Goal: Task Accomplishment & Management: Manage account settings

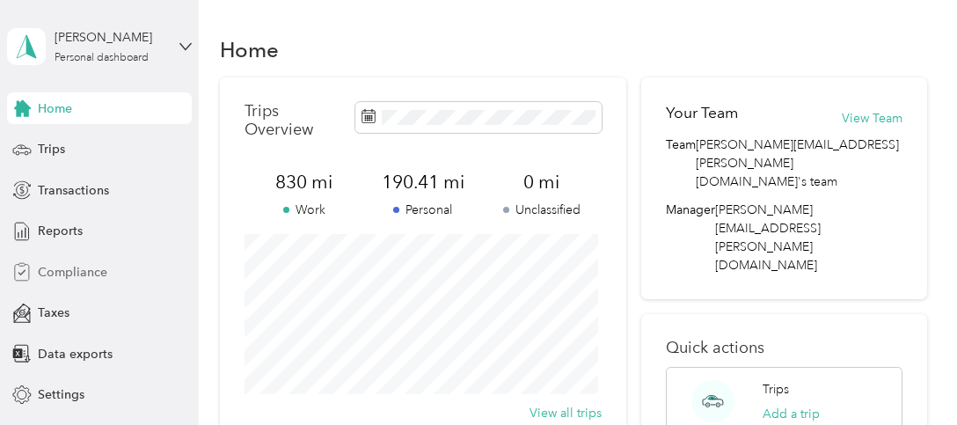
scroll to position [69, 0]
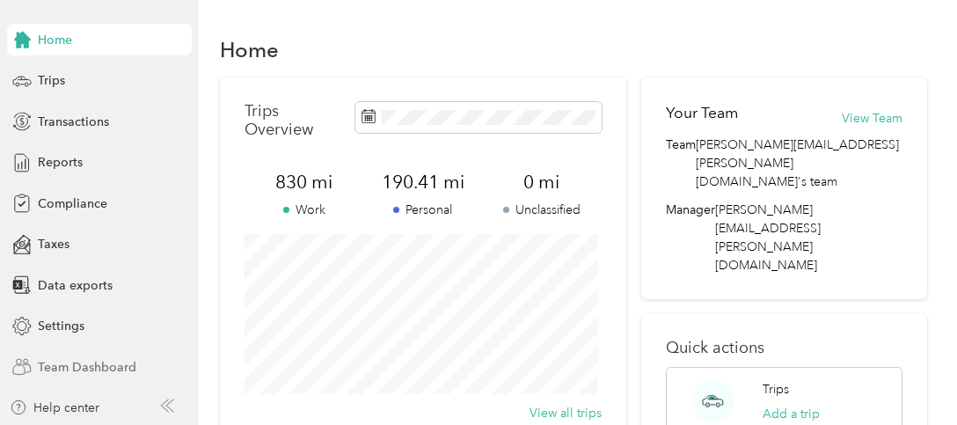
click at [89, 367] on span "Team Dashboard" at bounding box center [87, 367] width 98 height 18
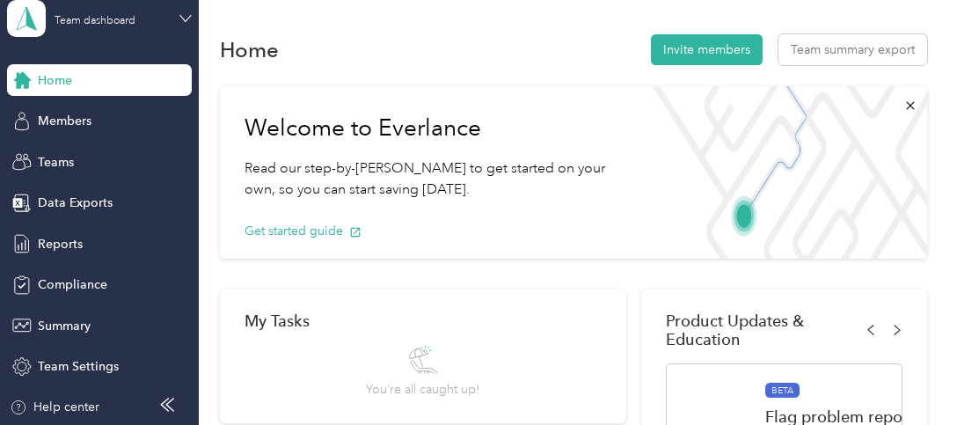
click at [179, 16] on icon at bounding box center [185, 18] width 12 height 12
click at [92, 157] on div "Personal dashboard" at bounding box center [71, 156] width 111 height 18
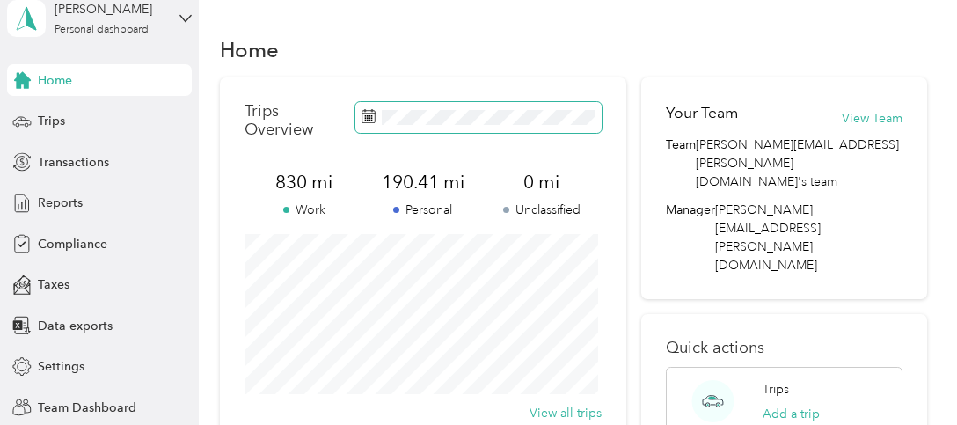
click at [367, 120] on rect at bounding box center [368, 121] width 2 height 2
click at [367, 117] on rect at bounding box center [368, 116] width 2 height 2
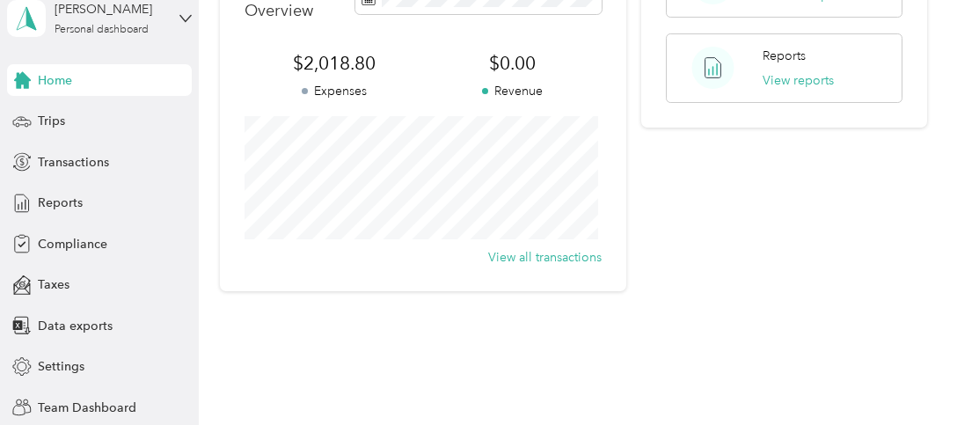
scroll to position [528, 0]
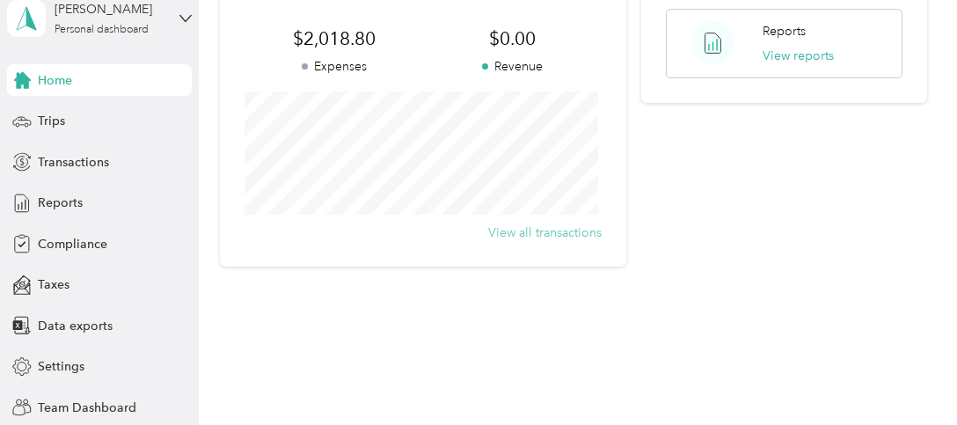
click at [509, 232] on button "View all transactions" at bounding box center [544, 232] width 113 height 18
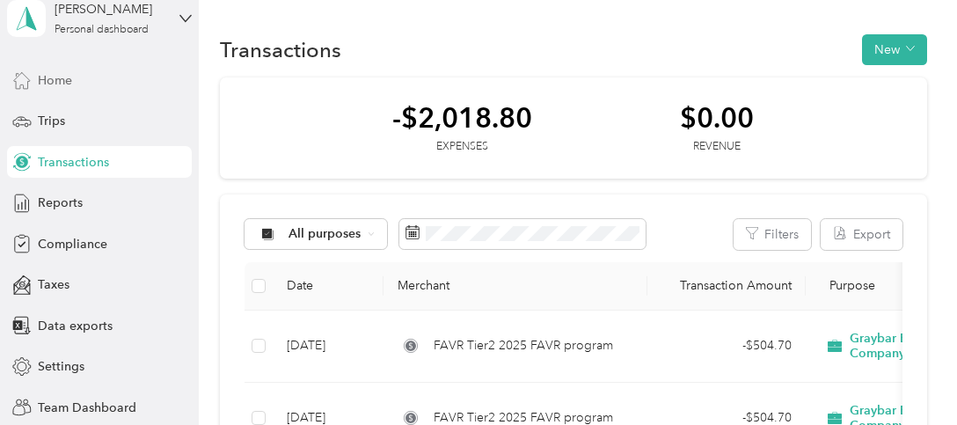
click at [55, 76] on span "Home" at bounding box center [55, 80] width 34 height 18
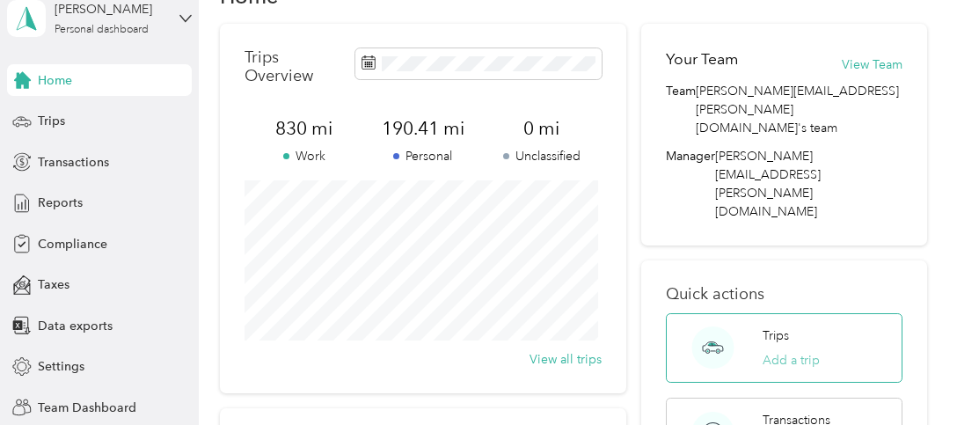
scroll to position [88, 0]
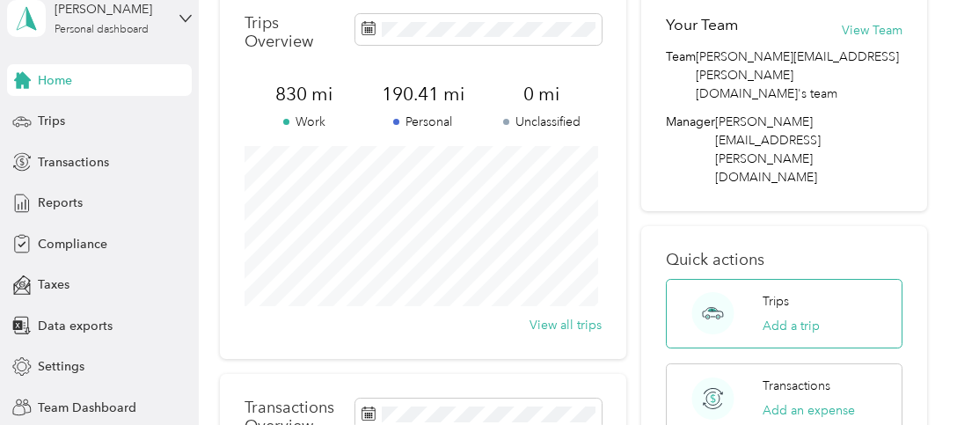
click at [769, 292] on p "Trips" at bounding box center [775, 301] width 26 height 18
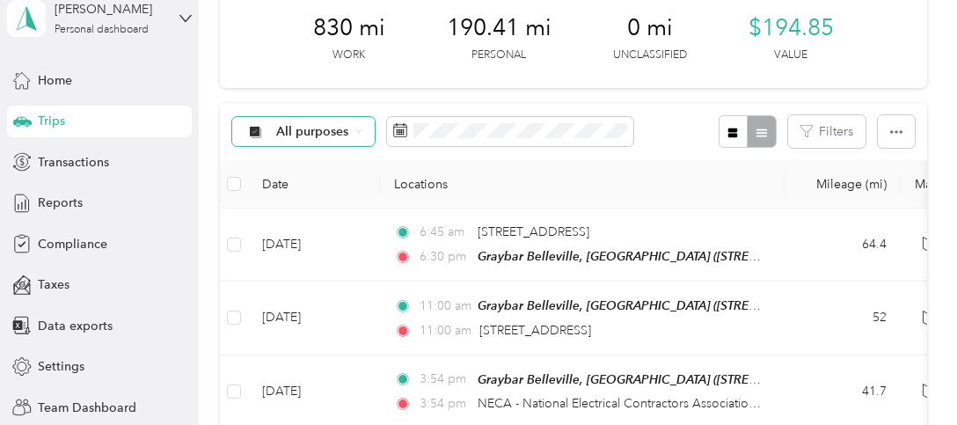
click at [358, 128] on icon at bounding box center [358, 130] width 7 height 7
click at [338, 191] on span "Unclassified" at bounding box center [363, 194] width 175 height 18
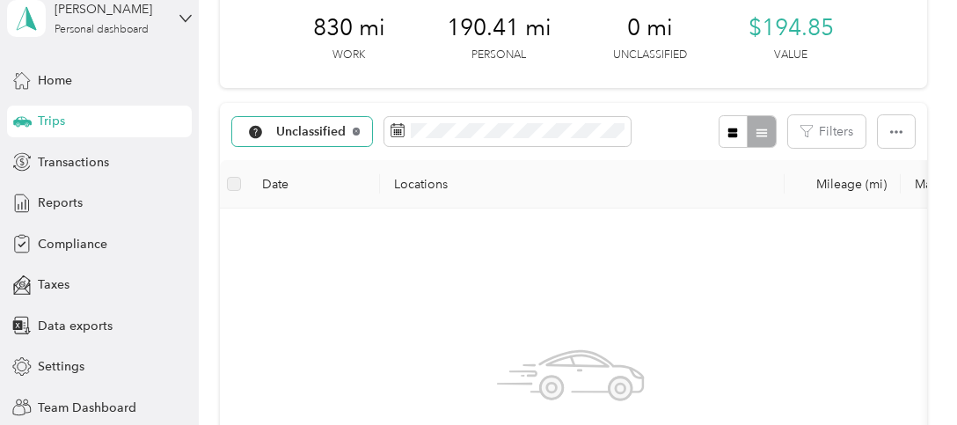
click at [357, 129] on icon at bounding box center [356, 130] width 7 height 7
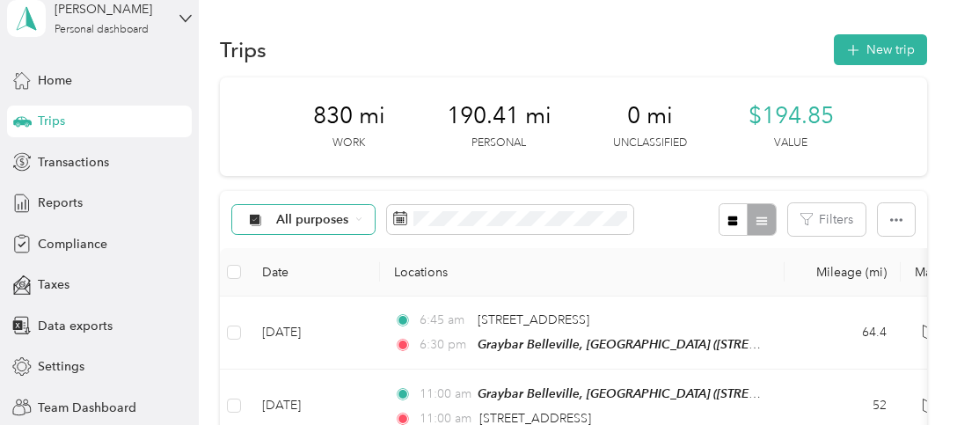
click at [757, 218] on div at bounding box center [746, 219] width 57 height 33
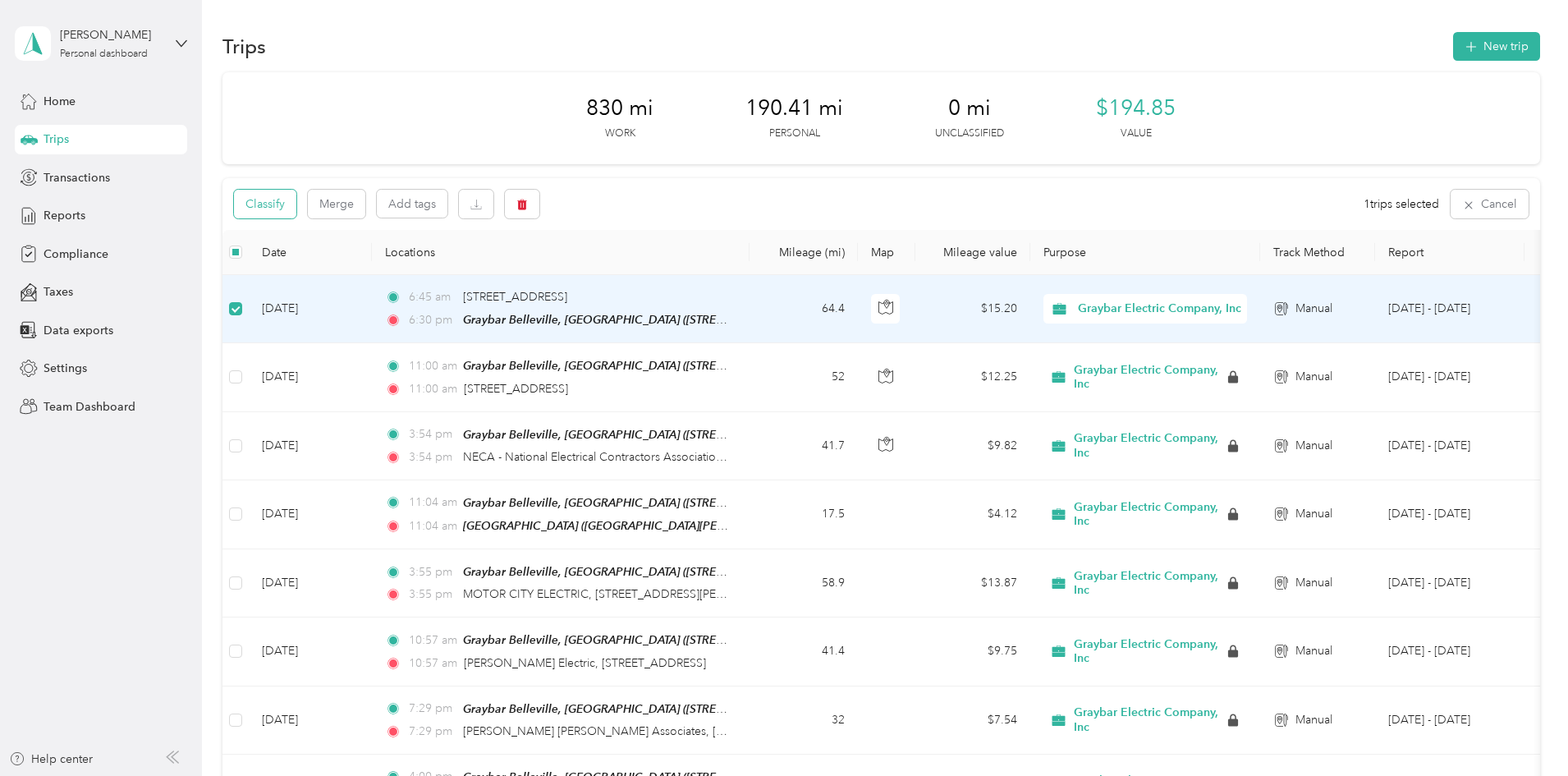
click at [296, 207] on button "Classify" at bounding box center [265, 204] width 63 height 29
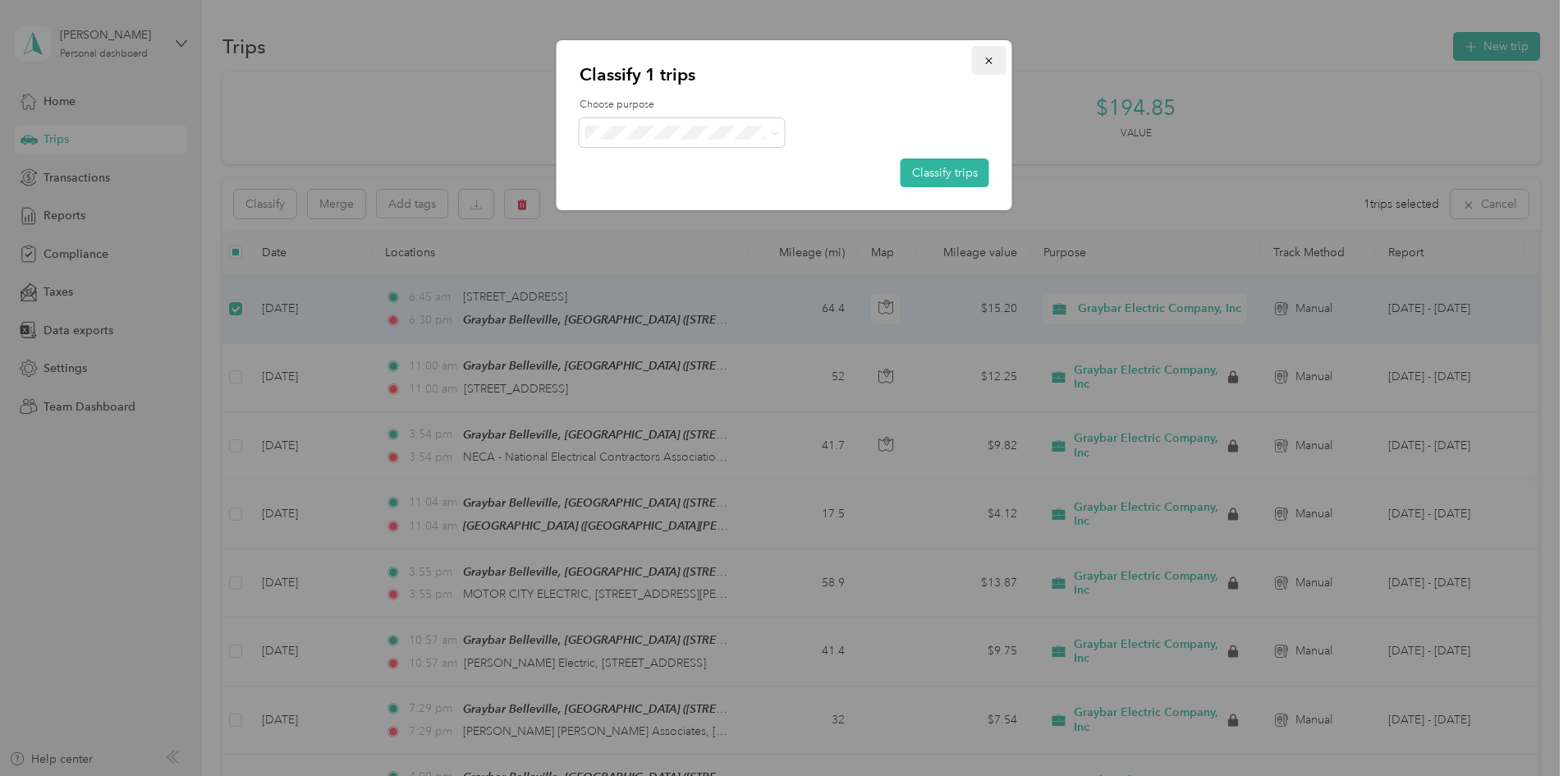
click at [893, 60] on icon "button" at bounding box center [988, 61] width 7 height 7
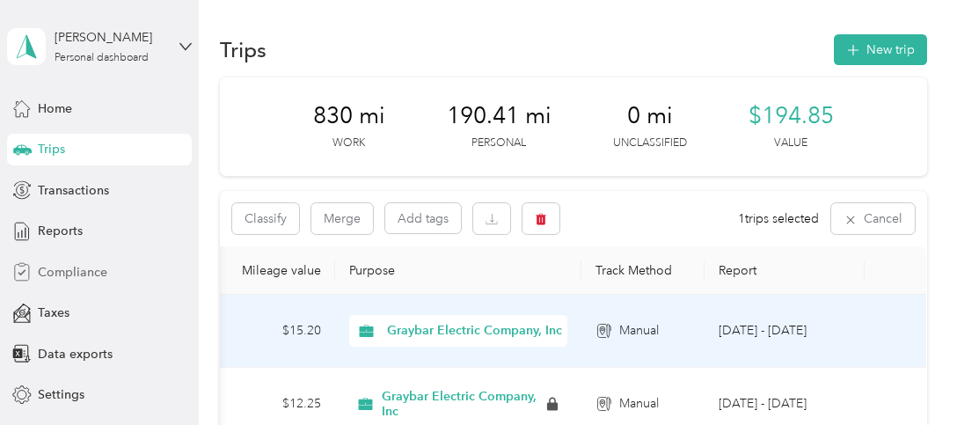
click at [38, 273] on span "Compliance" at bounding box center [72, 272] width 69 height 18
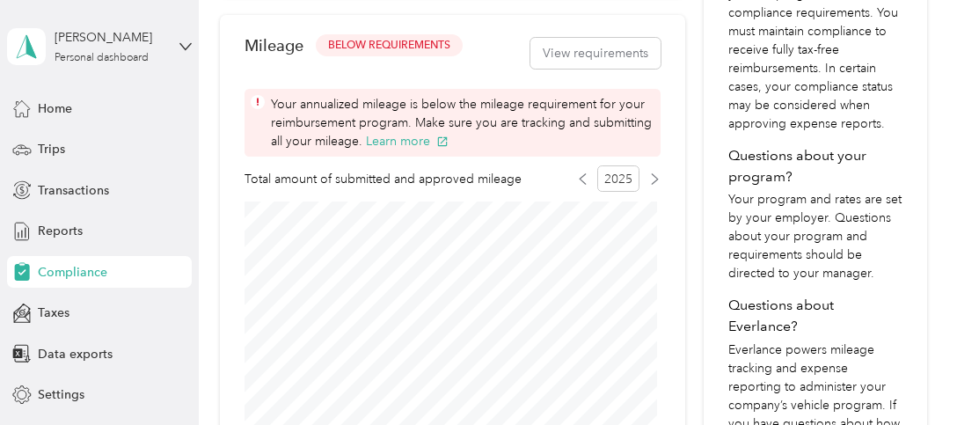
scroll to position [528, 0]
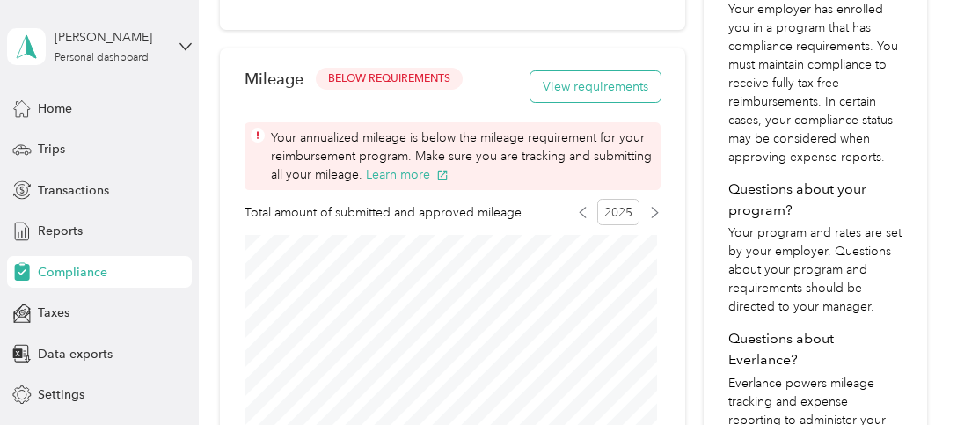
click at [605, 84] on button "View requirements" at bounding box center [595, 86] width 130 height 31
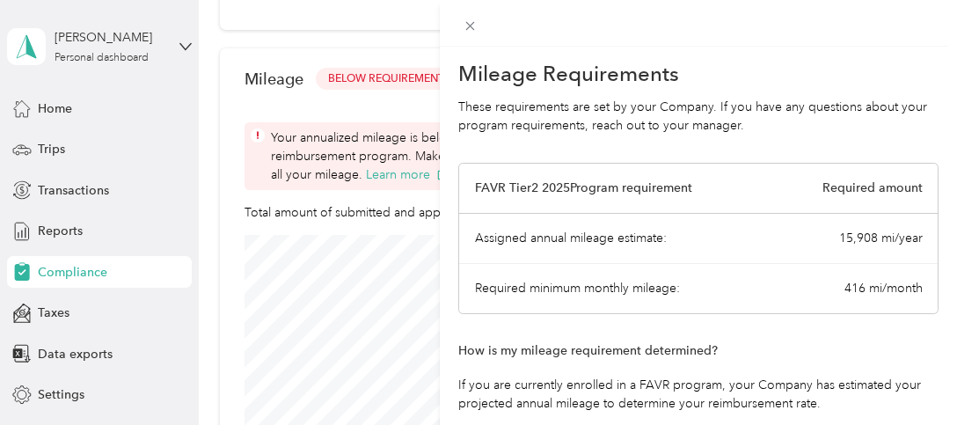
scroll to position [0, 0]
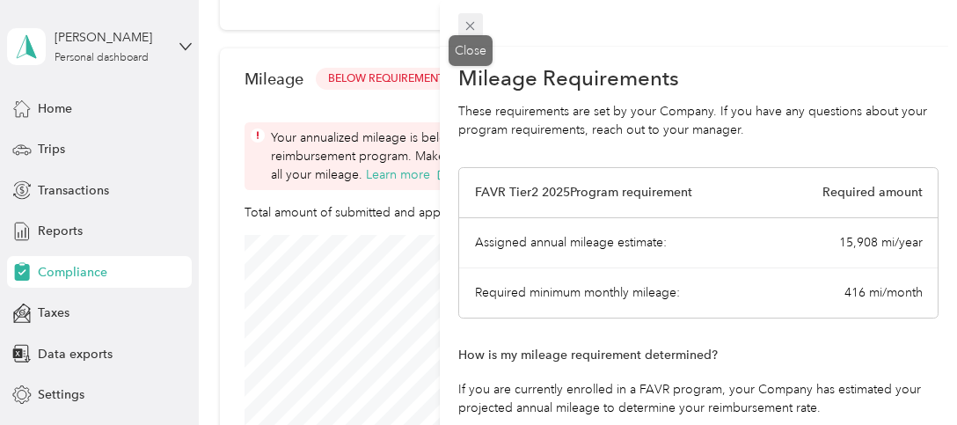
click at [466, 22] on icon at bounding box center [469, 25] width 15 height 15
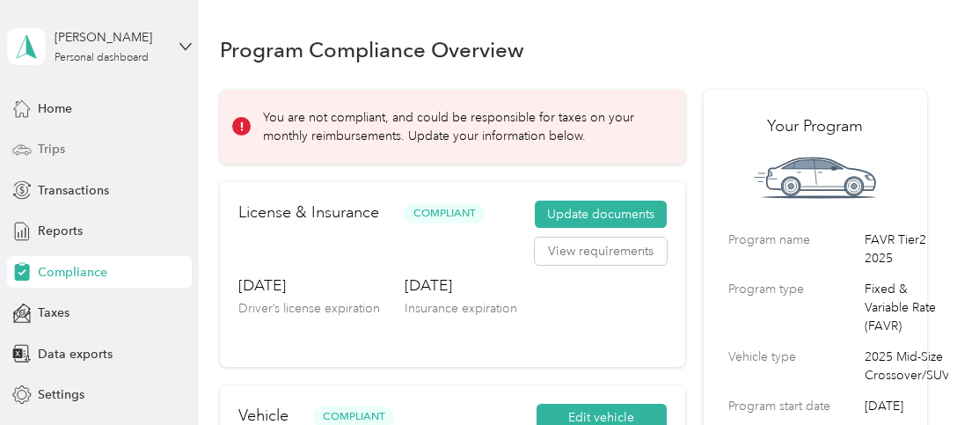
click at [40, 147] on span "Trips" at bounding box center [51, 149] width 27 height 18
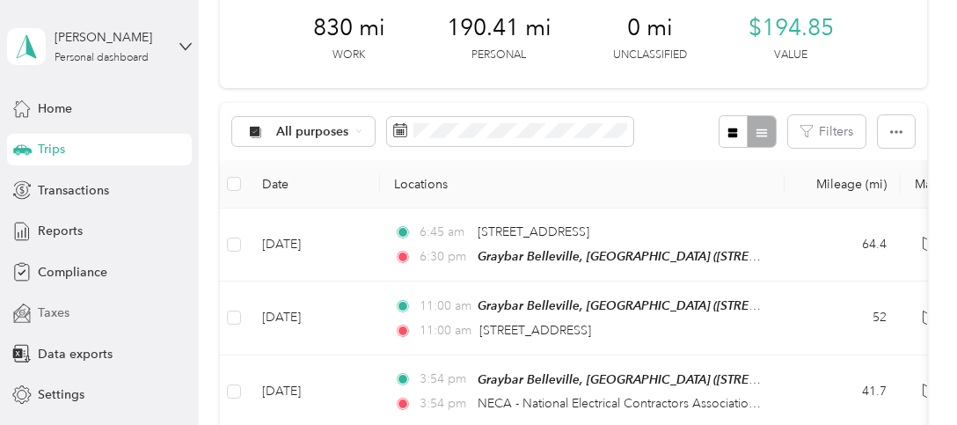
scroll to position [69, 0]
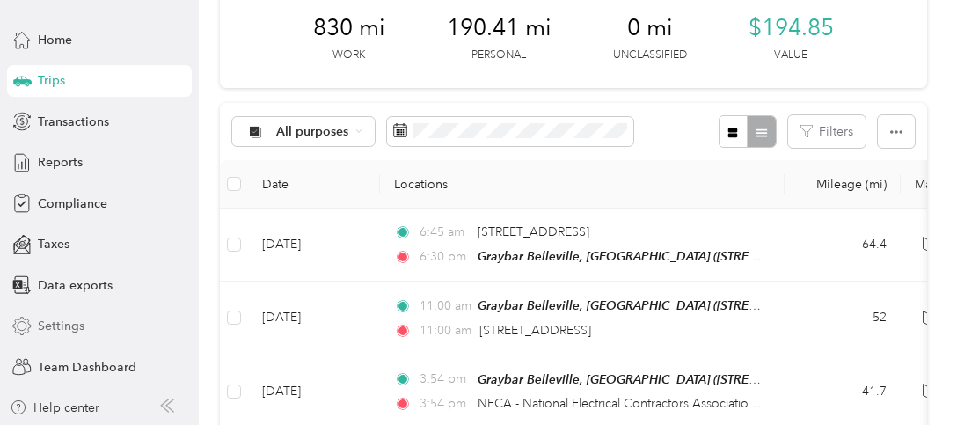
click at [38, 331] on span "Settings" at bounding box center [61, 326] width 47 height 18
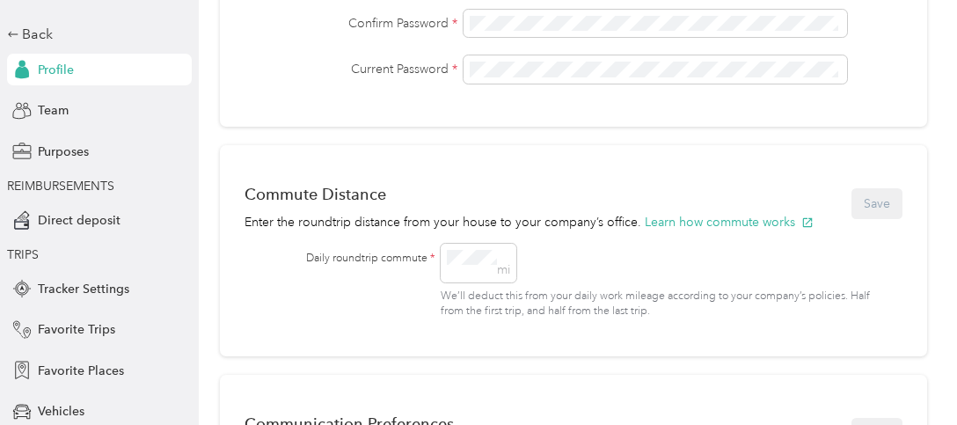
scroll to position [615, 0]
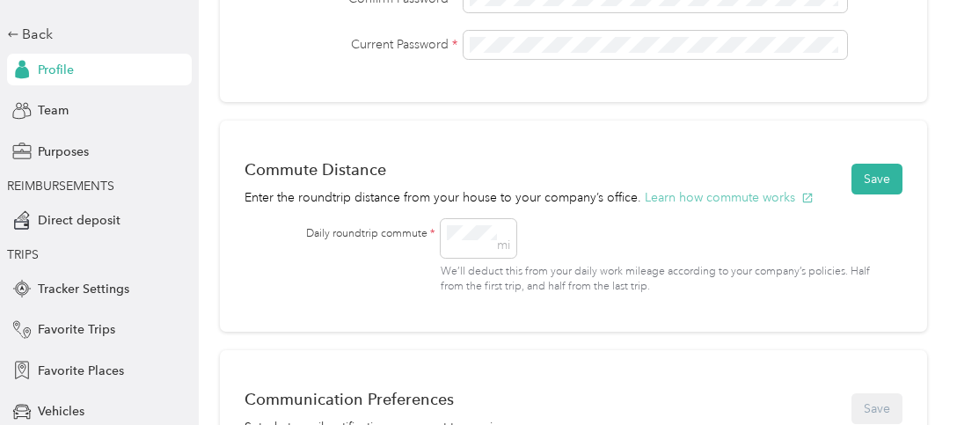
click at [716, 198] on button "Learn how commute works" at bounding box center [728, 197] width 169 height 18
click at [879, 173] on button "Save" at bounding box center [876, 179] width 51 height 31
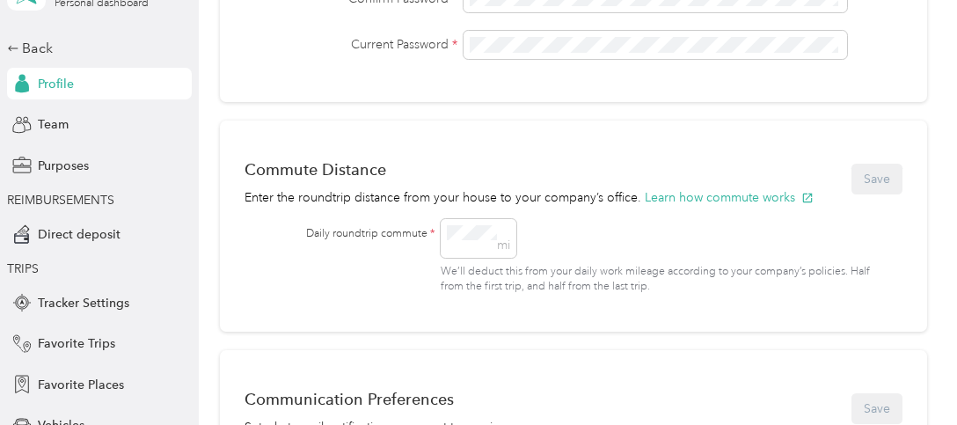
scroll to position [0, 0]
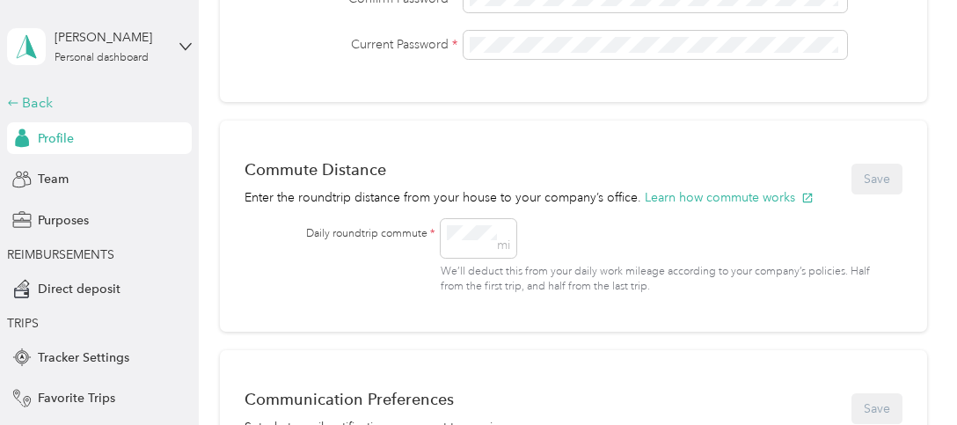
click at [7, 103] on icon at bounding box center [13, 103] width 12 height 12
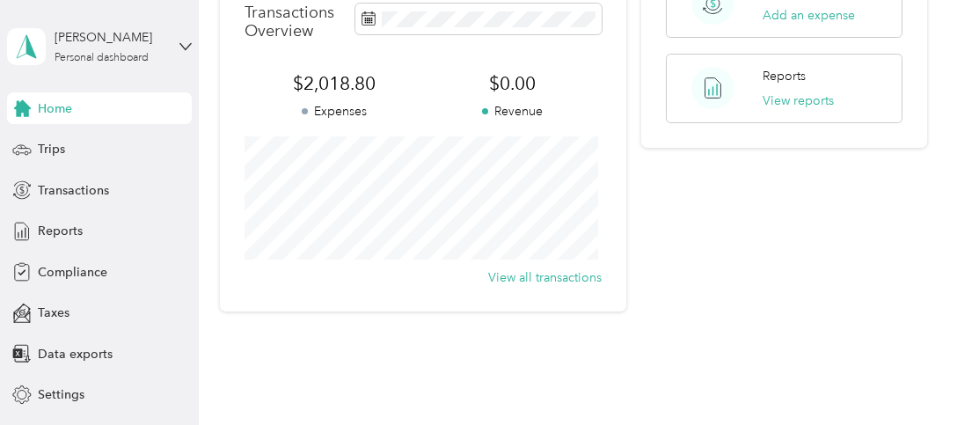
scroll to position [550, 0]
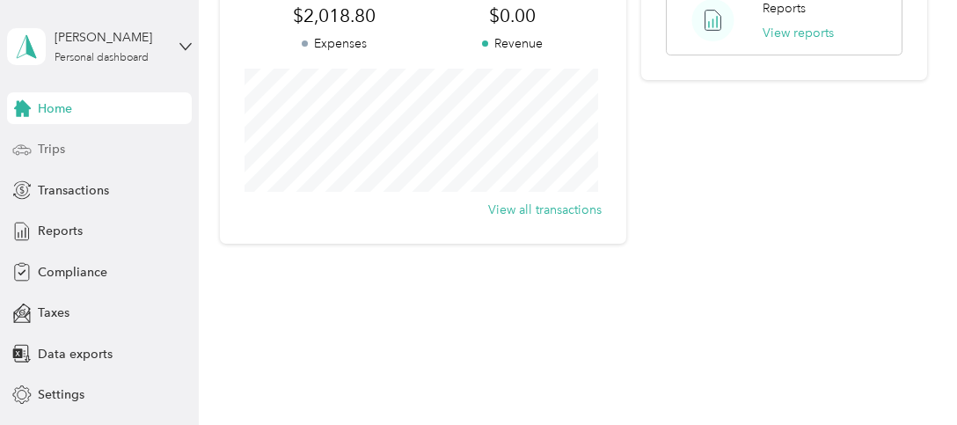
click at [83, 149] on div "Trips" at bounding box center [99, 150] width 185 height 32
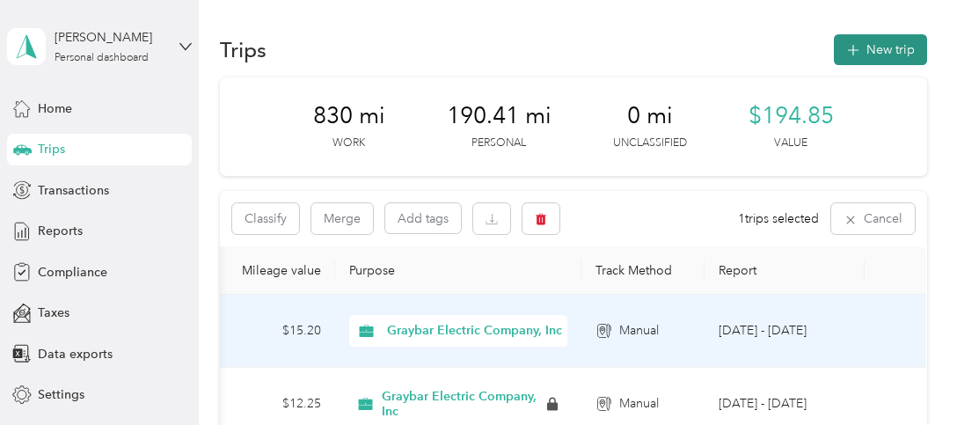
click at [869, 55] on button "New trip" at bounding box center [879, 49] width 93 height 31
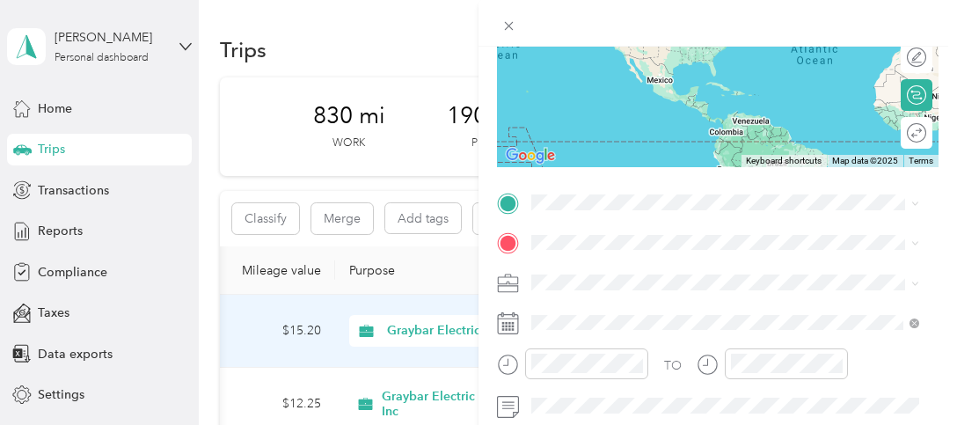
scroll to position [264, 0]
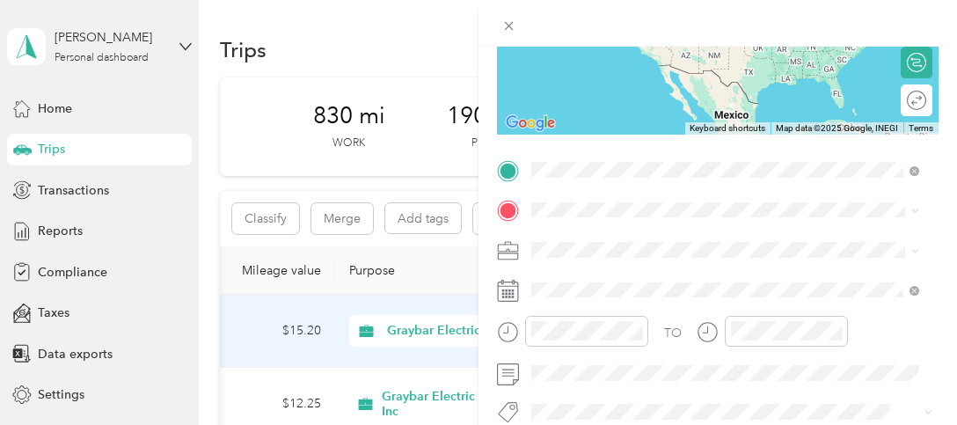
click at [686, 235] on span "[STREET_ADDRESS][US_STATE]" at bounding box center [652, 233] width 176 height 16
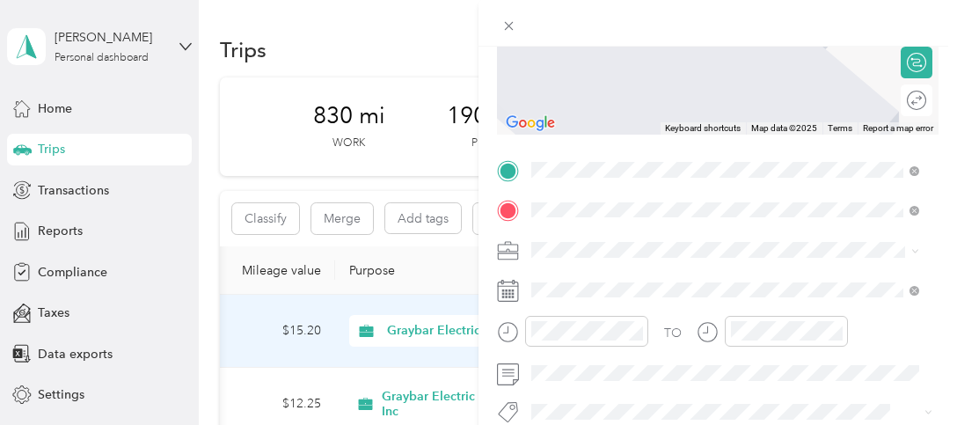
click at [673, 283] on strong "Graybar Belleville, [GEOGRAPHIC_DATA]" at bounding box center [745, 282] width 241 height 16
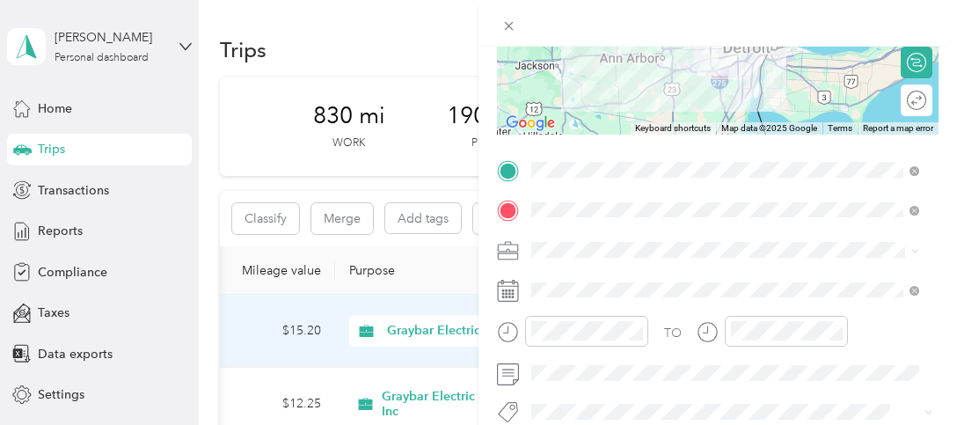
click at [506, 297] on icon at bounding box center [508, 291] width 22 height 22
click at [509, 297] on icon at bounding box center [508, 291] width 22 height 22
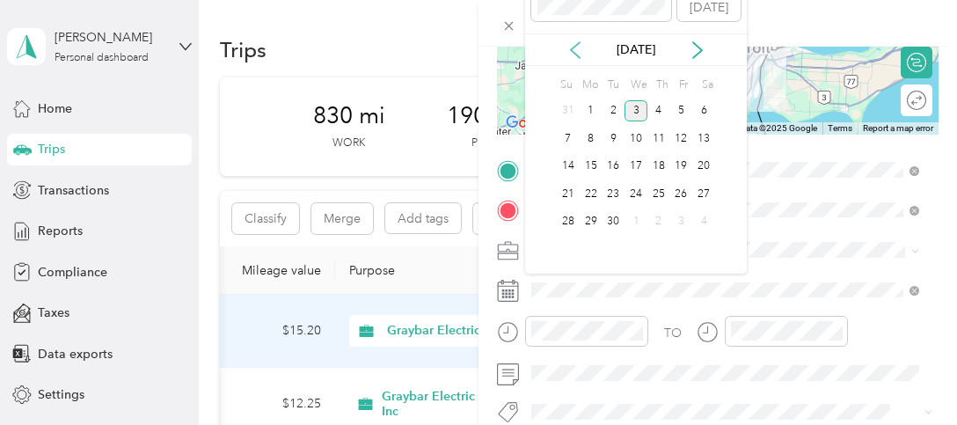
click at [571, 48] on icon at bounding box center [575, 50] width 9 height 16
click at [637, 135] on div "6" at bounding box center [635, 138] width 23 height 22
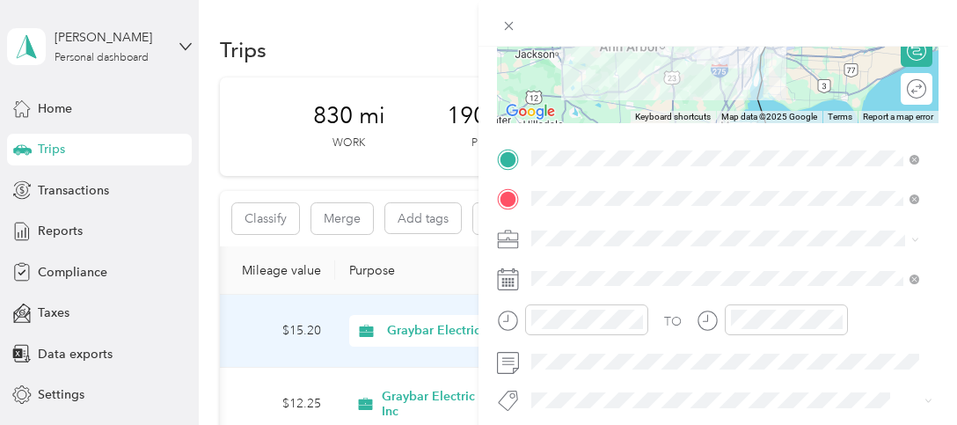
scroll to position [408, 0]
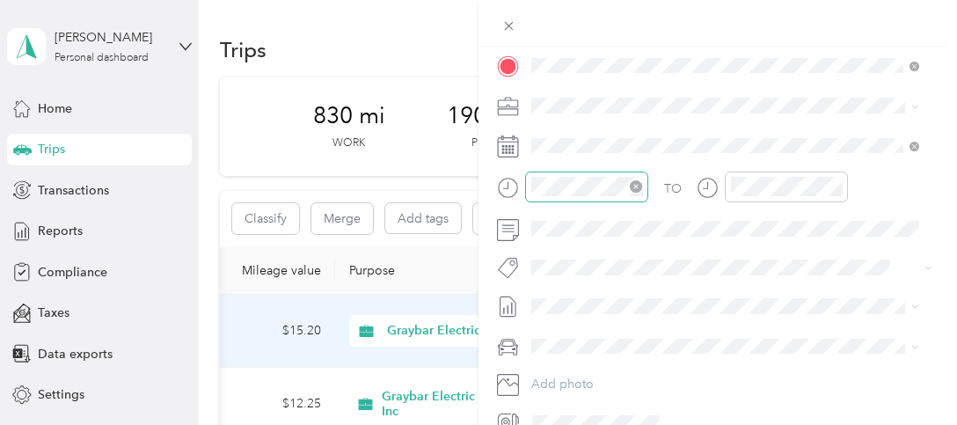
click at [636, 187] on icon "close-circle" at bounding box center [636, 186] width 12 height 12
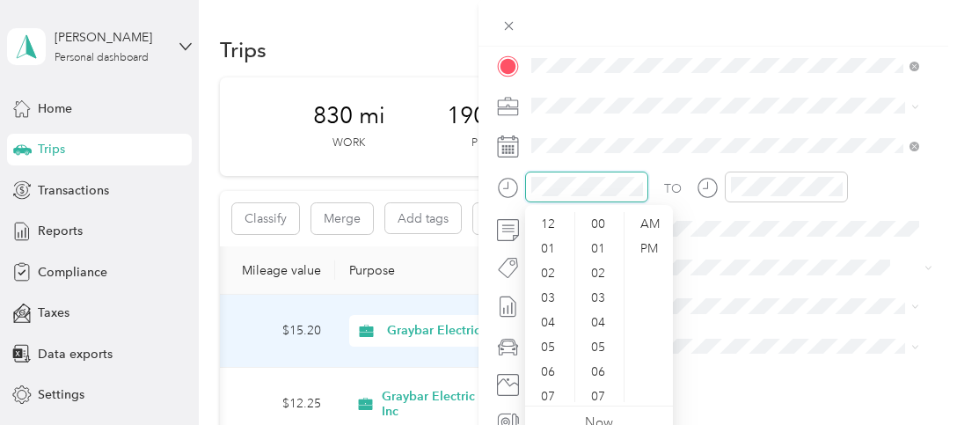
scroll to position [106, 0]
click at [559, 266] on div "06" at bounding box center [549, 266] width 42 height 25
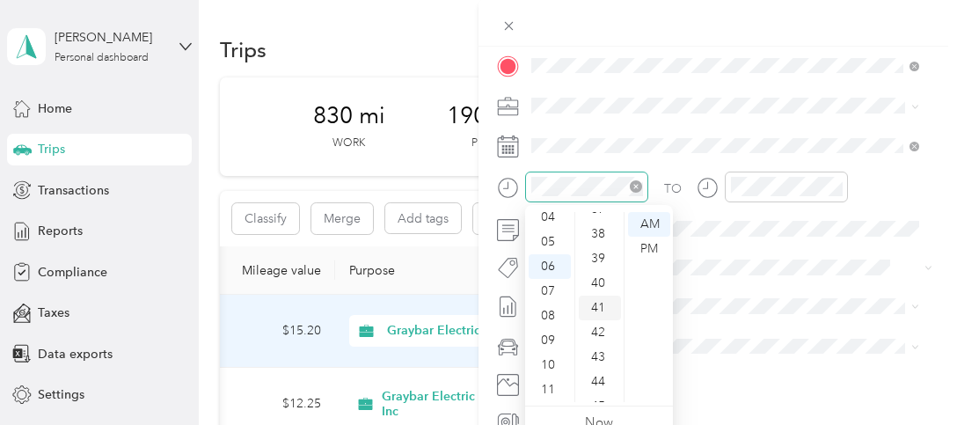
scroll to position [950, 0]
click at [596, 384] on div "45" at bounding box center [600, 382] width 42 height 25
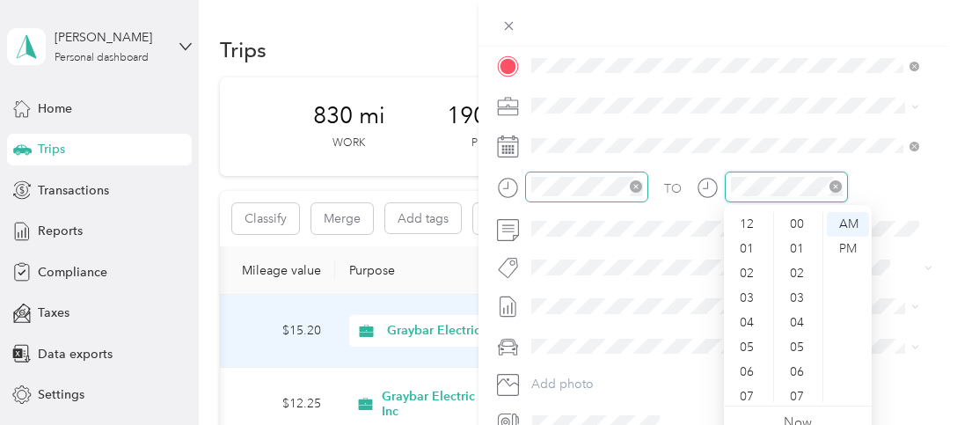
scroll to position [106, 0]
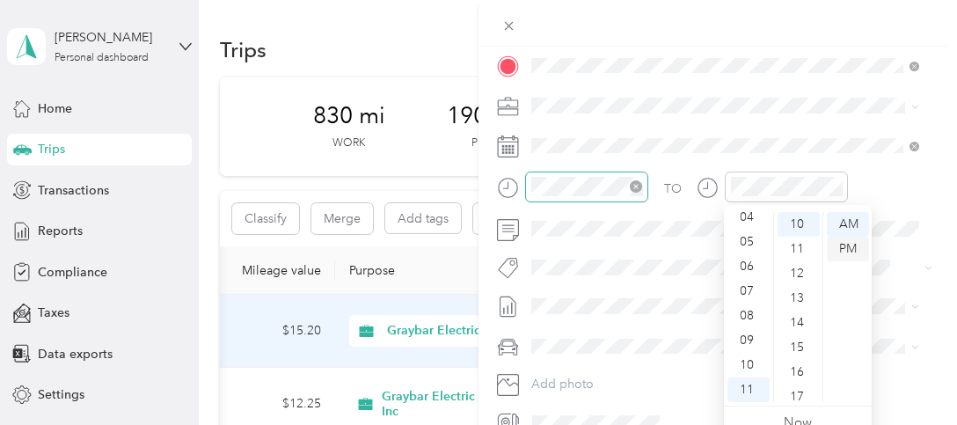
click at [838, 246] on div "PM" at bounding box center [847, 249] width 42 height 25
click at [723, 185] on div at bounding box center [771, 186] width 151 height 31
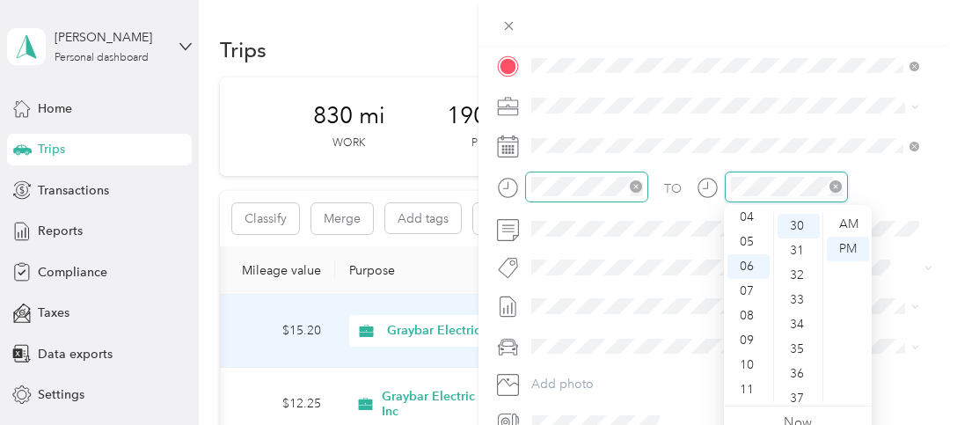
scroll to position [739, 0]
click at [898, 242] on div "TO Add photo" at bounding box center [717, 223] width 441 height 425
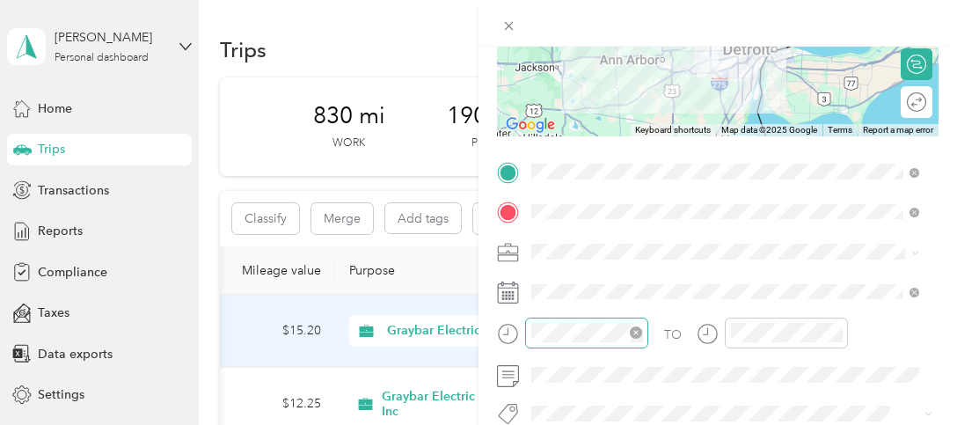
scroll to position [144, 0]
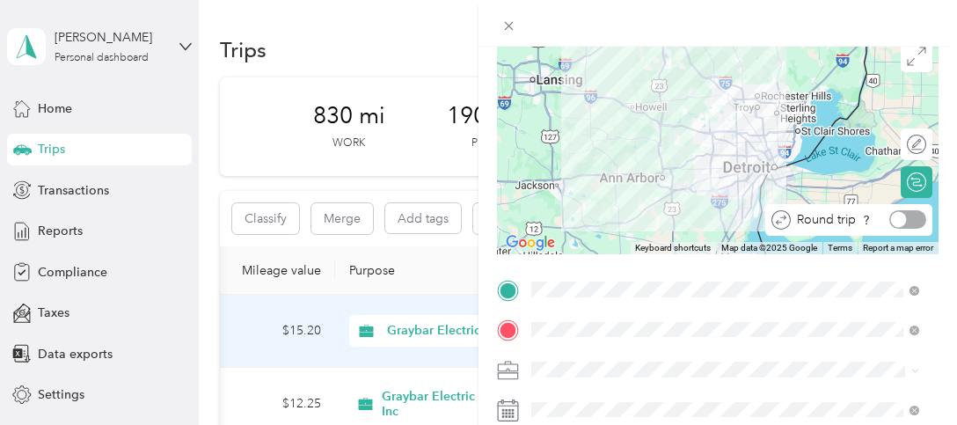
click at [906, 217] on div at bounding box center [907, 219] width 37 height 18
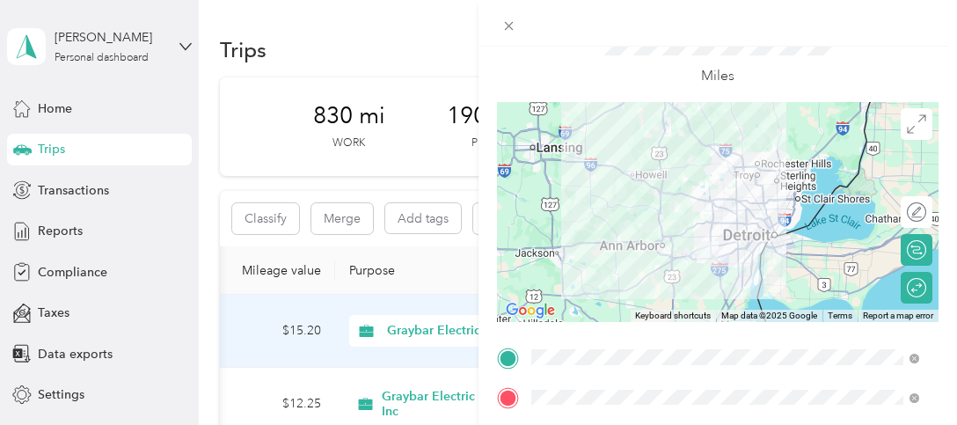
scroll to position [0, 0]
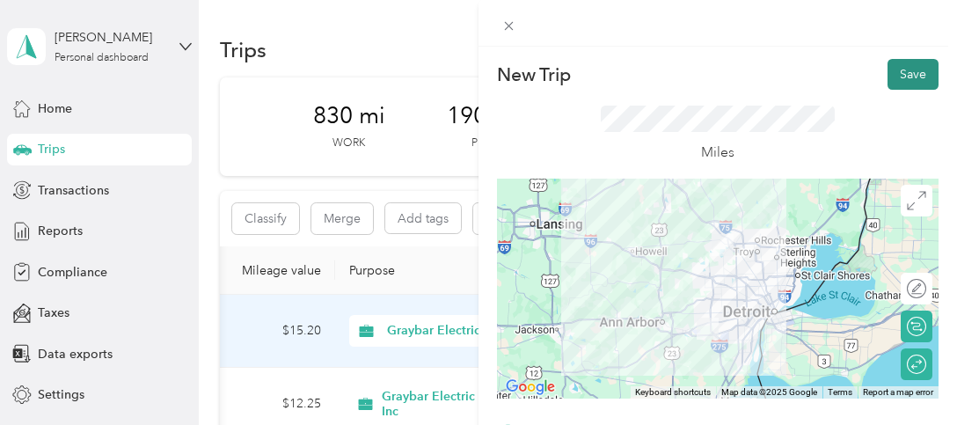
click at [891, 80] on button "Save" at bounding box center [912, 74] width 51 height 31
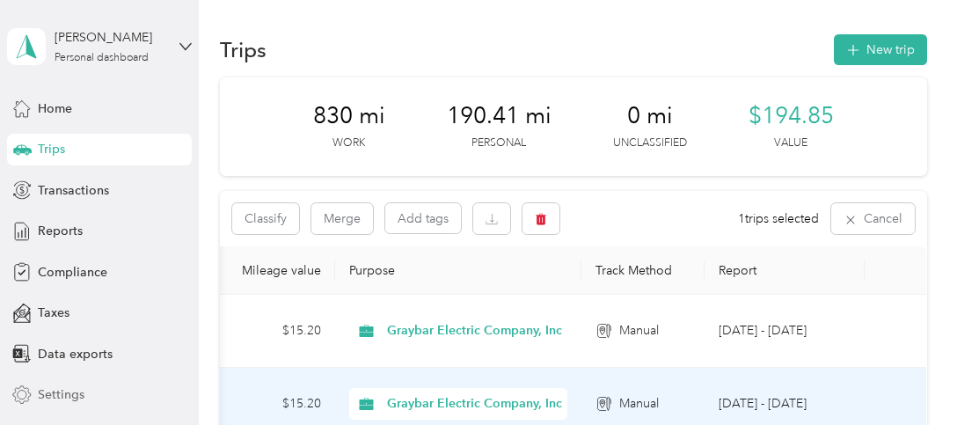
click at [55, 394] on span "Settings" at bounding box center [61, 394] width 47 height 18
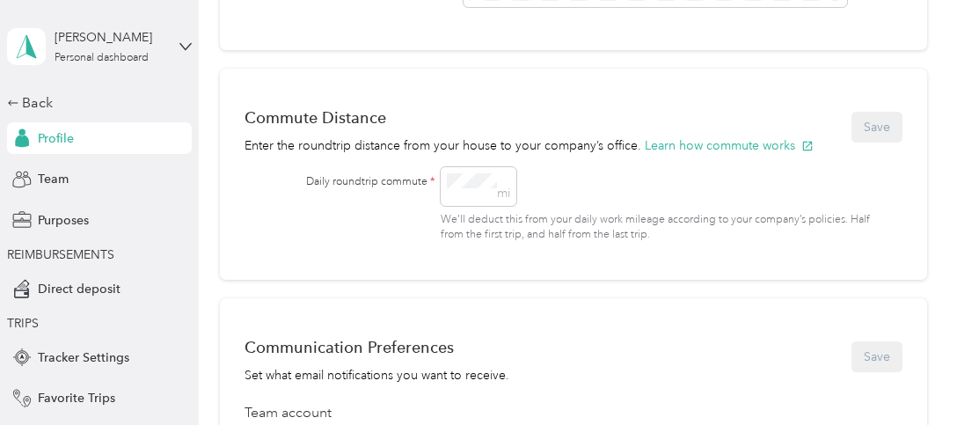
scroll to position [703, 0]
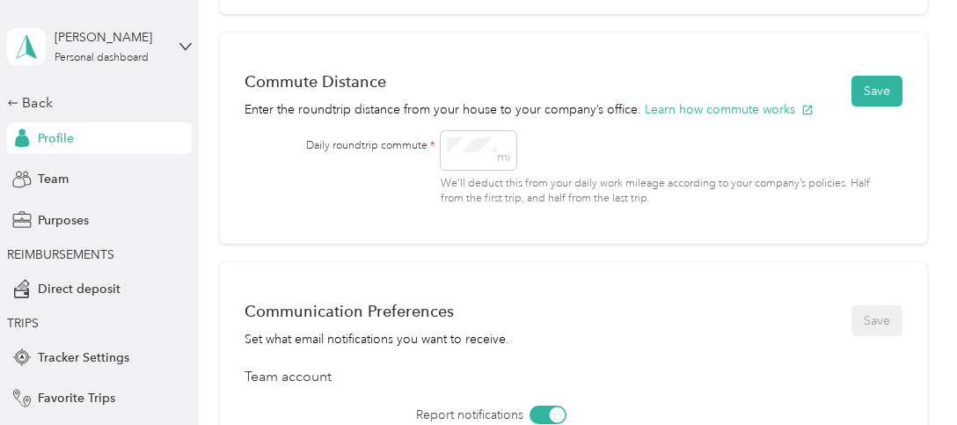
click at [798, 135] on div "mi We’ll deduct this from your daily work mileage according to your company’s p…" at bounding box center [655, 169] width 430 height 76
click at [877, 99] on button "Save" at bounding box center [876, 91] width 51 height 31
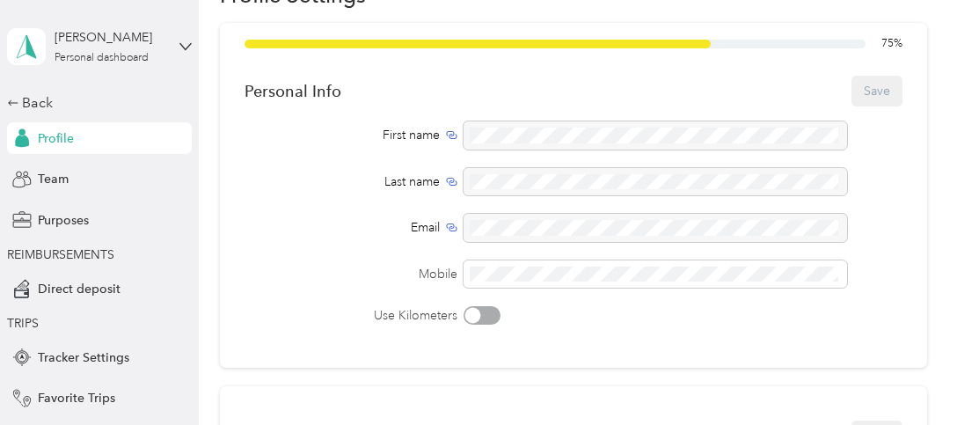
scroll to position [88, 0]
click at [38, 181] on span "Team" at bounding box center [53, 179] width 31 height 18
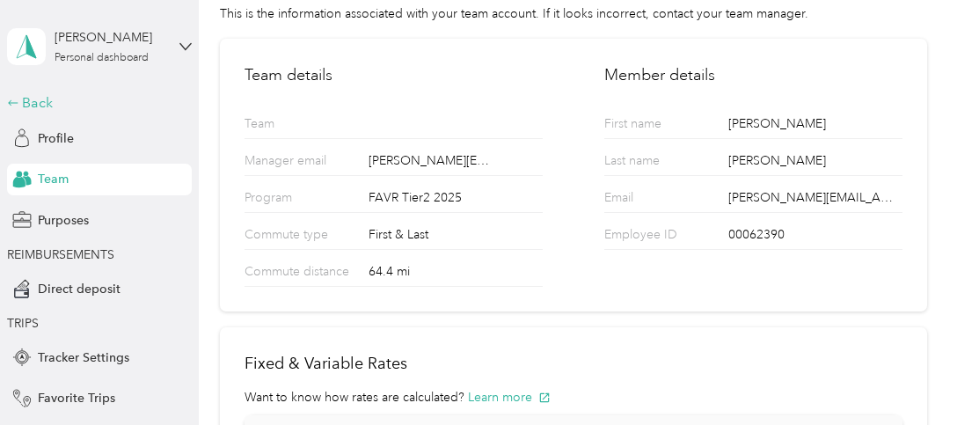
click at [22, 99] on div "Back" at bounding box center [95, 102] width 176 height 21
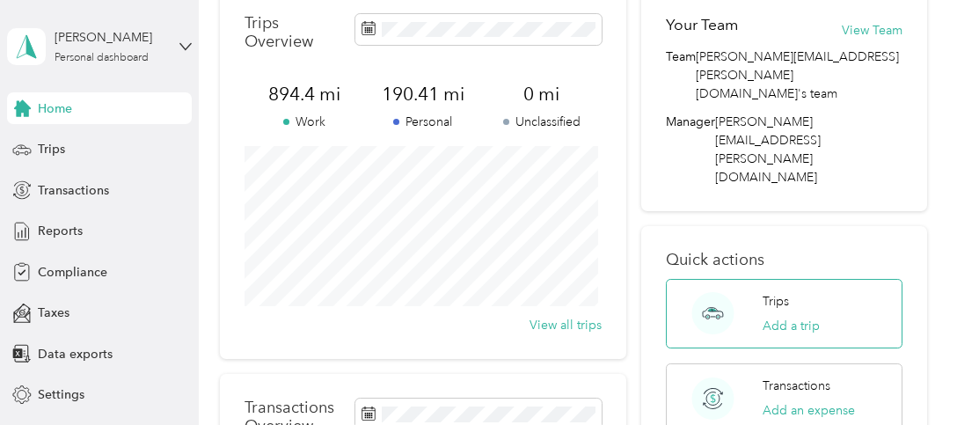
scroll to position [176, 0]
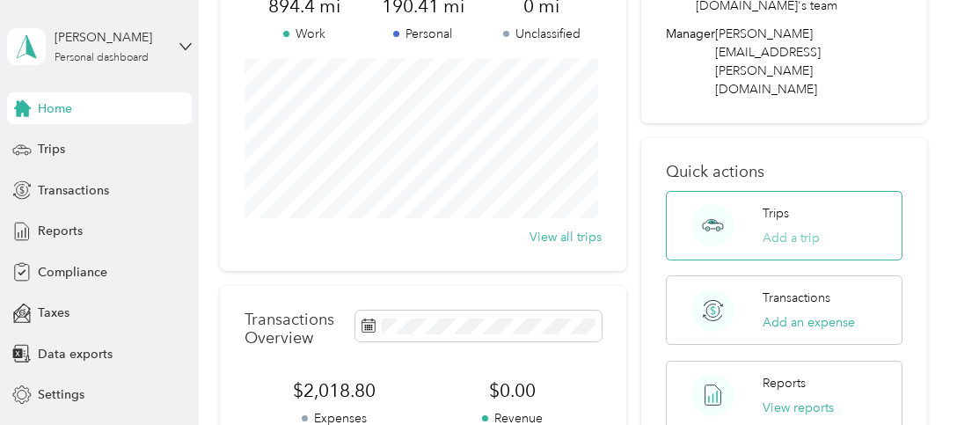
click at [783, 229] on button "Add a trip" at bounding box center [790, 238] width 57 height 18
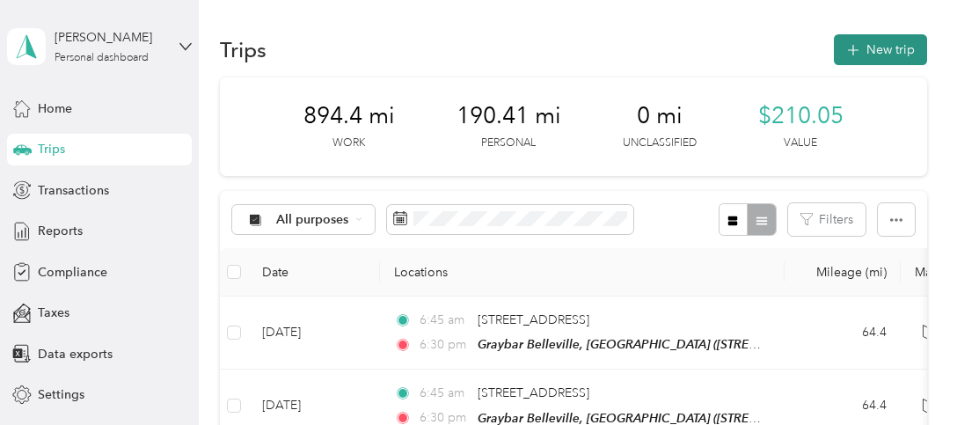
click at [902, 49] on button "New trip" at bounding box center [879, 49] width 93 height 31
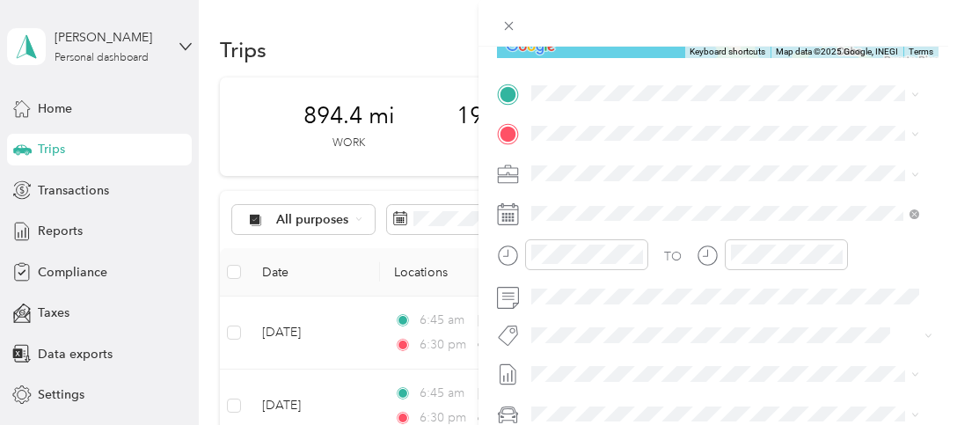
scroll to position [352, 0]
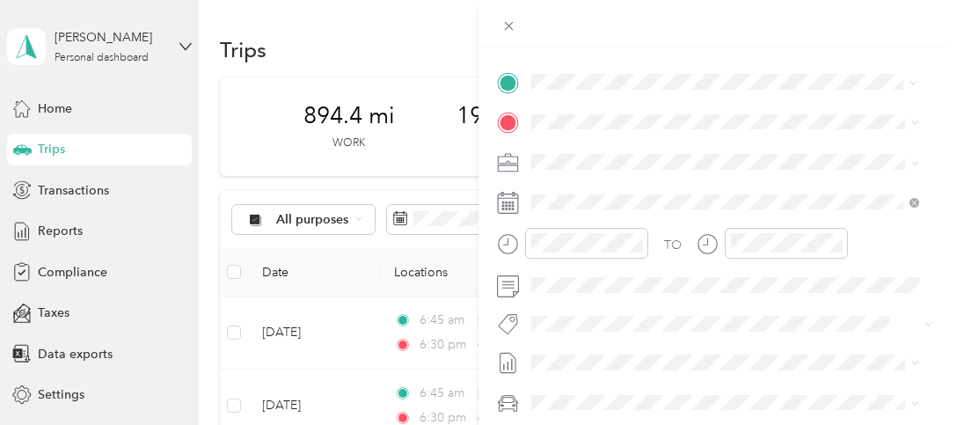
click at [606, 145] on span "[STREET_ADDRESS][US_STATE]" at bounding box center [652, 145] width 176 height 16
click at [579, 215] on span "[STREET_ADDRESS][PERSON_NAME][US_STATE]" at bounding box center [700, 216] width 273 height 15
click at [499, 242] on icon at bounding box center [508, 244] width 22 height 22
click at [501, 244] on div at bounding box center [572, 243] width 151 height 31
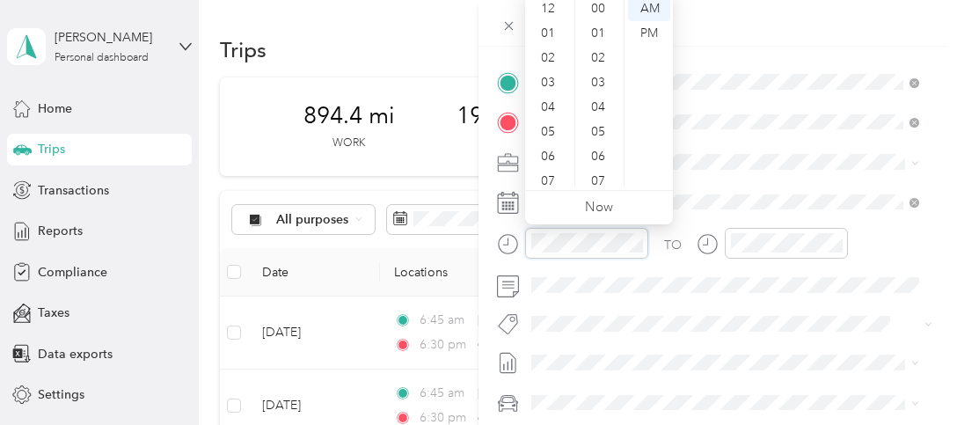
scroll to position [106, 0]
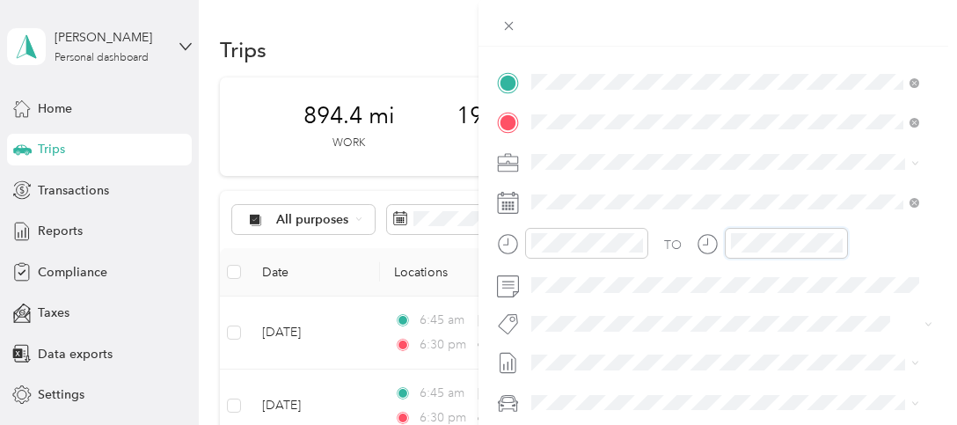
click at [696, 247] on div at bounding box center [771, 243] width 151 height 31
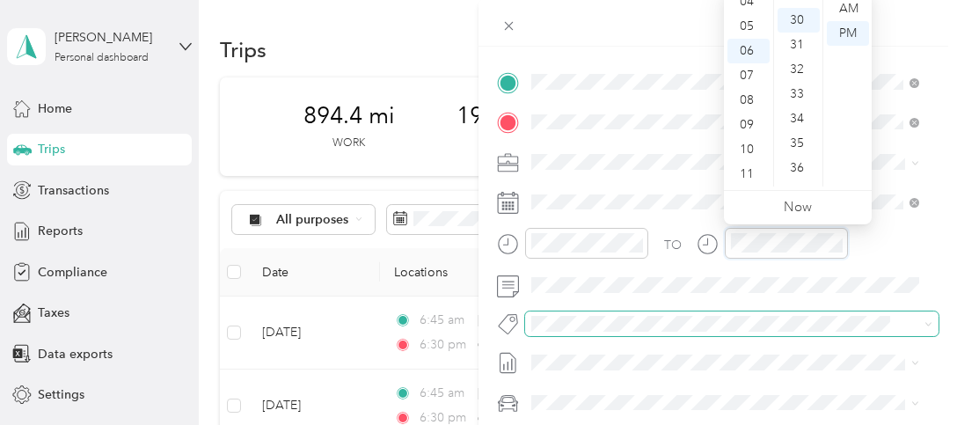
scroll to position [739, 0]
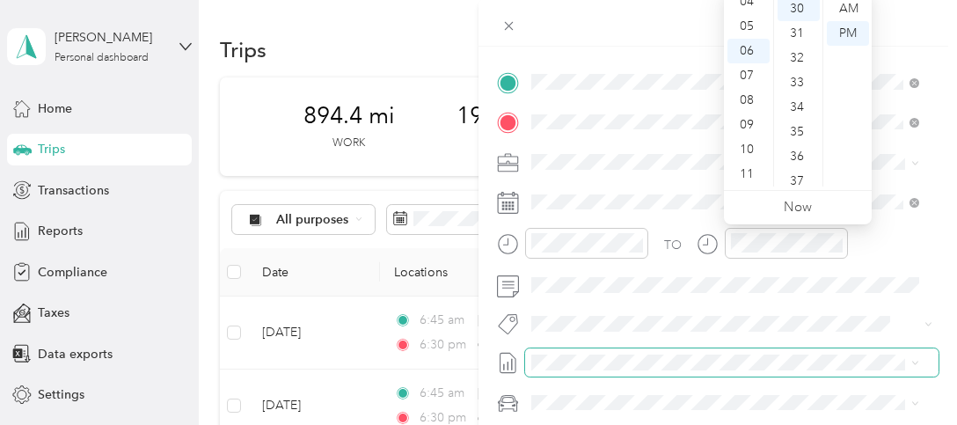
click at [722, 348] on span at bounding box center [731, 362] width 413 height 28
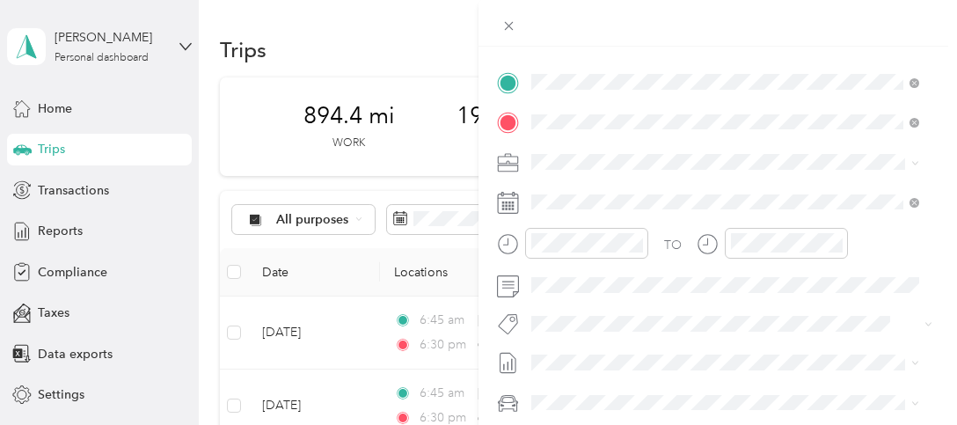
click at [503, 202] on rect at bounding box center [503, 202] width 3 height 3
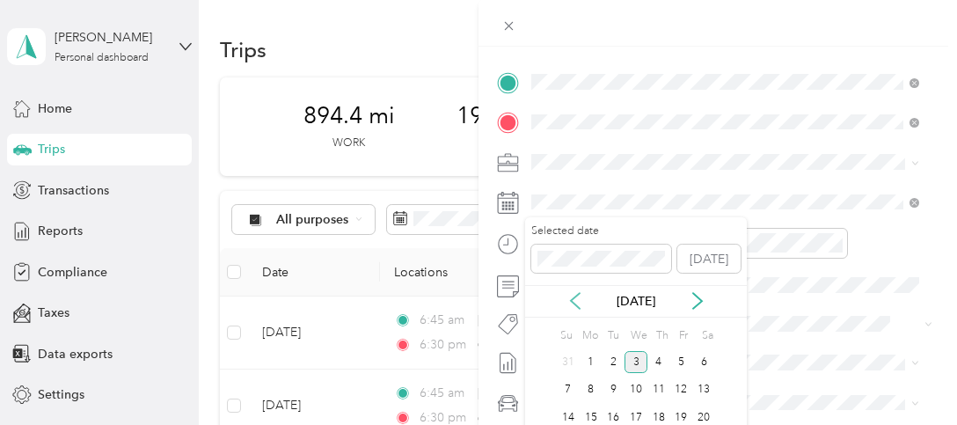
click at [572, 298] on icon at bounding box center [575, 302] width 9 height 16
click at [660, 391] on div "7" at bounding box center [658, 390] width 23 height 22
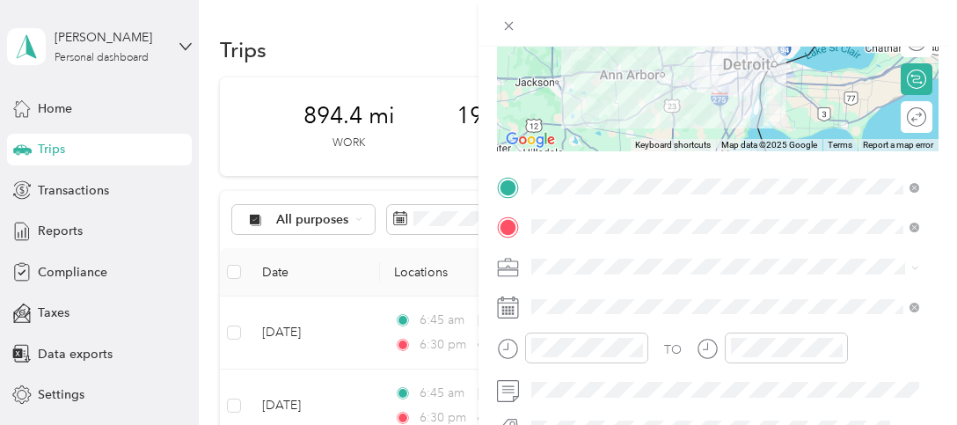
scroll to position [232, 0]
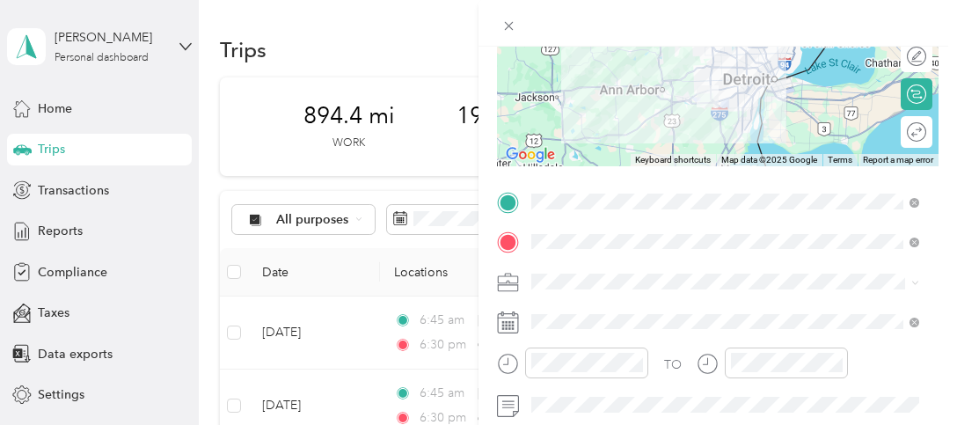
click at [926, 133] on div "Round trip" at bounding box center [926, 131] width 0 height 18
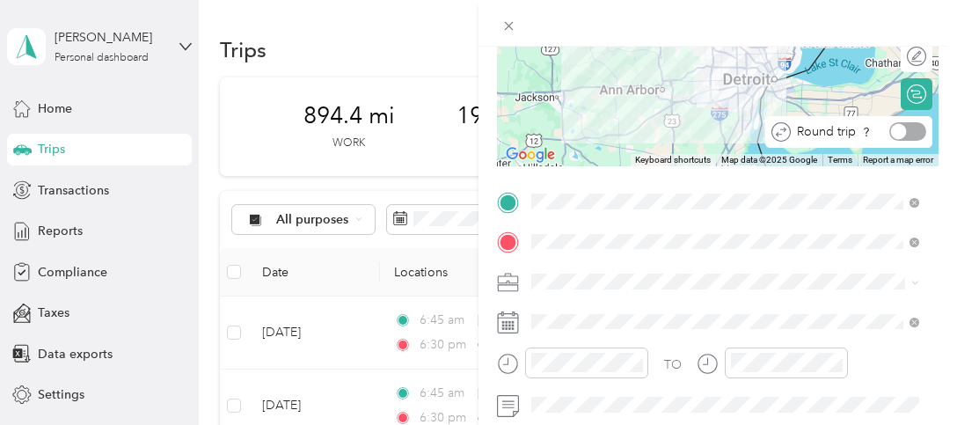
click at [904, 133] on div at bounding box center [907, 131] width 37 height 18
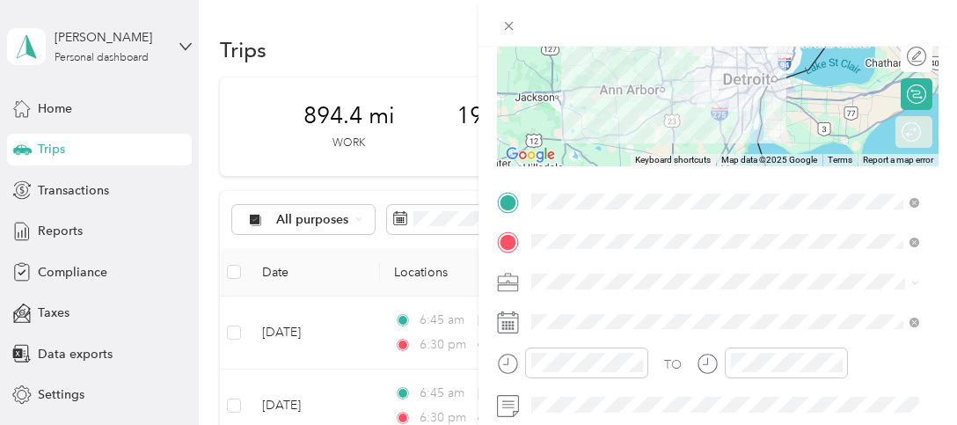
scroll to position [0, 0]
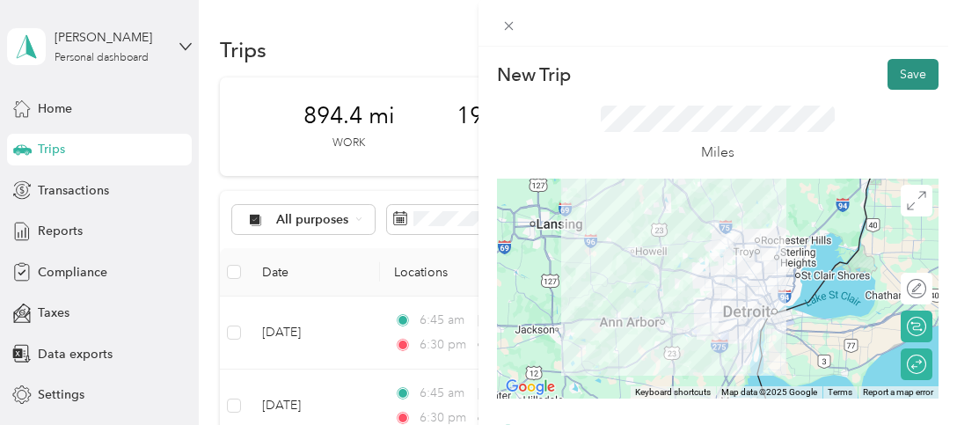
click at [887, 72] on button "Save" at bounding box center [912, 74] width 51 height 31
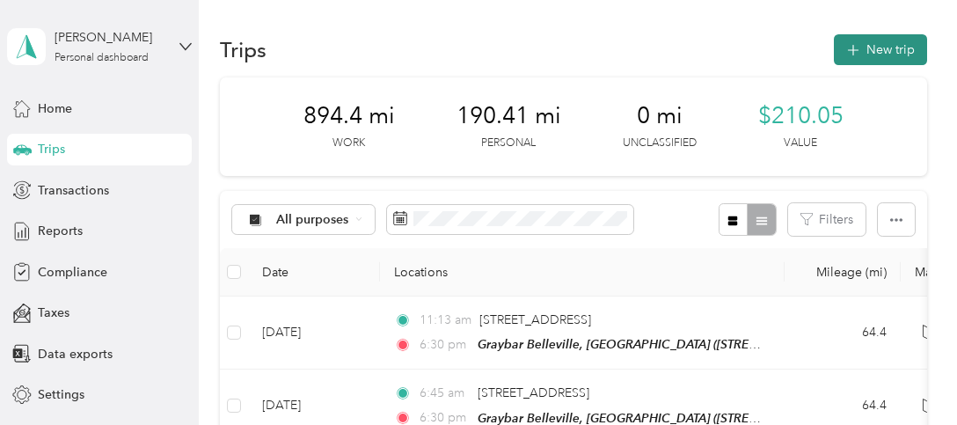
click at [856, 52] on button "New trip" at bounding box center [879, 49] width 93 height 31
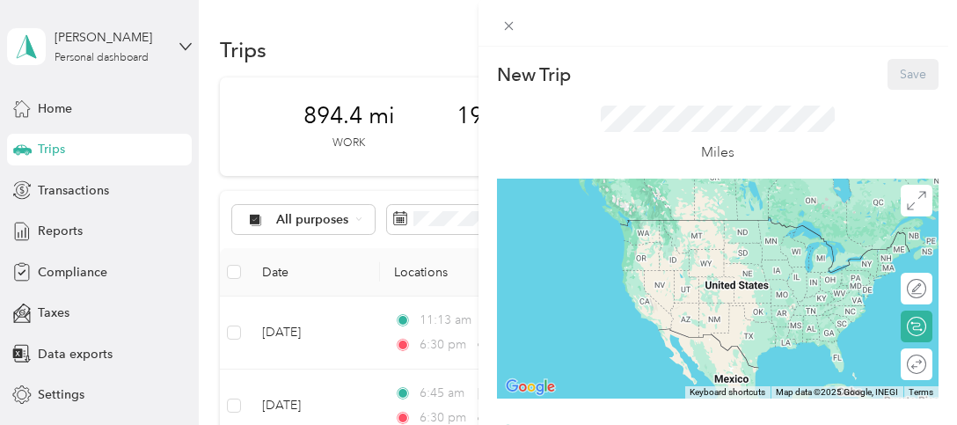
click at [740, 136] on div "Miles" at bounding box center [717, 135] width 233 height 58
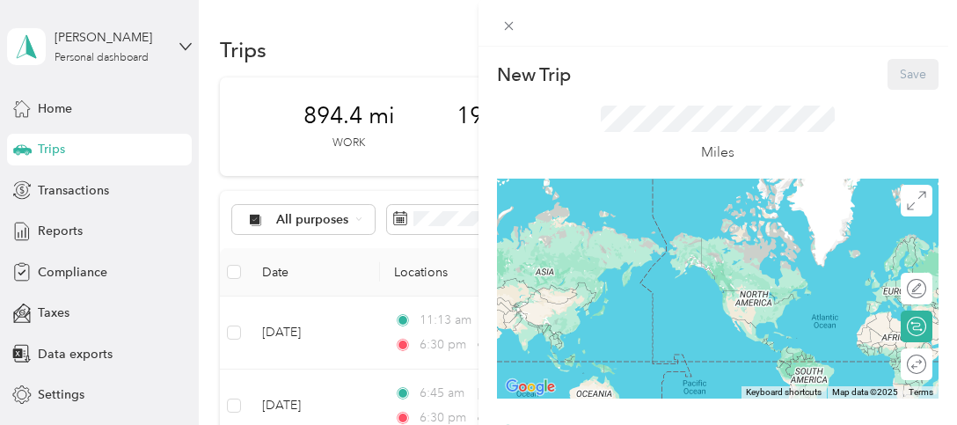
scroll to position [352, 0]
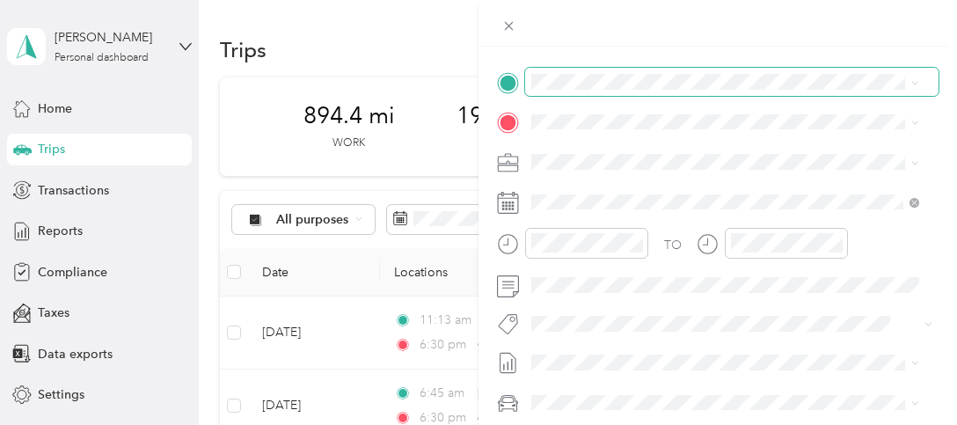
click at [558, 91] on span at bounding box center [731, 82] width 413 height 28
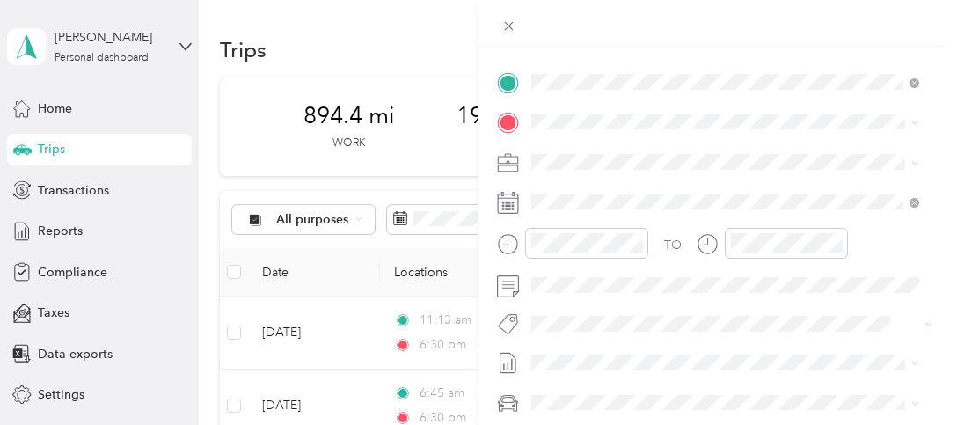
click at [661, 189] on span "[STREET_ADDRESS][US_STATE]" at bounding box center [652, 181] width 176 height 16
click at [641, 182] on div "TEAM [GEOGRAPHIC_DATA][STREET_ADDRESS][PERSON_NAME][US_STATE]" at bounding box center [724, 204] width 375 height 49
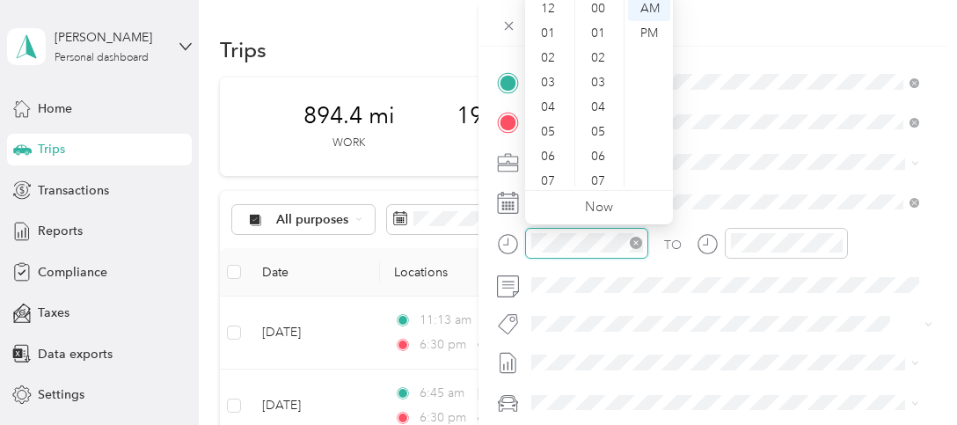
scroll to position [106, 0]
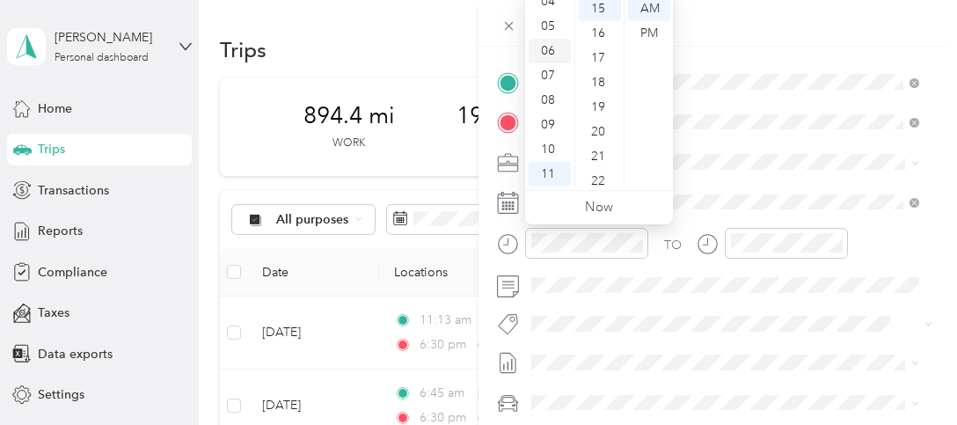
drag, startPoint x: 557, startPoint y: 47, endPoint x: 559, endPoint y: 62, distance: 15.9
click at [557, 47] on div "06" at bounding box center [549, 51] width 42 height 25
click at [603, 166] on div "45" at bounding box center [600, 169] width 42 height 25
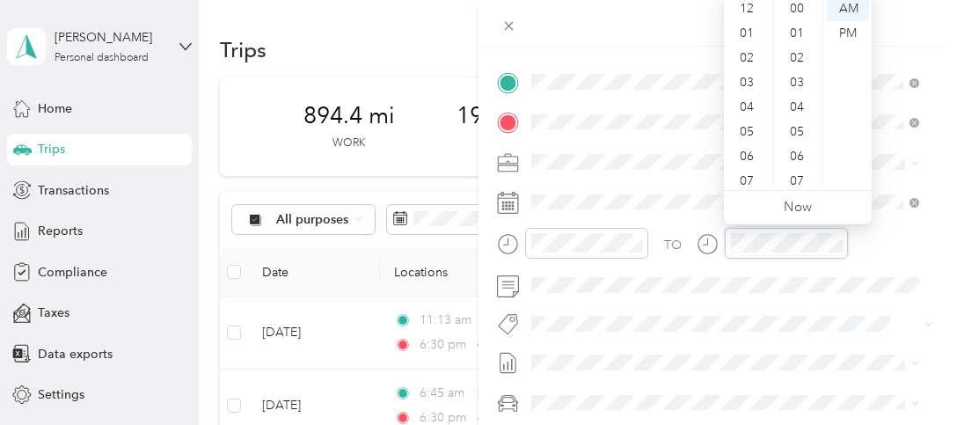
scroll to position [106, 0]
click at [700, 240] on div at bounding box center [771, 243] width 151 height 31
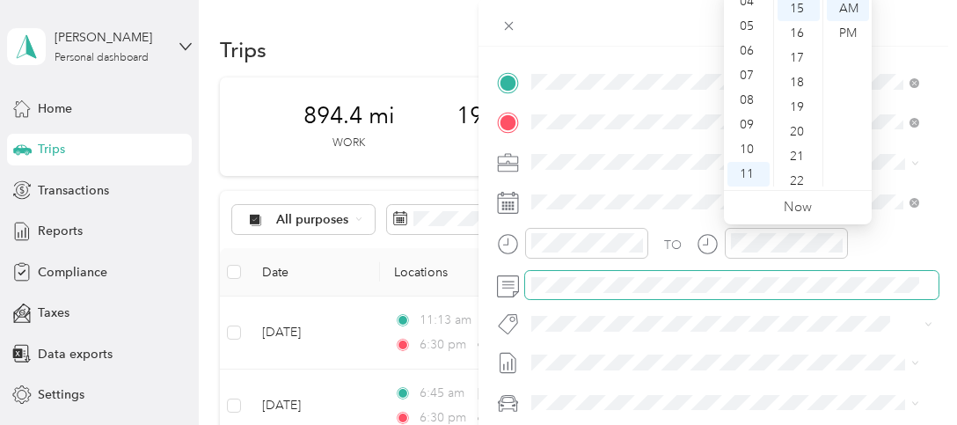
click at [783, 294] on span at bounding box center [731, 285] width 413 height 28
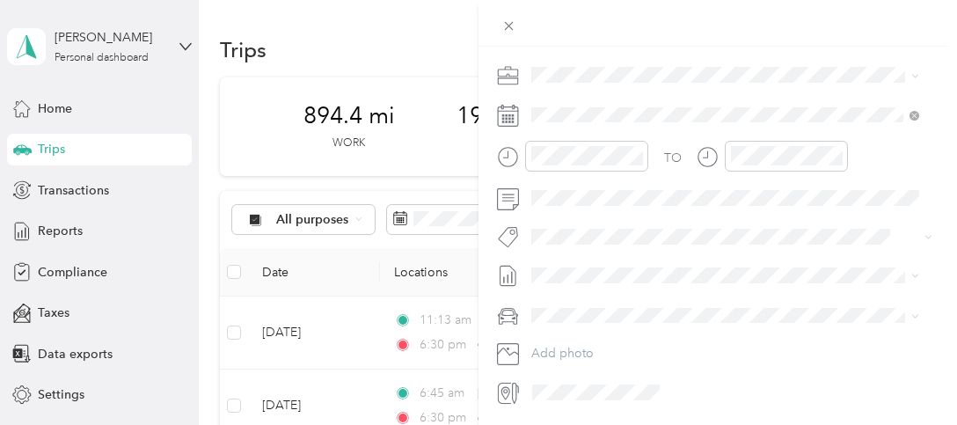
scroll to position [440, 0]
click at [669, 150] on div "TO" at bounding box center [717, 161] width 441 height 43
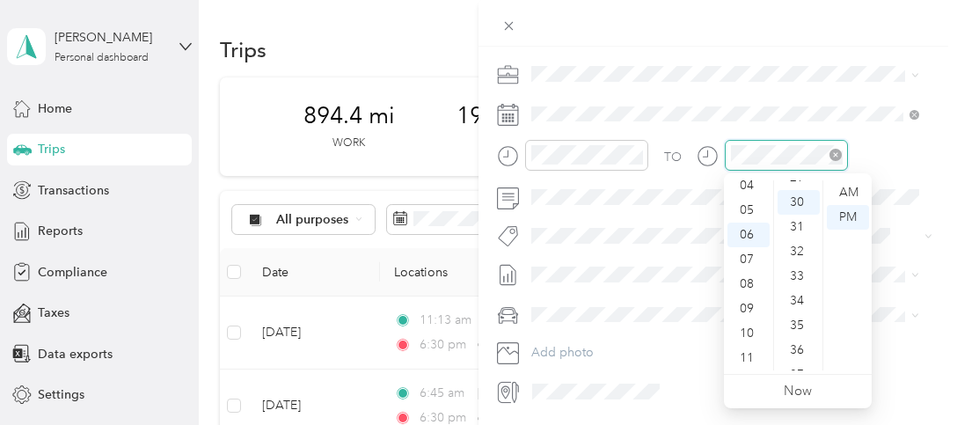
scroll to position [739, 0]
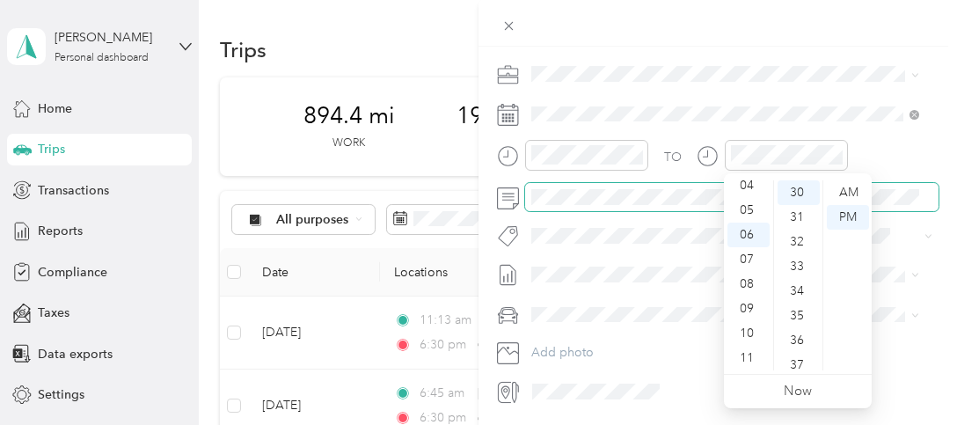
click at [892, 205] on span at bounding box center [731, 197] width 413 height 28
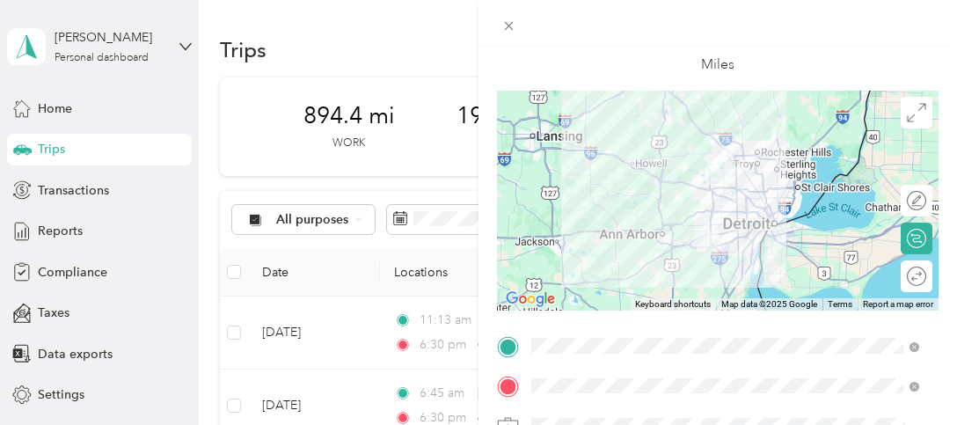
scroll to position [88, 0]
click at [901, 277] on div at bounding box center [907, 275] width 37 height 18
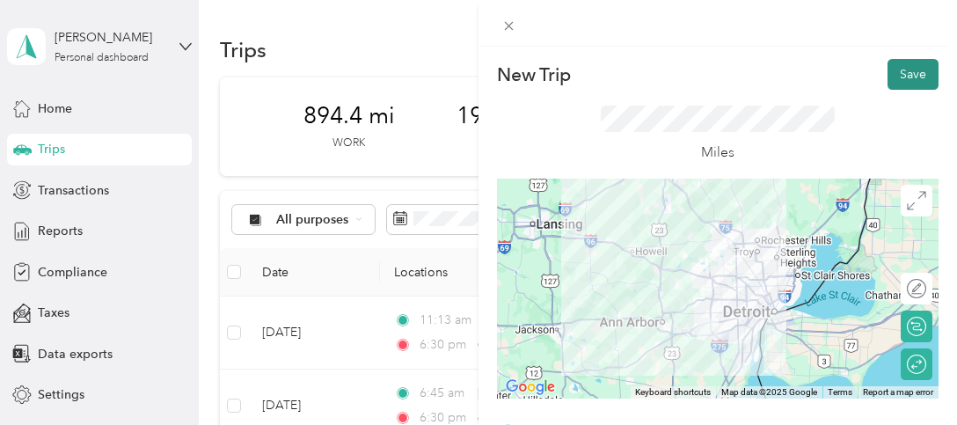
click at [887, 76] on button "Save" at bounding box center [912, 74] width 51 height 31
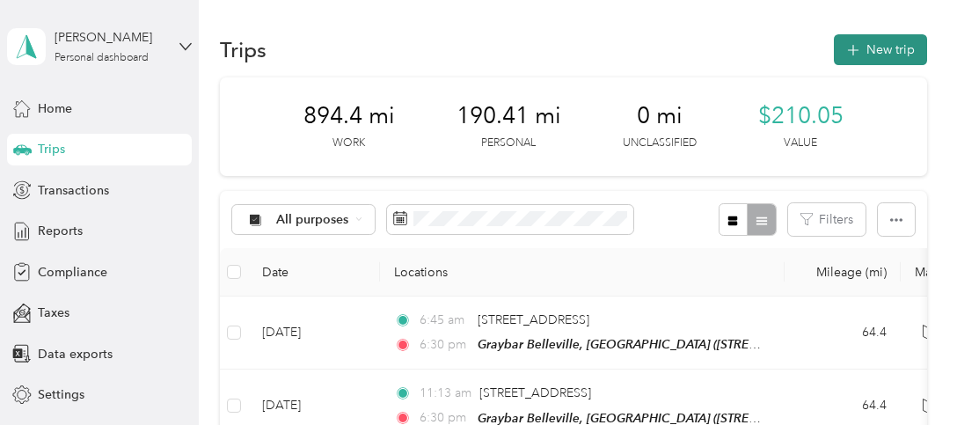
click at [868, 55] on button "New trip" at bounding box center [879, 49] width 93 height 31
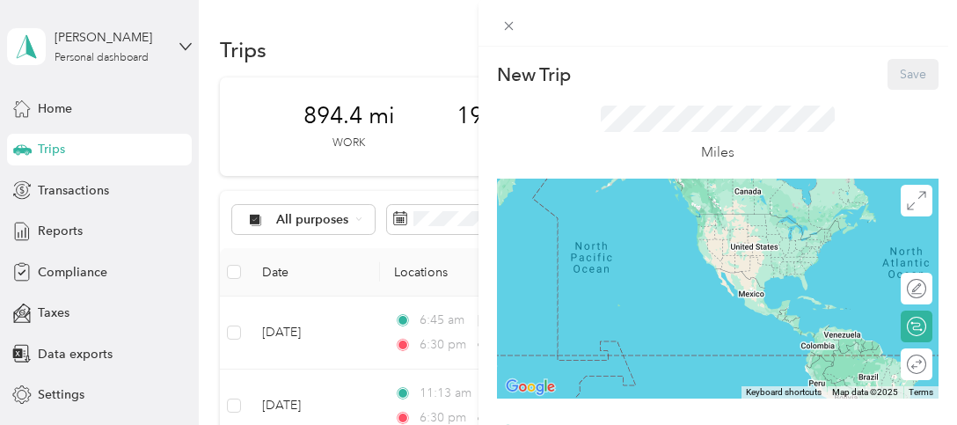
click at [739, 75] on div "New Trip Save" at bounding box center [717, 74] width 441 height 31
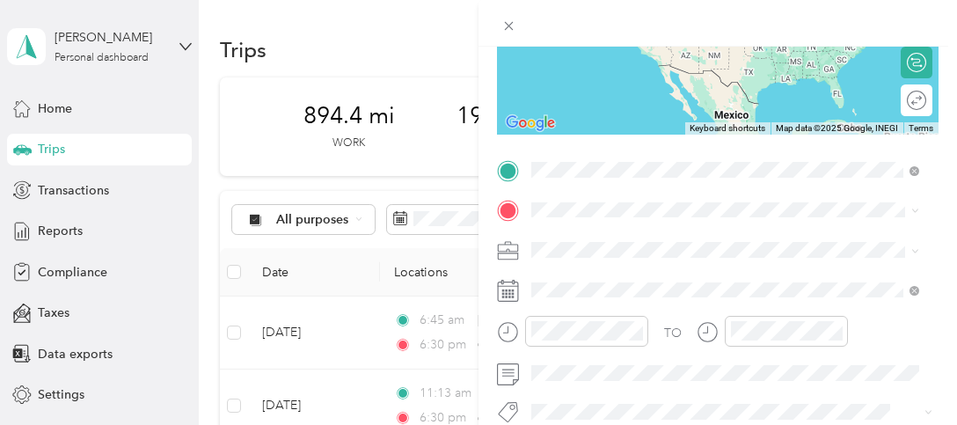
click at [702, 241] on span "[STREET_ADDRESS][US_STATE]" at bounding box center [652, 233] width 176 height 16
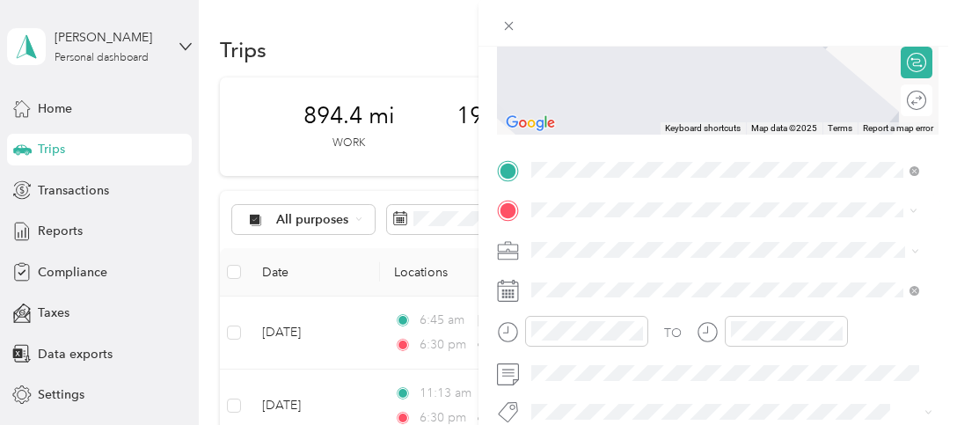
drag, startPoint x: 648, startPoint y: 277, endPoint x: 659, endPoint y: 273, distance: 11.1
click at [654, 278] on strong "Graybar Belleville, [GEOGRAPHIC_DATA]" at bounding box center [745, 281] width 241 height 16
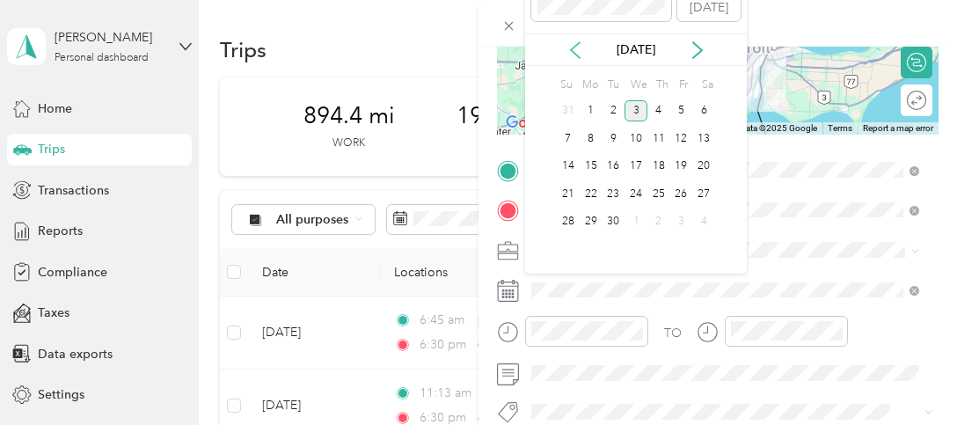
click at [575, 50] on icon at bounding box center [575, 50] width 18 height 18
click at [596, 163] on div "11" at bounding box center [590, 167] width 23 height 22
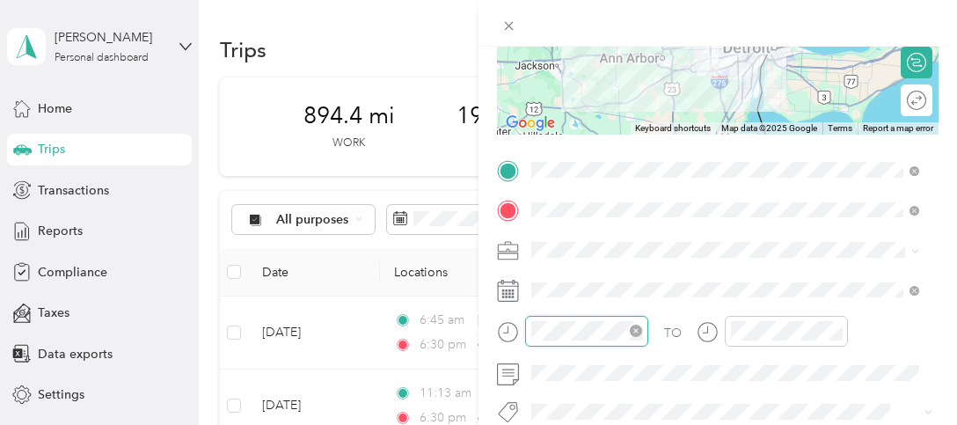
scroll to position [394, 0]
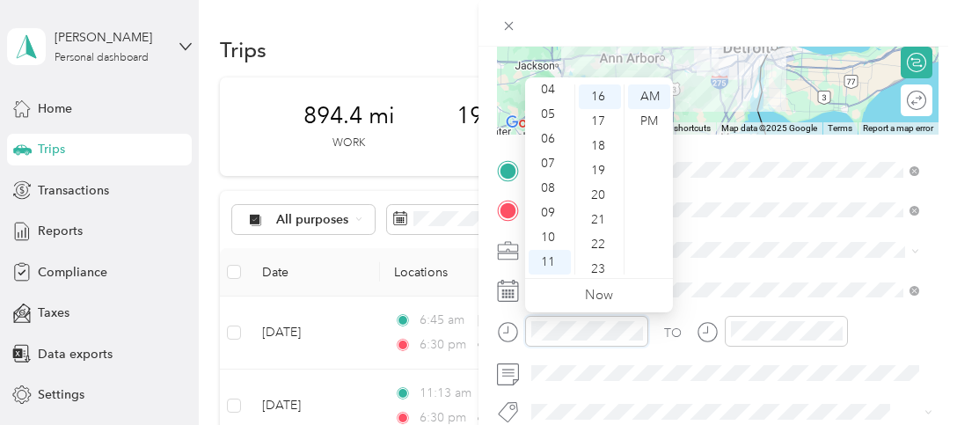
click at [465, 321] on div "New Trip Save This trip cannot be edited because it is either under review, app…" at bounding box center [478, 212] width 957 height 425
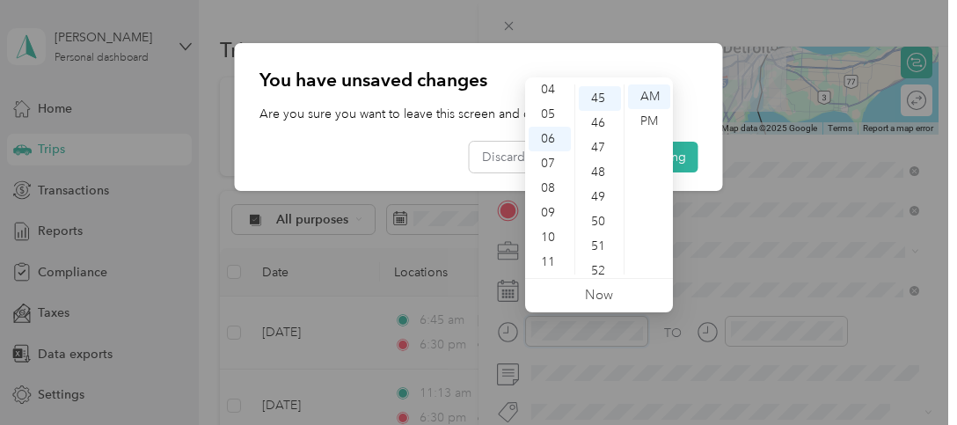
scroll to position [1108, 0]
click at [783, 328] on div at bounding box center [478, 212] width 957 height 425
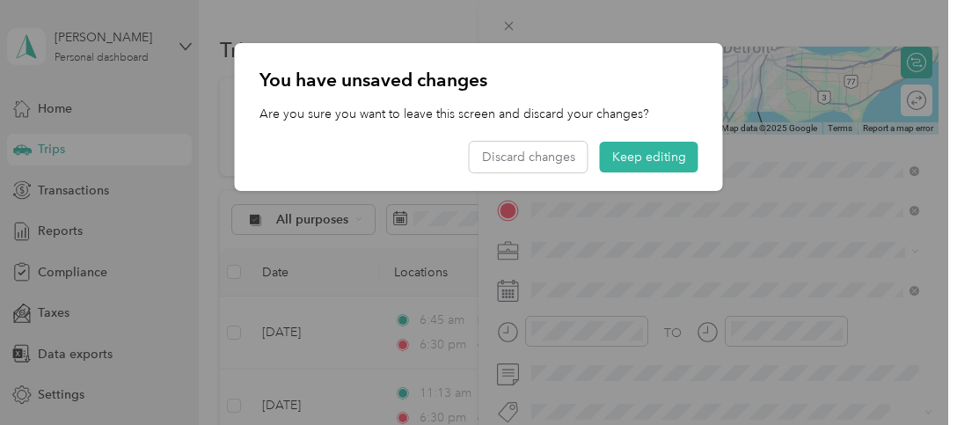
click at [783, 327] on div at bounding box center [478, 212] width 957 height 425
click at [636, 164] on button "Keep editing" at bounding box center [649, 157] width 98 height 31
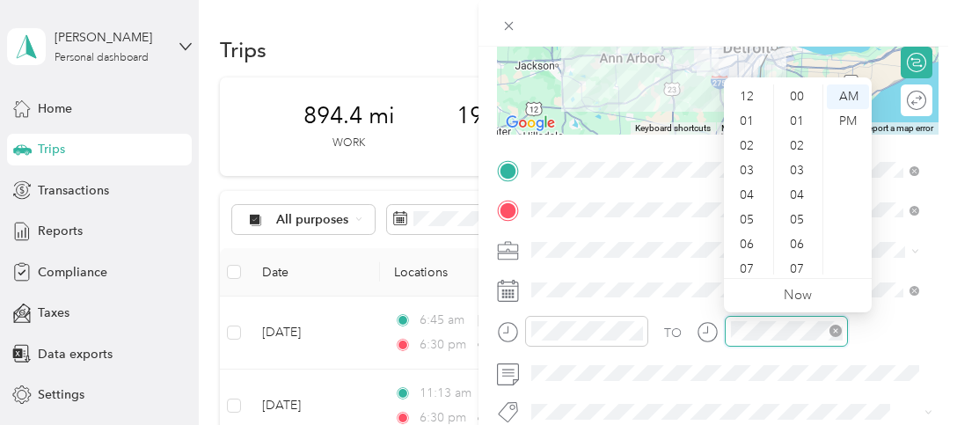
scroll to position [106, 0]
click at [708, 329] on div at bounding box center [771, 331] width 151 height 31
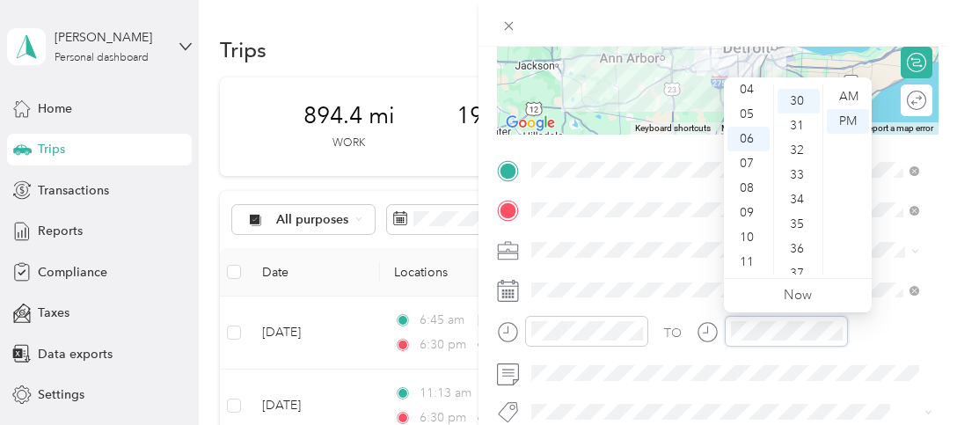
scroll to position [739, 0]
click at [779, 386] on div "TO Add photo" at bounding box center [717, 368] width 441 height 425
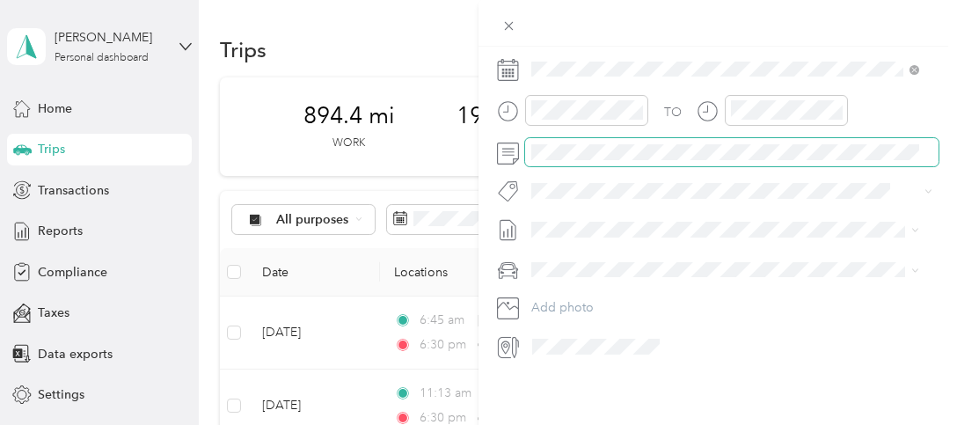
scroll to position [144, 0]
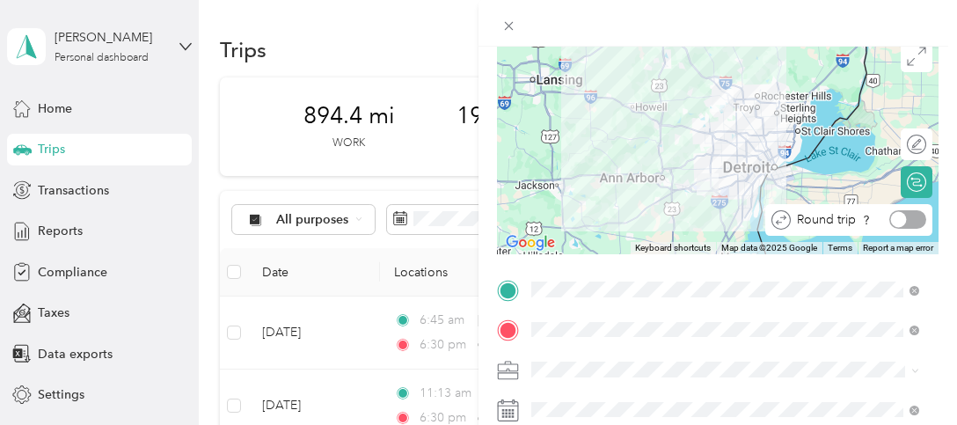
click at [892, 221] on div at bounding box center [899, 220] width 16 height 16
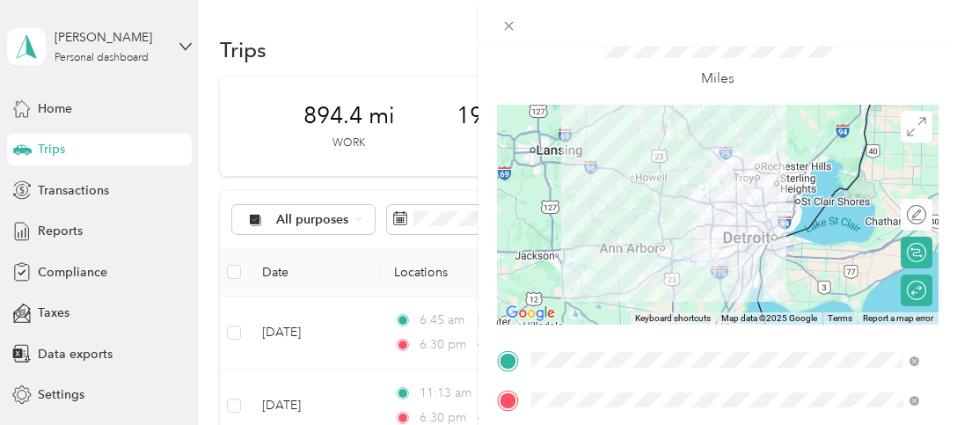
scroll to position [0, 0]
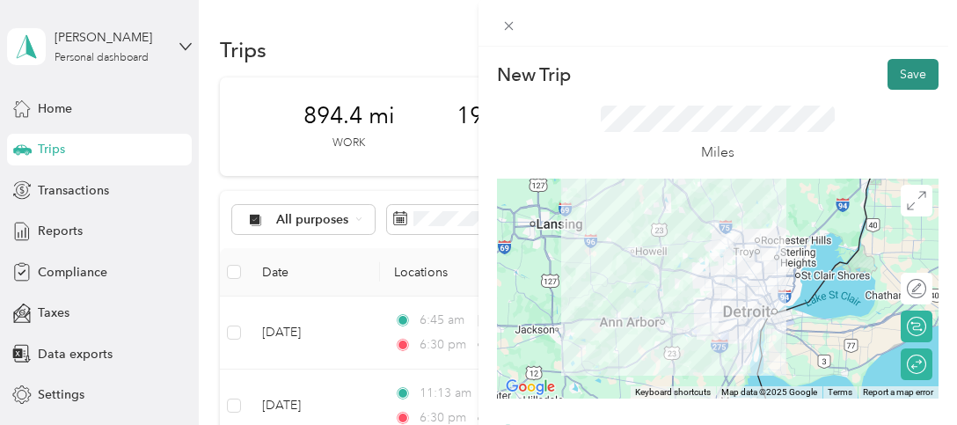
click at [897, 76] on button "Save" at bounding box center [912, 74] width 51 height 31
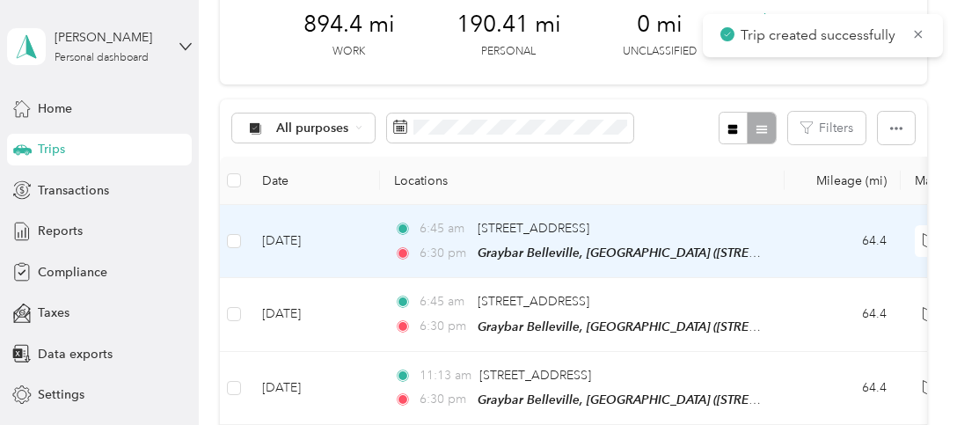
scroll to position [176, 0]
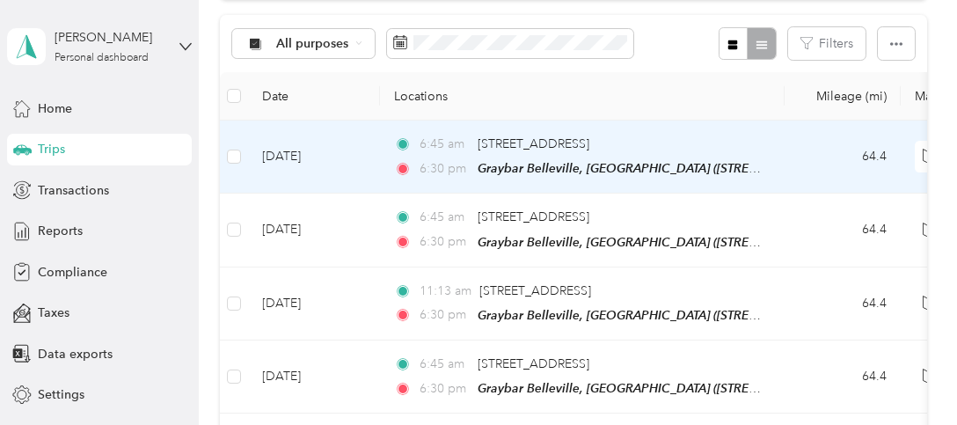
click at [283, 158] on td "[DATE]" at bounding box center [314, 156] width 132 height 73
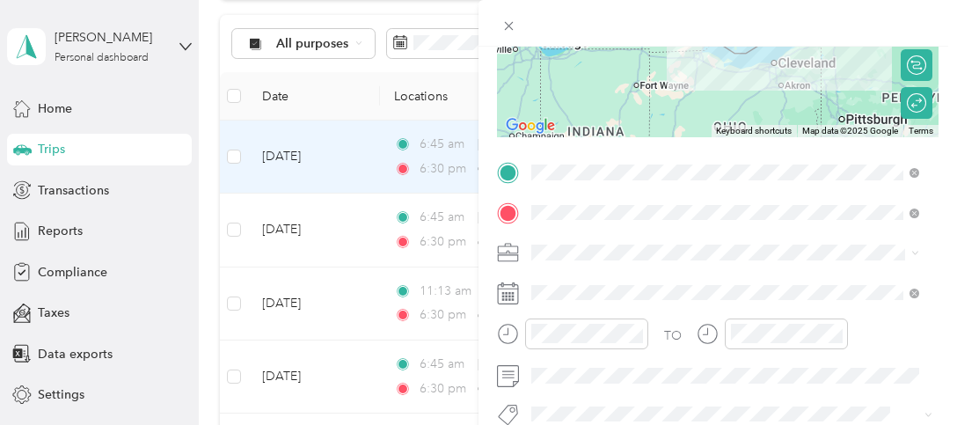
scroll to position [264, 0]
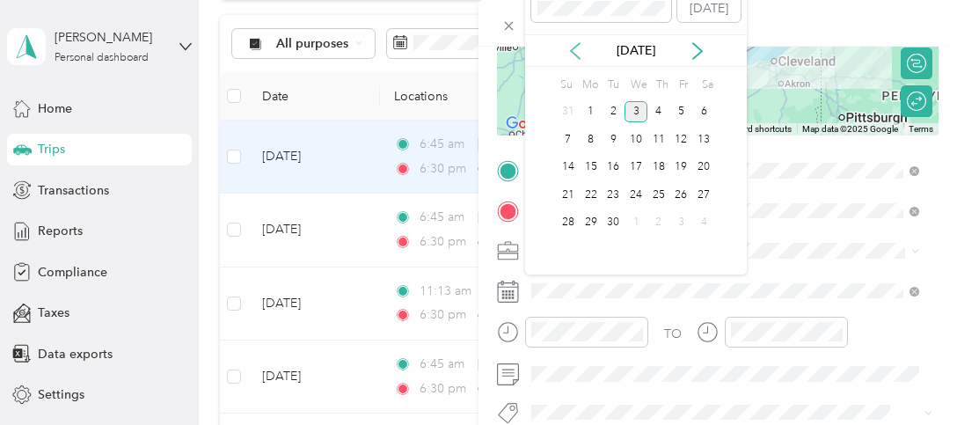
click at [573, 48] on icon at bounding box center [575, 51] width 18 height 18
click at [635, 168] on div "13" at bounding box center [635, 168] width 23 height 22
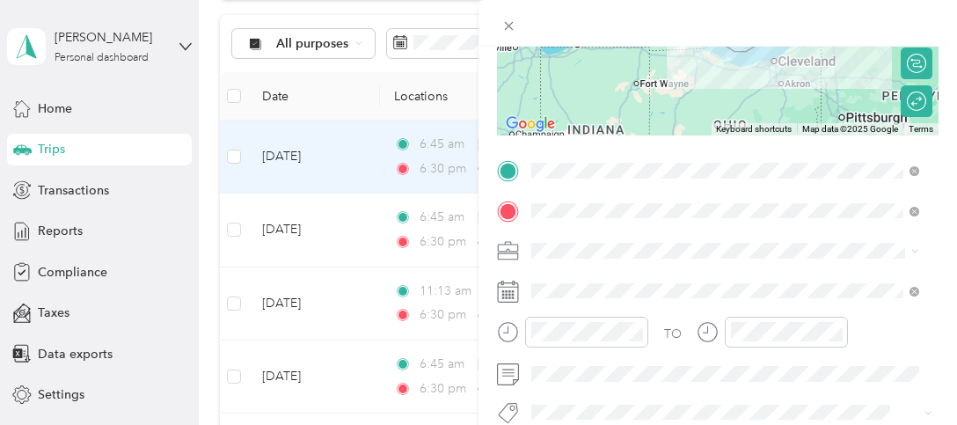
scroll to position [0, 0]
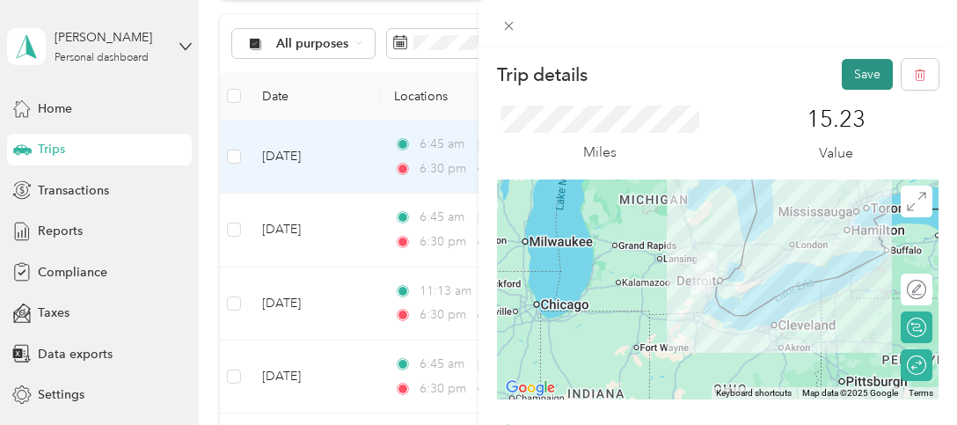
click at [841, 67] on button "Save" at bounding box center [866, 74] width 51 height 31
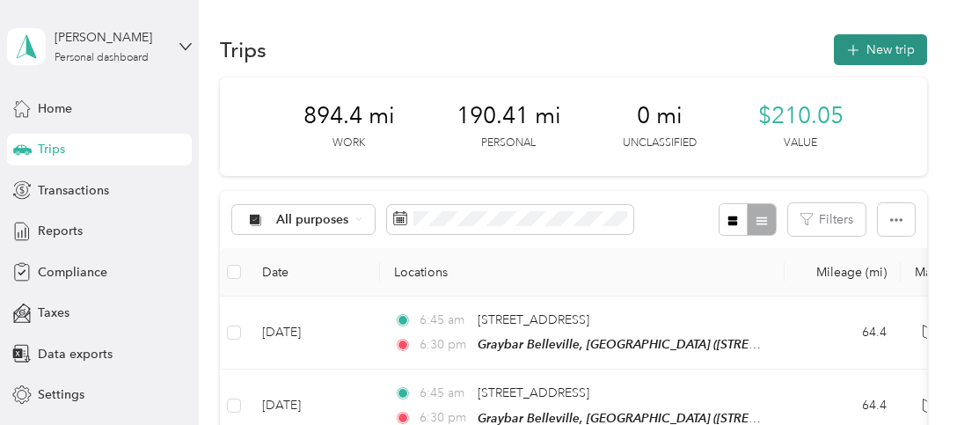
click at [888, 44] on button "New trip" at bounding box center [879, 49] width 93 height 31
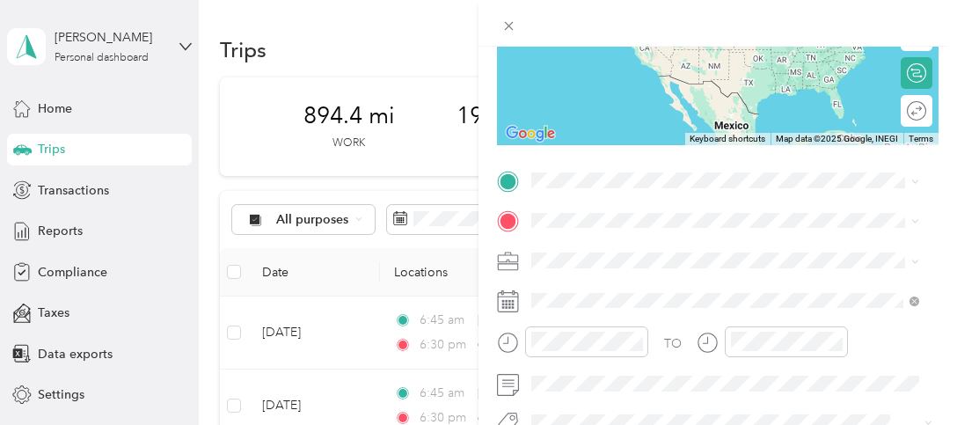
scroll to position [264, 0]
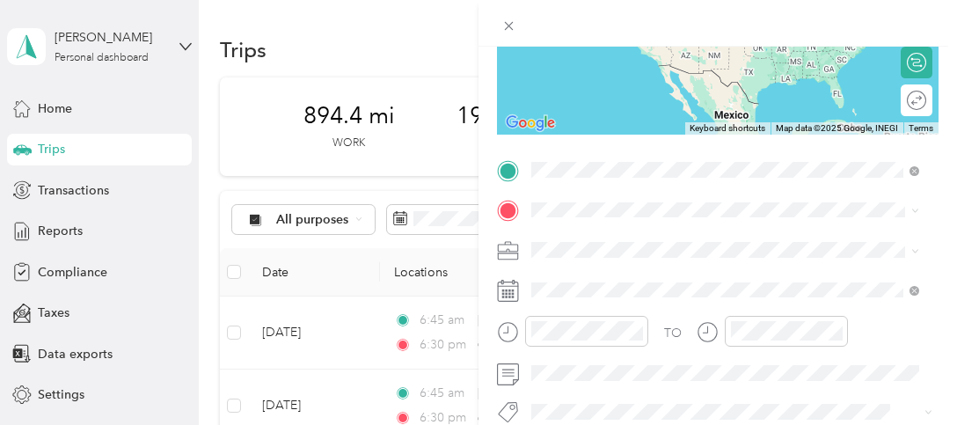
click at [632, 241] on span "[STREET_ADDRESS][US_STATE]" at bounding box center [652, 233] width 176 height 16
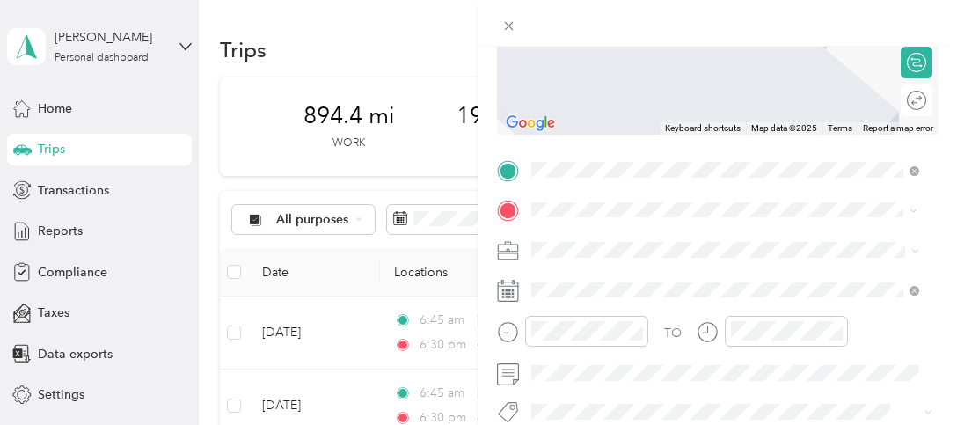
click at [691, 282] on strong "Graybar Belleville, [GEOGRAPHIC_DATA]" at bounding box center [745, 282] width 241 height 16
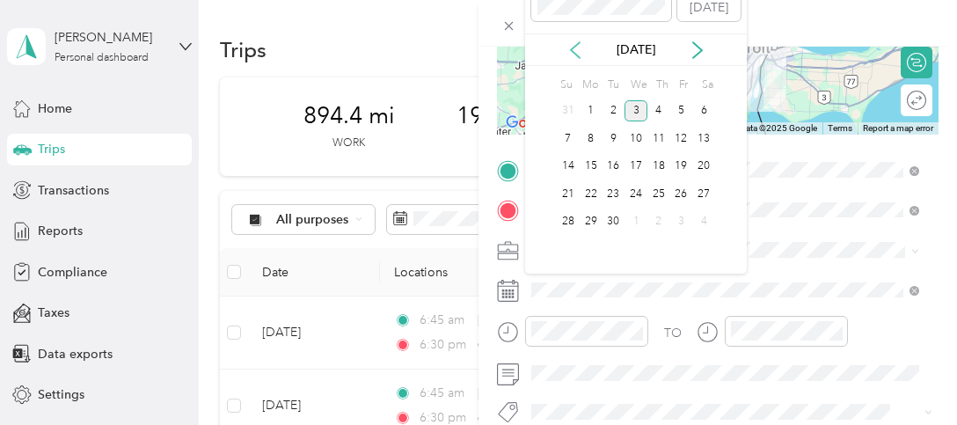
click at [571, 44] on icon at bounding box center [575, 50] width 18 height 18
click at [666, 166] on div "14" at bounding box center [658, 167] width 23 height 22
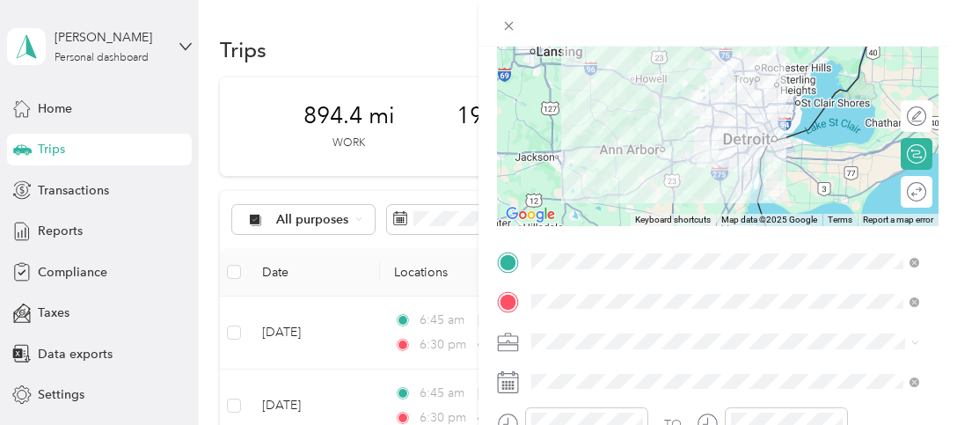
scroll to position [56, 0]
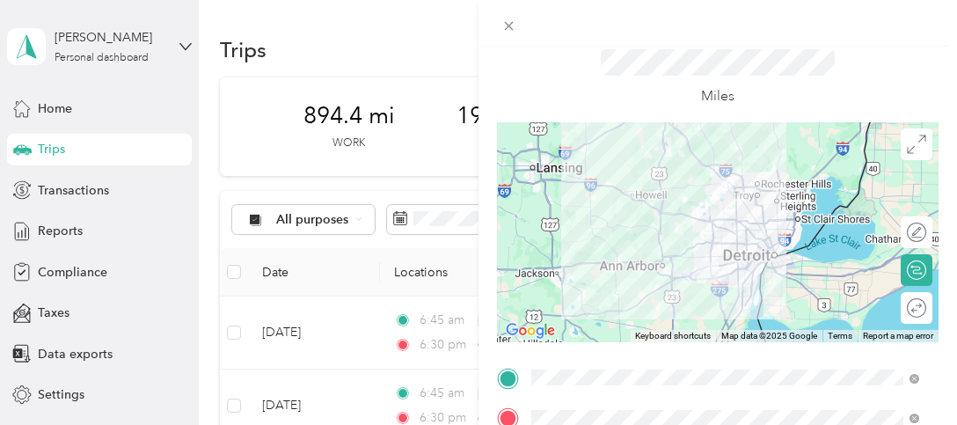
click at [926, 305] on div "Round trip" at bounding box center [926, 307] width 0 height 18
click at [902, 308] on div at bounding box center [907, 307] width 37 height 18
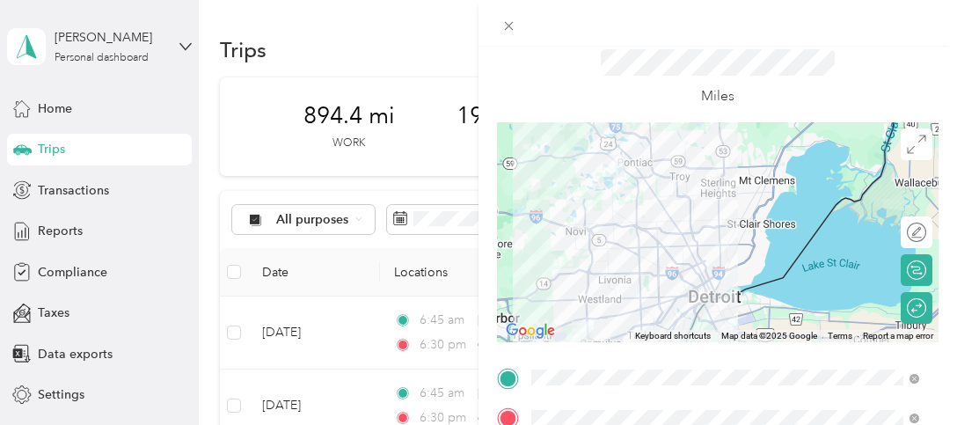
scroll to position [0, 0]
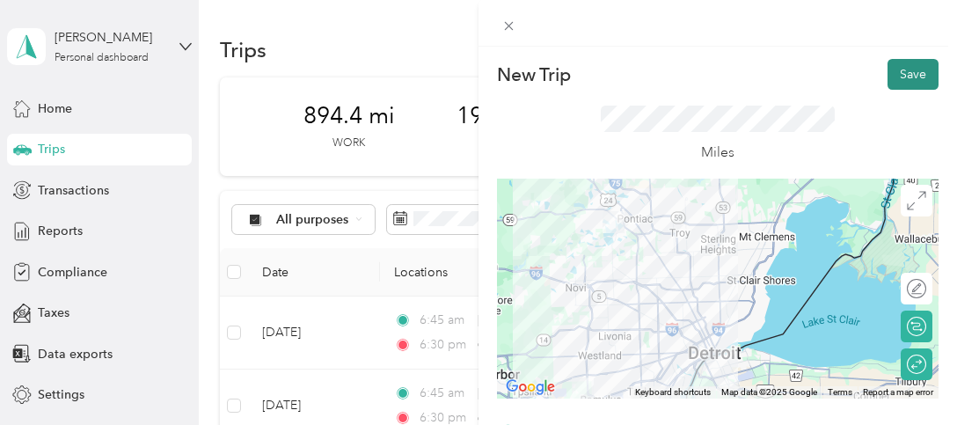
click at [891, 66] on button "Save" at bounding box center [912, 74] width 51 height 31
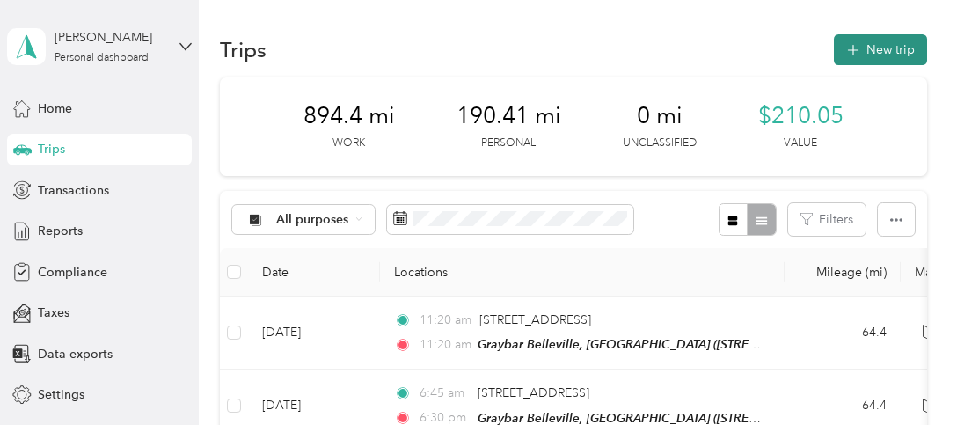
click at [877, 52] on button "New trip" at bounding box center [879, 49] width 93 height 31
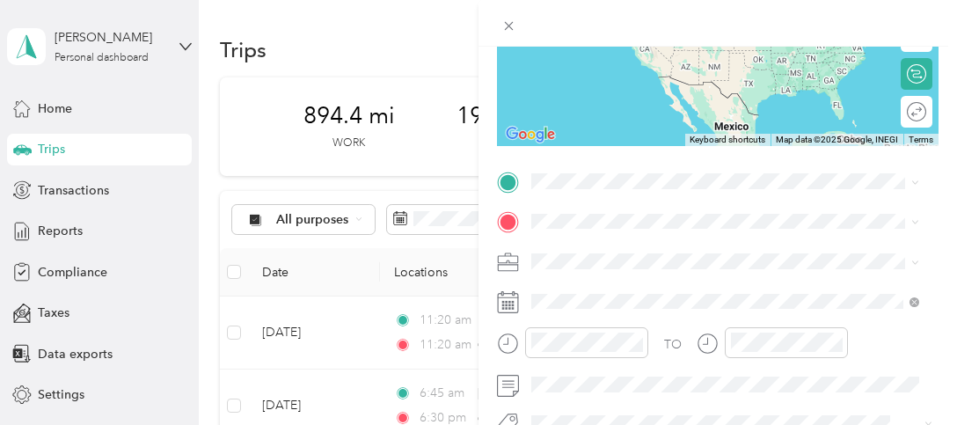
scroll to position [264, 0]
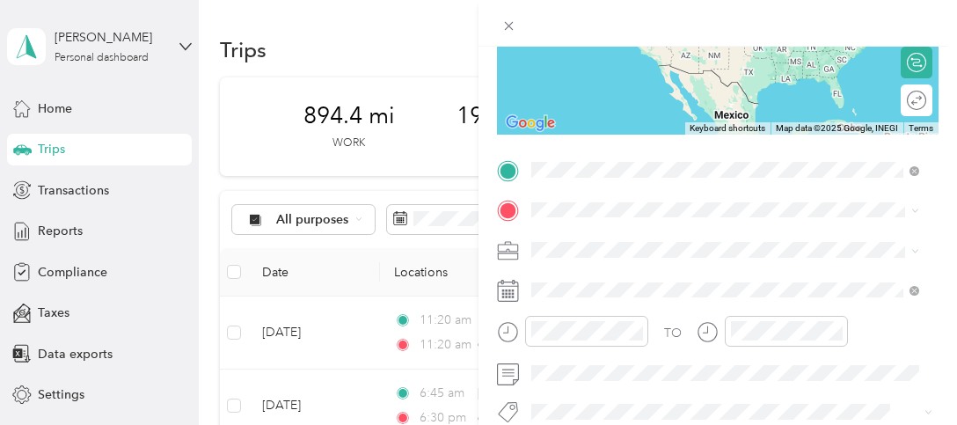
click at [638, 230] on span "[STREET_ADDRESS][US_STATE]" at bounding box center [652, 233] width 176 height 16
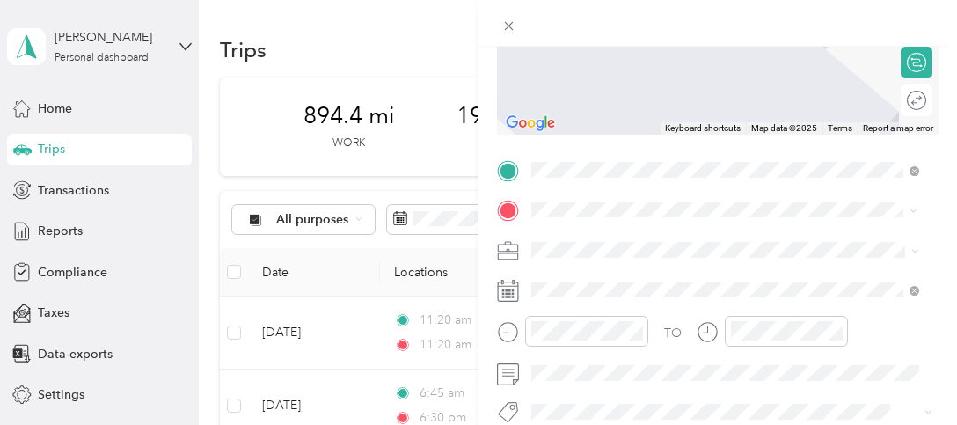
click at [673, 279] on strong "Graybar Belleville, [GEOGRAPHIC_DATA]" at bounding box center [745, 282] width 241 height 16
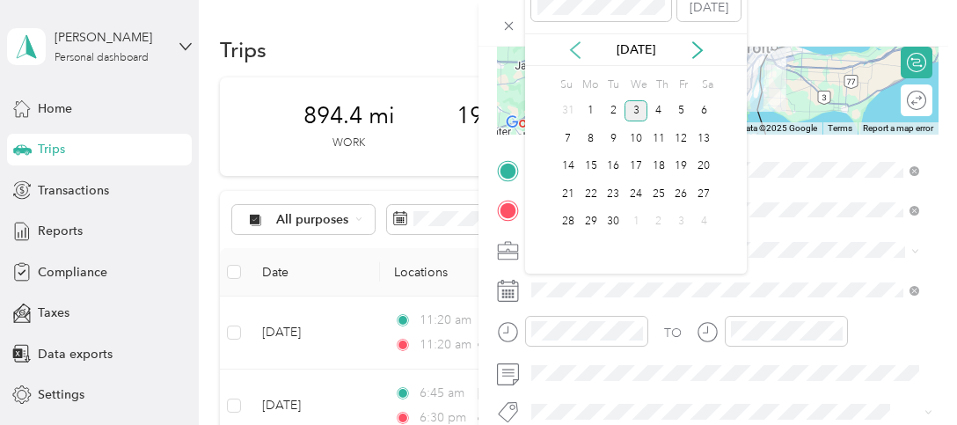
click at [570, 47] on icon at bounding box center [575, 50] width 18 height 18
click at [593, 195] on div "18" at bounding box center [590, 194] width 23 height 22
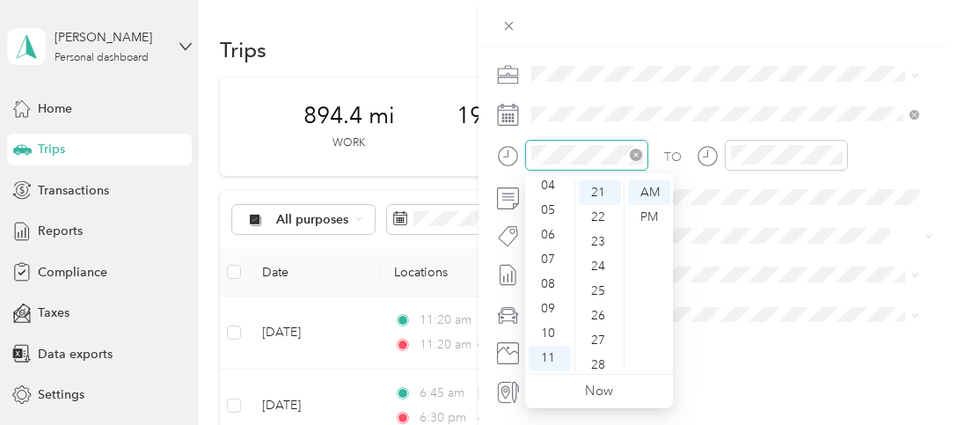
scroll to position [517, 0]
click at [514, 153] on div at bounding box center [572, 155] width 151 height 31
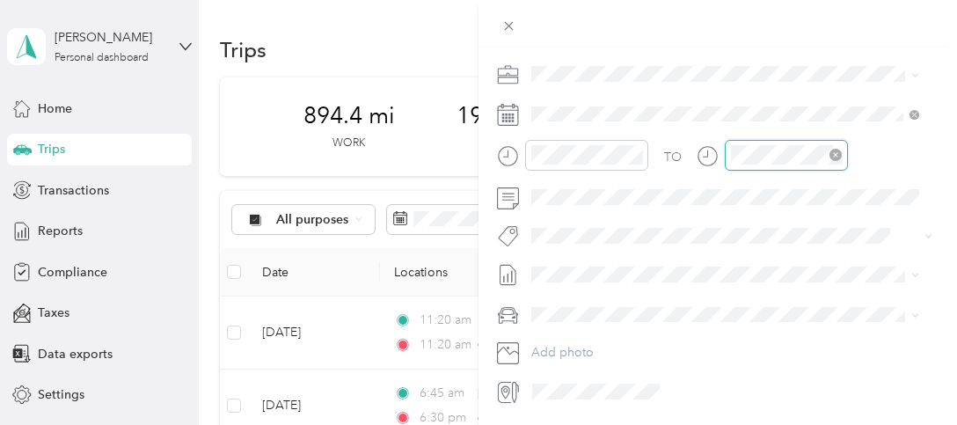
click at [728, 150] on div at bounding box center [785, 155] width 123 height 31
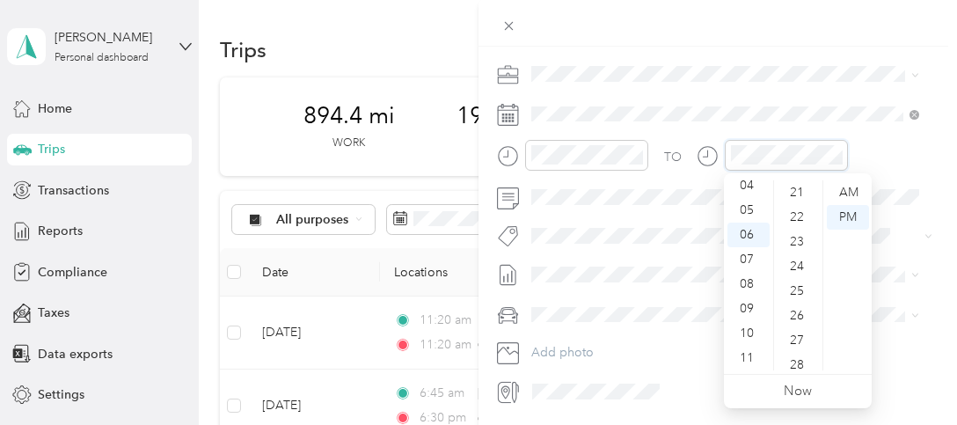
scroll to position [739, 0]
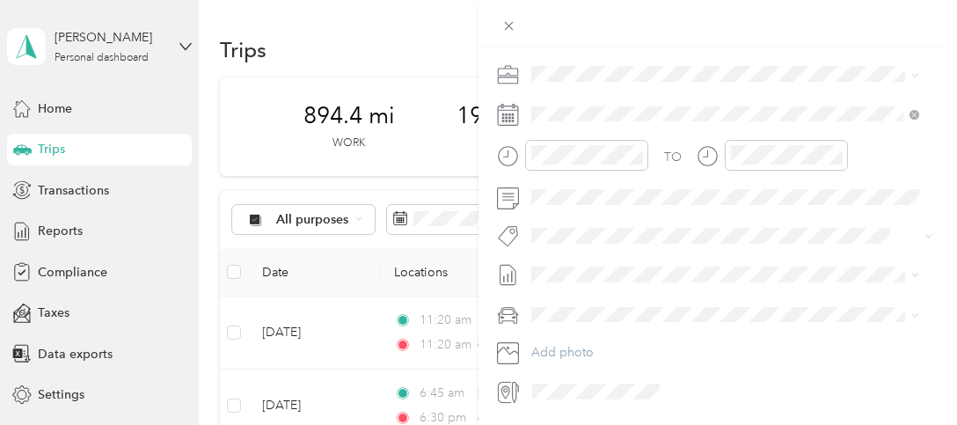
click at [884, 178] on div "TO" at bounding box center [717, 161] width 441 height 43
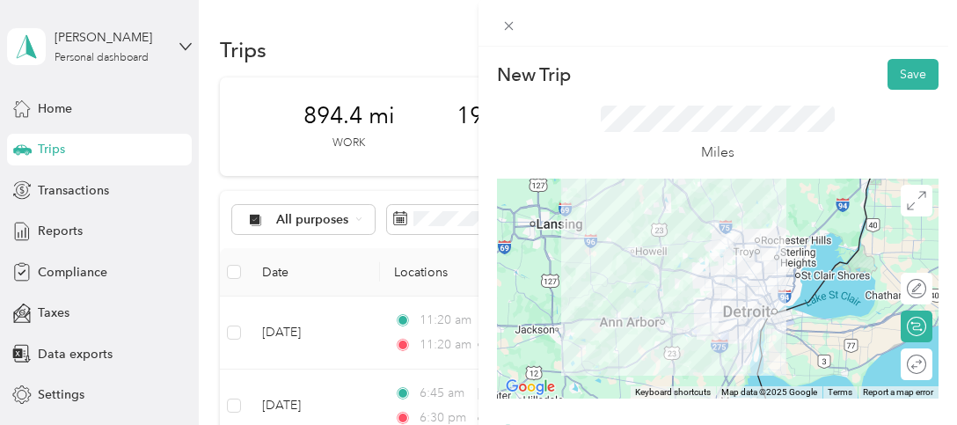
scroll to position [88, 0]
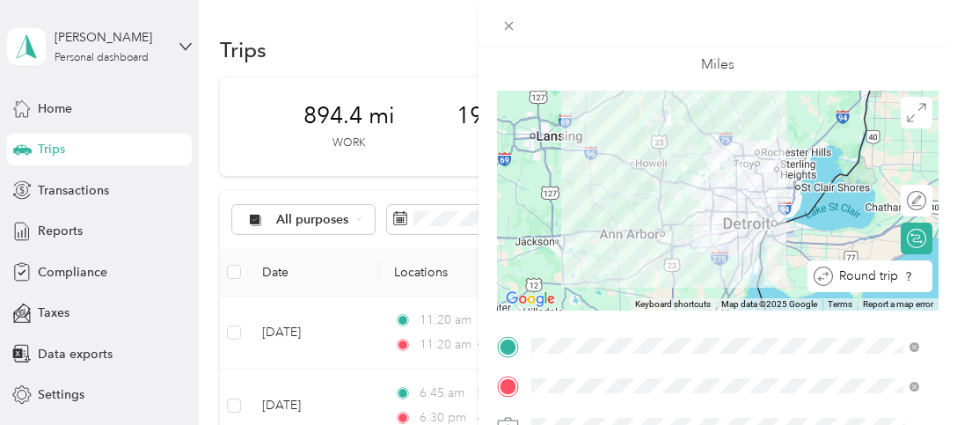
click at [931, 280] on div at bounding box center [931, 275] width 0 height 18
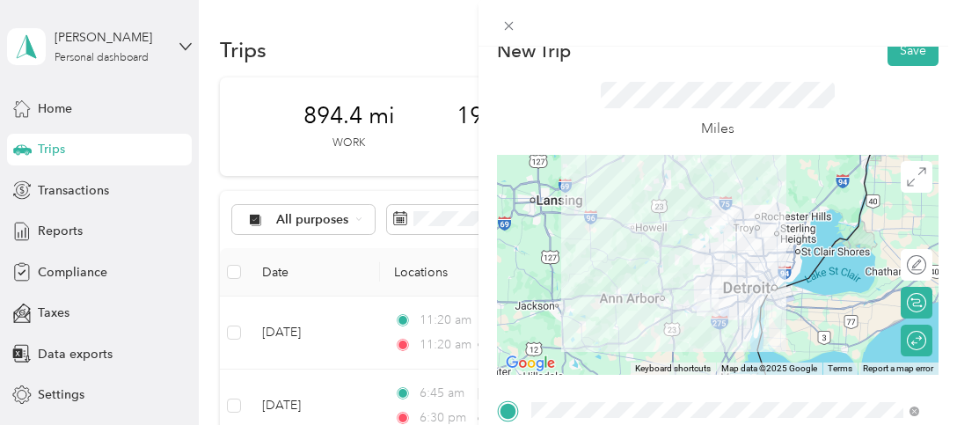
scroll to position [0, 0]
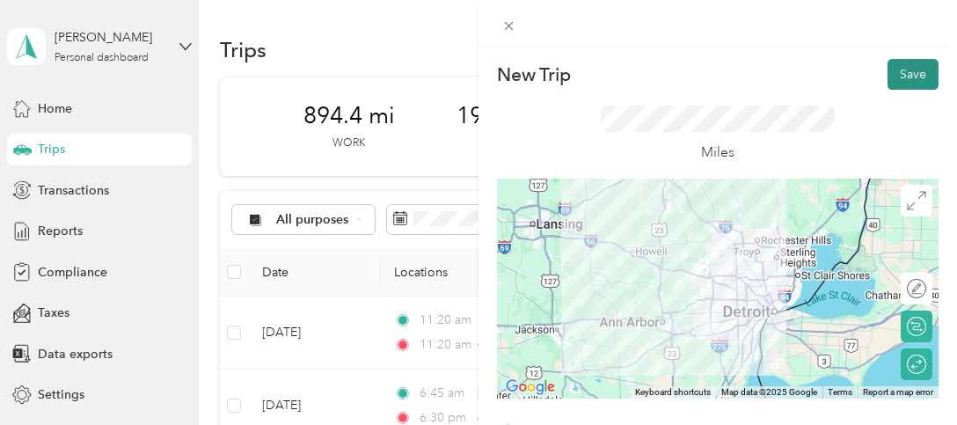
click at [902, 76] on button "Save" at bounding box center [912, 74] width 51 height 31
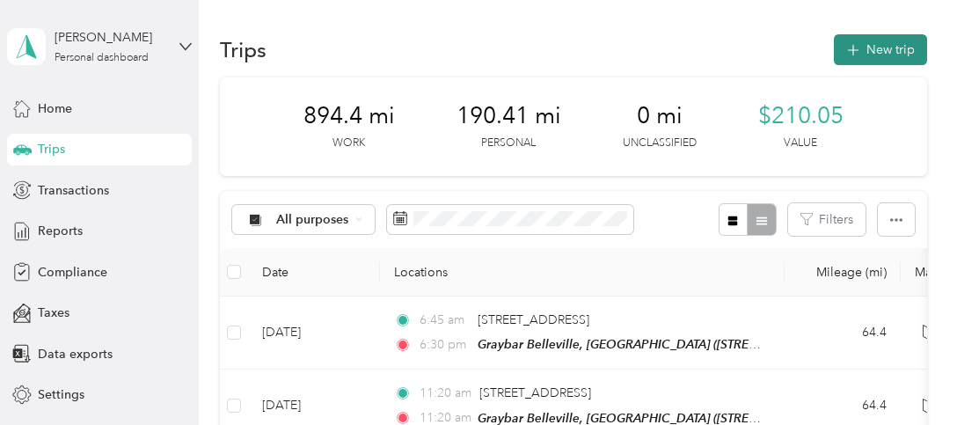
click at [876, 50] on button "New trip" at bounding box center [879, 49] width 93 height 31
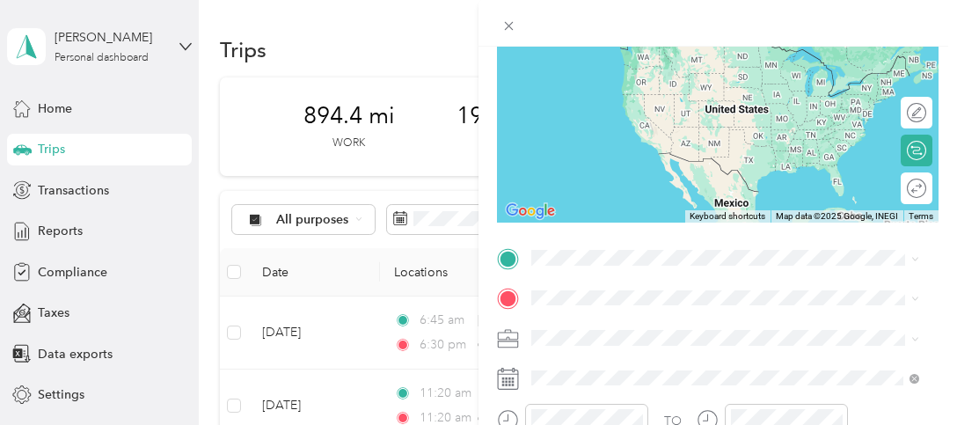
scroll to position [264, 0]
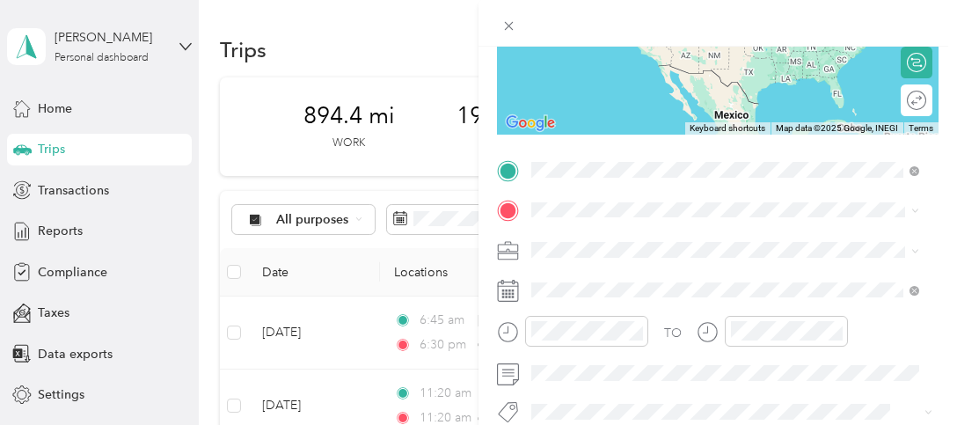
click at [606, 235] on span "[STREET_ADDRESS][US_STATE]" at bounding box center [652, 233] width 176 height 16
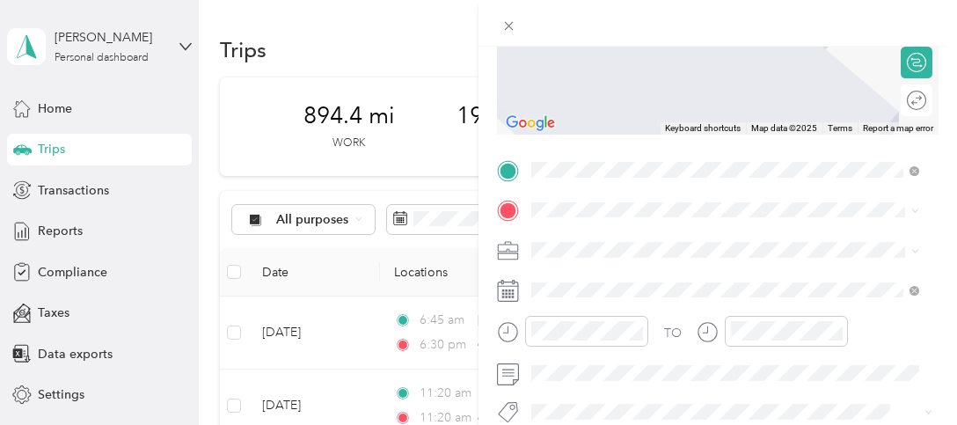
click at [710, 289] on div "TEAM Graybar Belleville, [GEOGRAPHIC_DATA]" at bounding box center [715, 280] width 302 height 22
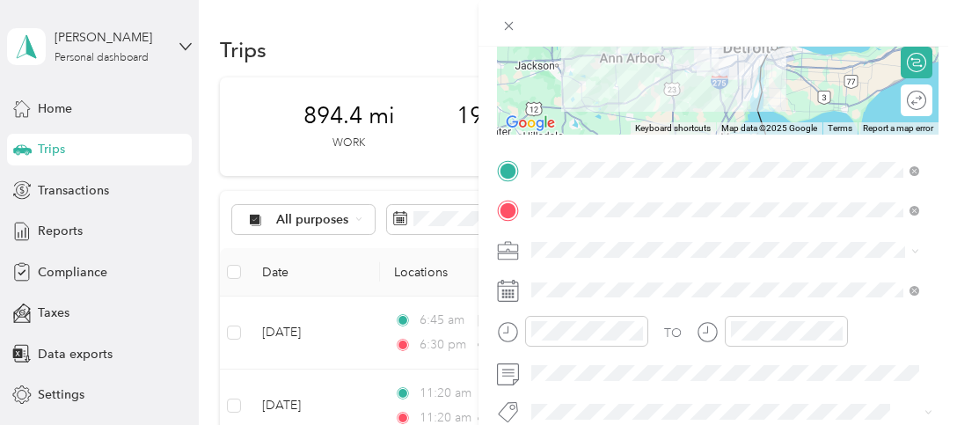
click at [510, 293] on rect at bounding box center [509, 294] width 3 height 3
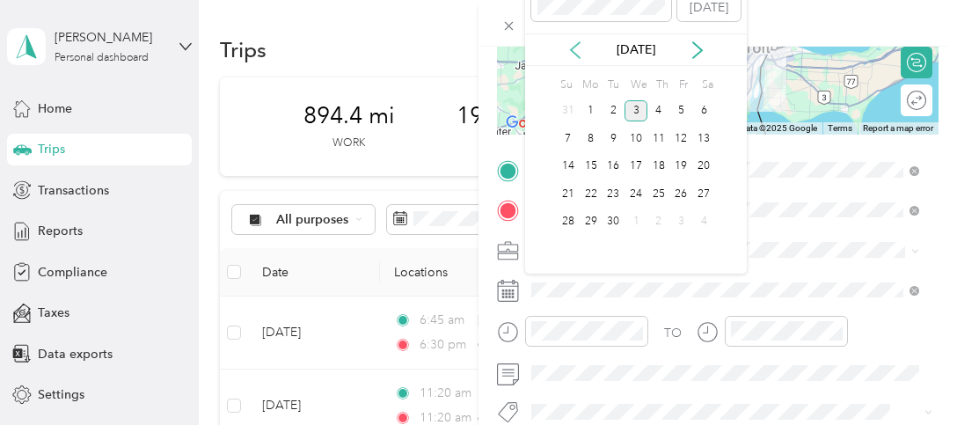
click at [569, 47] on icon at bounding box center [575, 50] width 18 height 18
click at [639, 193] on div "20" at bounding box center [635, 194] width 23 height 22
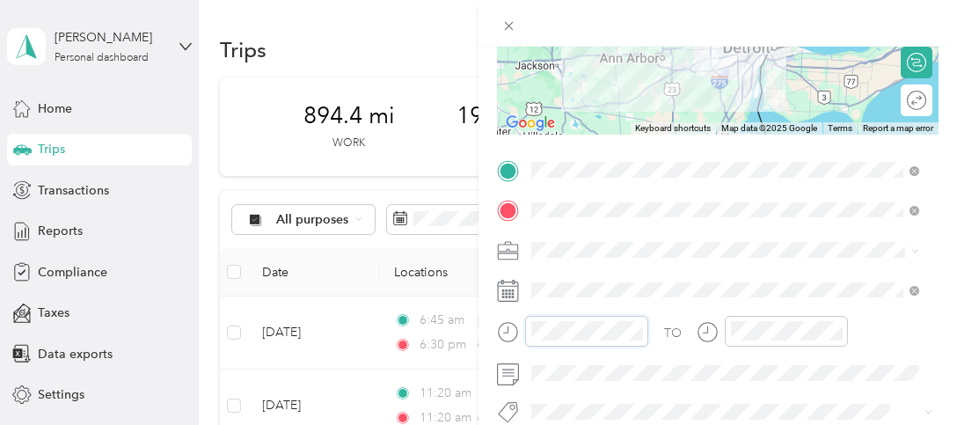
click at [483, 324] on form "New Trip Save This trip cannot be edited because it is either under review, app…" at bounding box center [717, 188] width 478 height 786
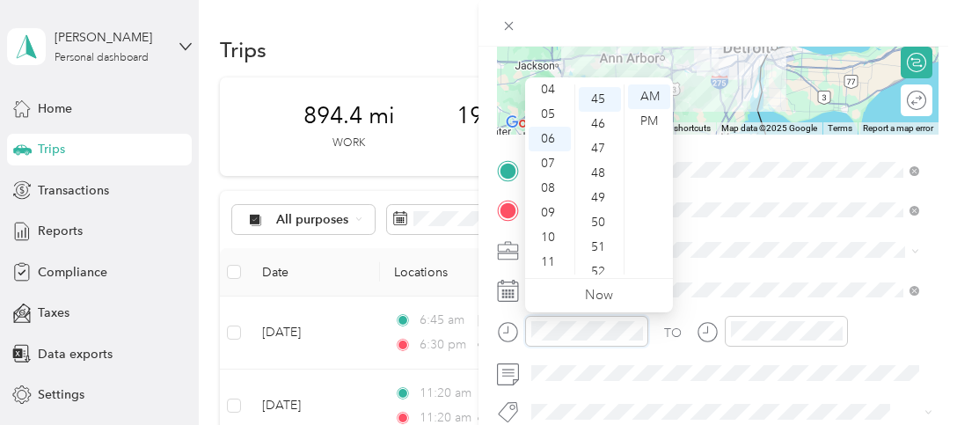
scroll to position [1108, 0]
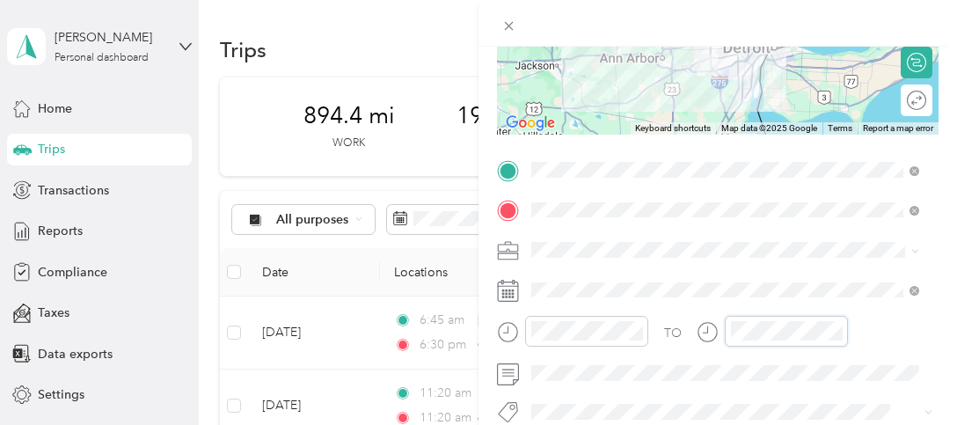
click at [720, 332] on div at bounding box center [771, 331] width 151 height 31
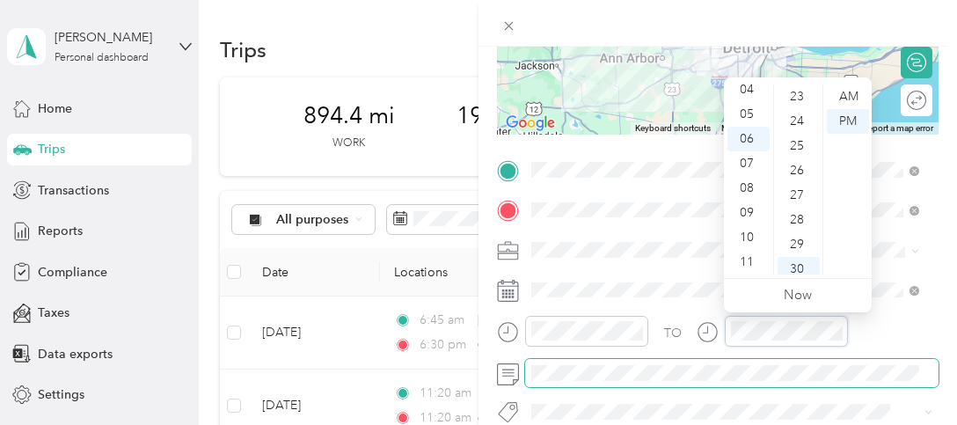
scroll to position [739, 0]
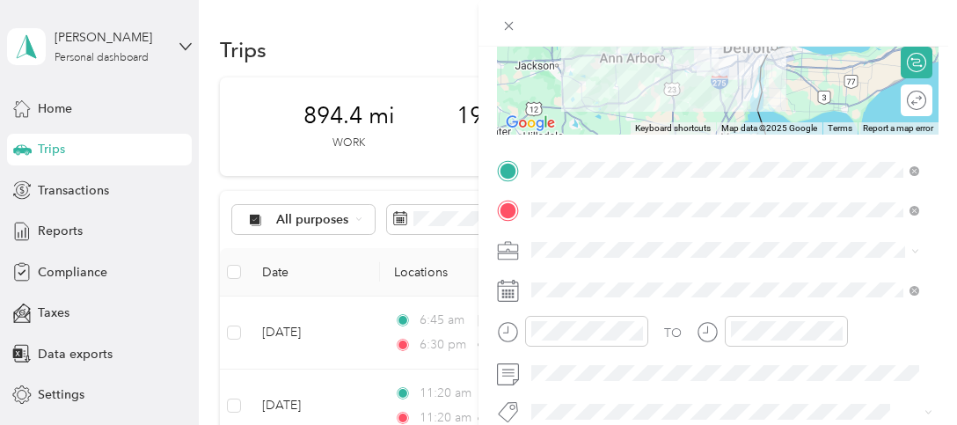
click at [926, 98] on div "Round trip" at bounding box center [926, 100] width 0 height 18
click at [901, 98] on div at bounding box center [907, 100] width 37 height 18
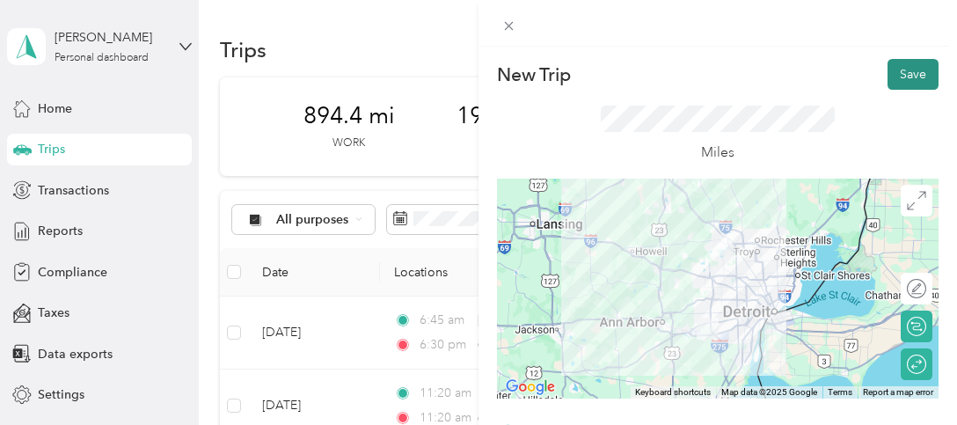
click at [891, 73] on button "Save" at bounding box center [912, 74] width 51 height 31
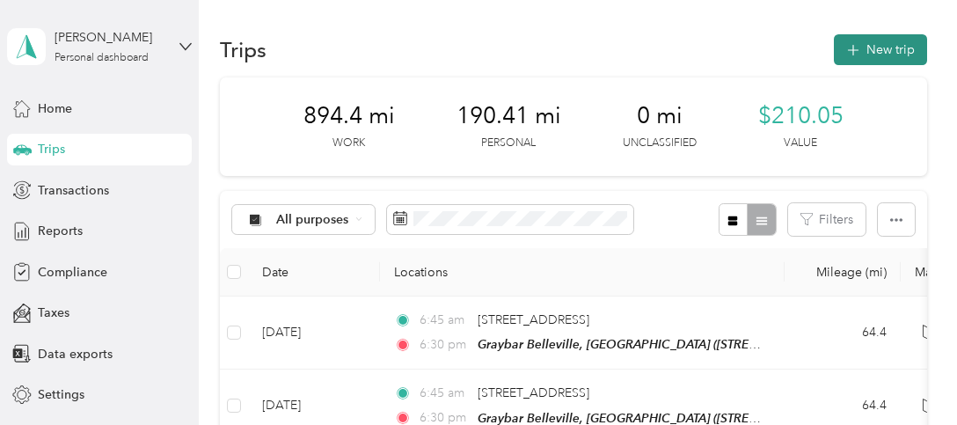
click at [854, 50] on icon "button" at bounding box center [852, 50] width 20 height 20
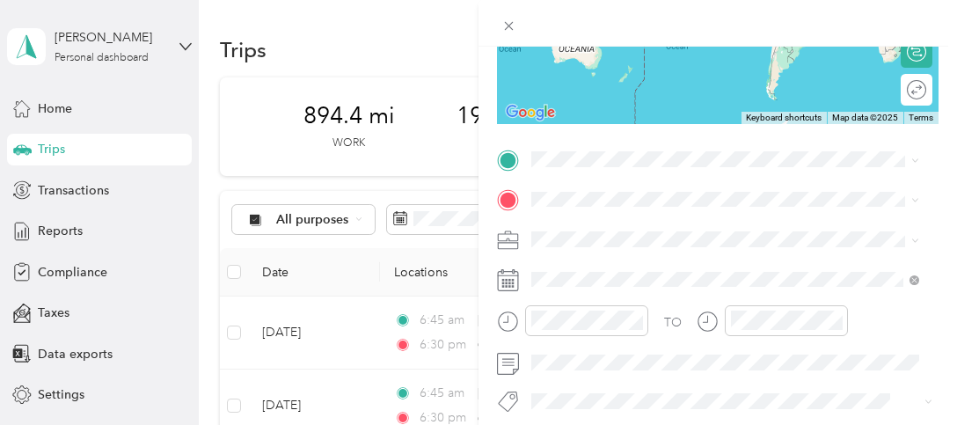
scroll to position [264, 0]
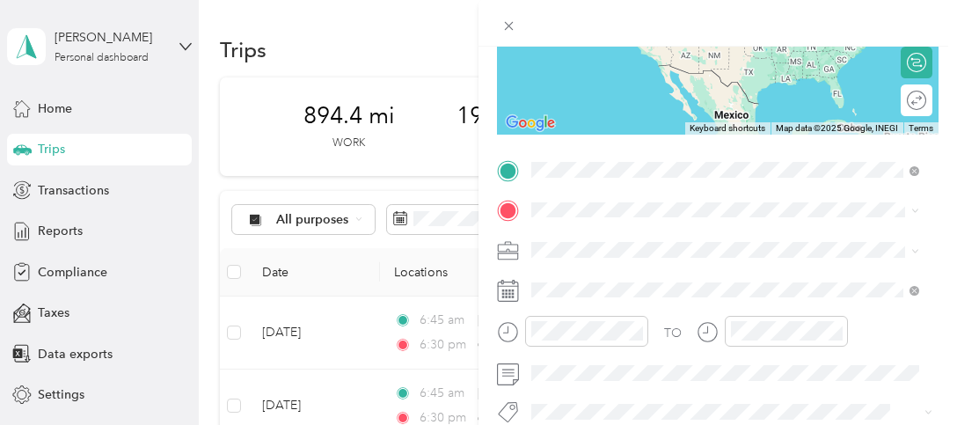
click at [615, 277] on span "[STREET_ADDRESS][US_STATE]" at bounding box center [652, 269] width 176 height 16
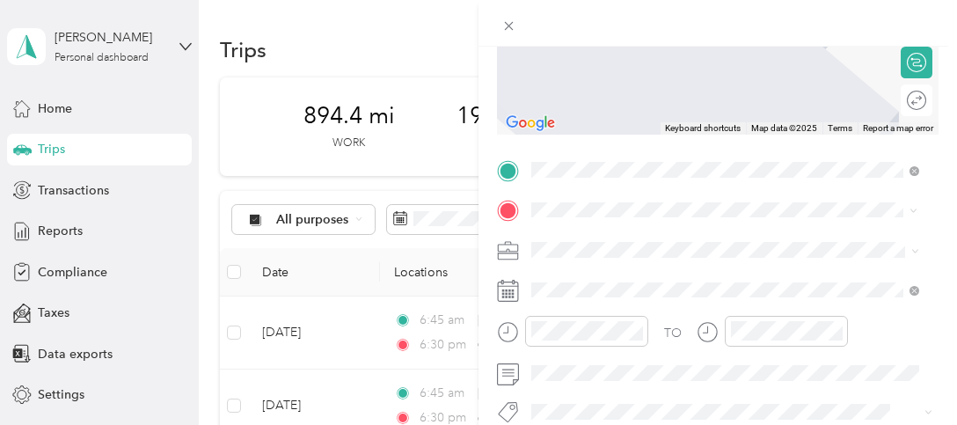
click at [715, 262] on ol "From your Favorite places TEAM [GEOGRAPHIC_DATA][STREET_ADDRESS][PERSON_NAME][U…" at bounding box center [725, 322] width 400 height 194
click at [617, 277] on button "TEAM" at bounding box center [591, 282] width 55 height 22
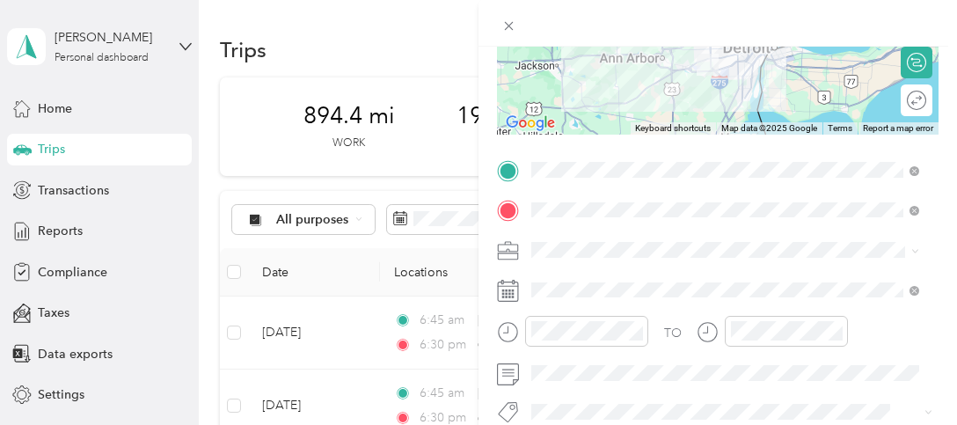
click at [507, 294] on icon at bounding box center [508, 291] width 22 height 22
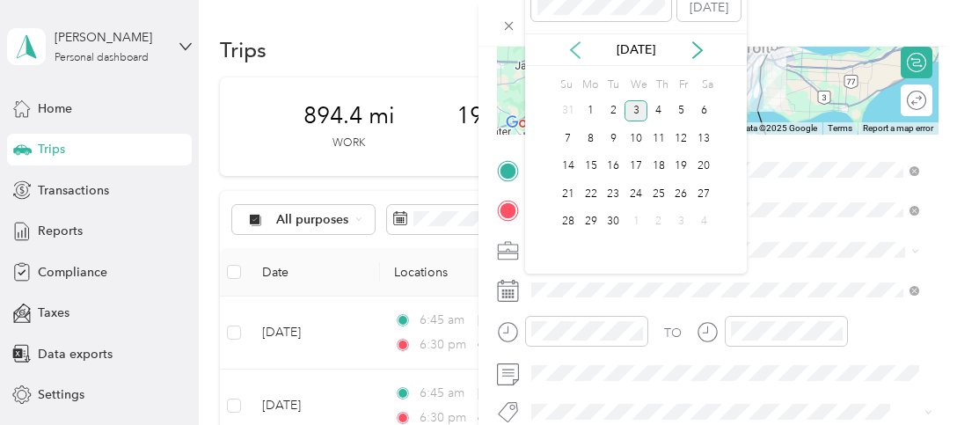
click at [572, 42] on icon at bounding box center [575, 50] width 18 height 18
click at [656, 195] on div "21" at bounding box center [658, 194] width 23 height 22
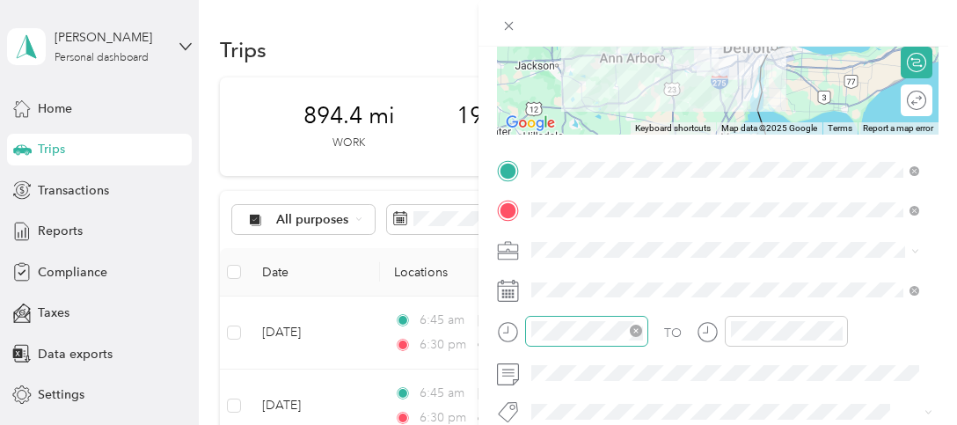
click at [569, 319] on div at bounding box center [586, 331] width 123 height 31
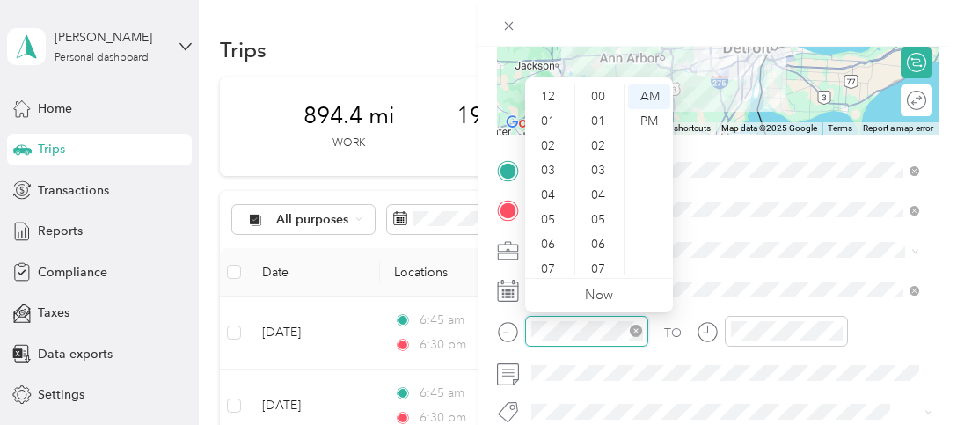
scroll to position [106, 0]
click at [489, 326] on form "New Trip Save This trip cannot be edited because it is either under review, app…" at bounding box center [717, 188] width 478 height 786
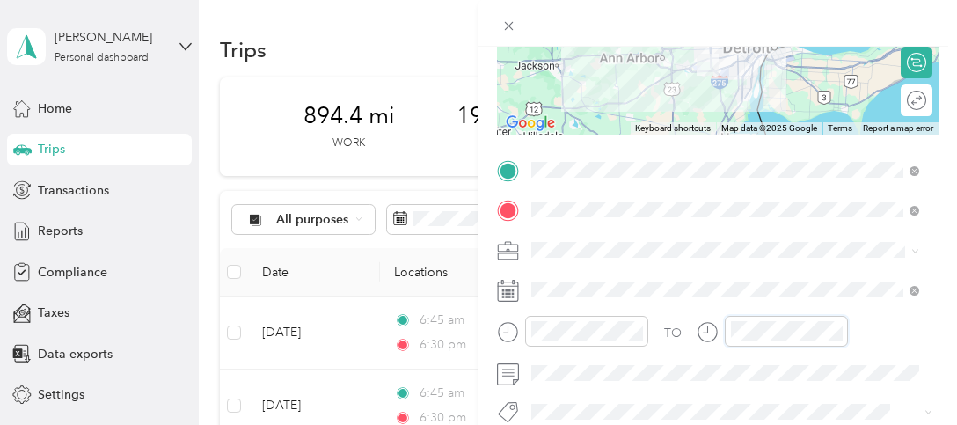
click at [713, 329] on div at bounding box center [771, 331] width 151 height 31
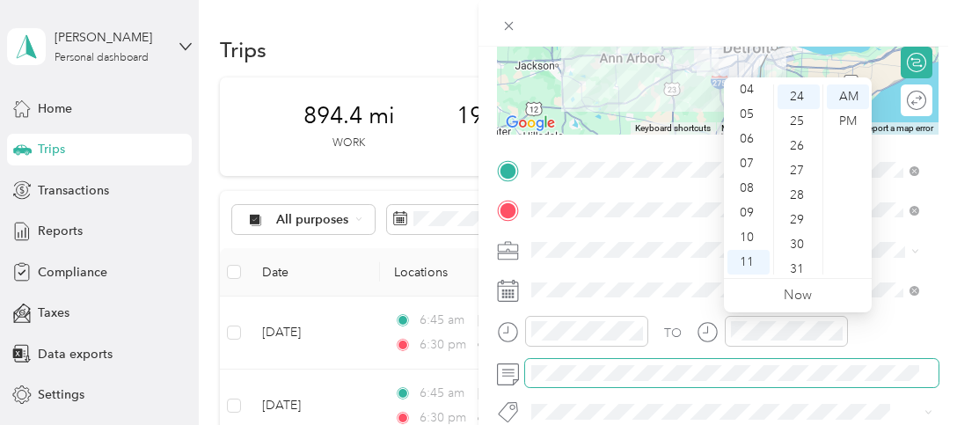
click at [683, 359] on span at bounding box center [731, 373] width 413 height 28
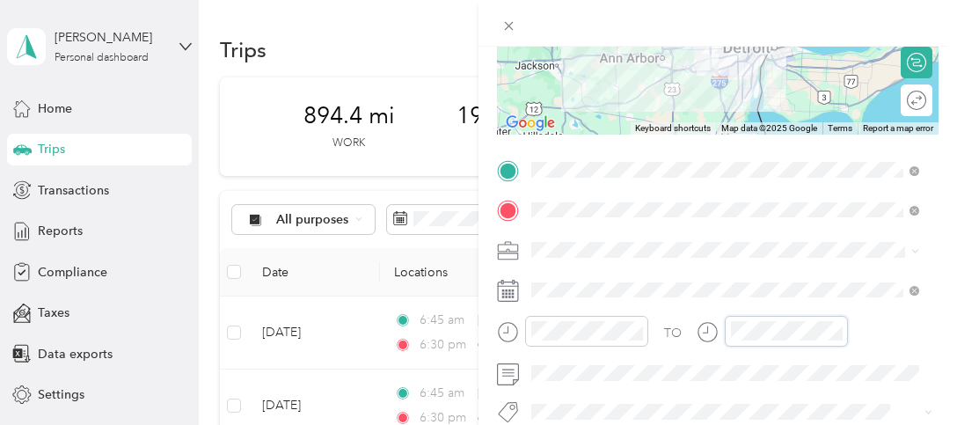
click at [708, 331] on div at bounding box center [771, 331] width 151 height 31
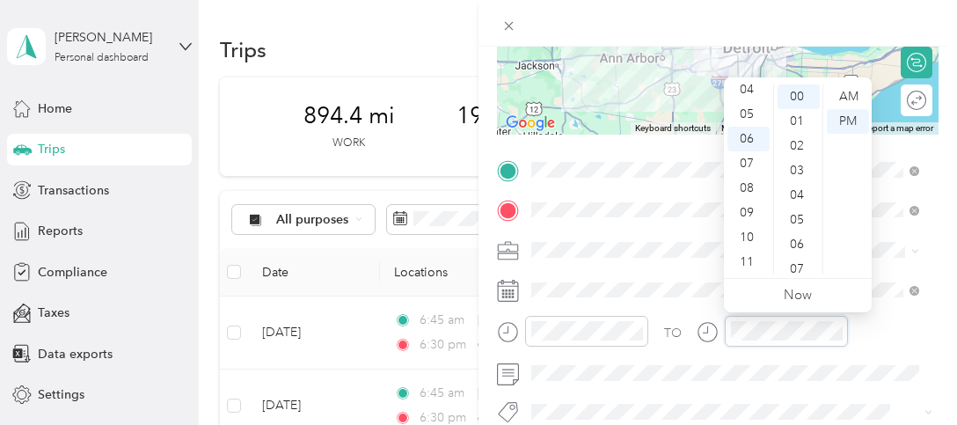
scroll to position [0, 0]
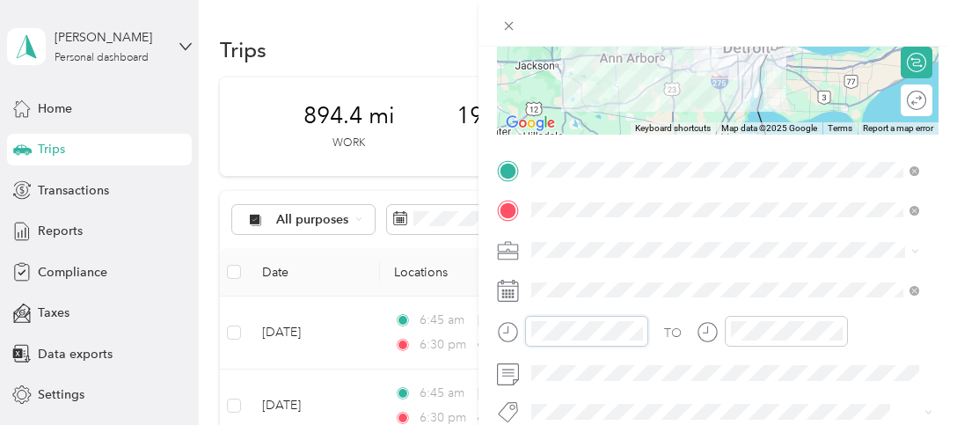
click at [511, 331] on div at bounding box center [572, 331] width 151 height 31
click at [660, 284] on div "Graybar Electric Company, Inc" at bounding box center [714, 280] width 355 height 18
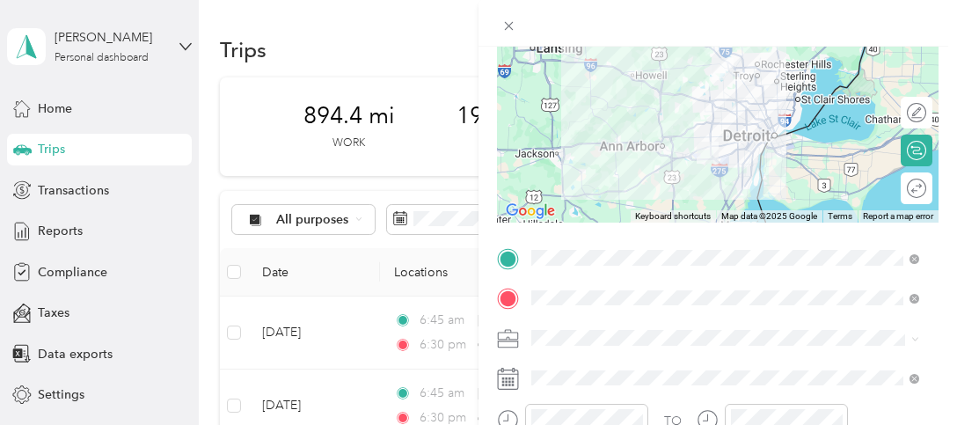
scroll to position [264, 0]
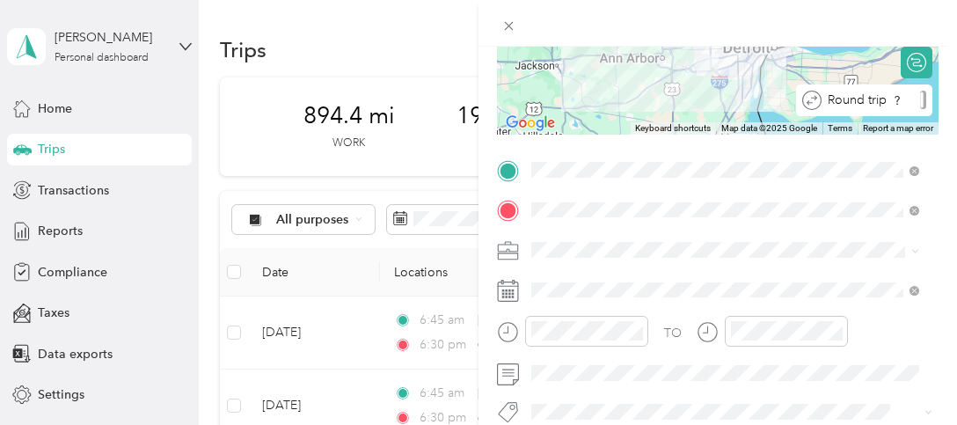
click at [920, 95] on div at bounding box center [923, 100] width 6 height 18
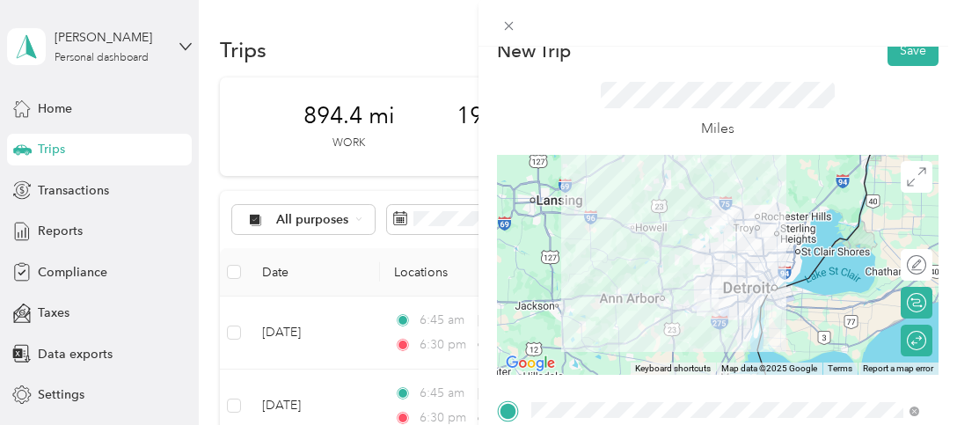
scroll to position [0, 0]
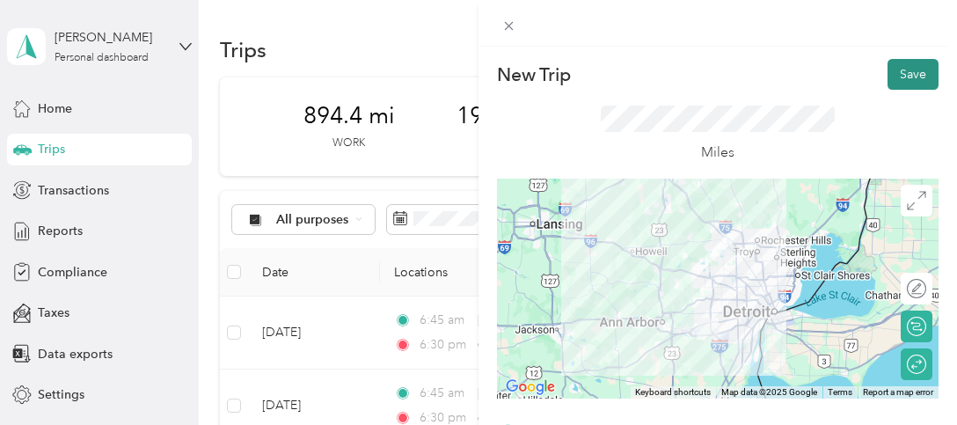
click at [899, 73] on button "Save" at bounding box center [912, 74] width 51 height 31
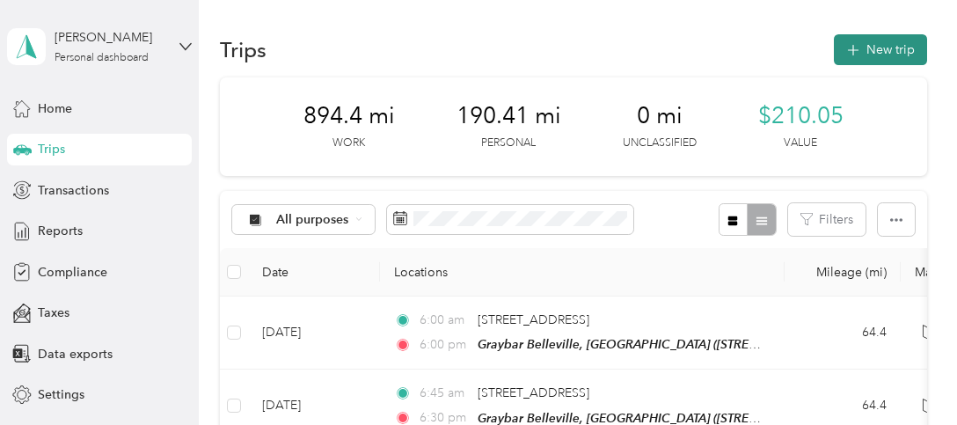
click at [867, 44] on button "New trip" at bounding box center [879, 49] width 93 height 31
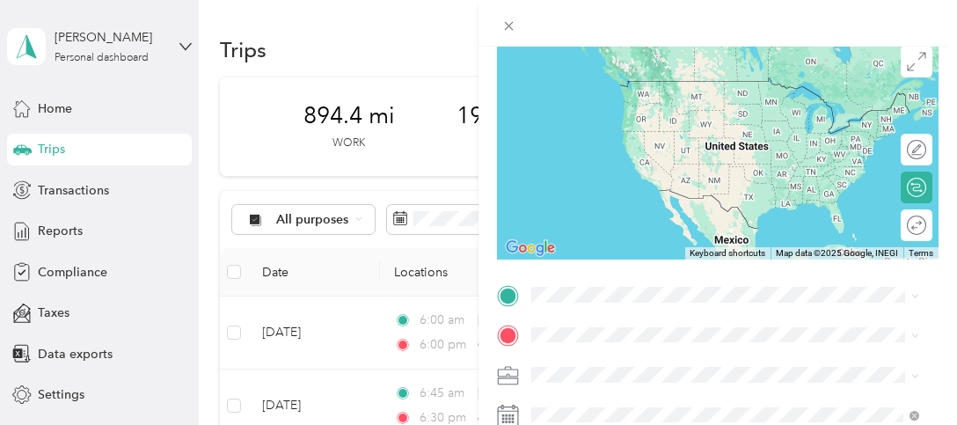
scroll to position [176, 0]
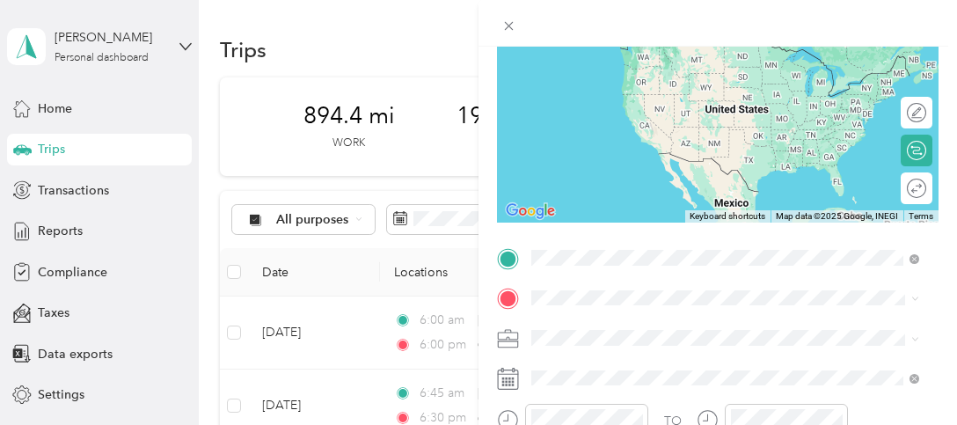
click at [644, 29] on li "[STREET_ADDRESS][US_STATE]" at bounding box center [725, 44] width 400 height 36
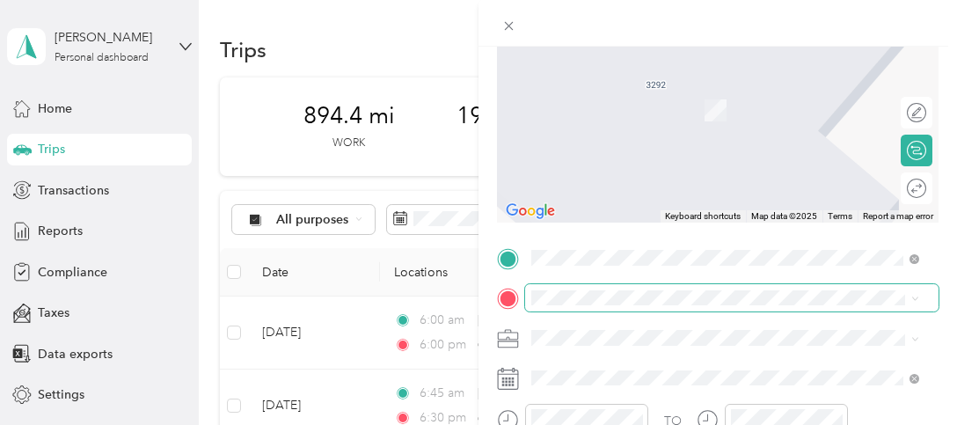
click at [630, 289] on span at bounding box center [731, 298] width 413 height 28
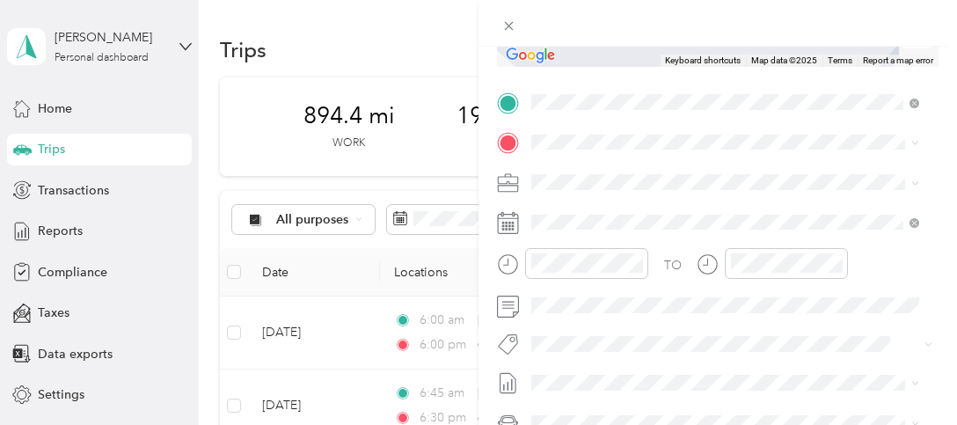
scroll to position [144, 0]
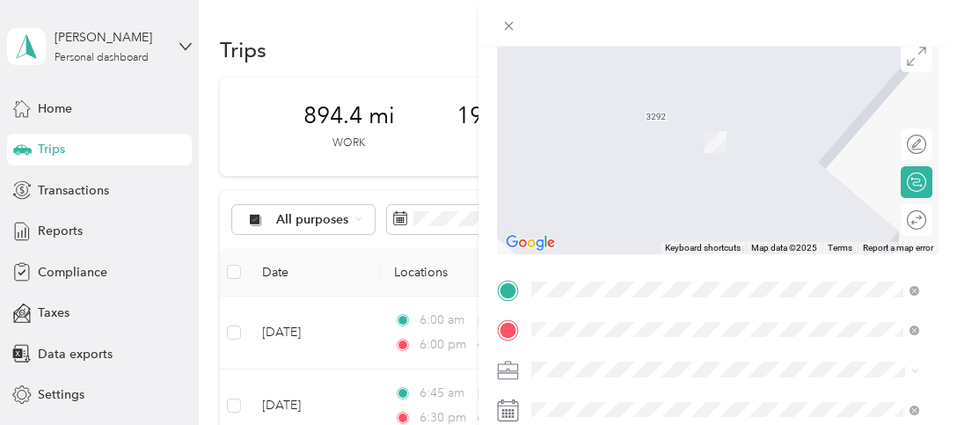
click at [672, 190] on strong "Graybar Belleville, [GEOGRAPHIC_DATA]" at bounding box center [745, 192] width 241 height 16
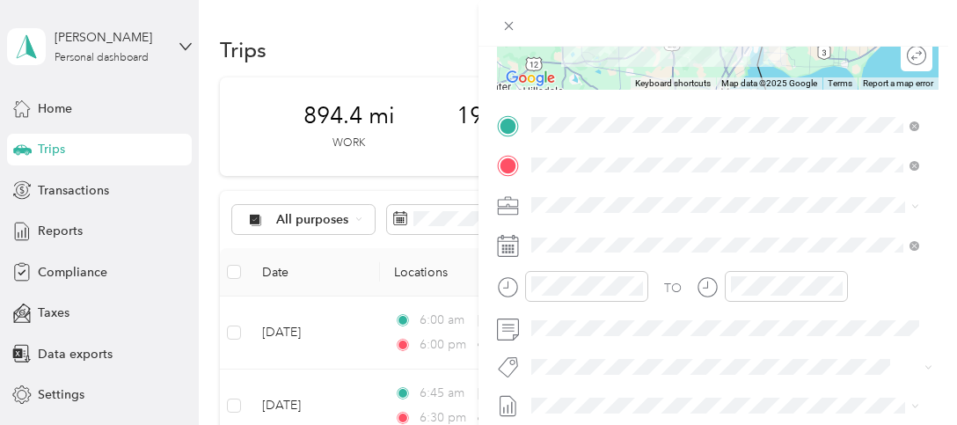
scroll to position [320, 0]
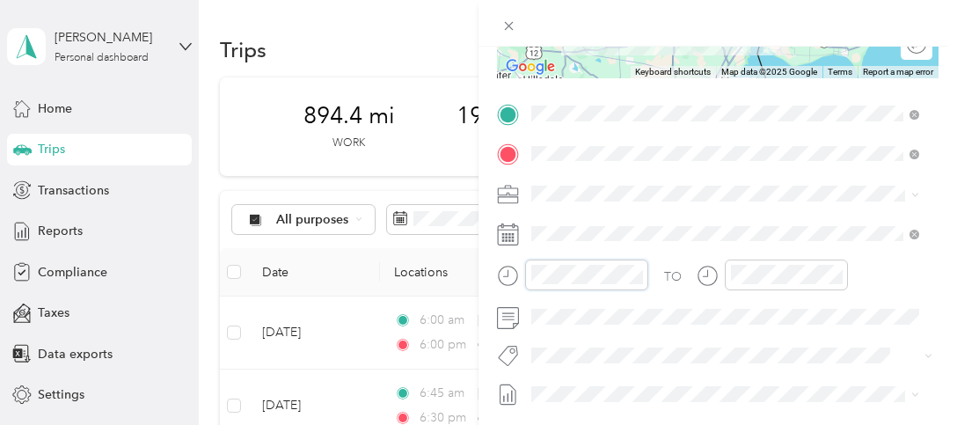
click at [510, 272] on div at bounding box center [572, 274] width 151 height 31
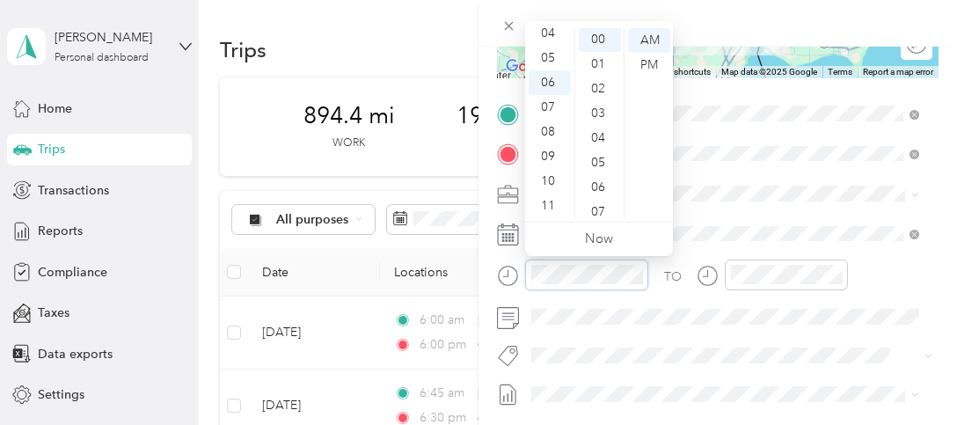
scroll to position [0, 0]
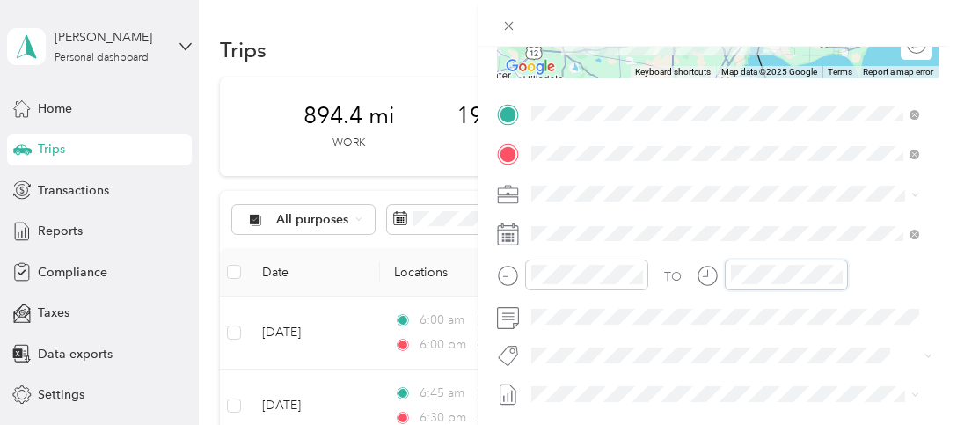
click at [694, 272] on div "TO" at bounding box center [717, 280] width 441 height 43
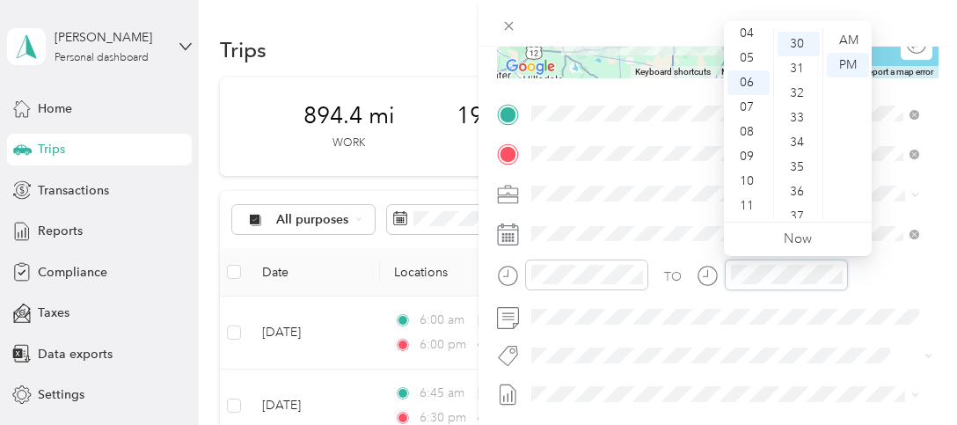
scroll to position [739, 0]
click at [513, 237] on icon at bounding box center [508, 234] width 22 height 22
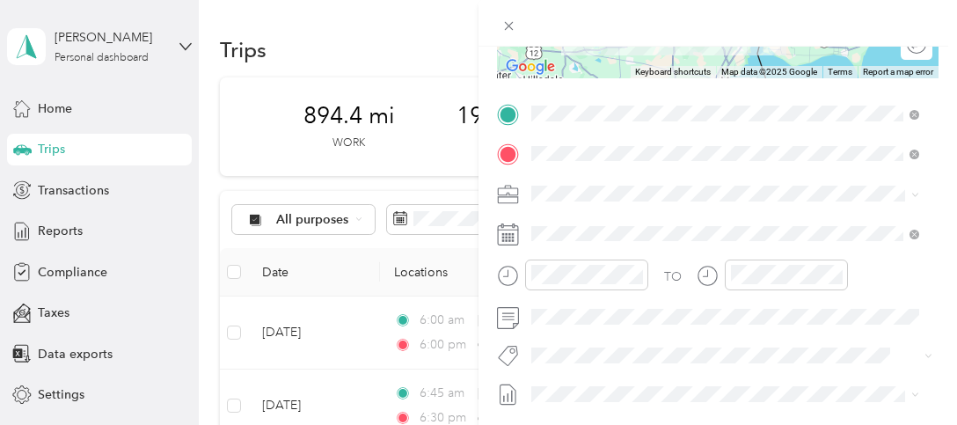
click at [802, 24] on div at bounding box center [717, 23] width 478 height 47
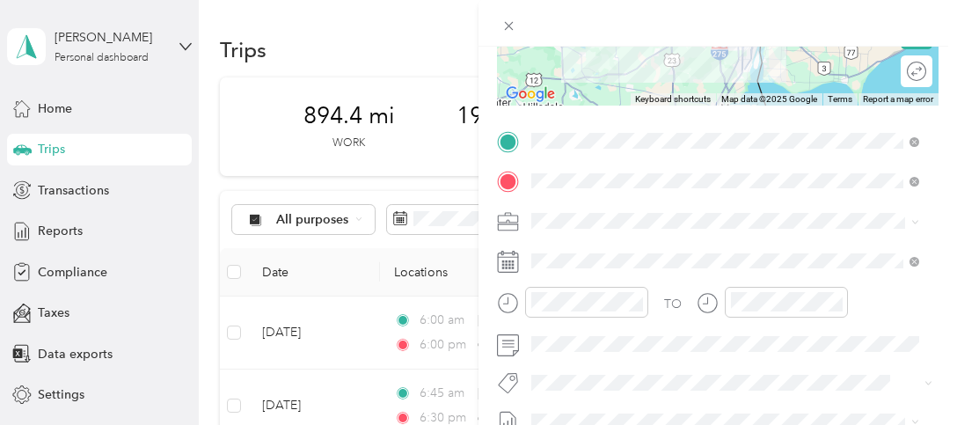
scroll to position [232, 0]
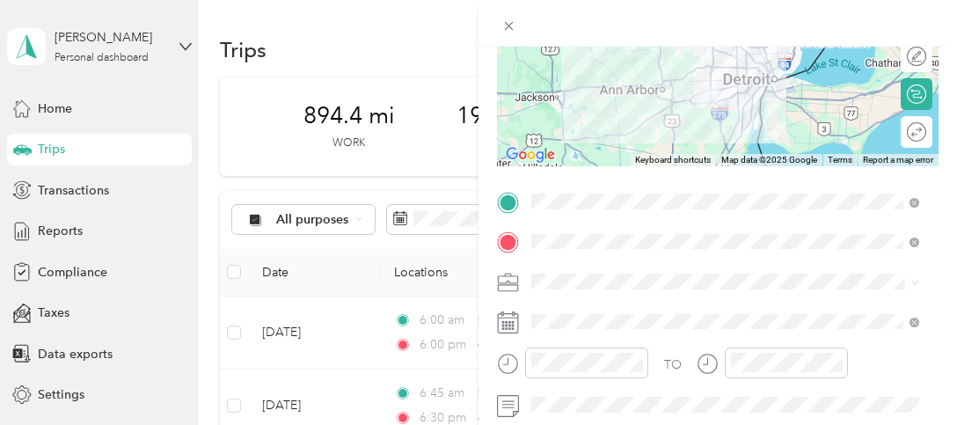
click at [510, 320] on icon at bounding box center [508, 322] width 22 height 22
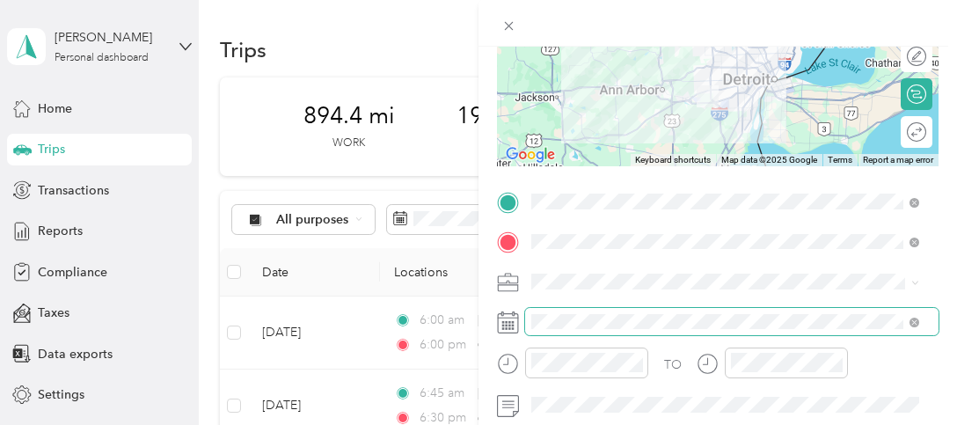
click at [530, 322] on span at bounding box center [731, 322] width 413 height 28
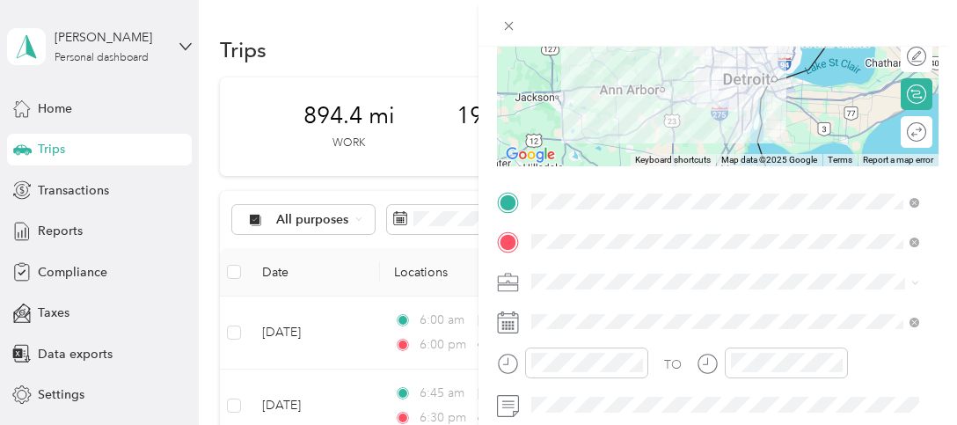
click at [514, 322] on icon at bounding box center [508, 322] width 22 height 22
click at [505, 323] on icon at bounding box center [508, 322] width 22 height 22
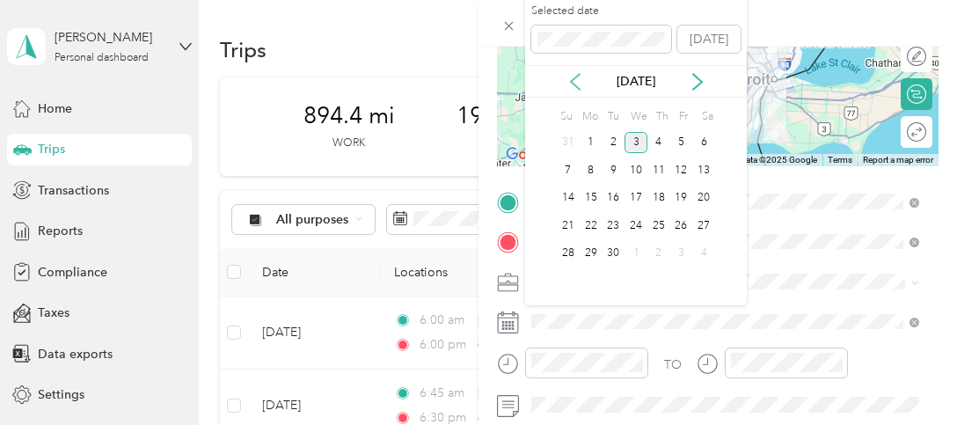
click at [569, 80] on icon at bounding box center [575, 82] width 18 height 18
click at [596, 254] on div "25" at bounding box center [590, 254] width 23 height 22
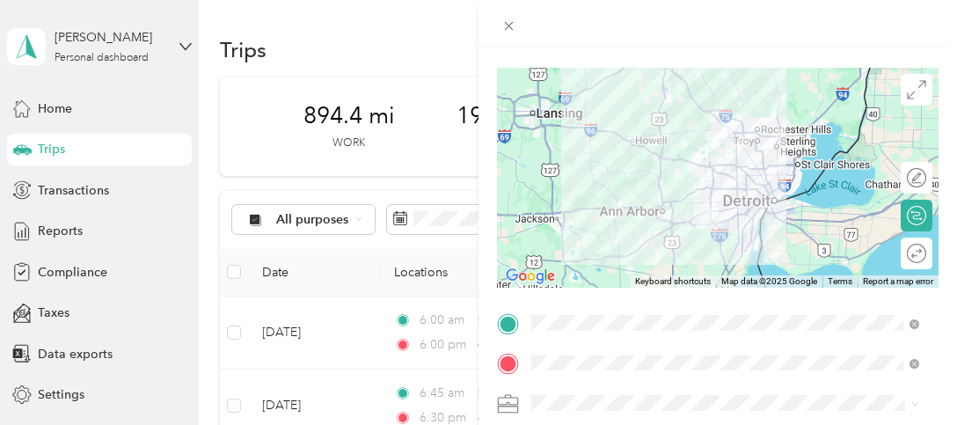
scroll to position [56, 0]
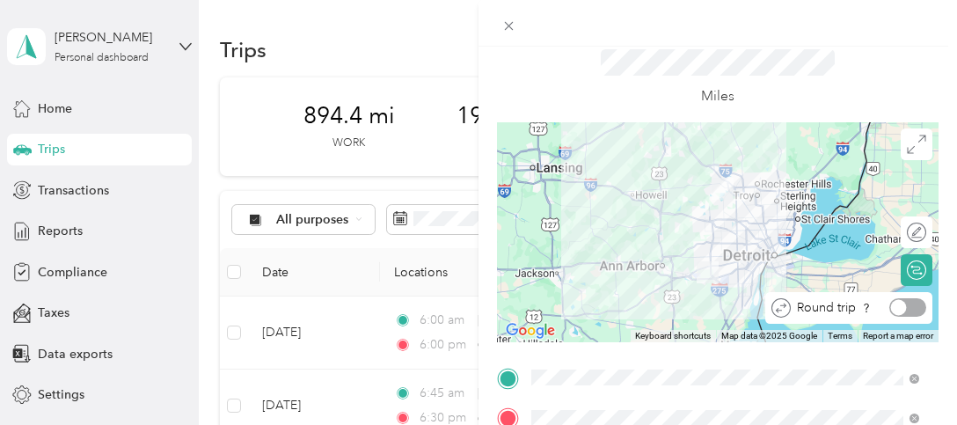
click at [908, 310] on div at bounding box center [907, 307] width 37 height 18
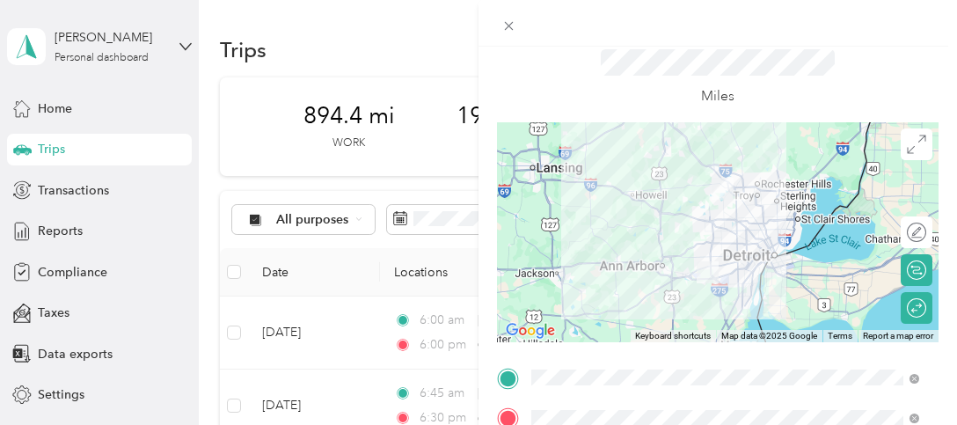
scroll to position [0, 0]
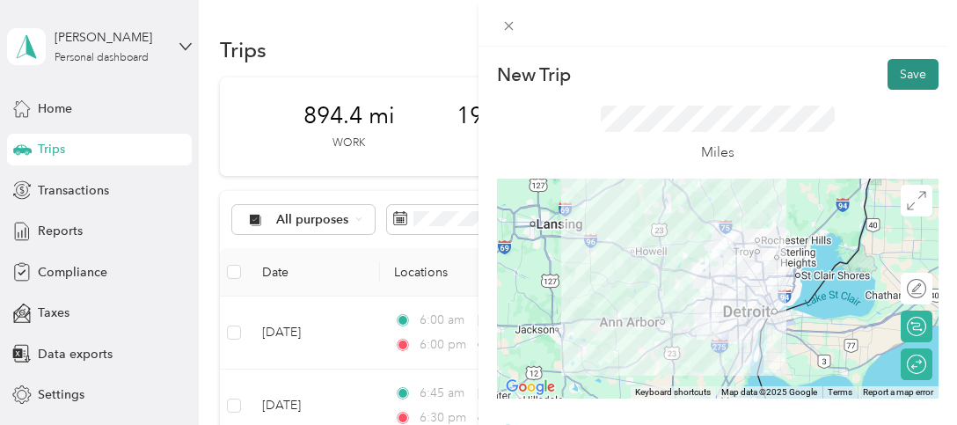
click at [894, 76] on button "Save" at bounding box center [912, 74] width 51 height 31
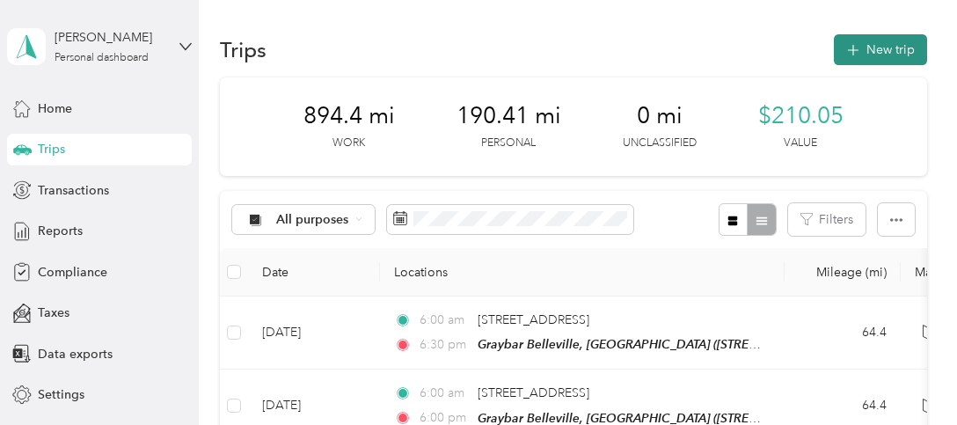
click at [855, 54] on button "New trip" at bounding box center [879, 49] width 93 height 31
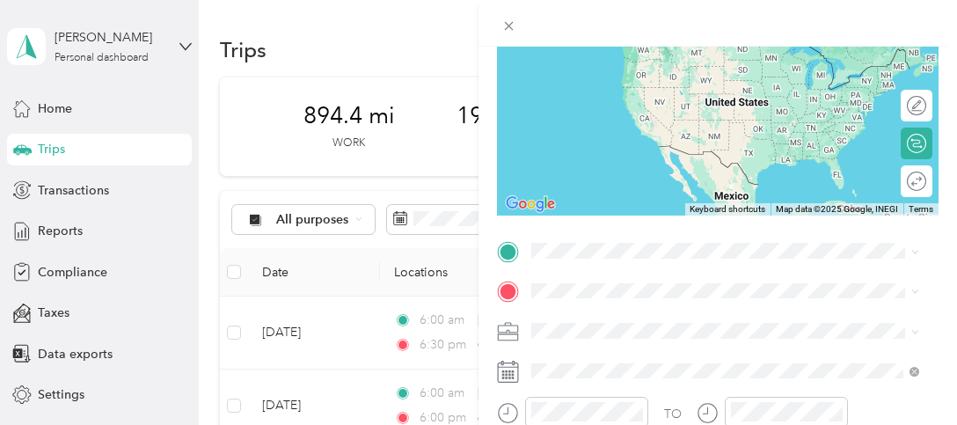
scroll to position [264, 0]
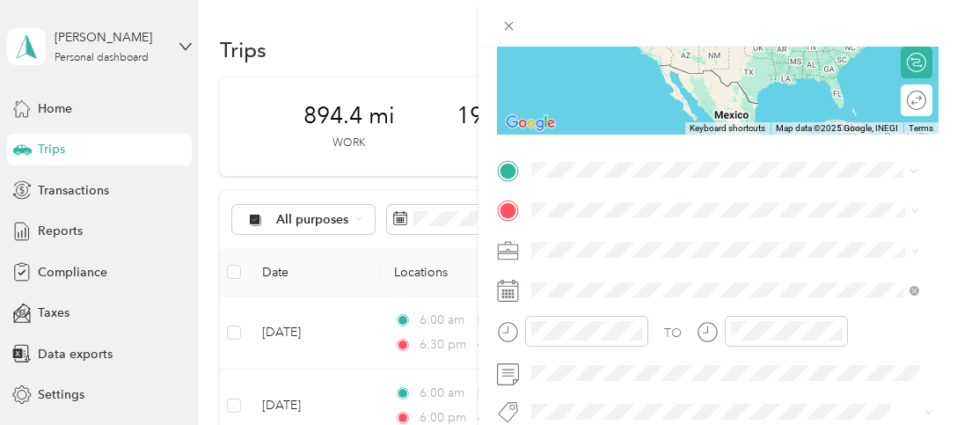
click at [643, 233] on span "[STREET_ADDRESS][US_STATE]" at bounding box center [652, 232] width 176 height 16
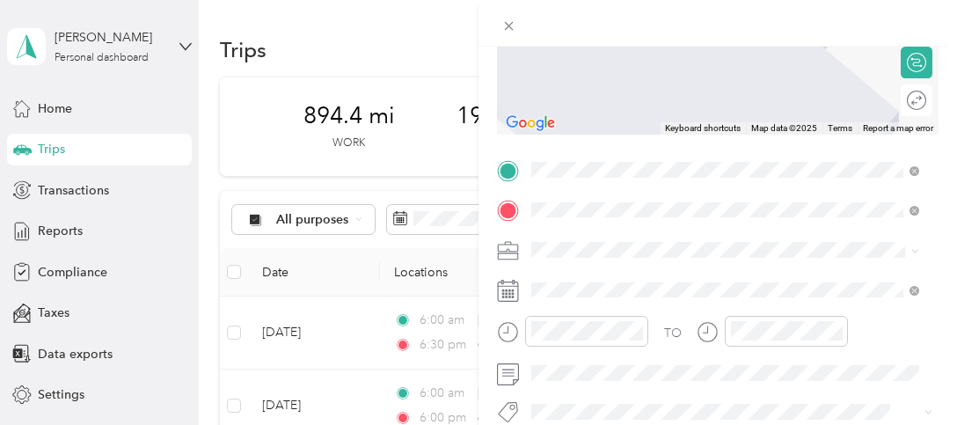
click at [637, 293] on div "TEAM [GEOGRAPHIC_DATA][STREET_ADDRESS][PERSON_NAME][US_STATE]" at bounding box center [715, 292] width 302 height 43
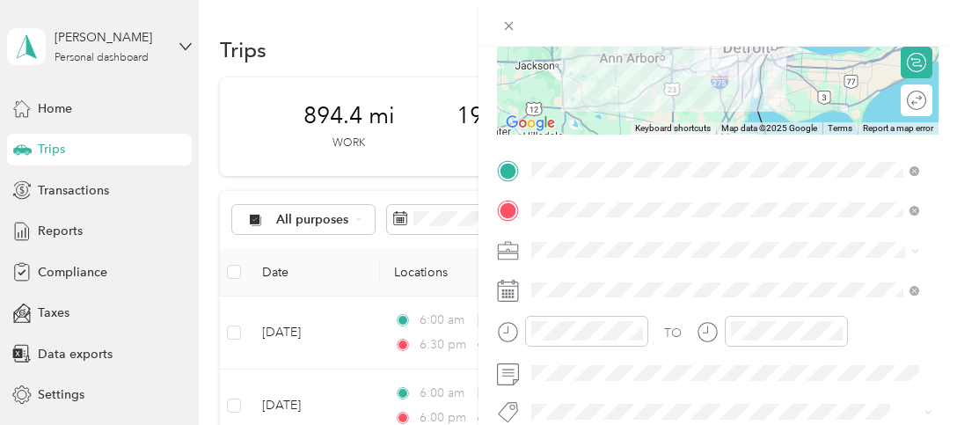
scroll to position [352, 0]
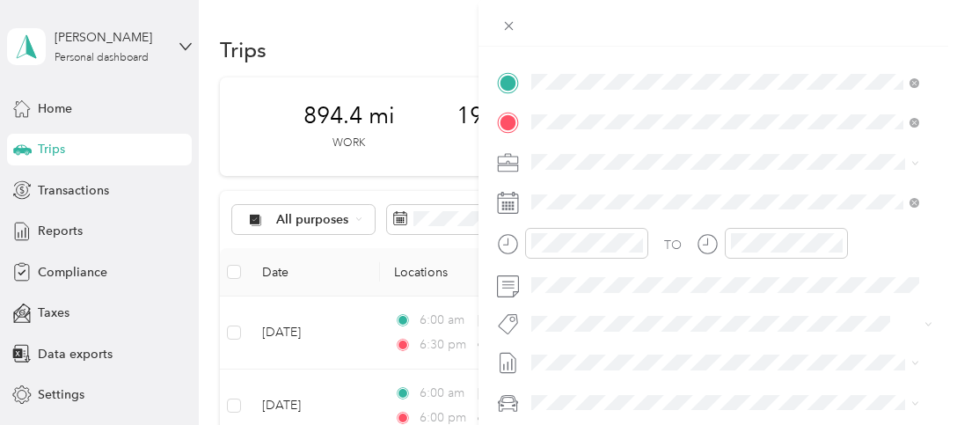
click at [512, 202] on rect at bounding box center [513, 202] width 3 height 3
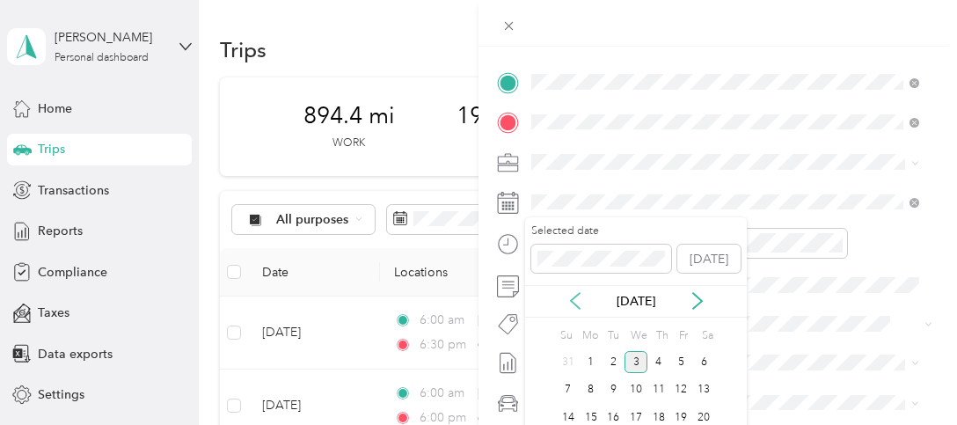
click at [571, 298] on icon at bounding box center [575, 301] width 18 height 18
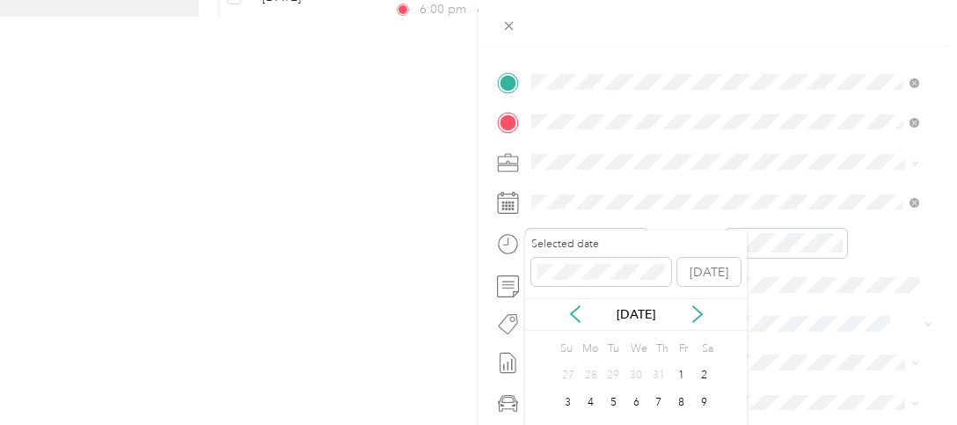
scroll to position [507, 0]
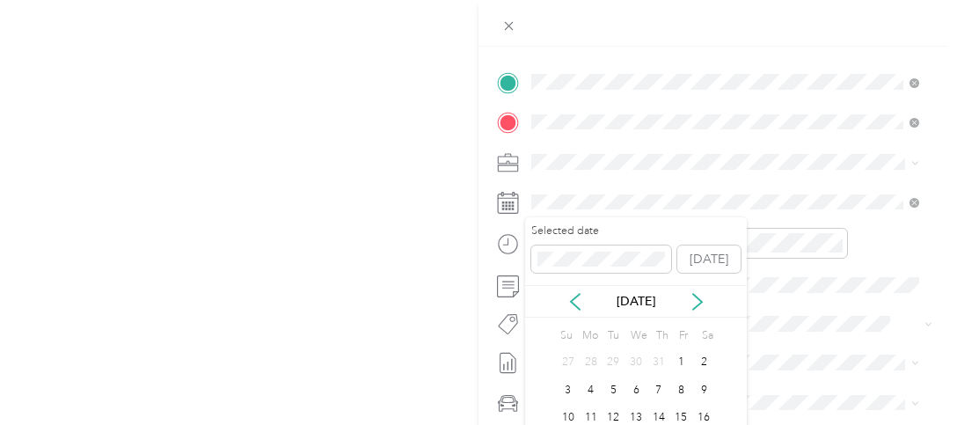
click at [727, 371] on div "Selected date [DATE] [DATE] Su Mo Tu We Th Fr Sa 27 28 29 30 31 1 2 3 4 5 6 7 8…" at bounding box center [636, 371] width 222 height 308
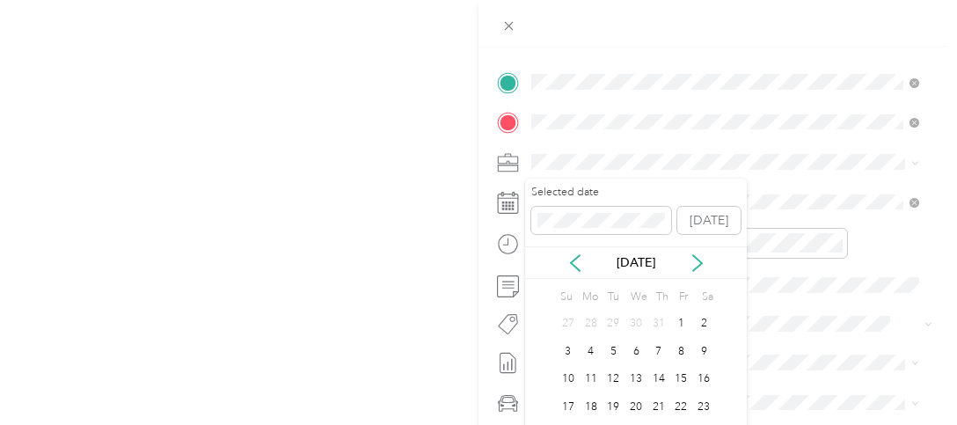
scroll to position [739, 0]
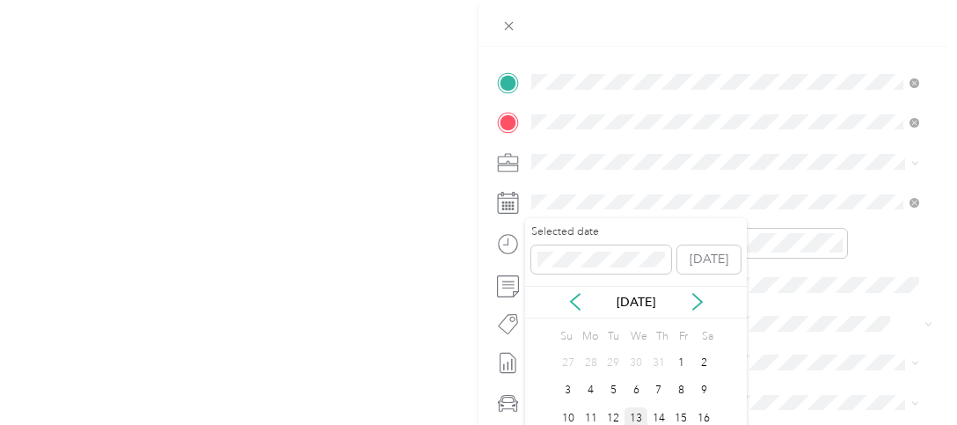
click at [634, 394] on div "13" at bounding box center [635, 418] width 23 height 22
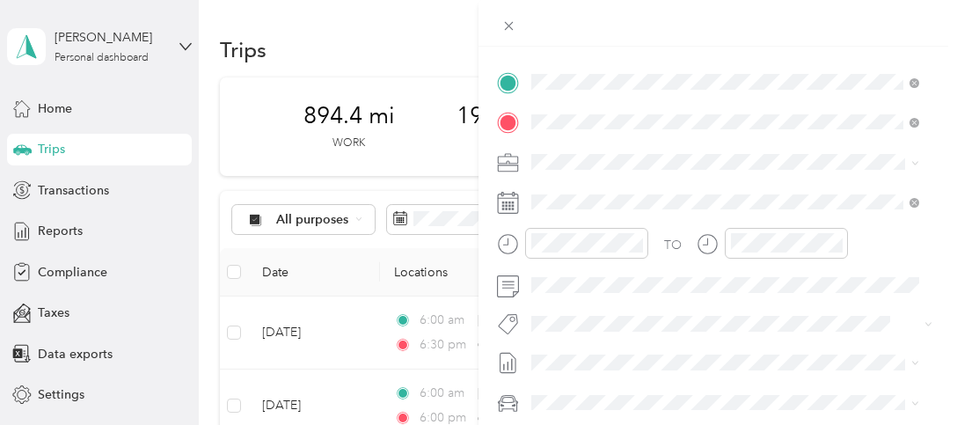
scroll to position [0, 0]
click at [512, 206] on rect at bounding box center [513, 206] width 3 height 3
click at [507, 206] on icon at bounding box center [508, 203] width 22 height 22
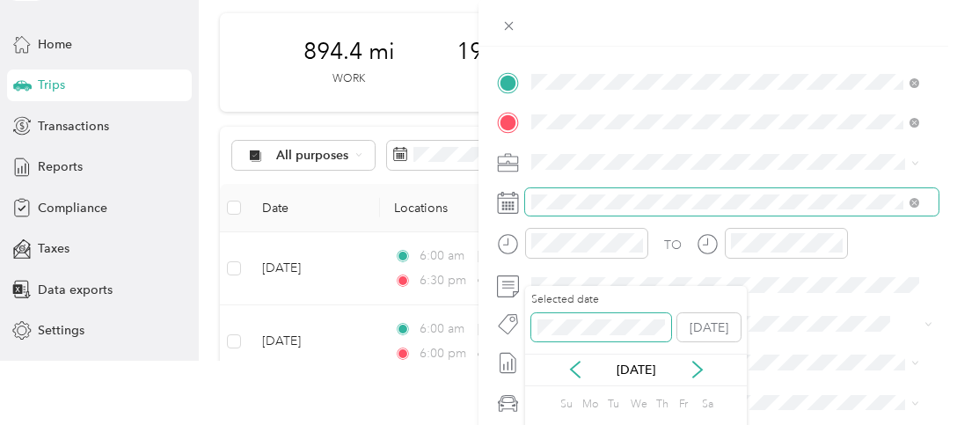
scroll to position [151, 0]
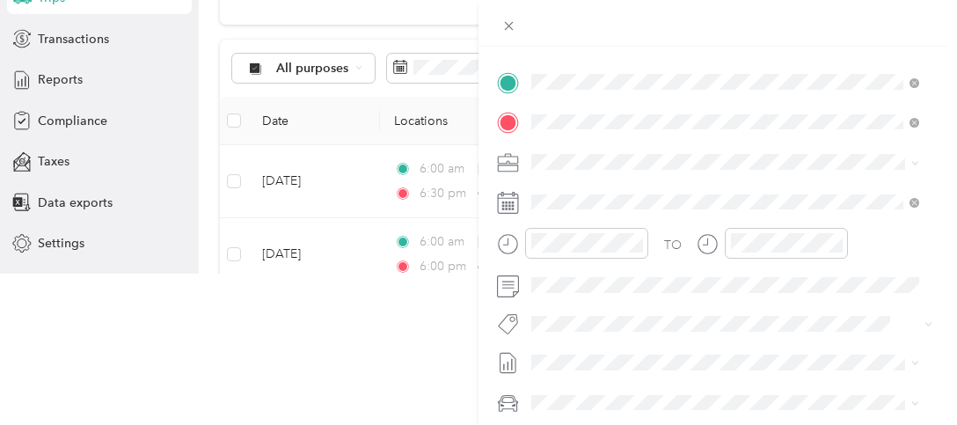
click at [779, 340] on div "TO Add photo" at bounding box center [717, 280] width 441 height 425
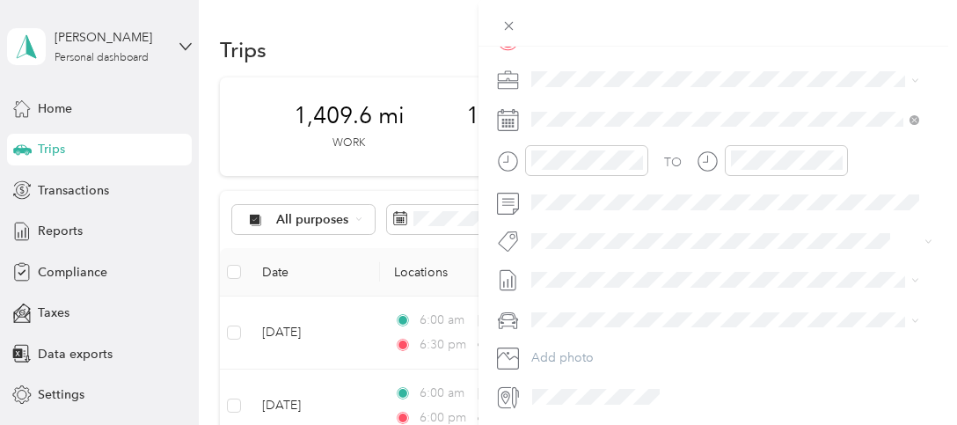
scroll to position [496, 0]
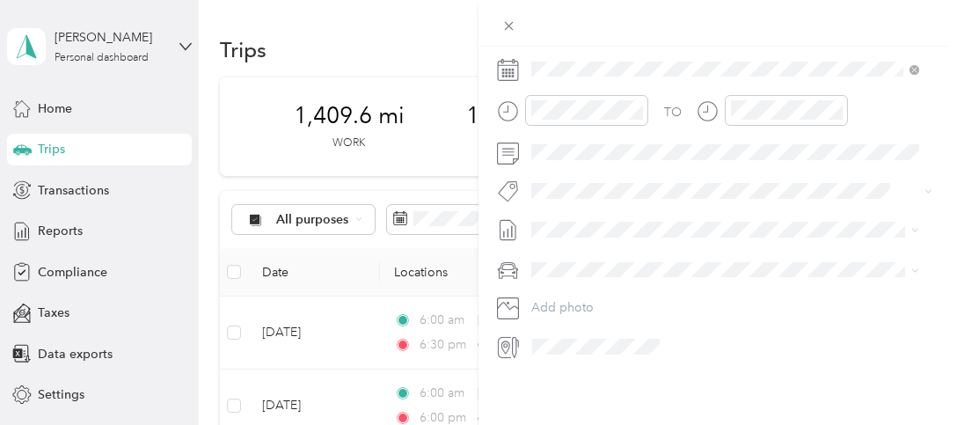
click at [503, 75] on rect at bounding box center [503, 76] width 3 height 3
click at [506, 69] on rect at bounding box center [506, 70] width 3 height 3
click at [506, 62] on g at bounding box center [508, 70] width 21 height 21
click at [505, 61] on icon at bounding box center [508, 70] width 22 height 22
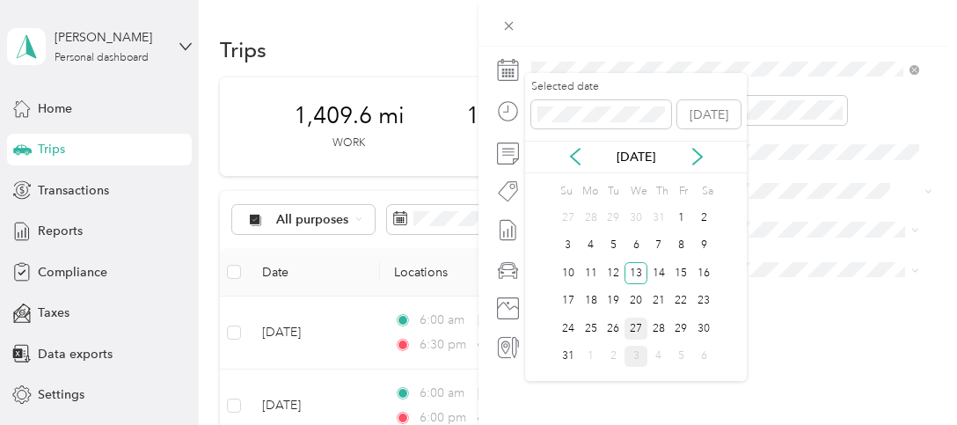
click at [636, 329] on div "27" at bounding box center [635, 328] width 23 height 22
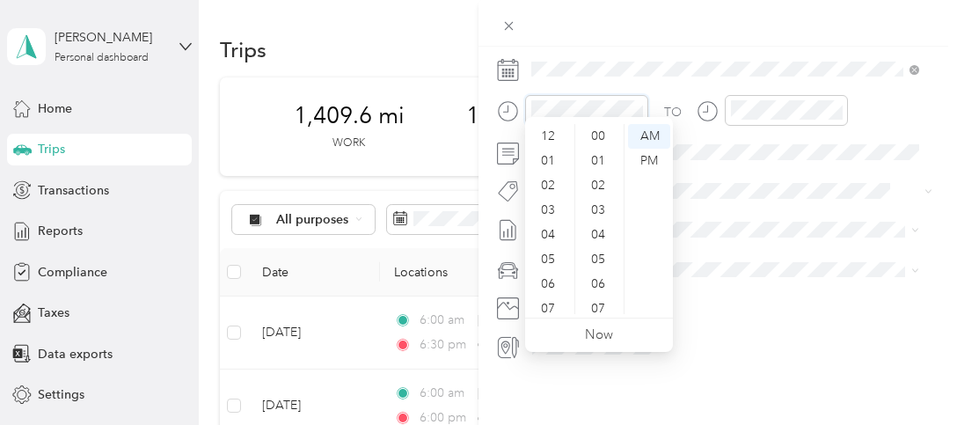
scroll to position [106, 0]
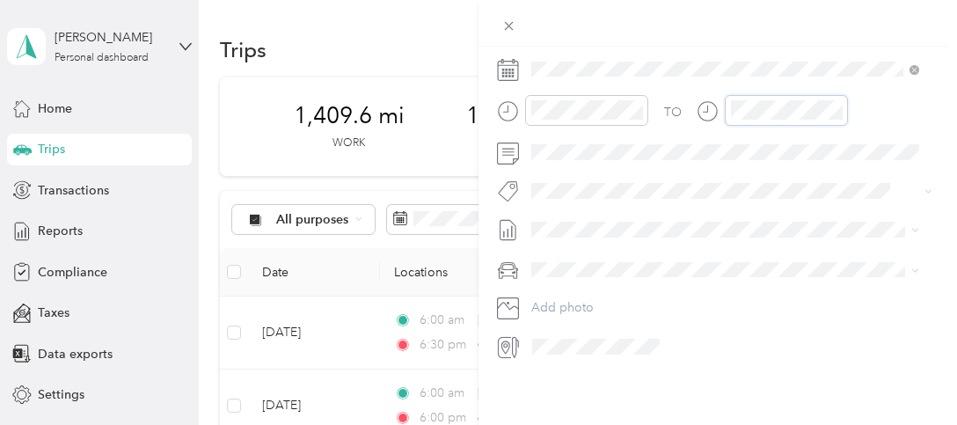
click at [708, 107] on div at bounding box center [771, 110] width 151 height 31
click at [656, 279] on div "TO Add photo" at bounding box center [717, 147] width 441 height 425
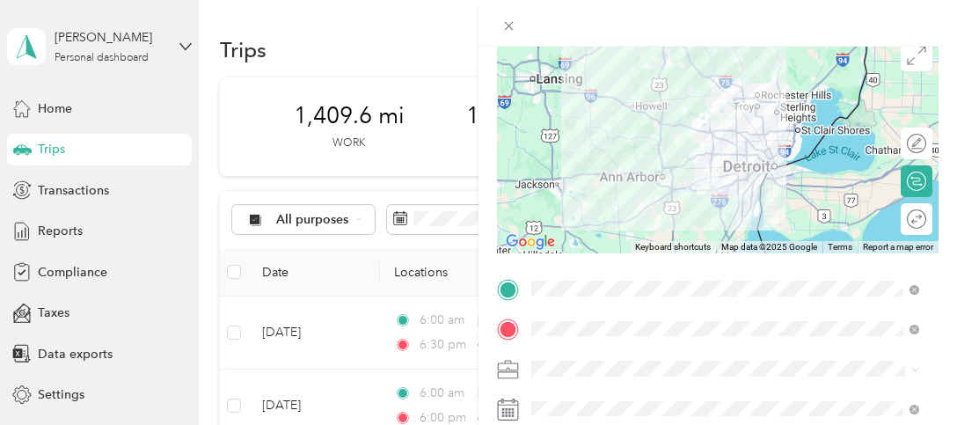
scroll to position [144, 0]
click at [925, 221] on div "Round trip" at bounding box center [925, 219] width 1 height 18
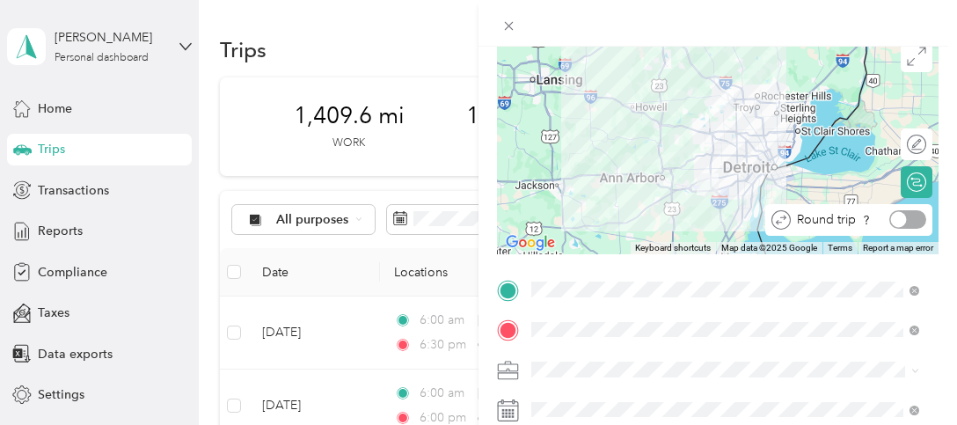
click at [902, 222] on div at bounding box center [907, 219] width 37 height 18
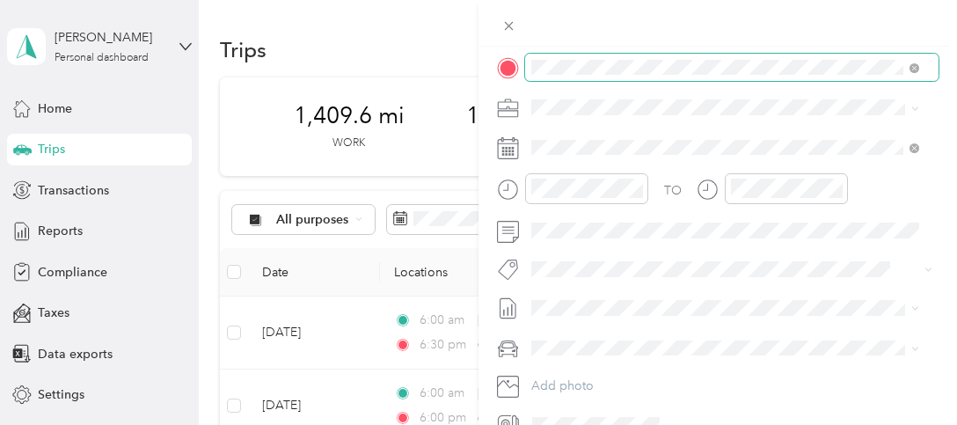
scroll to position [408, 0]
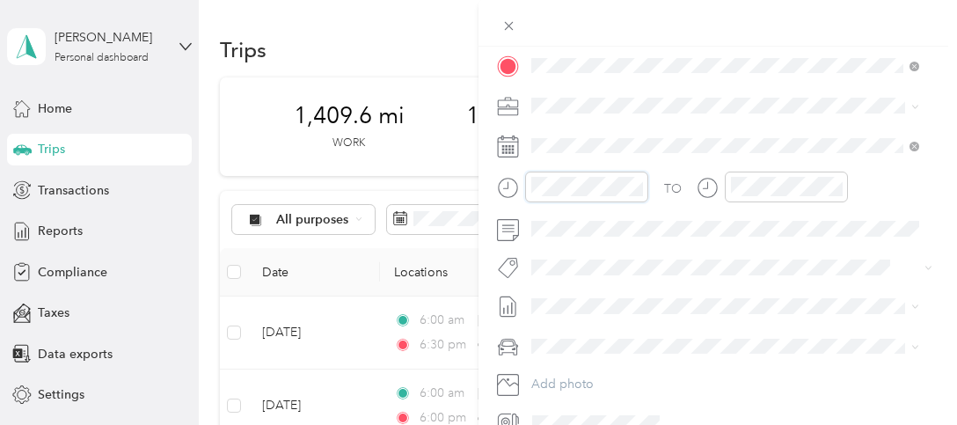
click at [465, 184] on div "New Trip Save This trip cannot be edited because it is either under review, app…" at bounding box center [478, 212] width 957 height 425
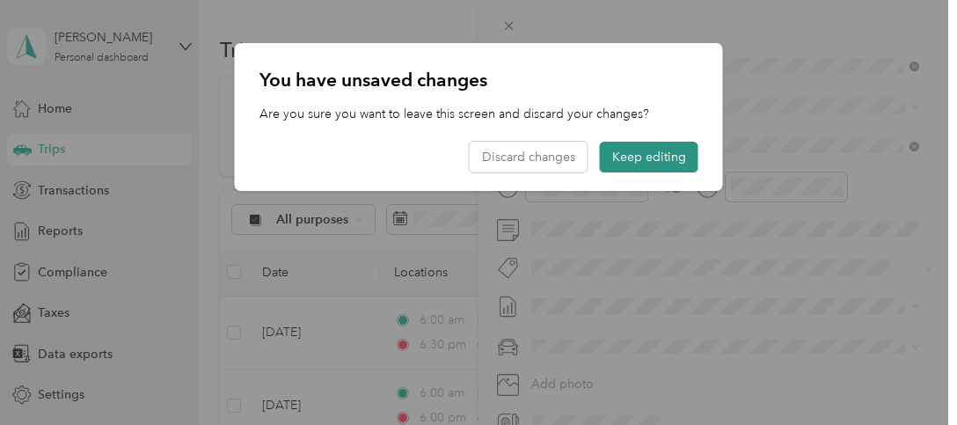
click at [633, 160] on button "Keep editing" at bounding box center [649, 157] width 98 height 31
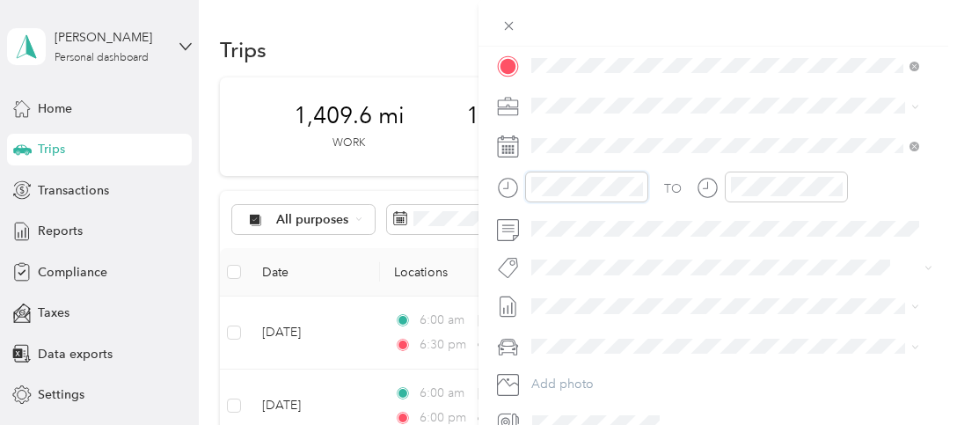
click at [519, 193] on div at bounding box center [572, 186] width 151 height 31
click at [641, 184] on div "TO" at bounding box center [717, 192] width 441 height 43
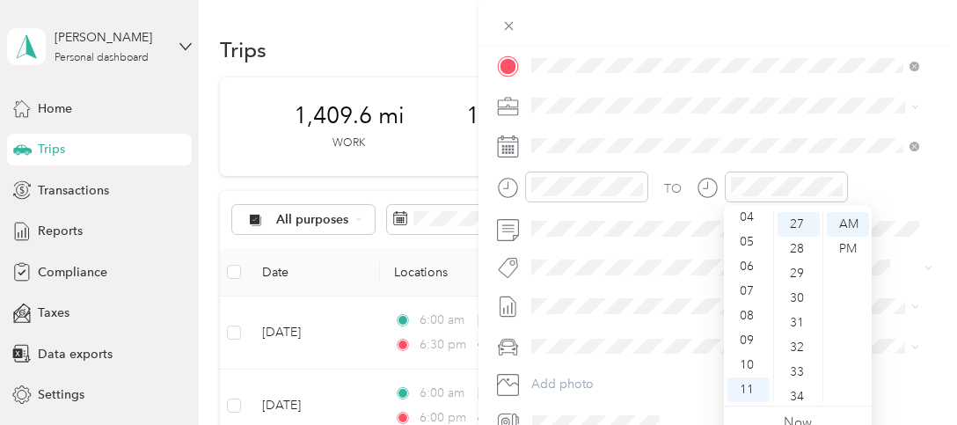
click at [758, 120] on div "TO Add photo" at bounding box center [717, 223] width 441 height 425
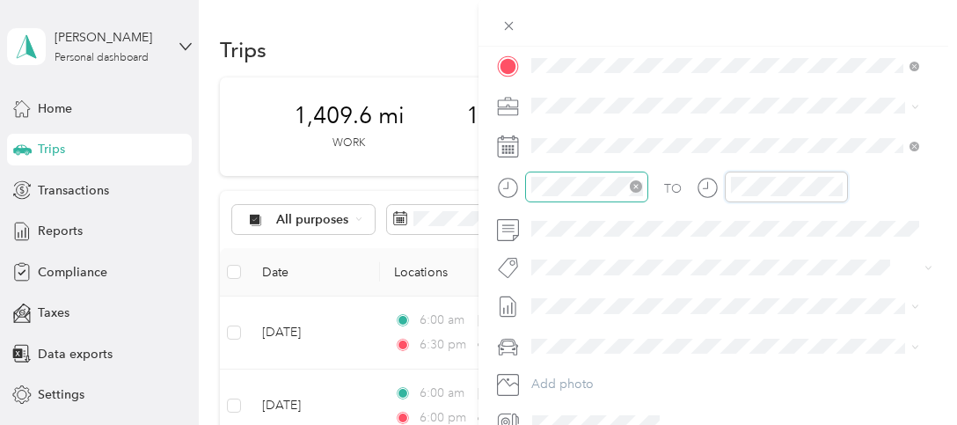
click at [614, 181] on div "TO" at bounding box center [717, 192] width 441 height 43
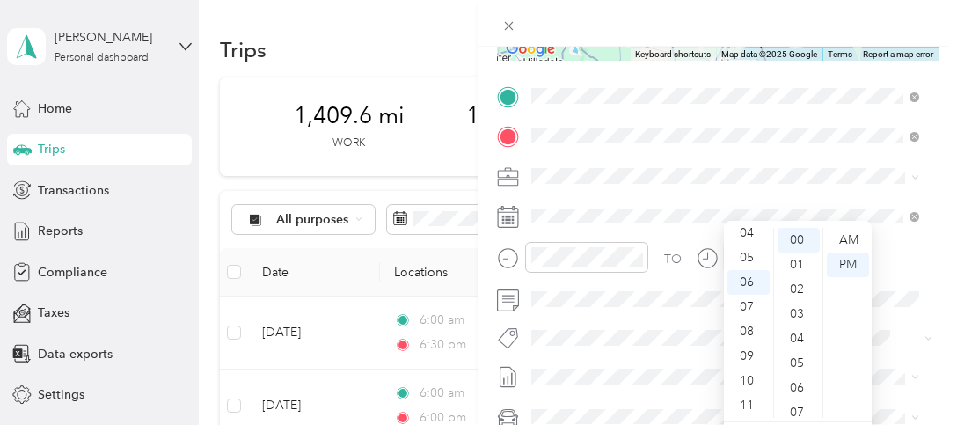
scroll to position [320, 0]
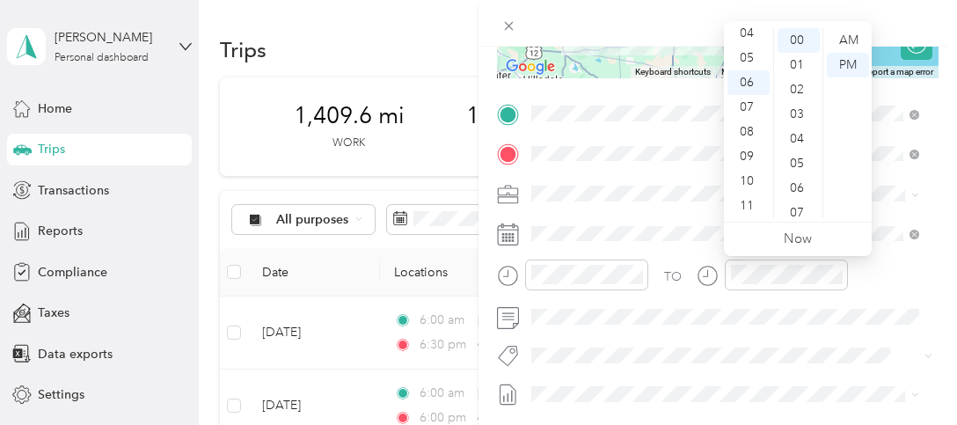
click at [785, 331] on div "TO Add photo" at bounding box center [717, 311] width 441 height 425
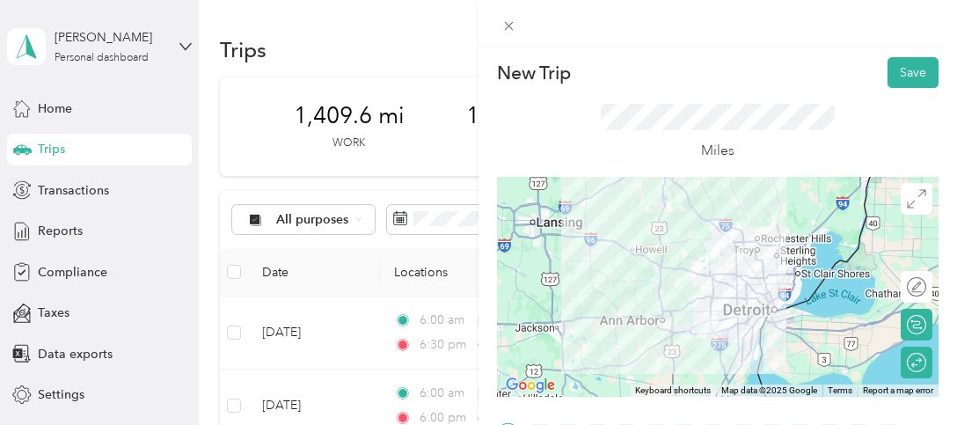
scroll to position [0, 0]
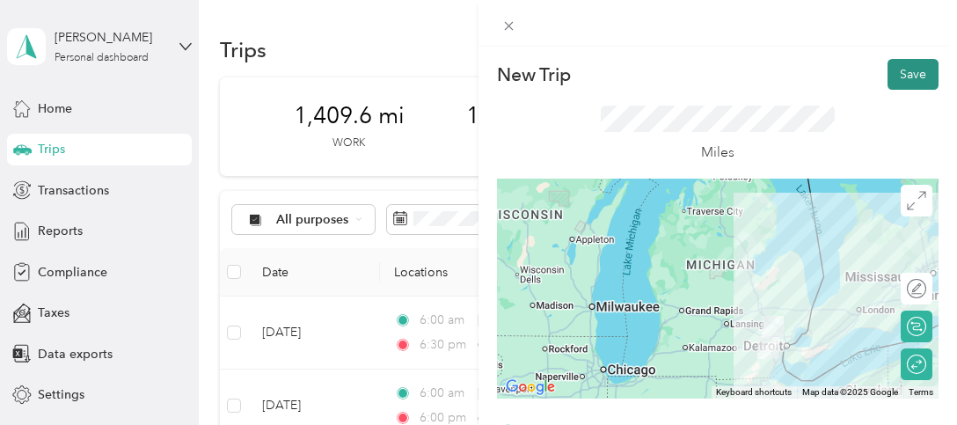
click at [892, 76] on button "Save" at bounding box center [912, 74] width 51 height 31
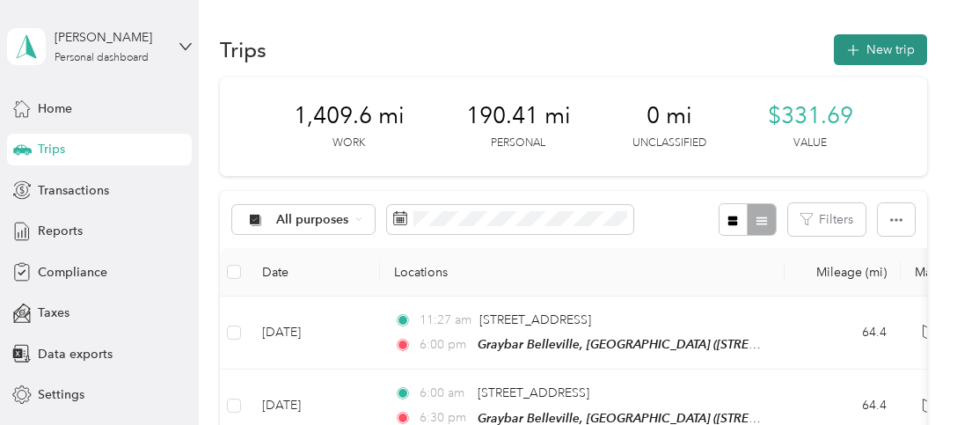
click at [882, 54] on button "New trip" at bounding box center [879, 49] width 93 height 31
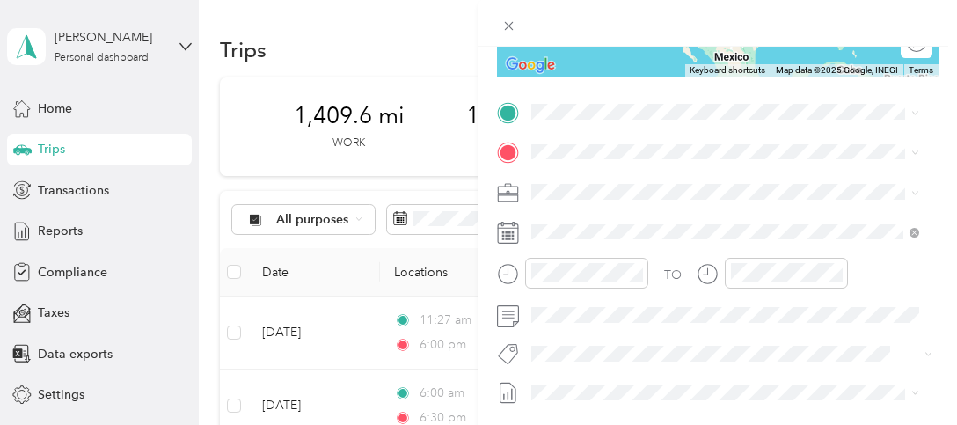
scroll to position [264, 0]
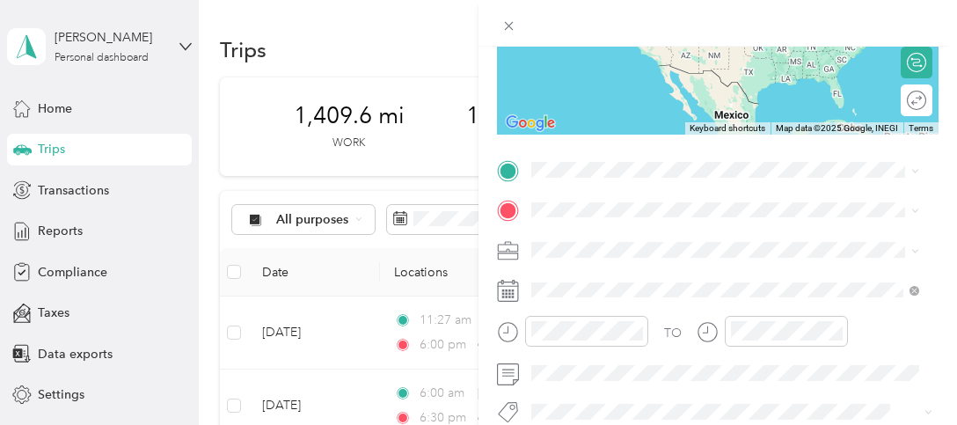
click at [622, 239] on span "[STREET_ADDRESS][US_STATE]" at bounding box center [652, 231] width 176 height 16
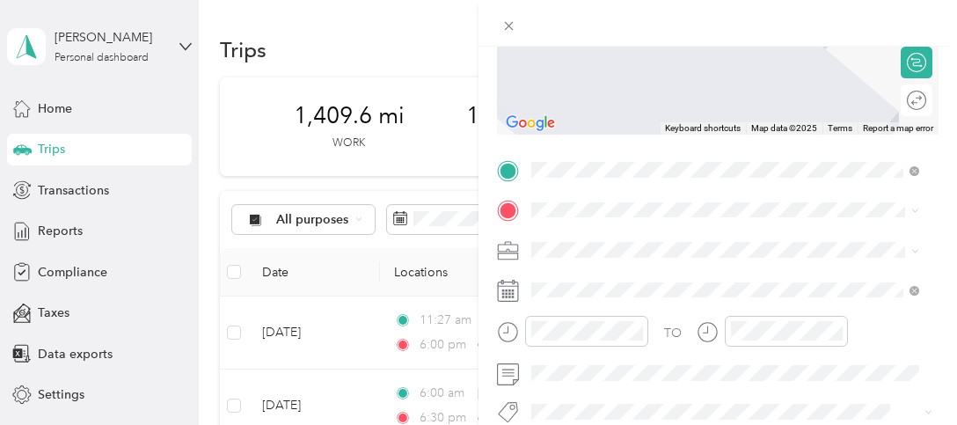
click at [665, 291] on div "TEAM [GEOGRAPHIC_DATA][STREET_ADDRESS][PERSON_NAME][US_STATE]" at bounding box center [715, 289] width 302 height 43
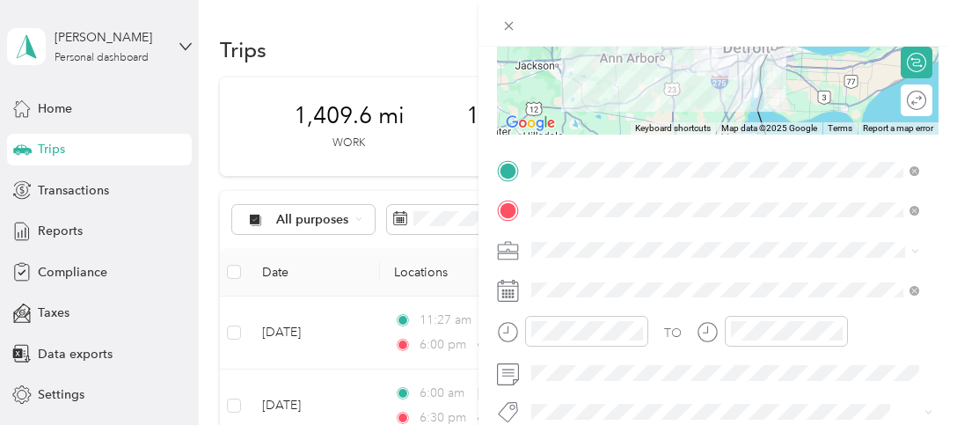
click at [513, 294] on rect at bounding box center [513, 294] width 3 height 3
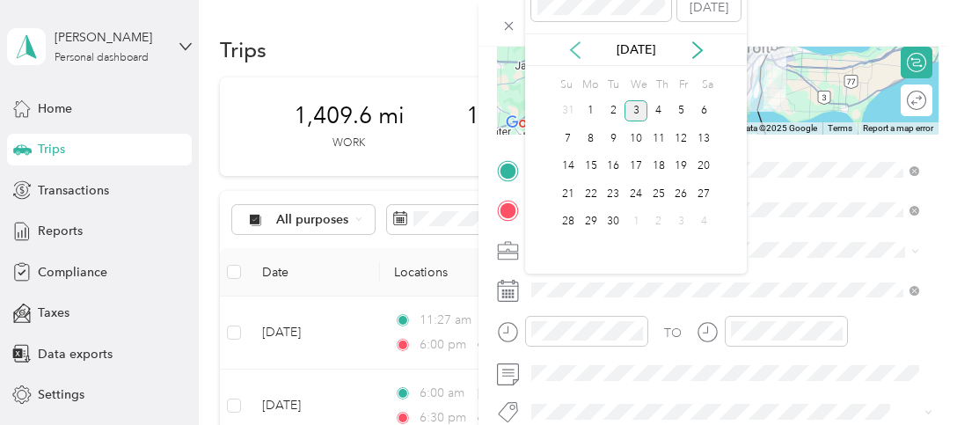
click at [574, 47] on icon at bounding box center [575, 50] width 18 height 18
click at [660, 222] on div "28" at bounding box center [658, 222] width 23 height 22
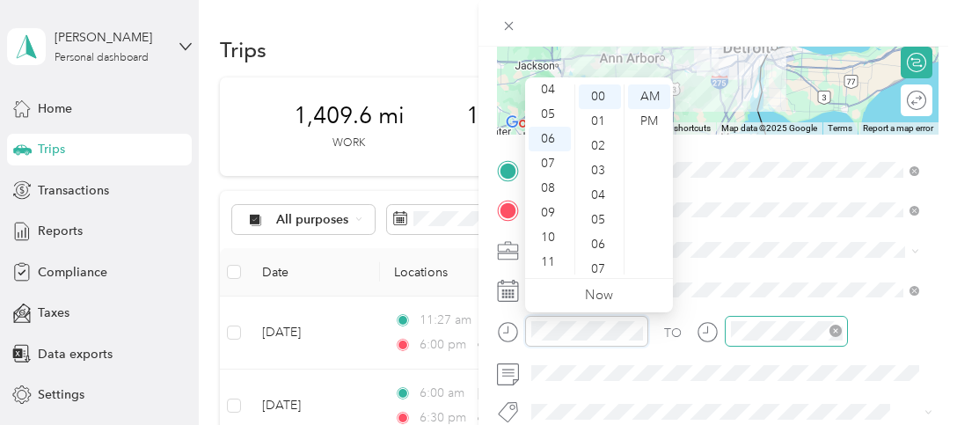
scroll to position [0, 0]
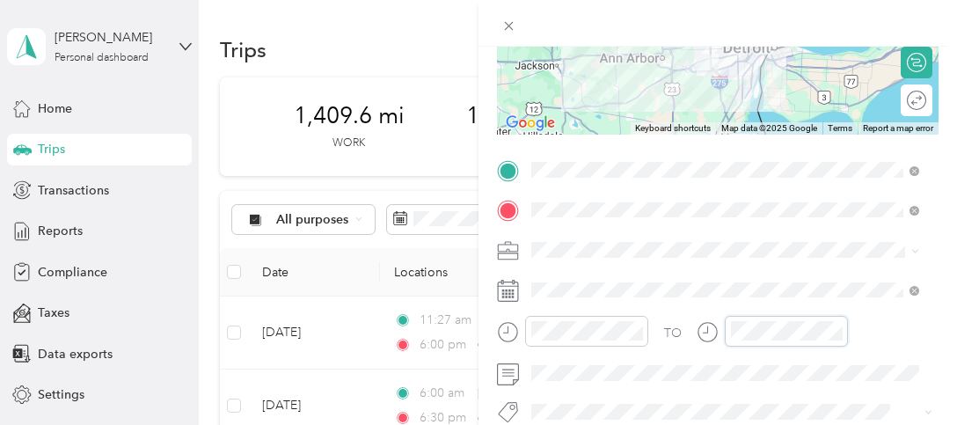
click at [704, 324] on div at bounding box center [771, 331] width 151 height 31
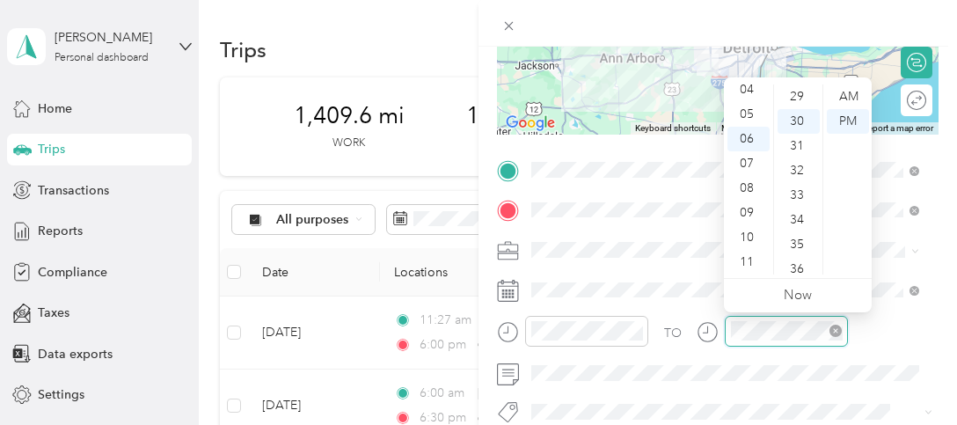
scroll to position [739, 0]
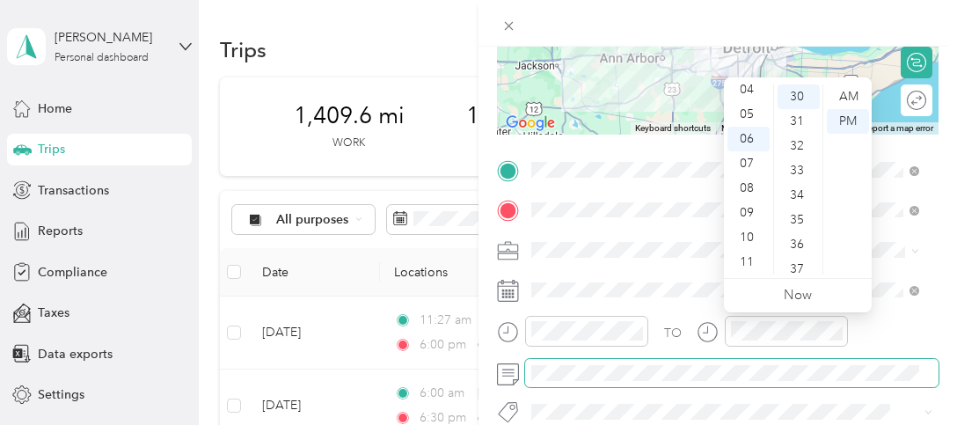
click at [774, 384] on span at bounding box center [731, 373] width 413 height 28
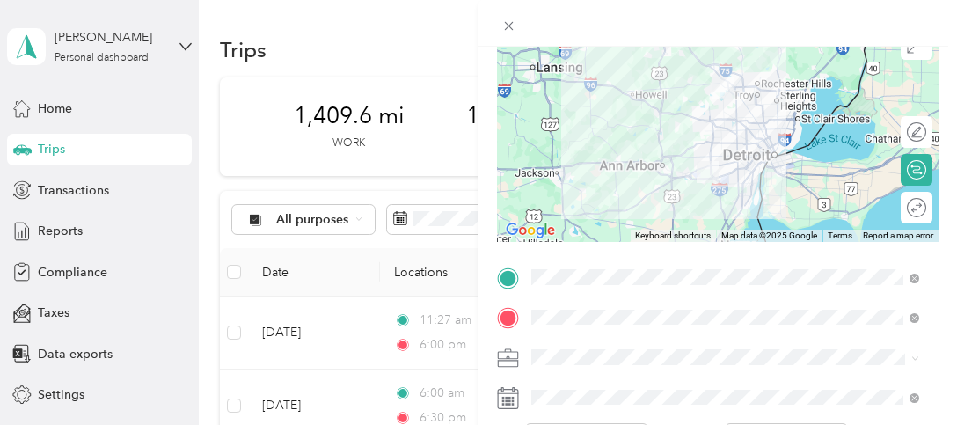
scroll to position [56, 0]
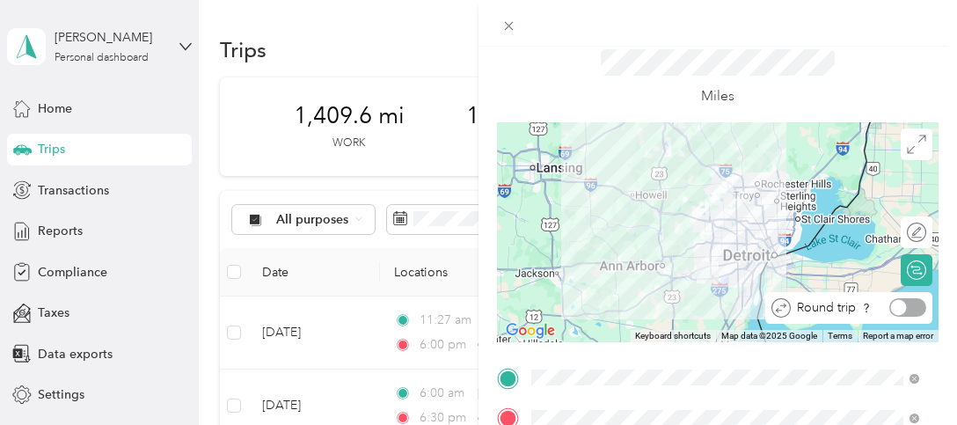
click at [898, 306] on div at bounding box center [907, 307] width 37 height 18
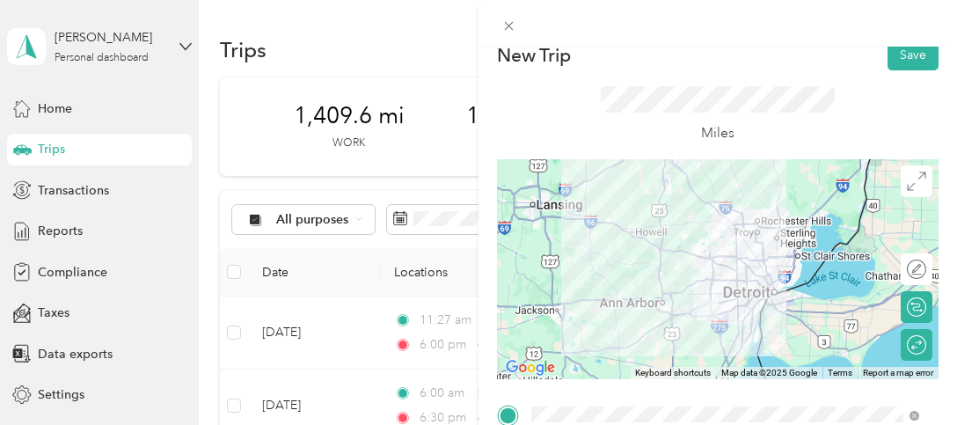
scroll to position [0, 0]
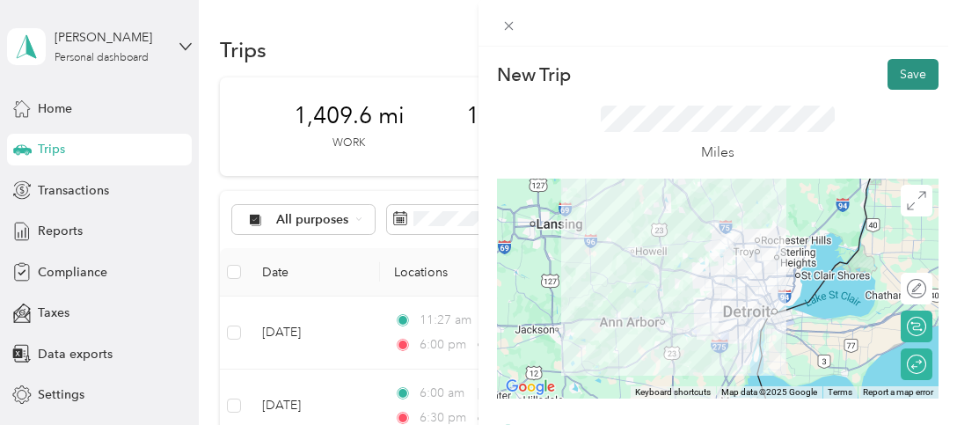
click at [904, 68] on button "Save" at bounding box center [912, 74] width 51 height 31
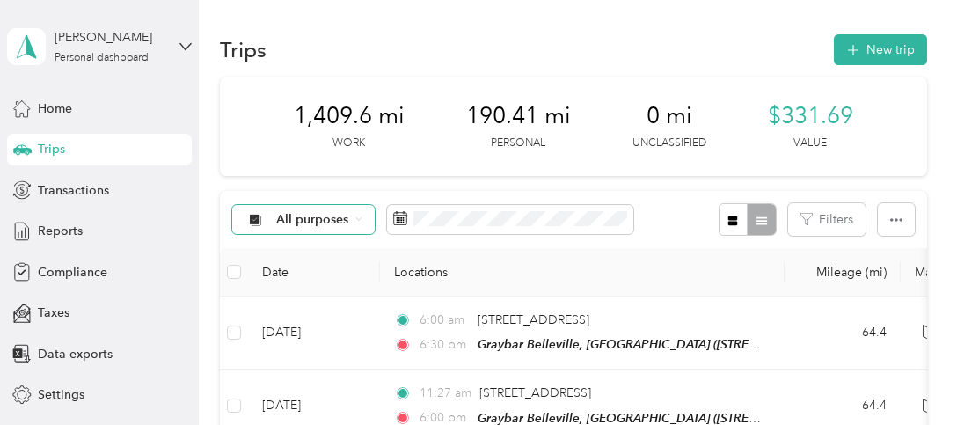
click at [359, 219] on icon at bounding box center [358, 218] width 7 height 7
click at [324, 309] on span "Graybar Electric Company, Inc" at bounding box center [363, 312] width 175 height 18
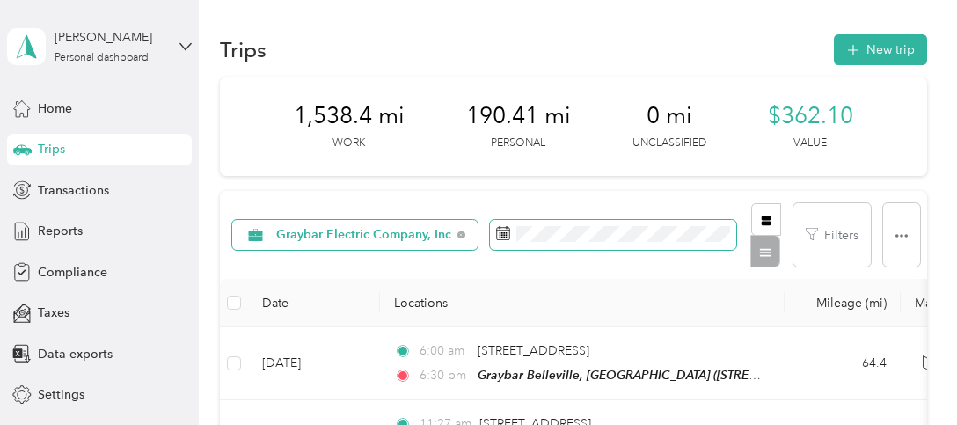
click at [496, 237] on icon at bounding box center [503, 233] width 14 height 14
click at [496, 231] on icon at bounding box center [503, 233] width 14 height 14
click at [494, 234] on span at bounding box center [613, 235] width 246 height 30
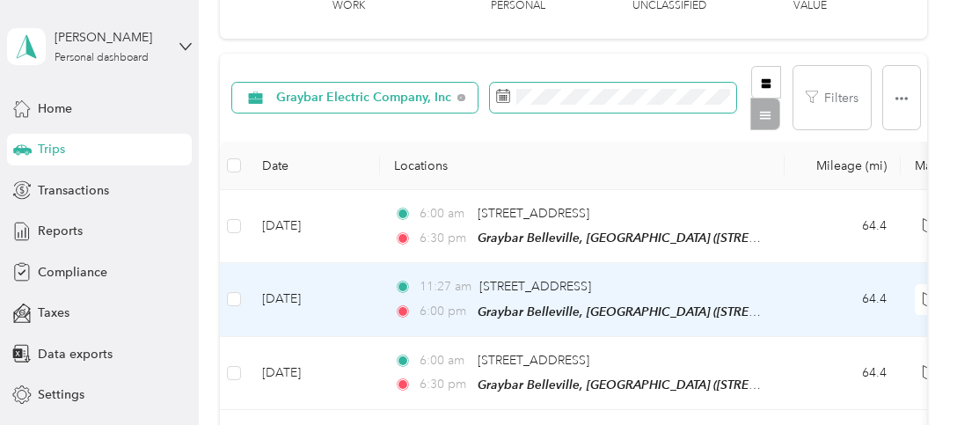
scroll to position [88, 0]
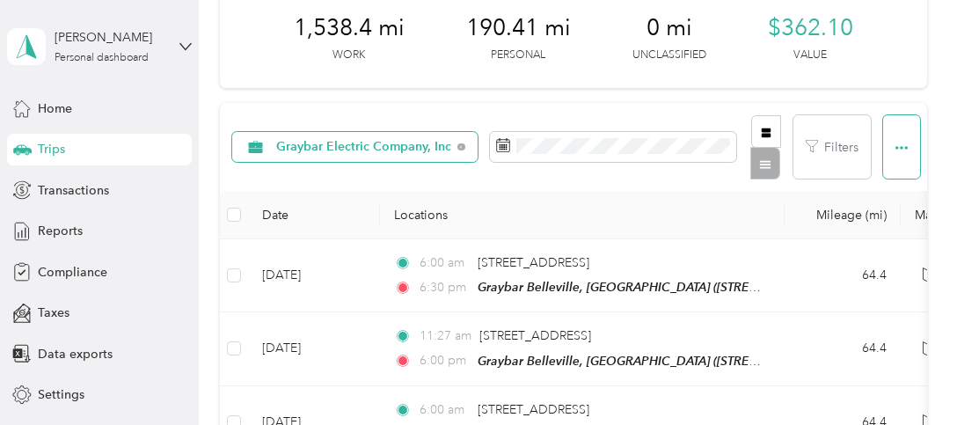
click at [895, 146] on icon "button" at bounding box center [901, 148] width 12 height 12
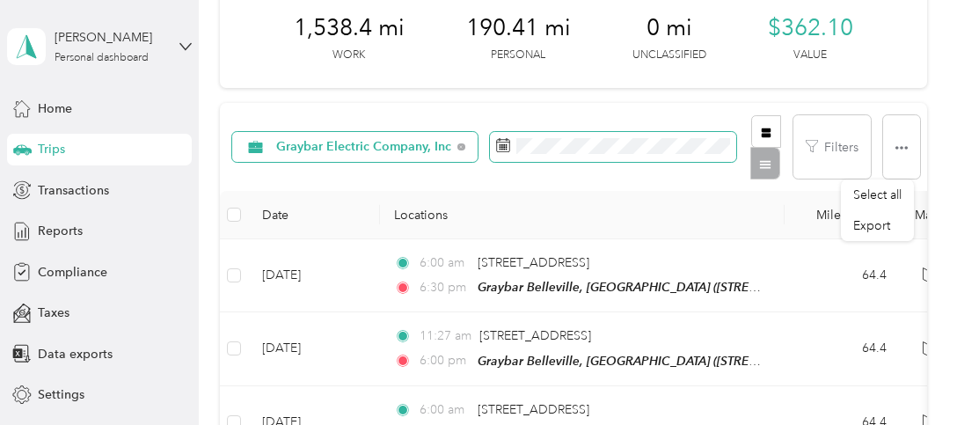
click at [496, 146] on icon at bounding box center [503, 145] width 14 height 14
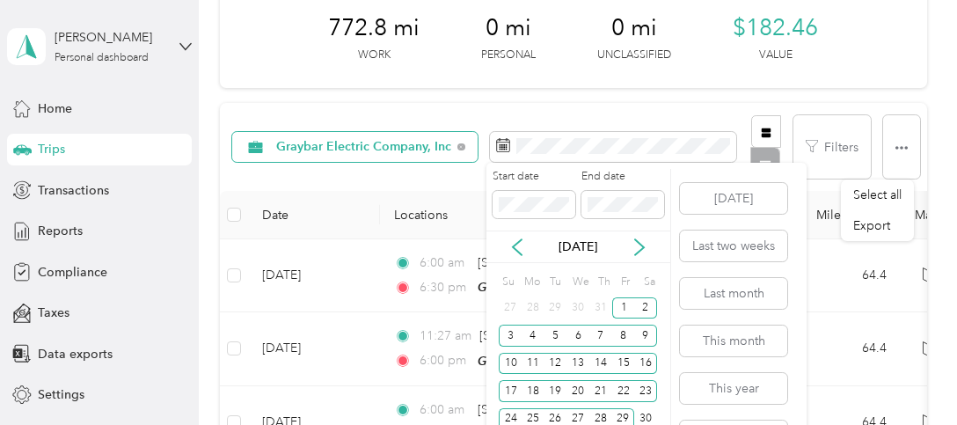
click at [653, 171] on label "End date" at bounding box center [622, 177] width 83 height 16
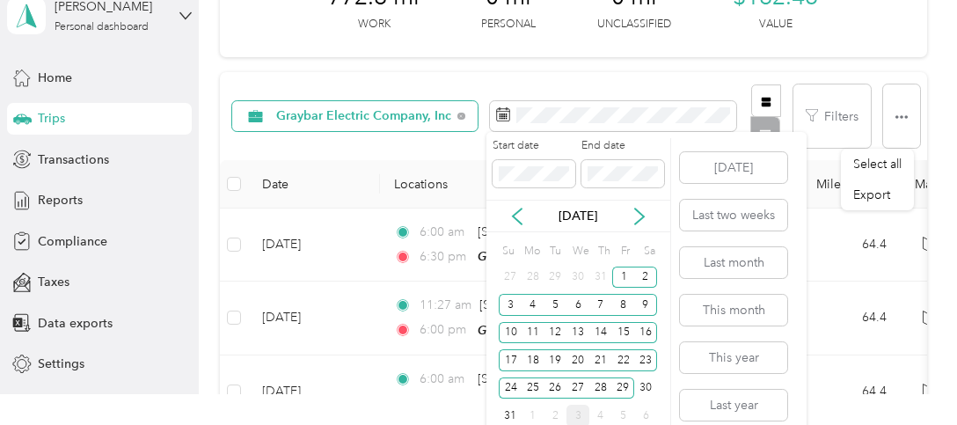
scroll to position [46, 0]
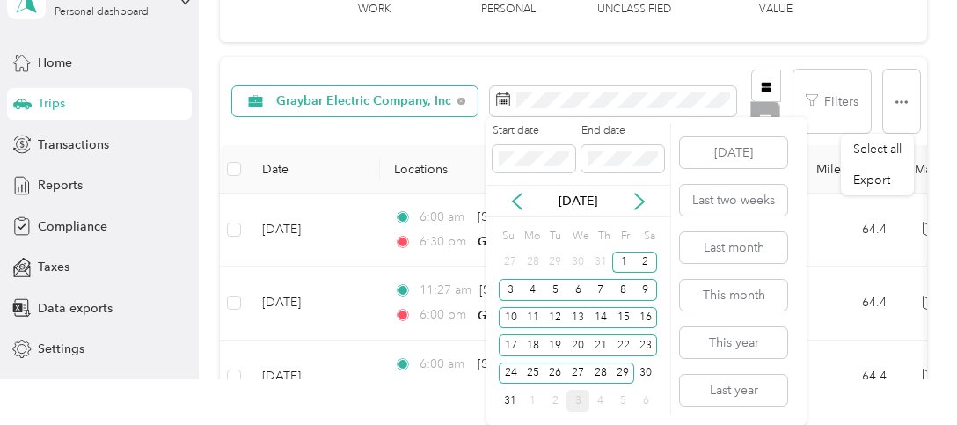
click at [690, 122] on div "[DATE] Last two weeks Last month This month This year Last year" at bounding box center [732, 271] width 111 height 308
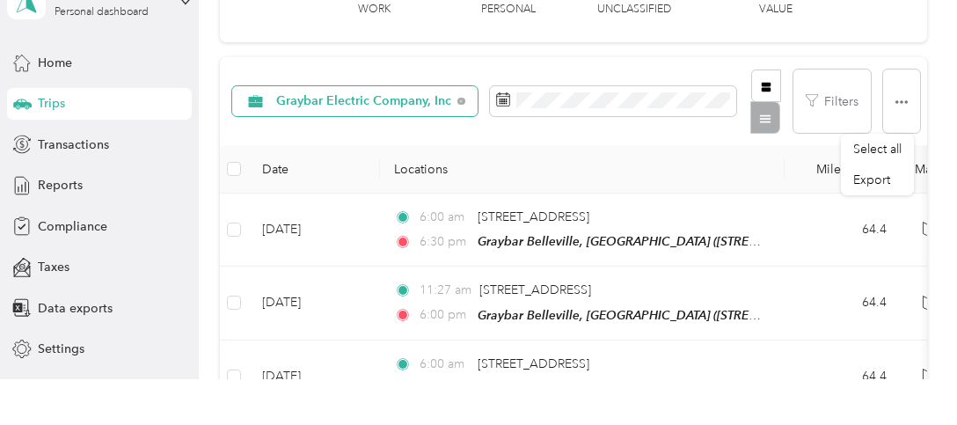
click at [341, 132] on div "Graybar Electric Company, Inc Filters" at bounding box center [573, 101] width 706 height 88
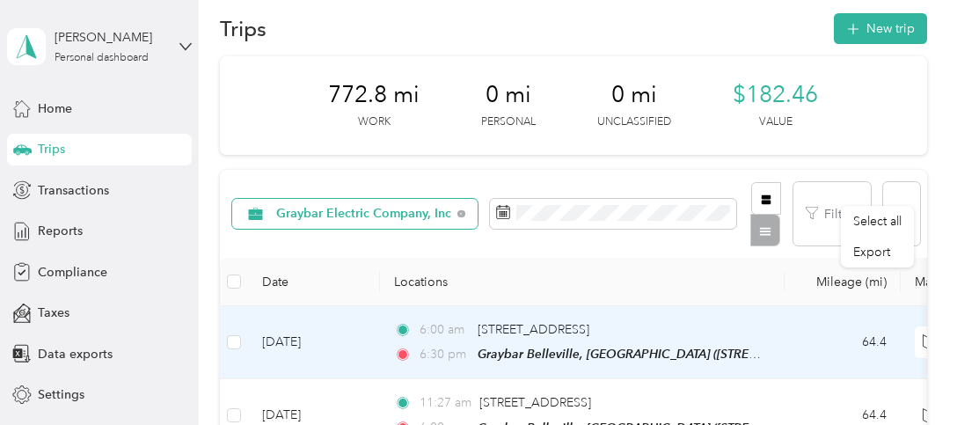
scroll to position [0, 0]
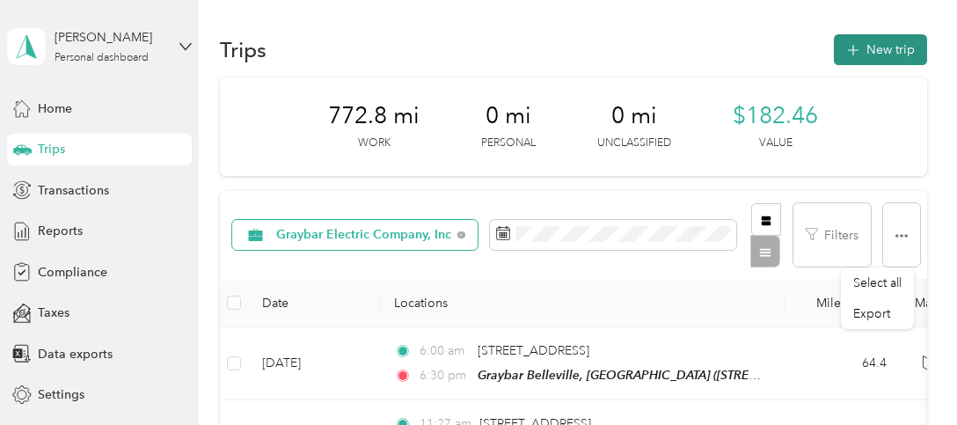
click at [863, 55] on button "New trip" at bounding box center [879, 49] width 93 height 31
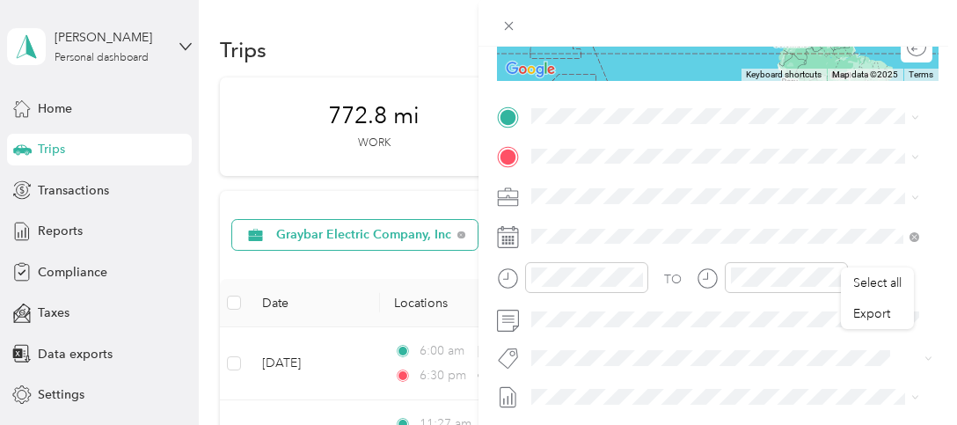
scroll to position [352, 0]
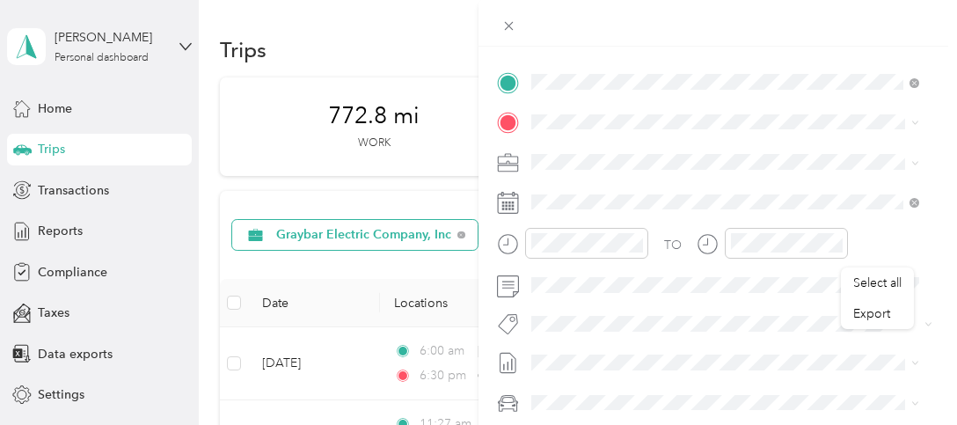
click at [650, 154] on strong "Graybar Belleville, [GEOGRAPHIC_DATA]" at bounding box center [745, 154] width 241 height 16
drag, startPoint x: 903, startPoint y: 78, endPoint x: 520, endPoint y: 76, distance: 383.3
click at [520, 78] on div at bounding box center [717, 82] width 441 height 28
click at [434, 38] on div "New Trip Save This trip cannot be edited because it is either under review, app…" at bounding box center [478, 212] width 957 height 425
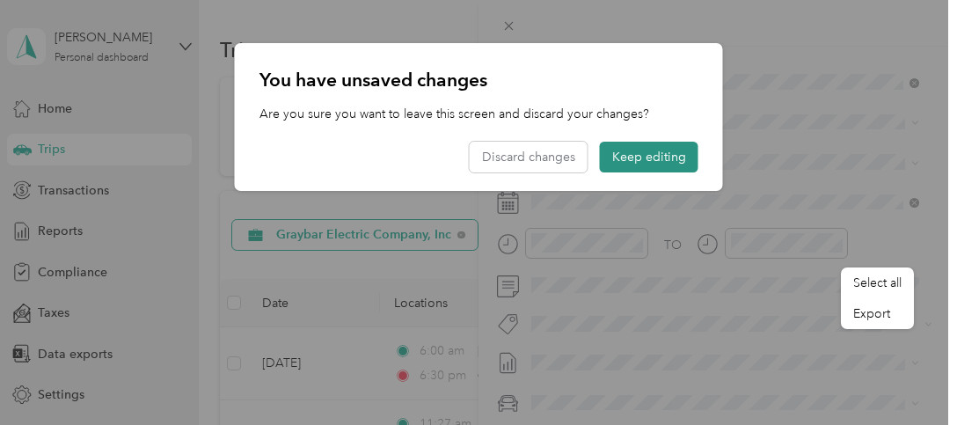
click at [626, 157] on button "Keep editing" at bounding box center [649, 157] width 98 height 31
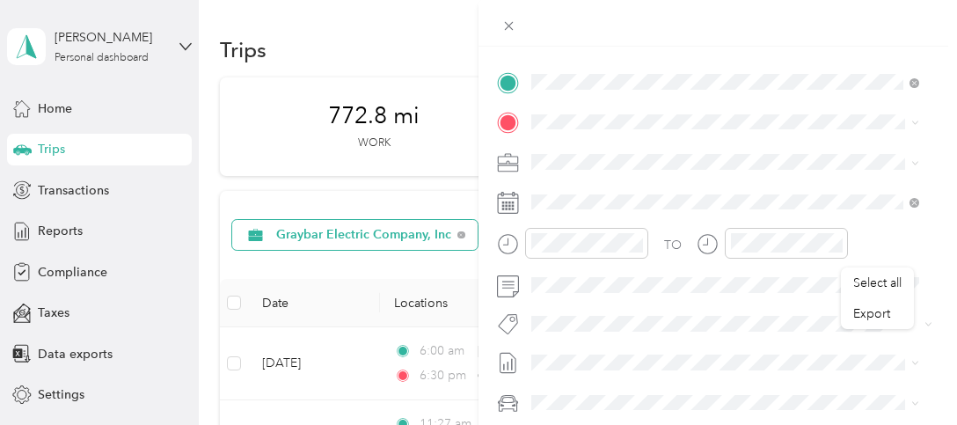
click at [508, 204] on icon at bounding box center [508, 203] width 22 height 22
click at [508, 205] on rect at bounding box center [509, 206] width 3 height 3
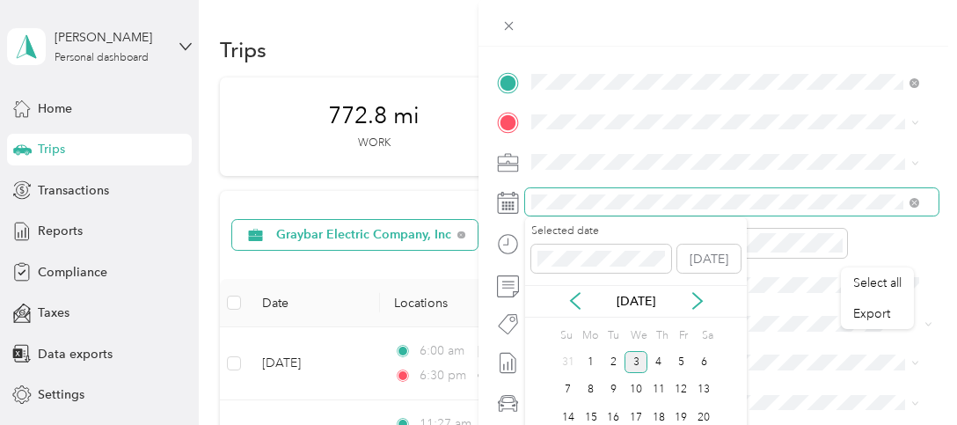
click at [490, 205] on form "New Trip Save This trip cannot be edited because it is either under review, app…" at bounding box center [717, 100] width 478 height 786
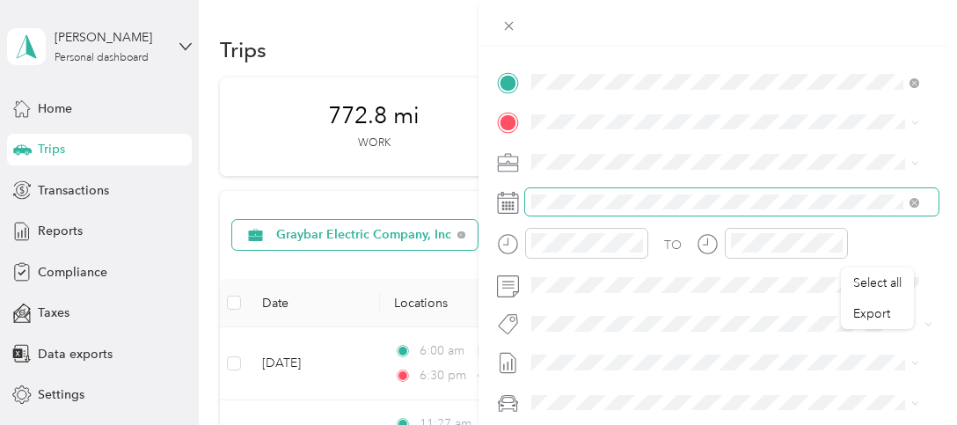
click at [614, 194] on span at bounding box center [731, 202] width 413 height 28
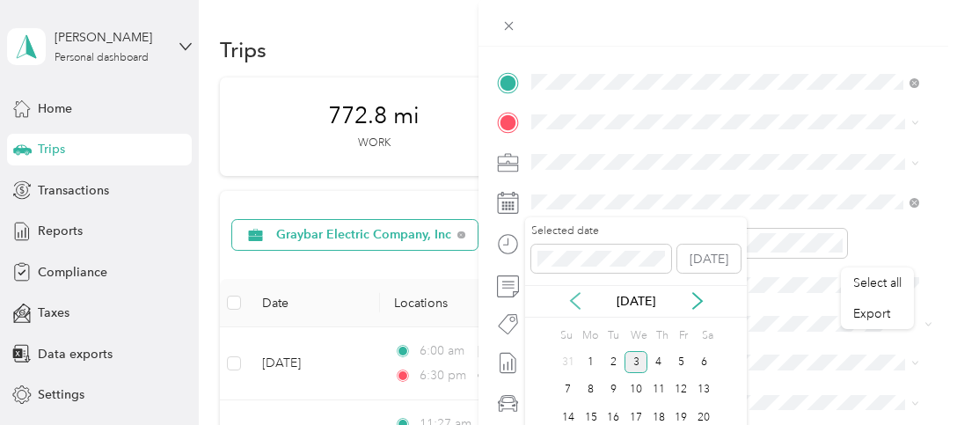
click at [572, 302] on icon at bounding box center [575, 302] width 9 height 16
click at [641, 394] on div "13" at bounding box center [635, 417] width 23 height 22
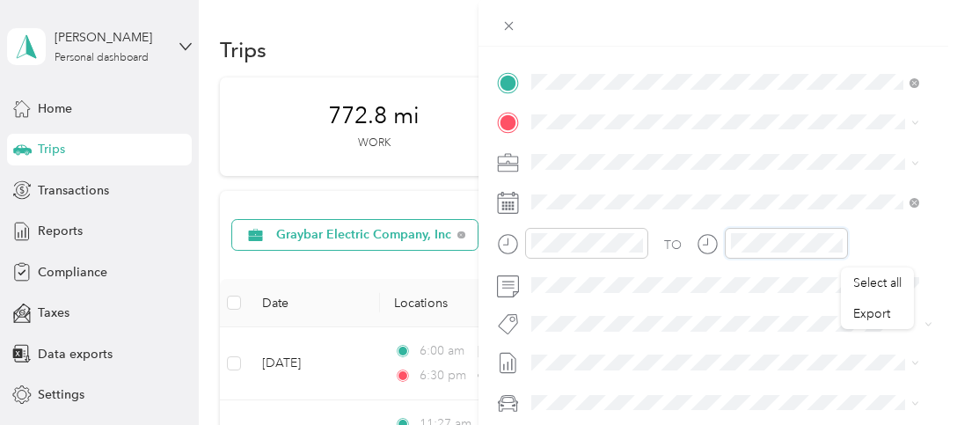
click at [712, 242] on div at bounding box center [771, 243] width 151 height 31
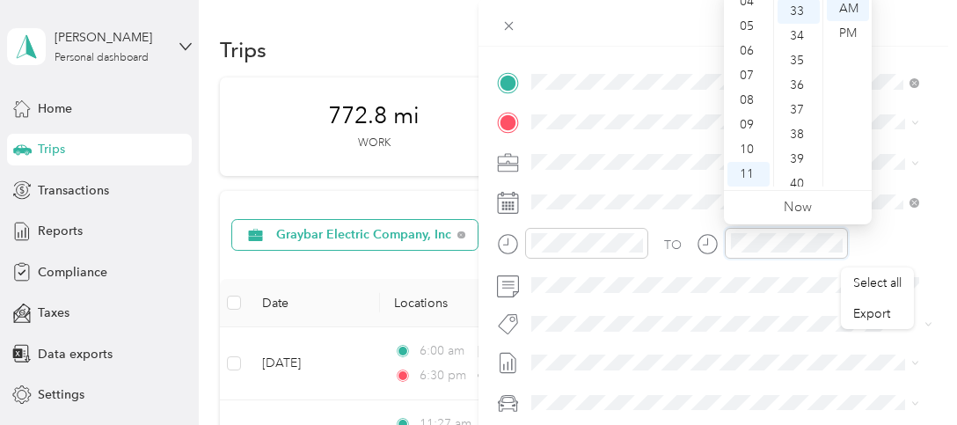
scroll to position [812, 0]
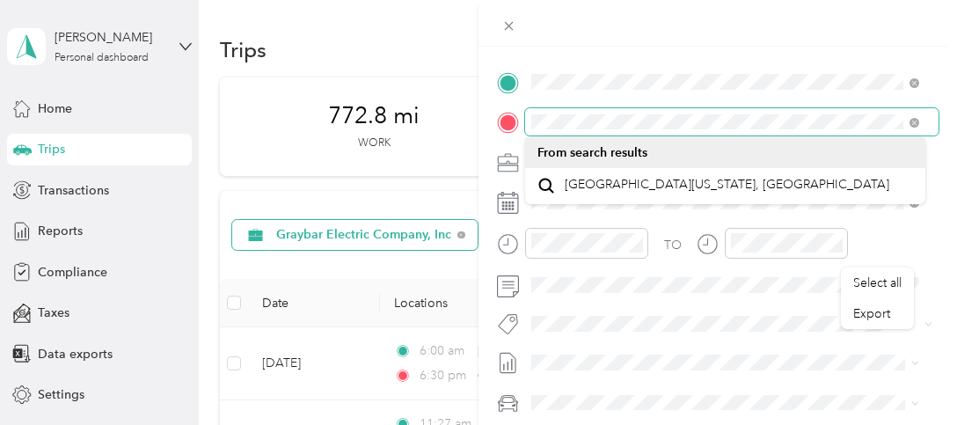
click at [477, 152] on div "New Trip Save This trip cannot be edited because it is either under review, app…" at bounding box center [478, 212] width 957 height 425
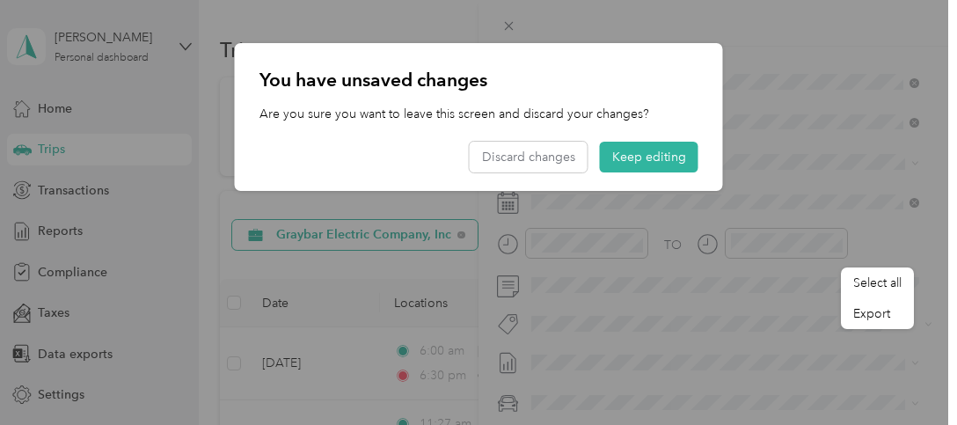
click at [607, 93] on div "You have unsaved changes Are you sure you want to leave this screen and discard…" at bounding box center [479, 117] width 488 height 148
click at [651, 161] on button "Keep editing" at bounding box center [649, 157] width 98 height 31
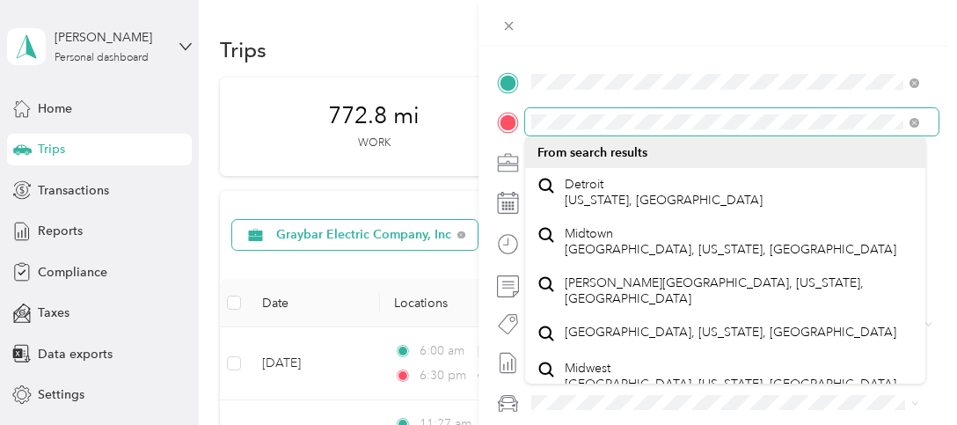
click at [457, 138] on div "New Trip Save This trip cannot be edited because it is either under review, app…" at bounding box center [478, 212] width 957 height 425
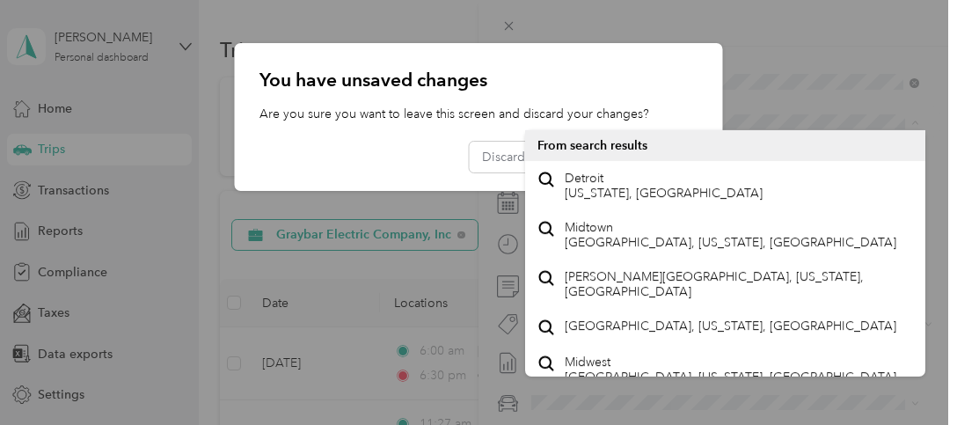
click at [636, 394] on div "Select all Export New Trip Save This trip cannot be edited because it is either…" at bounding box center [474, 425] width 948 height 0
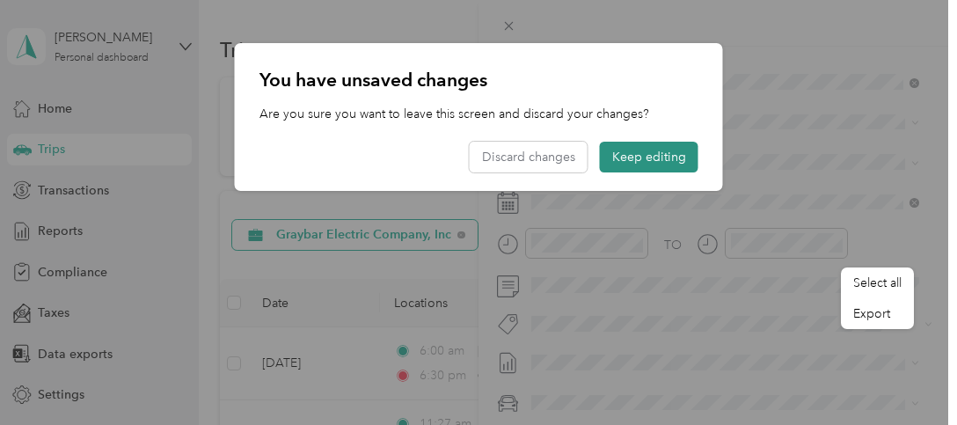
click at [634, 157] on button "Keep editing" at bounding box center [649, 157] width 98 height 31
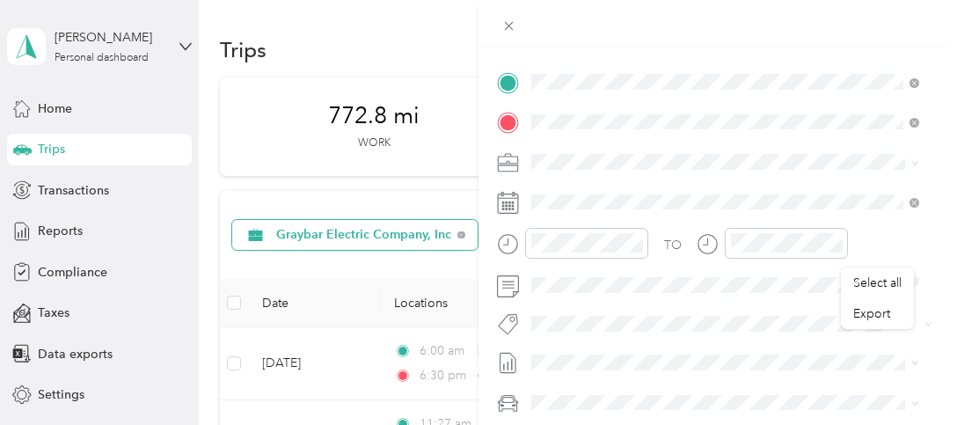
click at [623, 197] on span "[PERSON_NAME][GEOGRAPHIC_DATA][US_STATE], [GEOGRAPHIC_DATA]" at bounding box center [738, 192] width 349 height 31
click at [765, 309] on div "TO Add photo" at bounding box center [717, 280] width 441 height 425
click at [725, 243] on div at bounding box center [785, 243] width 123 height 31
click at [667, 241] on div "TO" at bounding box center [717, 249] width 441 height 43
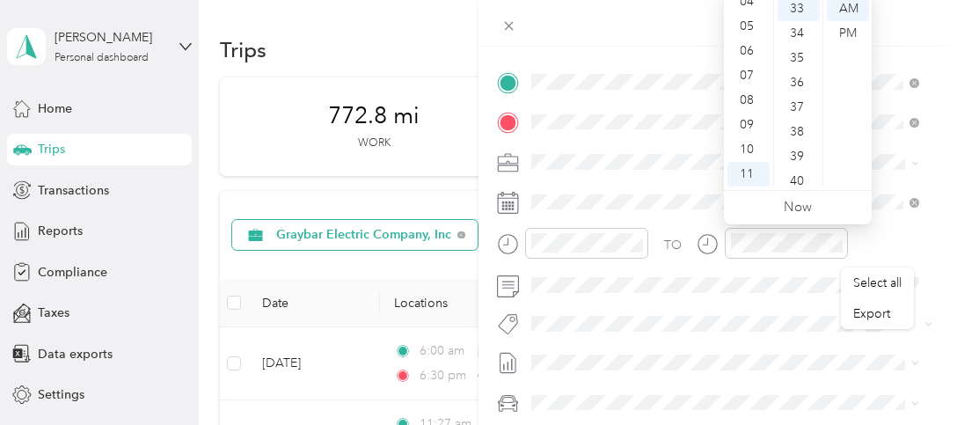
click at [734, 338] on div "TO Add photo" at bounding box center [717, 280] width 441 height 425
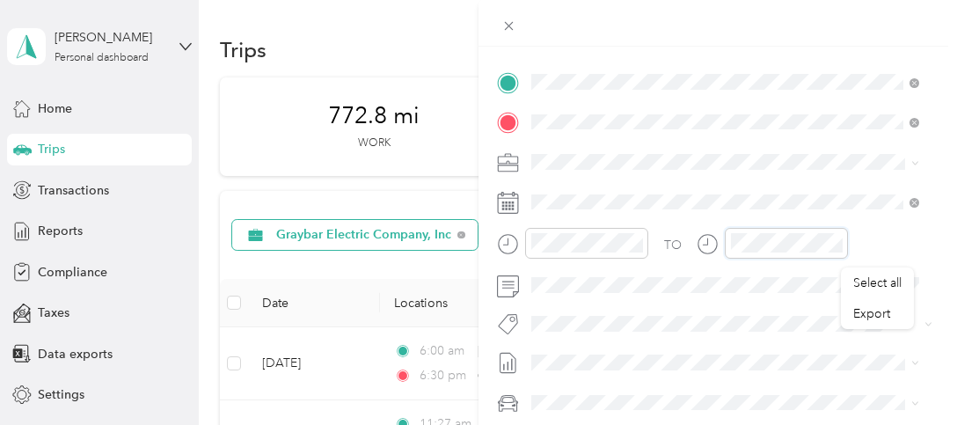
click at [683, 242] on div "TO" at bounding box center [717, 249] width 441 height 43
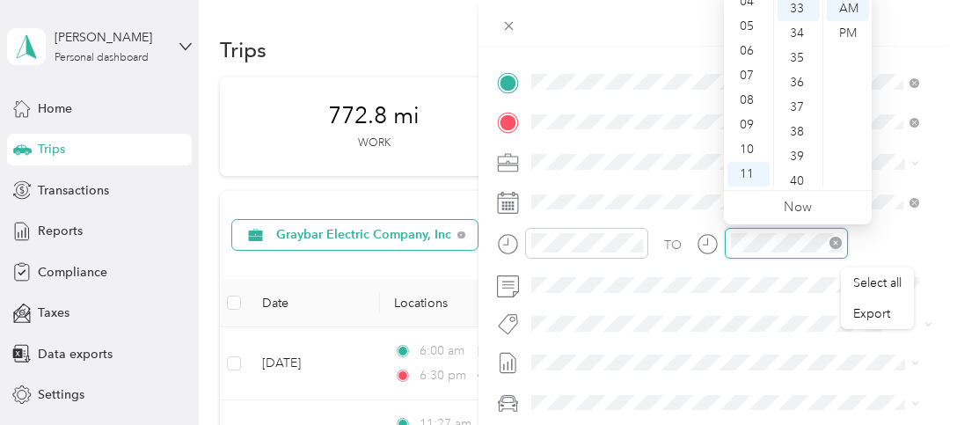
scroll to position [739, 0]
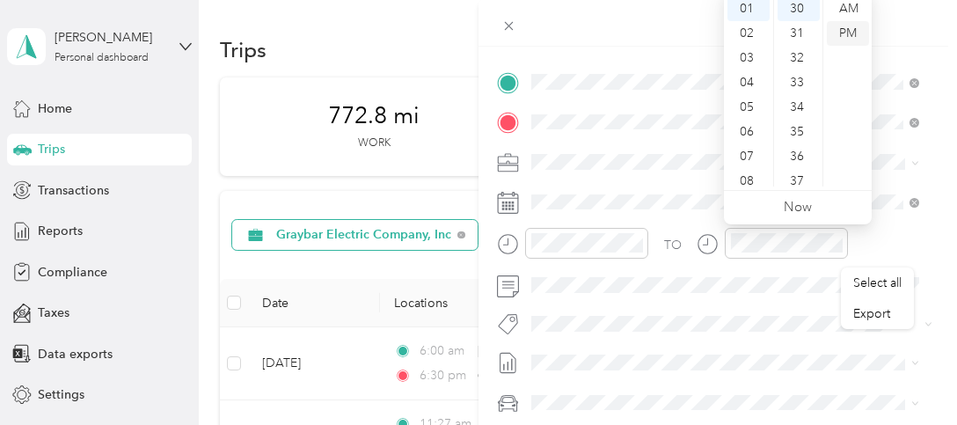
click at [860, 37] on div "PM" at bounding box center [847, 33] width 42 height 25
click at [863, 240] on div "TO" at bounding box center [717, 249] width 441 height 43
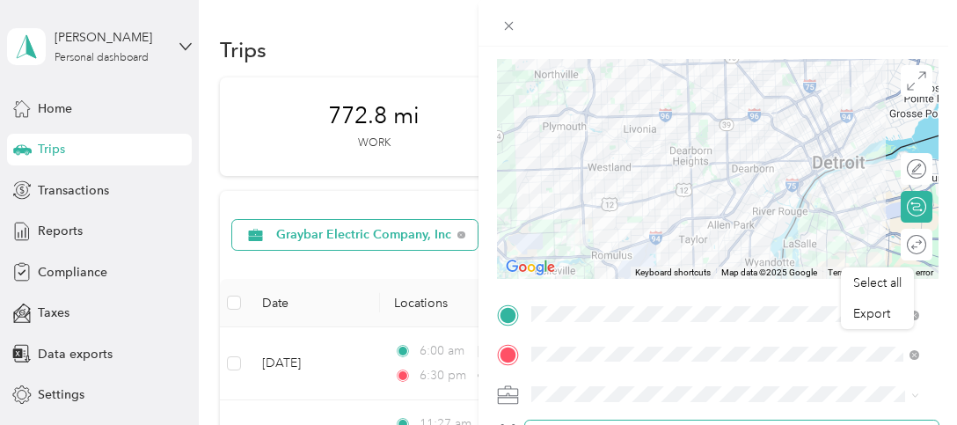
scroll to position [88, 0]
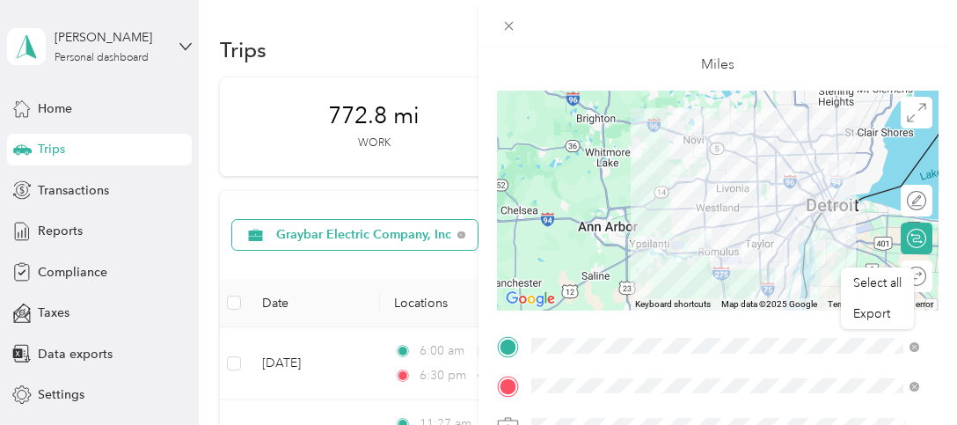
click at [910, 262] on div "Round trip" at bounding box center [916, 276] width 32 height 32
click at [911, 264] on div "Round trip" at bounding box center [874, 276] width 115 height 32
click at [806, 273] on span "Round trip" at bounding box center [826, 276] width 59 height 12
click at [902, 264] on div "Round trip" at bounding box center [851, 276] width 161 height 32
click at [902, 265] on div "Round trip" at bounding box center [848, 276] width 167 height 32
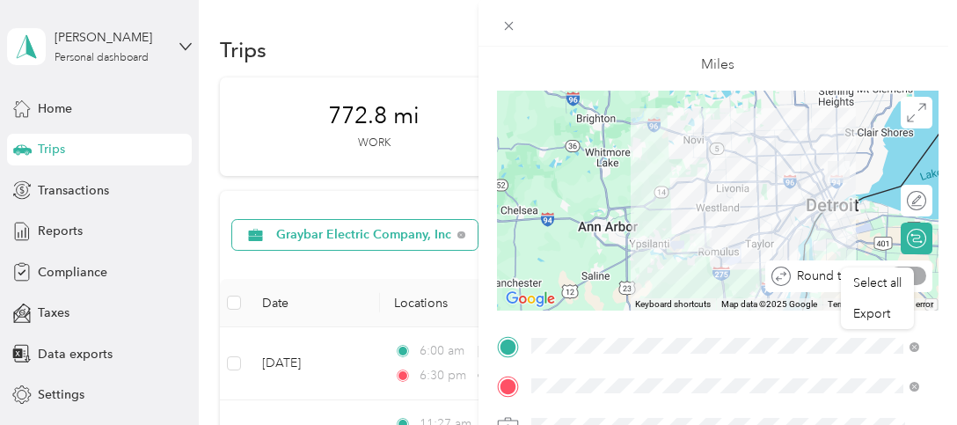
click at [901, 265] on div "Round trip" at bounding box center [848, 276] width 167 height 32
click at [899, 262] on div "Round trip" at bounding box center [848, 276] width 167 height 32
click at [929, 324] on form "New Trip Save This trip cannot be edited because it is either under review, app…" at bounding box center [717, 364] width 478 height 786
click at [889, 288] on span "Select all" at bounding box center [877, 282] width 48 height 15
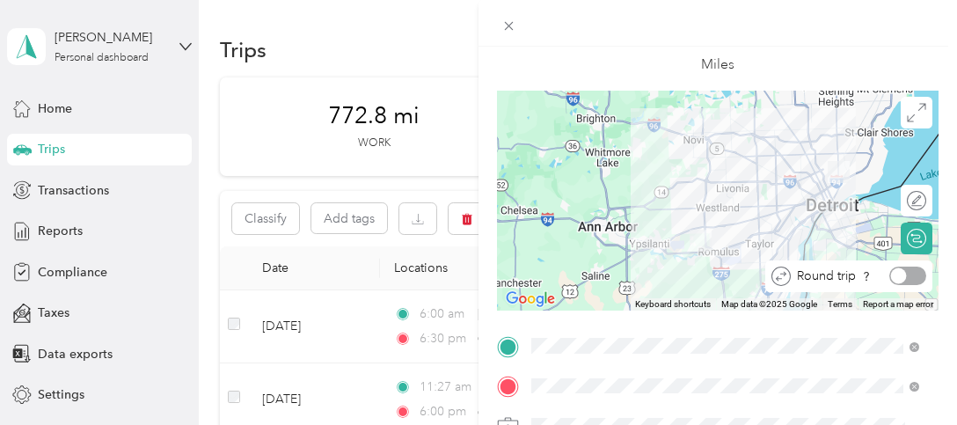
click at [891, 277] on div at bounding box center [899, 276] width 16 height 16
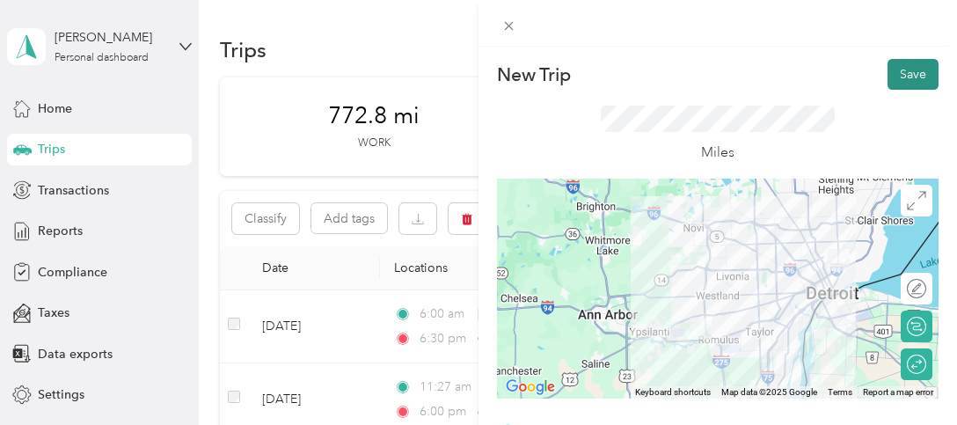
click at [889, 72] on button "Save" at bounding box center [912, 74] width 51 height 31
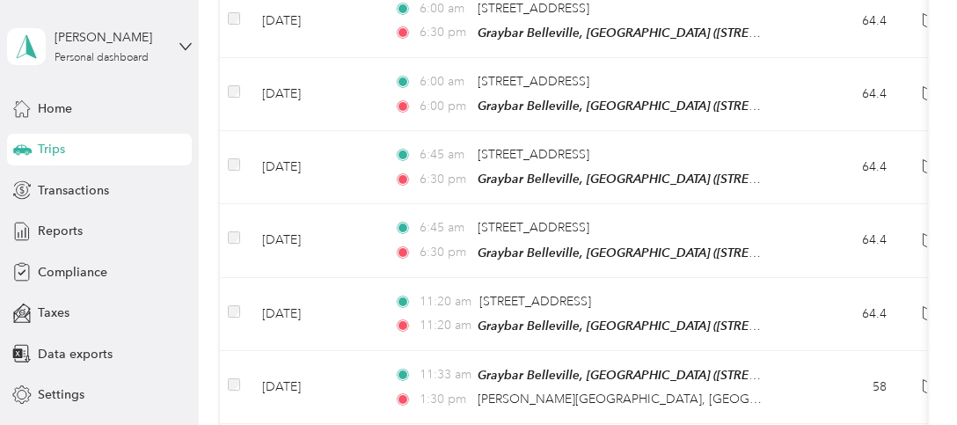
scroll to position [440, 0]
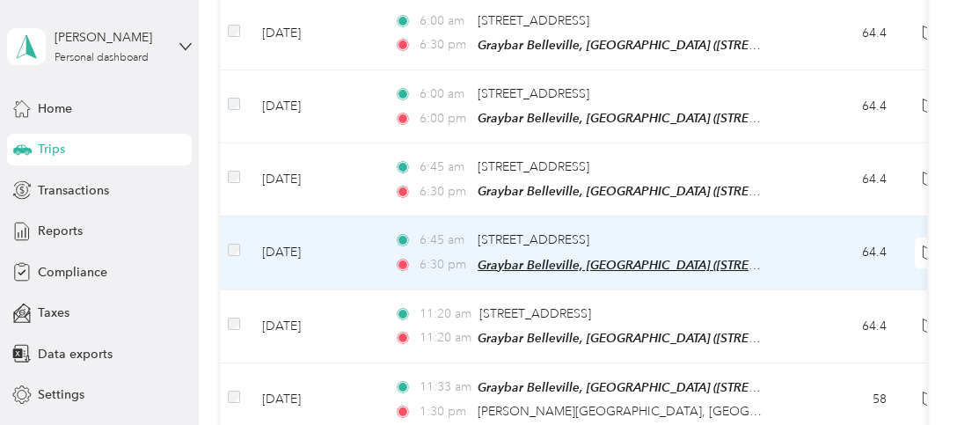
click at [528, 258] on span "Graybar Belleville, [GEOGRAPHIC_DATA] ([STREET_ADDRESS][PERSON_NAME][US_STATE])" at bounding box center [734, 265] width 514 height 15
click at [536, 219] on button "Edit Place" at bounding box center [534, 233] width 100 height 31
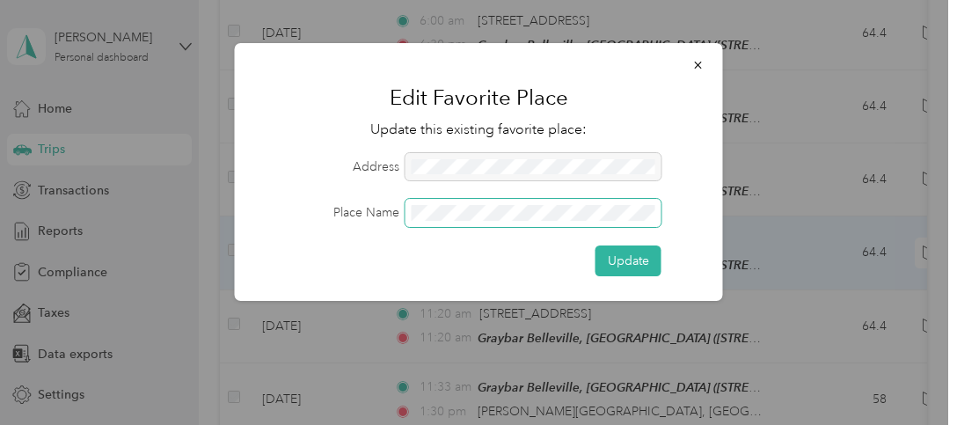
click at [329, 217] on div "Place Name" at bounding box center [478, 213] width 439 height 28
click at [695, 62] on icon "button" at bounding box center [698, 65] width 12 height 12
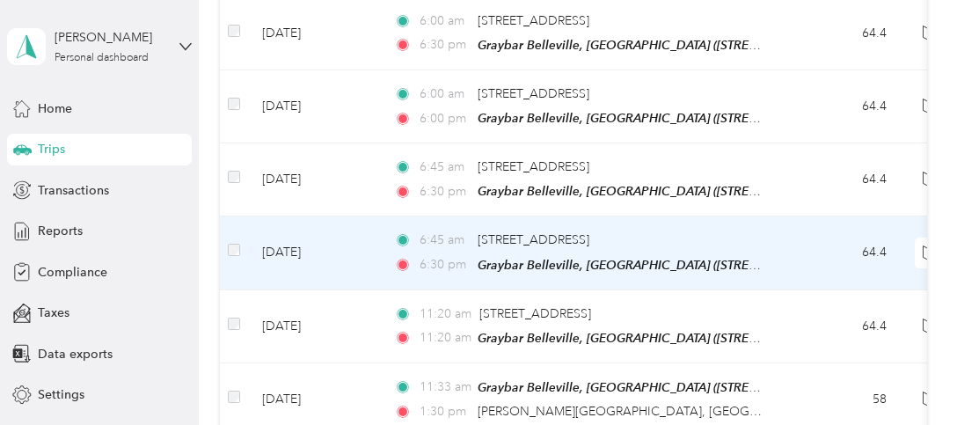
click at [261, 271] on td "[DATE]" at bounding box center [314, 252] width 132 height 73
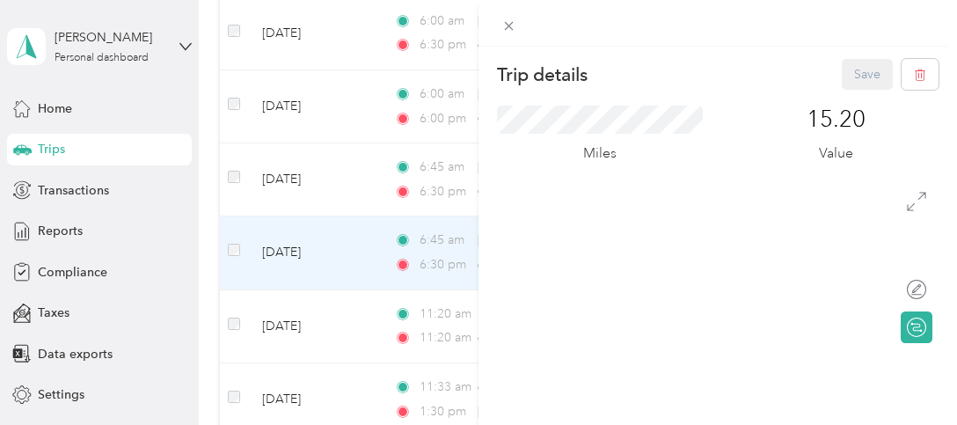
click at [433, 240] on div "Trip details Save This trip cannot be edited because it is either under review,…" at bounding box center [478, 212] width 957 height 425
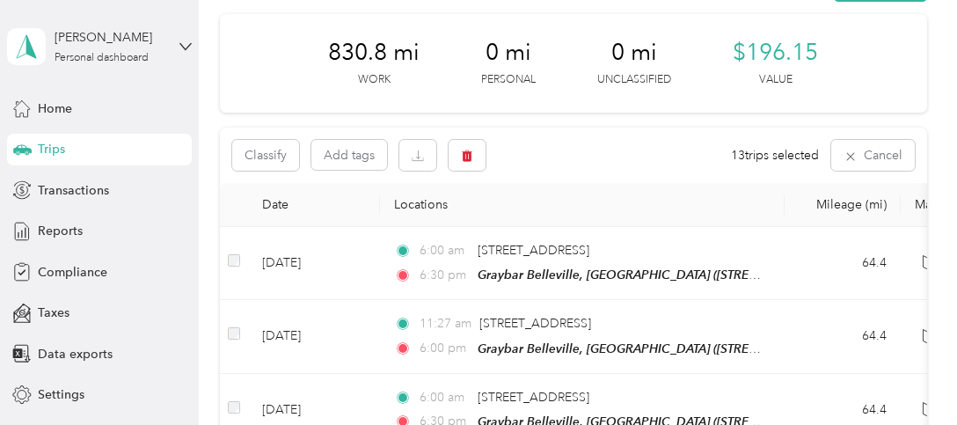
scroll to position [88, 0]
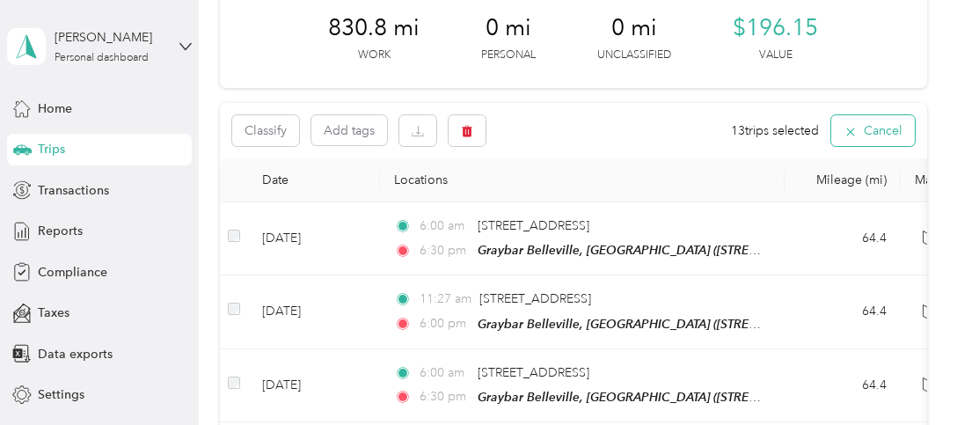
click at [846, 130] on icon "button" at bounding box center [850, 131] width 8 height 8
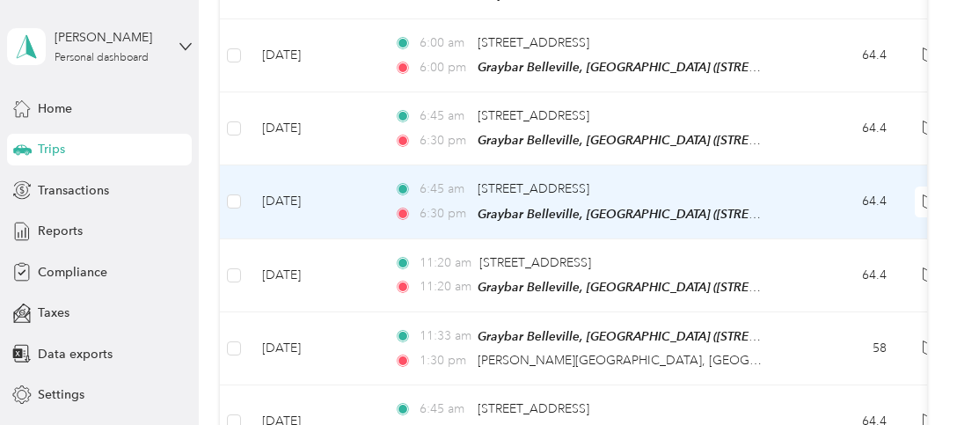
scroll to position [496, 0]
click at [520, 188] on span "[STREET_ADDRESS]" at bounding box center [533, 187] width 112 height 15
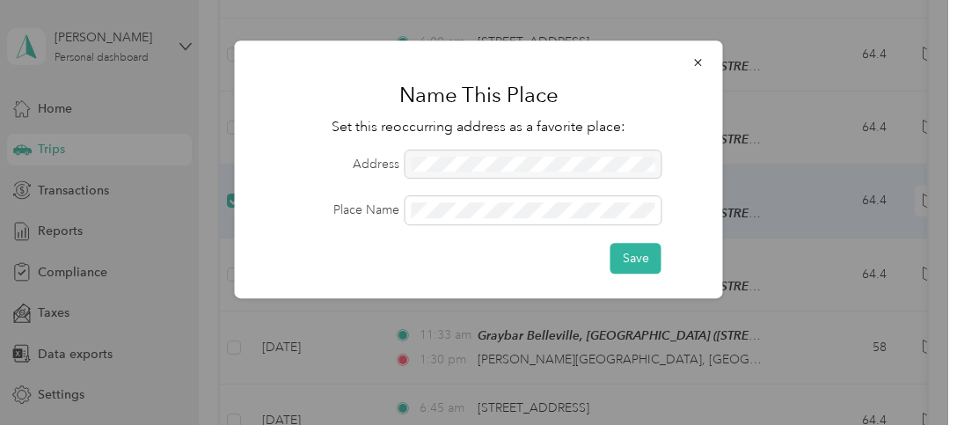
click at [520, 188] on form "Address Place Name Save" at bounding box center [478, 211] width 439 height 123
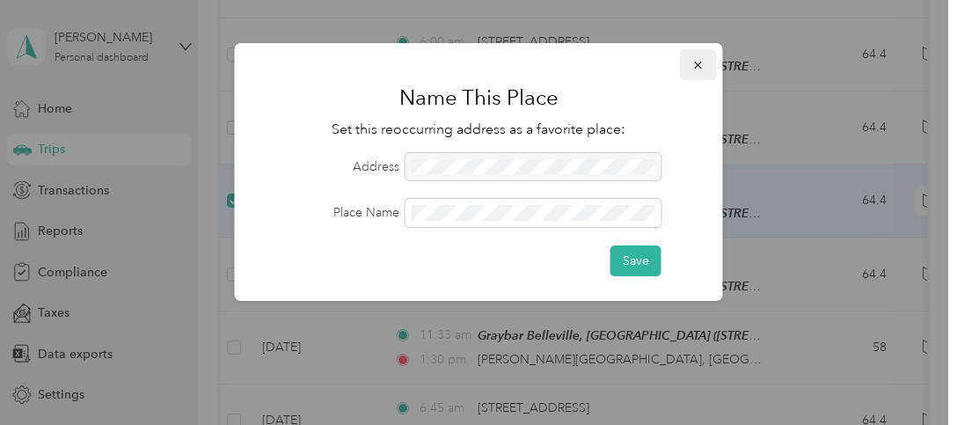
click at [695, 64] on icon "button" at bounding box center [698, 65] width 12 height 12
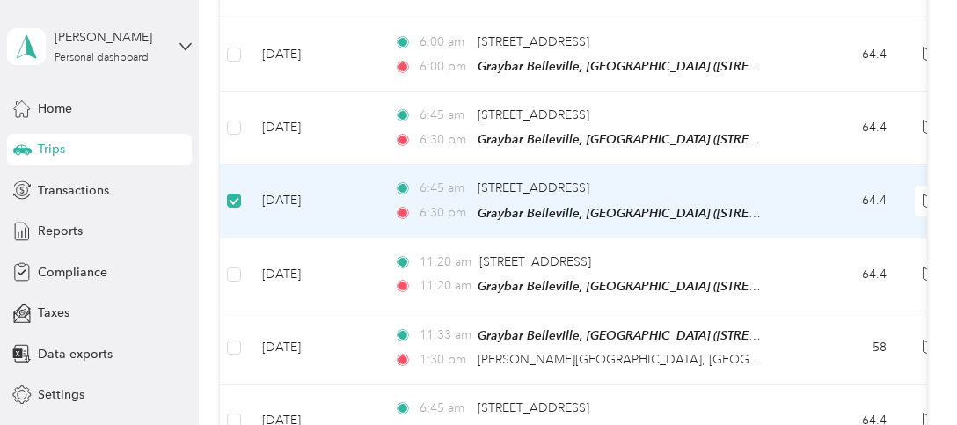
click at [352, 191] on td "[DATE]" at bounding box center [314, 200] width 132 height 73
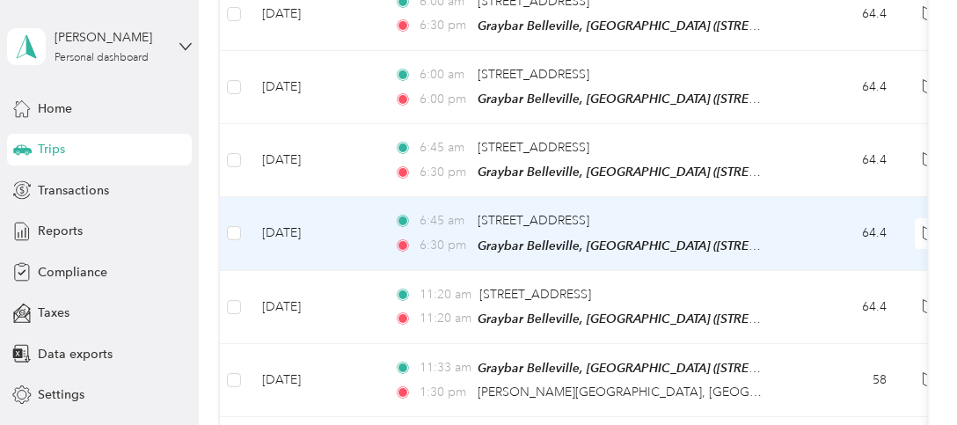
scroll to position [528, 0]
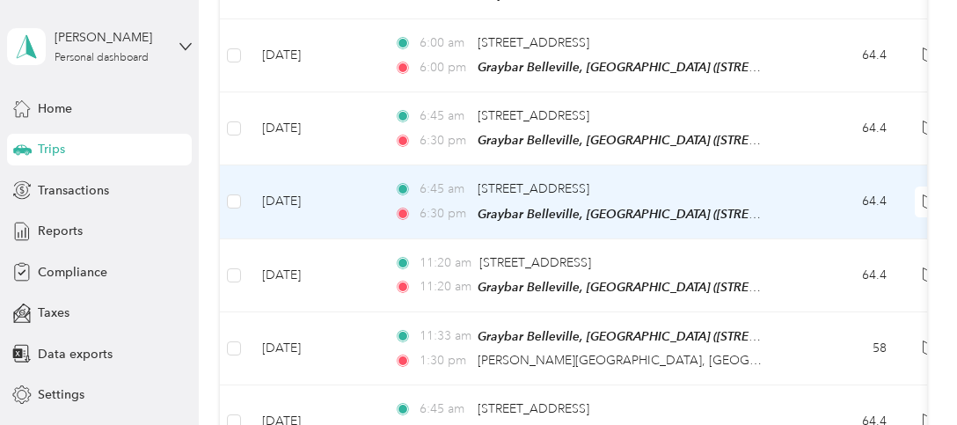
click at [302, 190] on td "[DATE]" at bounding box center [314, 201] width 132 height 73
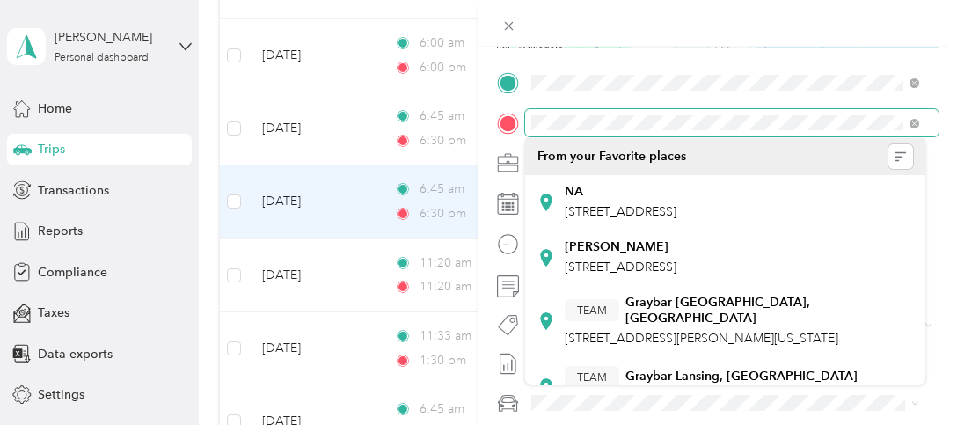
click at [507, 125] on div at bounding box center [717, 123] width 441 height 28
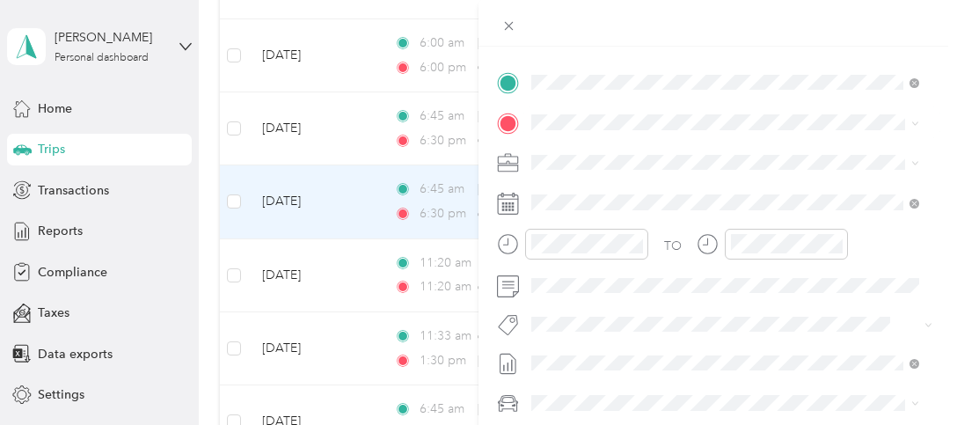
click at [616, 243] on span "[GEOGRAPHIC_DATA] [US_STATE], [GEOGRAPHIC_DATA]" at bounding box center [663, 240] width 198 height 31
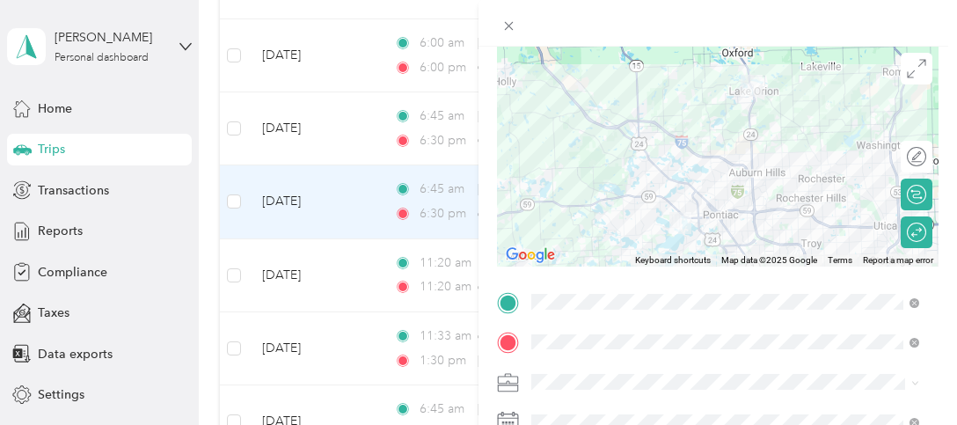
scroll to position [56, 0]
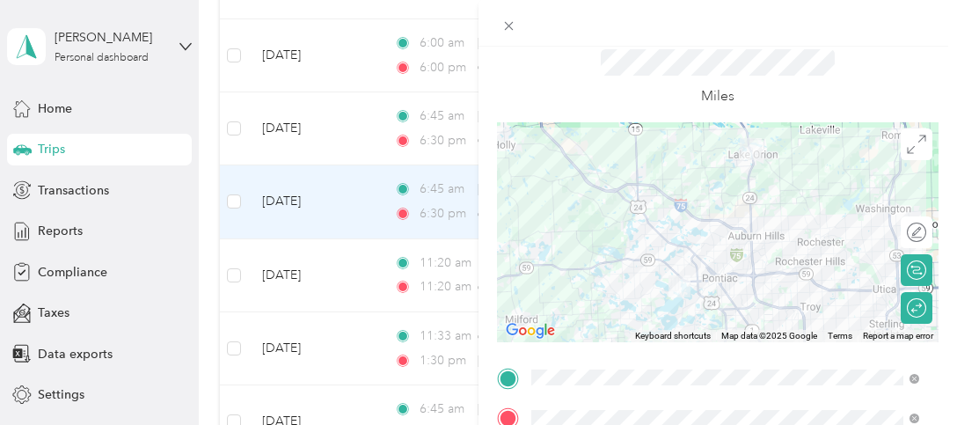
click at [797, 88] on div "Miles" at bounding box center [717, 78] width 233 height 58
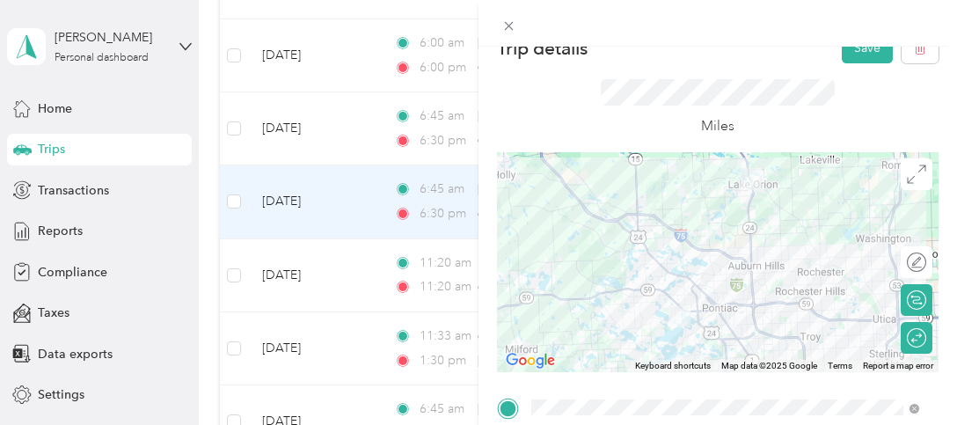
scroll to position [0, 0]
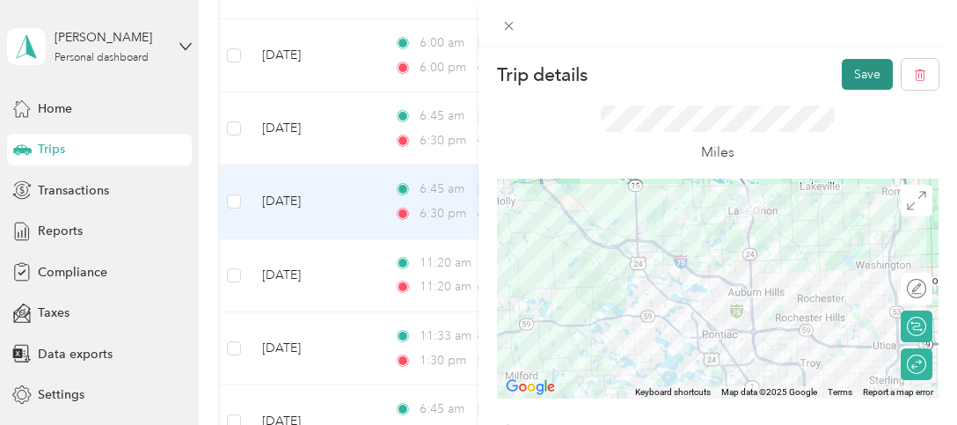
click at [865, 69] on button "Save" at bounding box center [866, 74] width 51 height 31
click at [853, 73] on button "Save" at bounding box center [866, 74] width 51 height 31
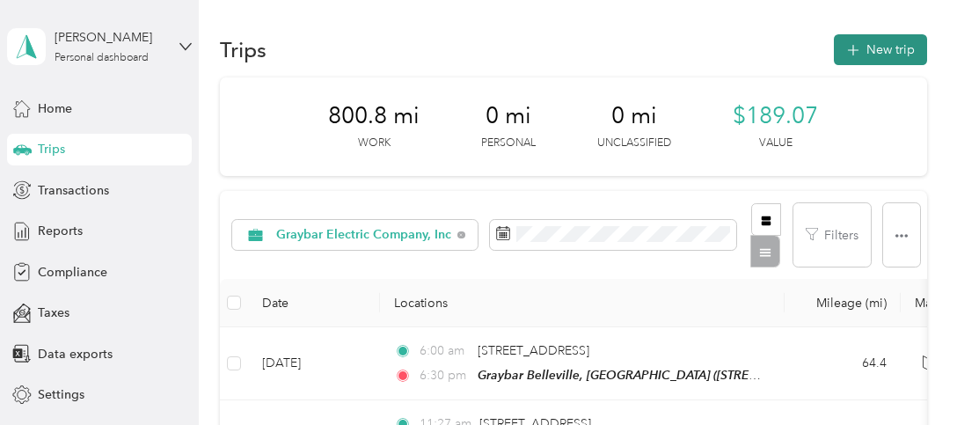
click at [883, 48] on button "New trip" at bounding box center [879, 49] width 93 height 31
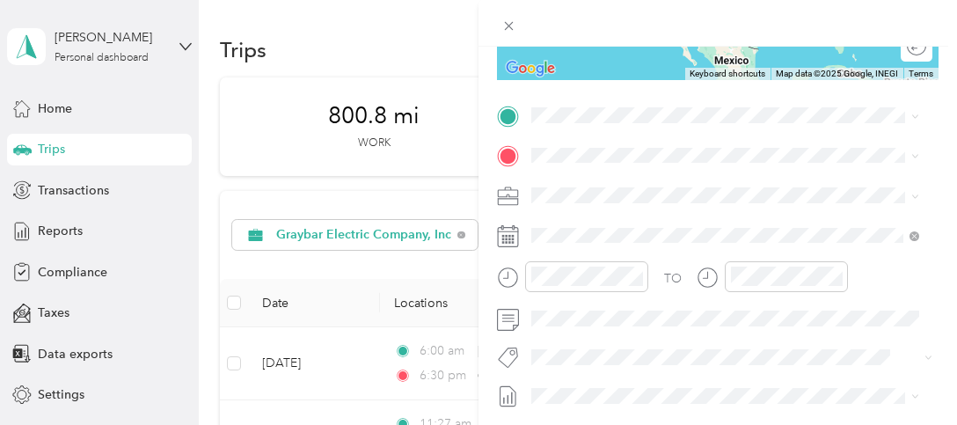
scroll to position [352, 0]
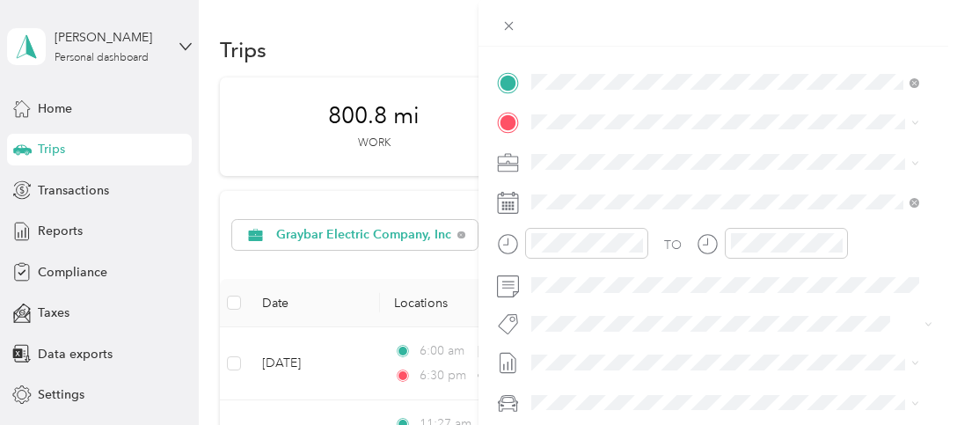
click at [628, 149] on strong "Graybar Belleville, [GEOGRAPHIC_DATA]" at bounding box center [745, 154] width 241 height 16
click at [652, 186] on span "[STREET_ADDRESS][US_STATE]" at bounding box center [652, 185] width 176 height 16
click at [722, 242] on div at bounding box center [771, 243] width 151 height 31
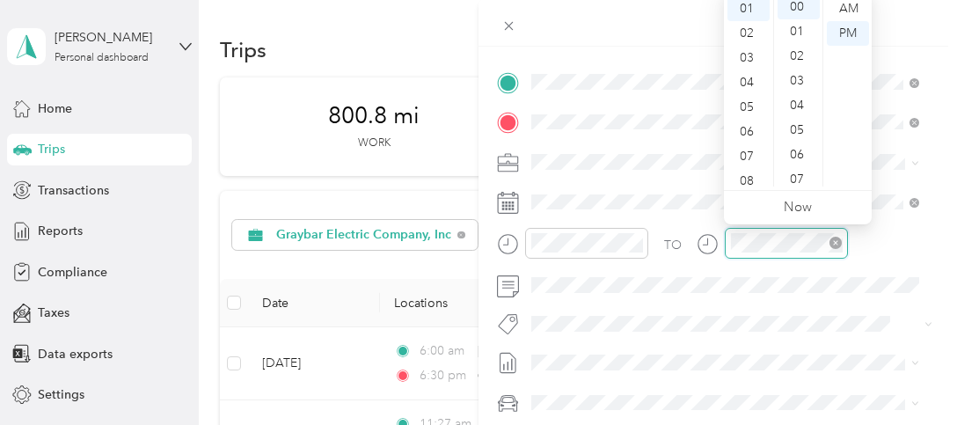
scroll to position [0, 0]
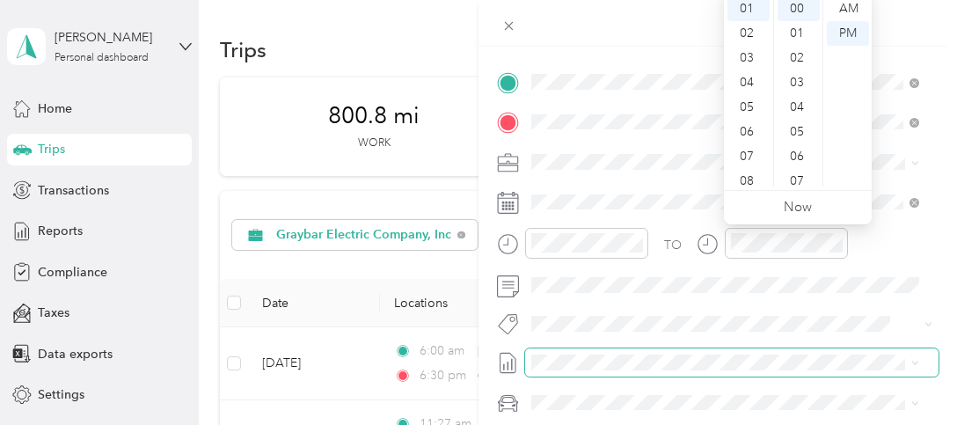
click at [783, 348] on span at bounding box center [731, 362] width 413 height 28
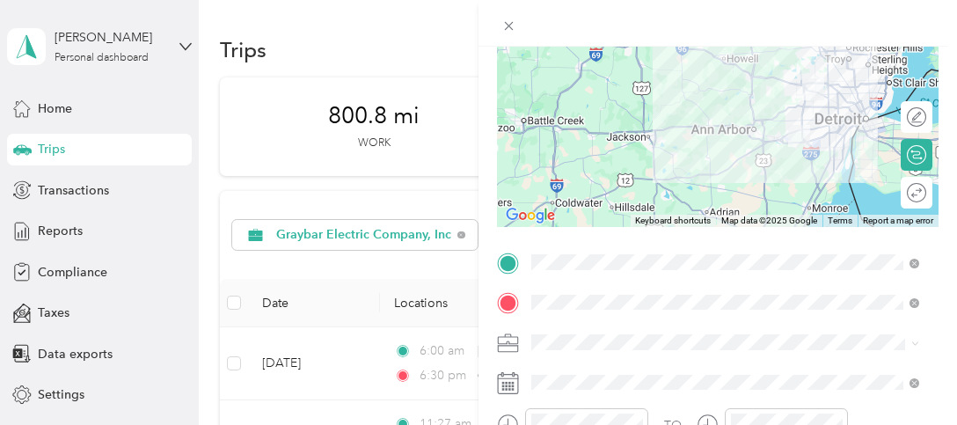
scroll to position [159, 0]
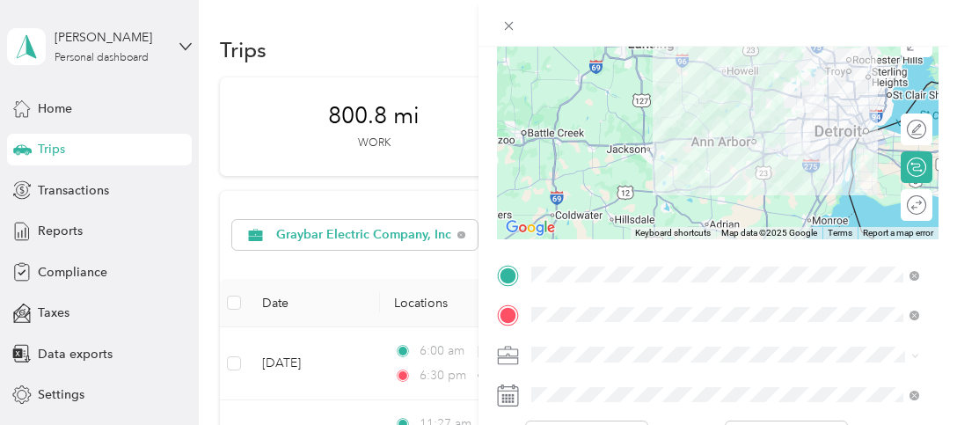
click at [910, 213] on div "Round trip" at bounding box center [916, 205] width 32 height 32
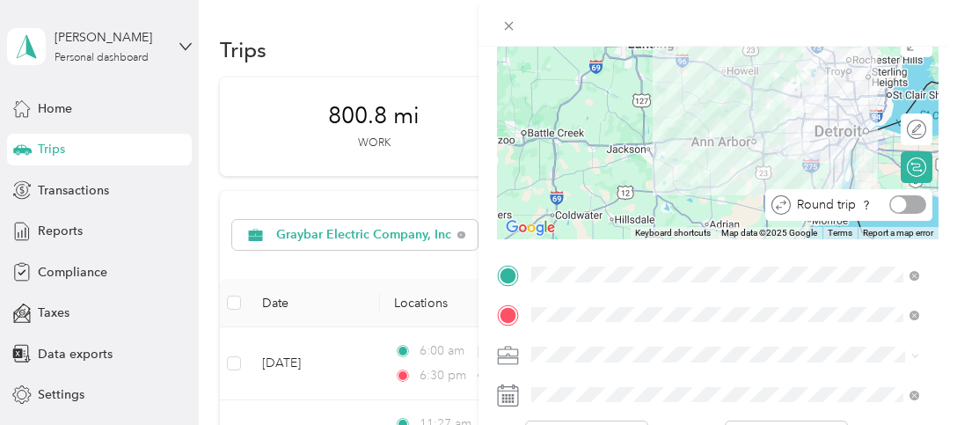
click at [894, 200] on div at bounding box center [907, 204] width 37 height 18
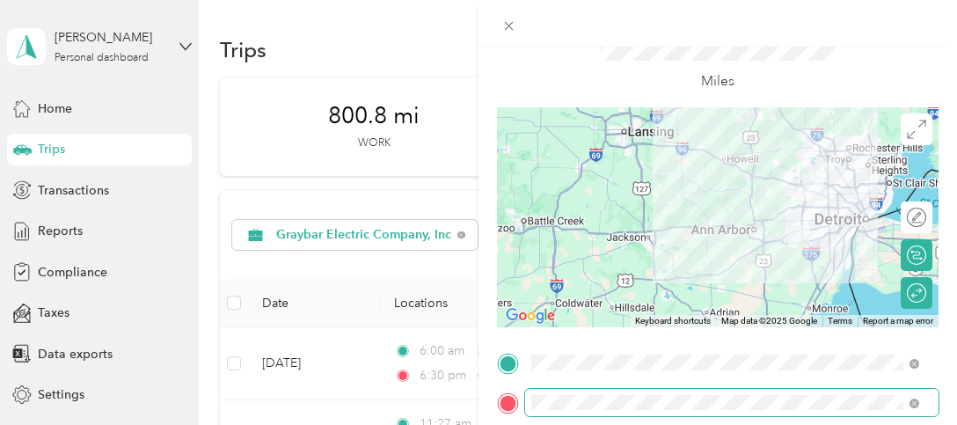
scroll to position [0, 0]
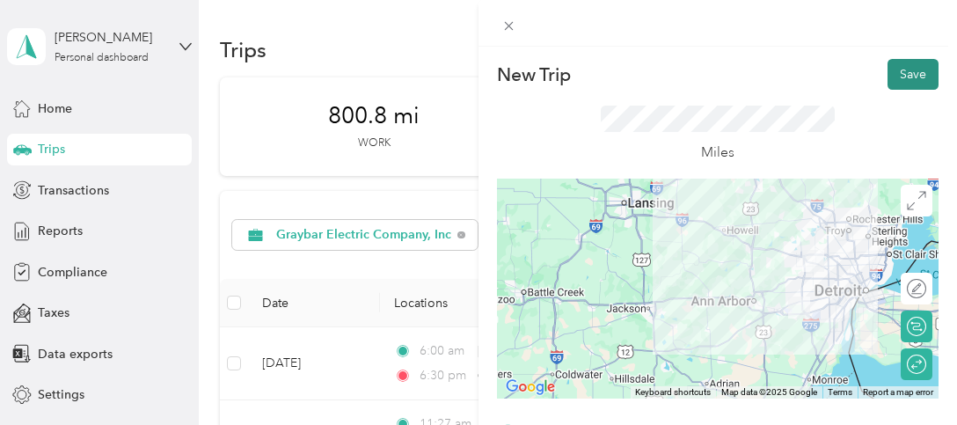
click at [894, 69] on button "Save" at bounding box center [912, 74] width 51 height 31
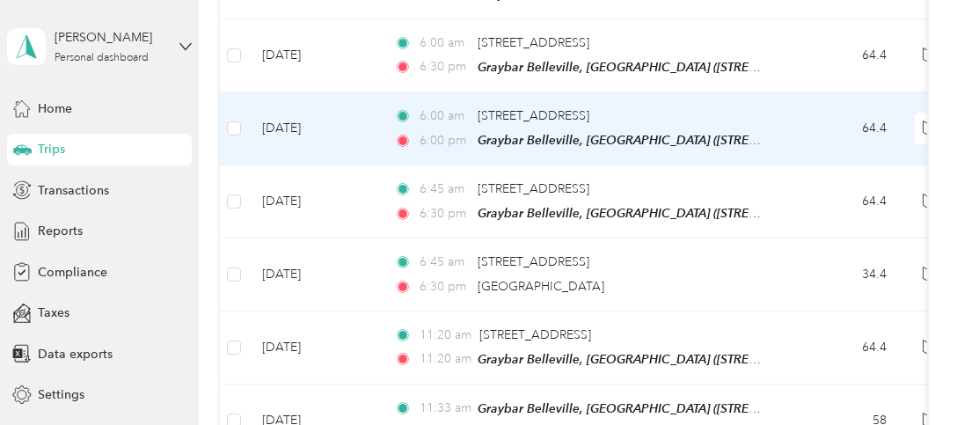
scroll to position [440, 0]
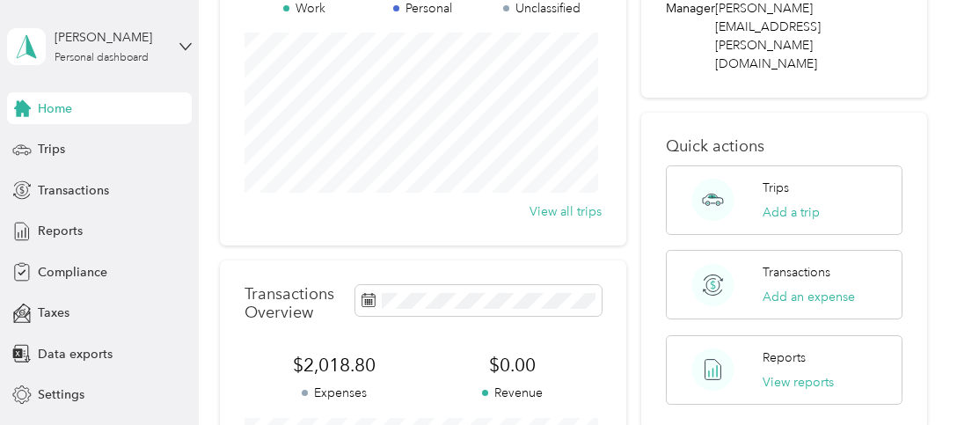
scroll to position [199, 0]
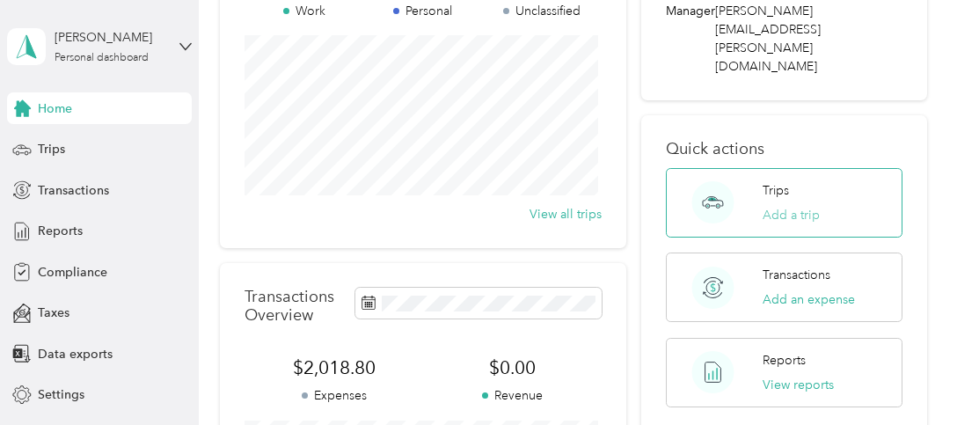
click at [780, 206] on button "Add a trip" at bounding box center [790, 215] width 57 height 18
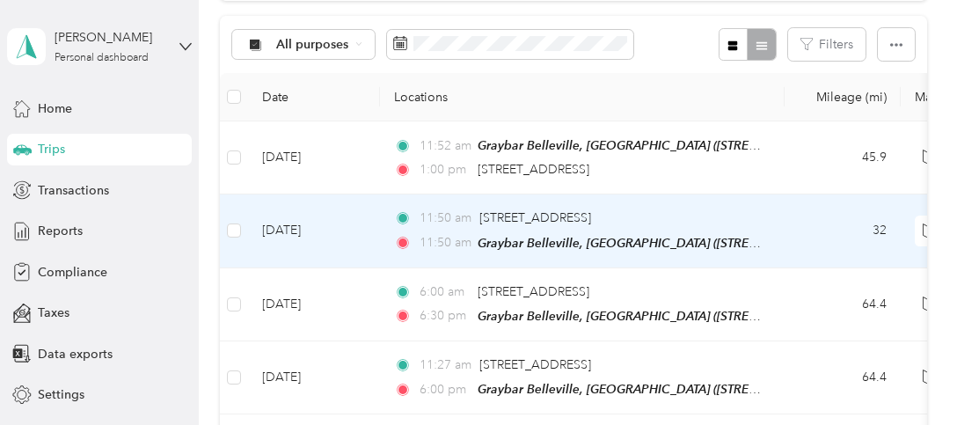
scroll to position [199, 0]
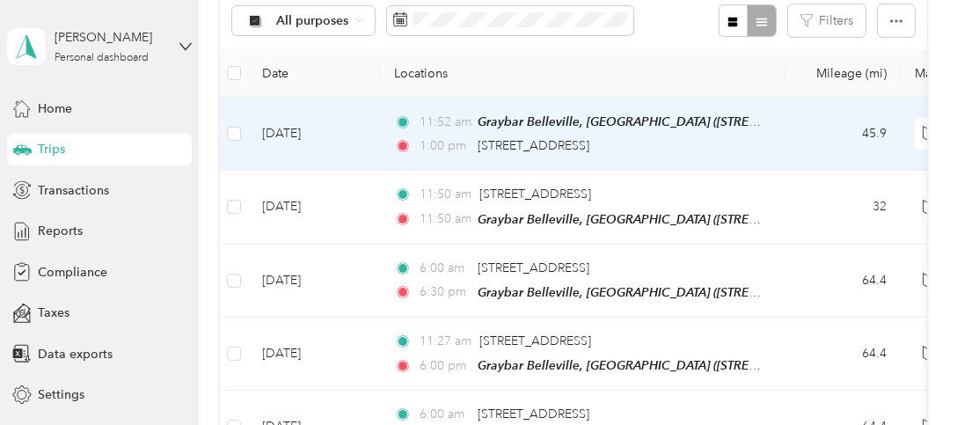
click at [285, 133] on td "[DATE]" at bounding box center [314, 134] width 132 height 73
click at [285, 394] on div at bounding box center [474, 425] width 948 height 0
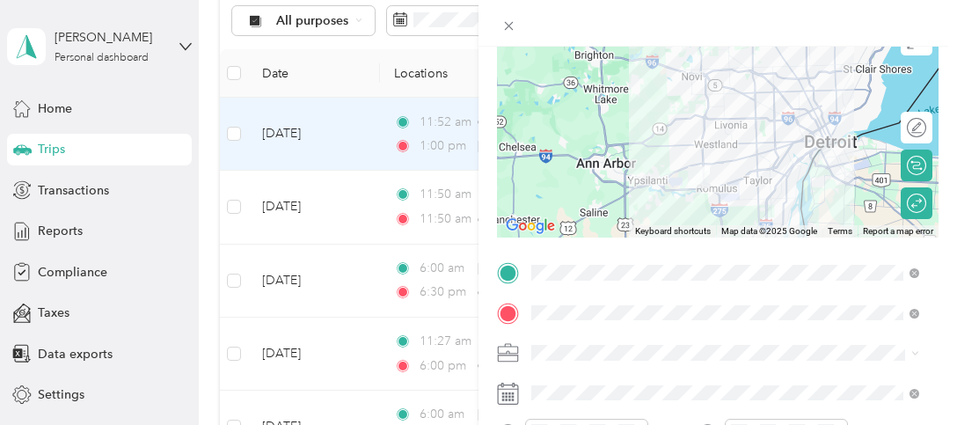
scroll to position [176, 0]
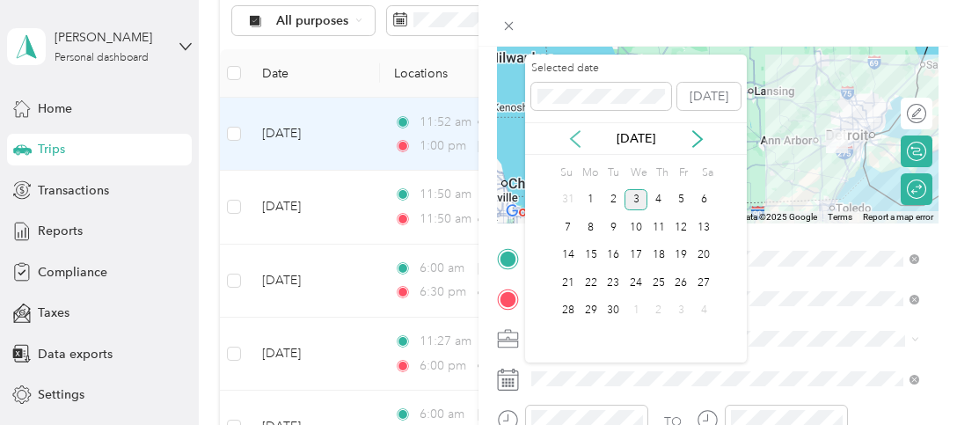
click at [572, 133] on icon at bounding box center [575, 139] width 18 height 18
click at [636, 284] on div "20" at bounding box center [635, 283] width 23 height 22
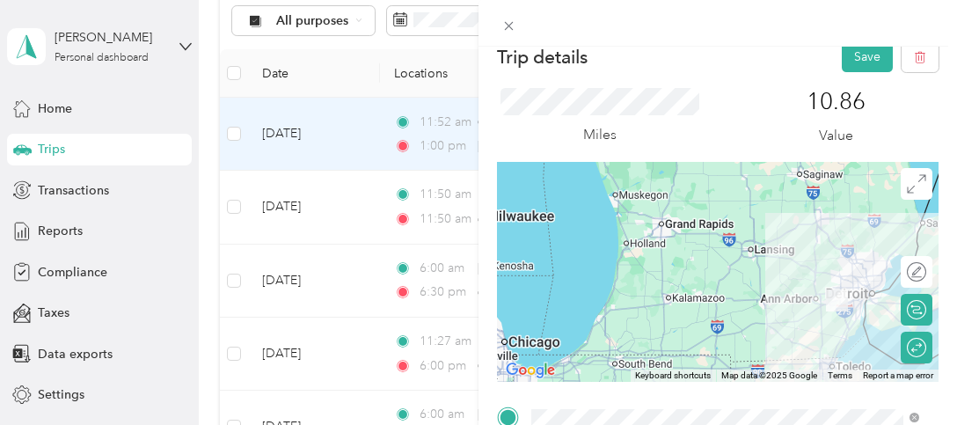
scroll to position [0, 0]
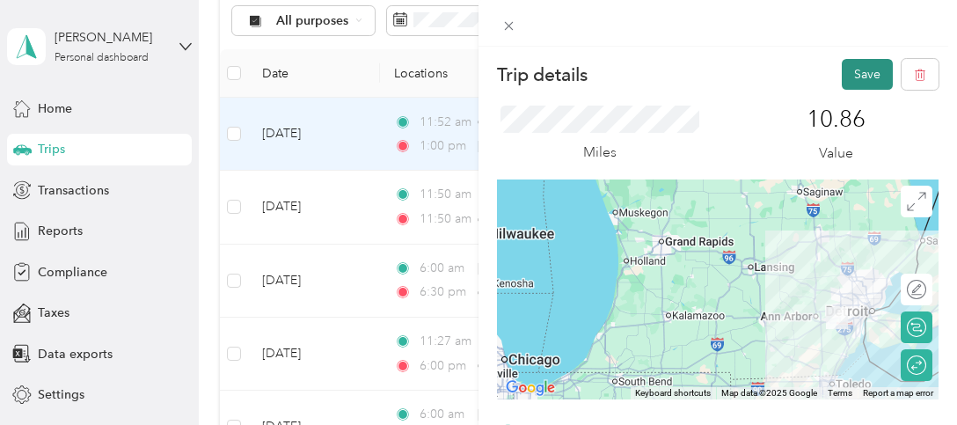
click at [845, 70] on button "Save" at bounding box center [866, 74] width 51 height 31
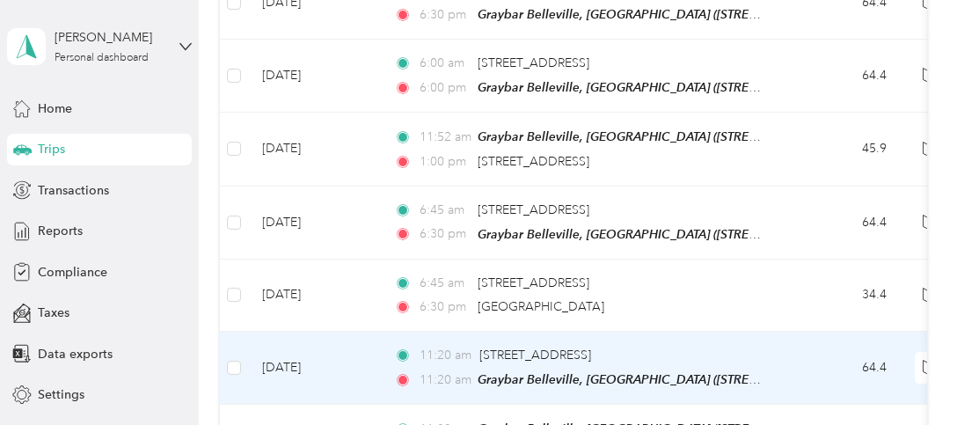
scroll to position [528, 0]
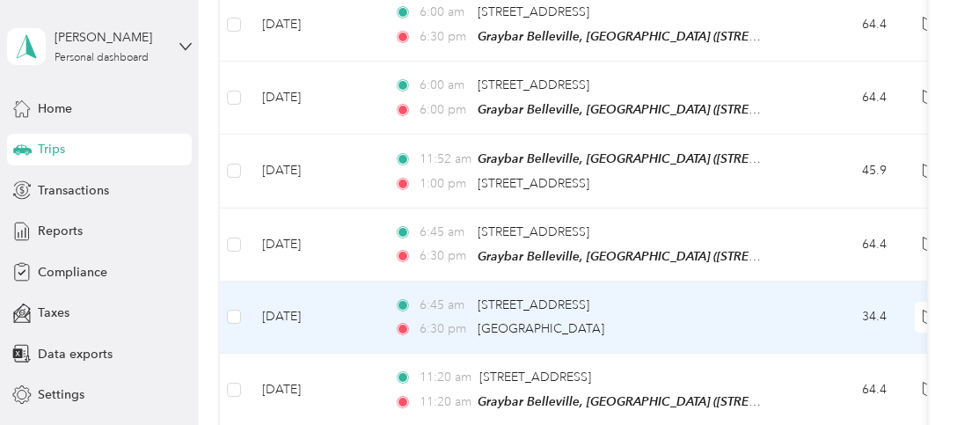
click at [313, 304] on td "[DATE]" at bounding box center [314, 317] width 132 height 72
click at [313, 394] on div at bounding box center [474, 425] width 948 height 0
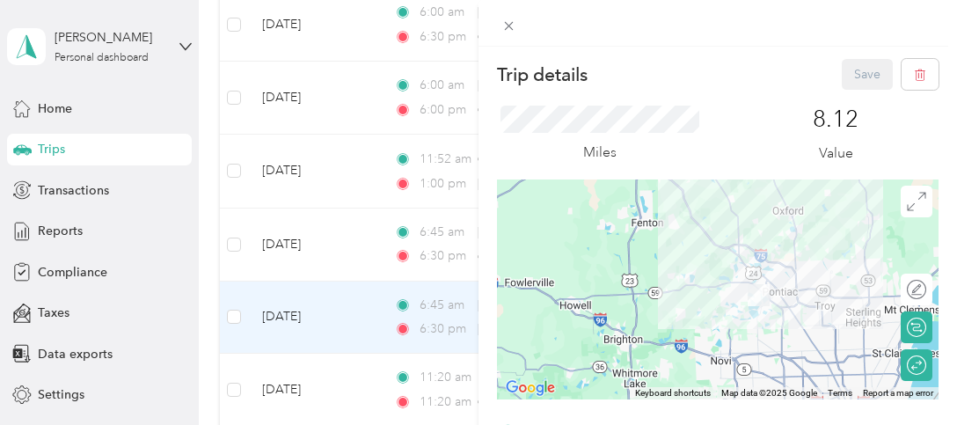
click at [772, 82] on div "Trip details Save" at bounding box center [717, 74] width 441 height 31
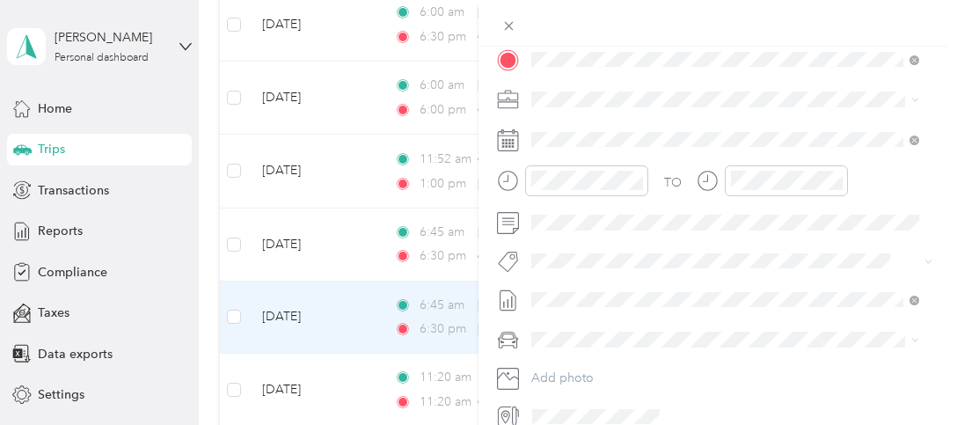
scroll to position [440, 0]
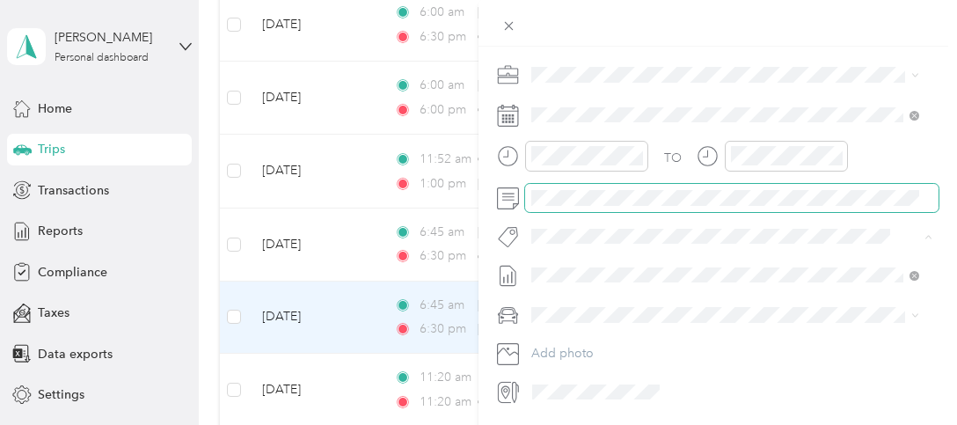
click at [784, 394] on div "Trip details Save This trip cannot be edited because it is either under review,…" at bounding box center [474, 425] width 948 height 0
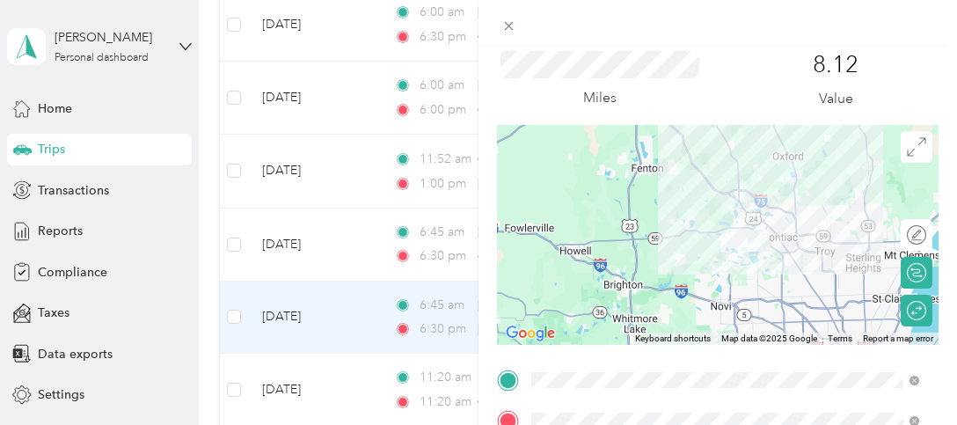
scroll to position [0, 0]
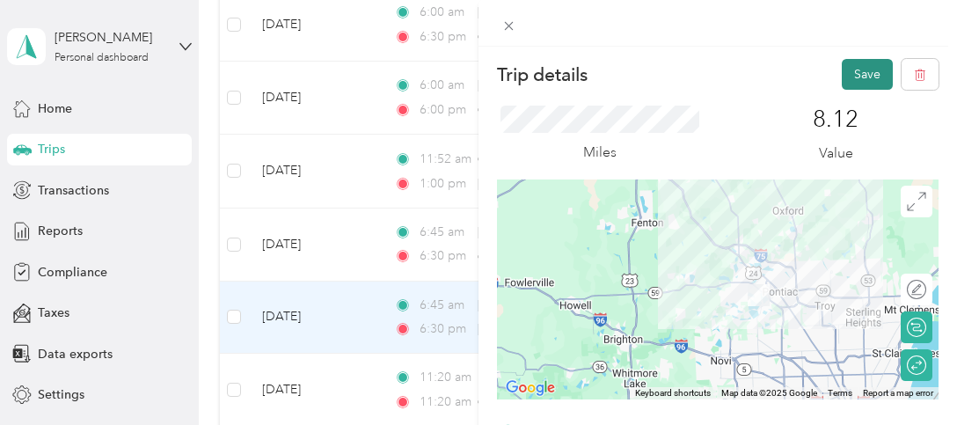
click at [848, 69] on button "Save" at bounding box center [866, 74] width 51 height 31
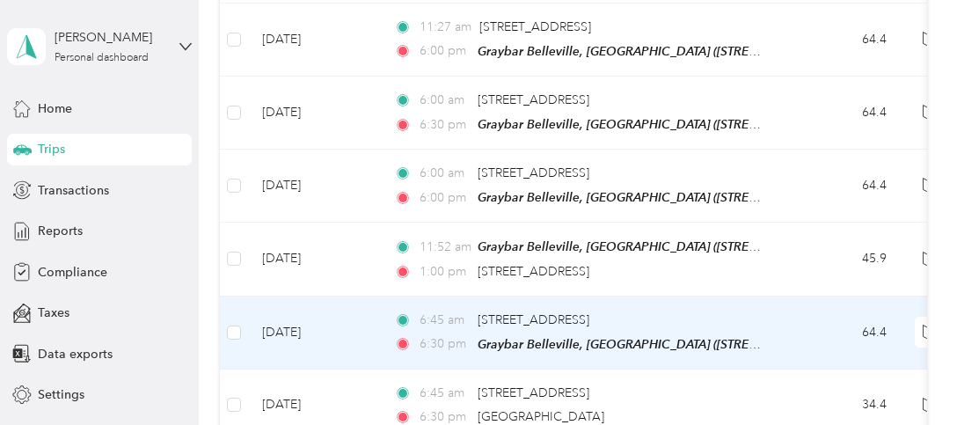
scroll to position [352, 0]
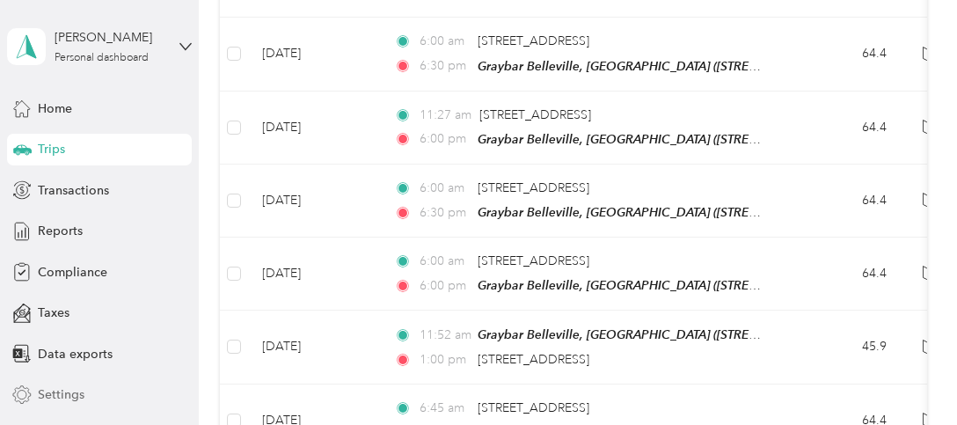
click at [51, 393] on span "Settings" at bounding box center [61, 394] width 47 height 18
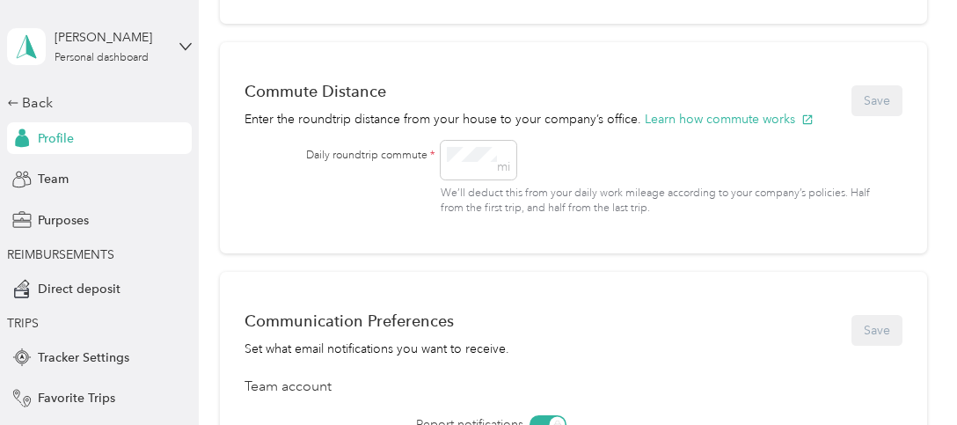
scroll to position [606, 0]
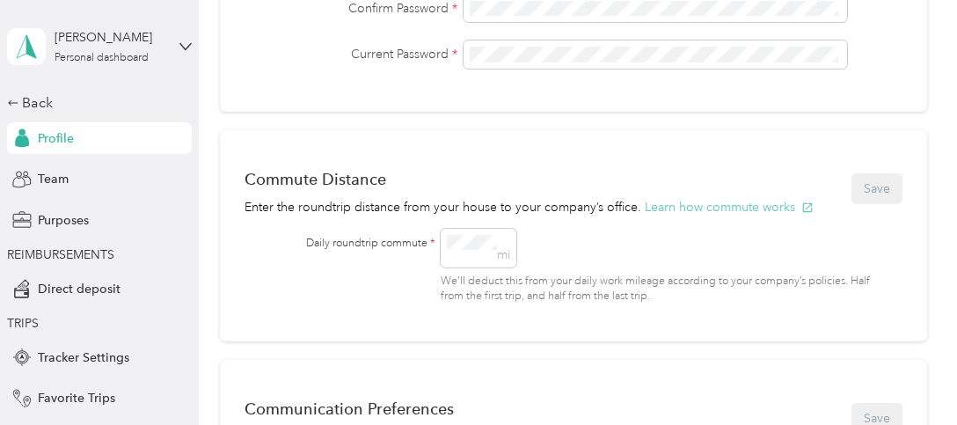
click at [736, 206] on button "Learn how commute works" at bounding box center [728, 207] width 169 height 18
click at [415, 240] on div "Daily roundtrip commute * mi We’ll deduct this from your daily work mileage acc…" at bounding box center [588, 267] width 564 height 76
click at [405, 335] on div "Commute Distance Enter the roundtrip distance from your house to your company’s…" at bounding box center [573, 235] width 706 height 211
click at [455, 238] on span "mi" at bounding box center [478, 248] width 76 height 39
click at [567, 232] on div "mi We’ll deduct this from your daily work mileage according to your company’s p…" at bounding box center [655, 267] width 430 height 76
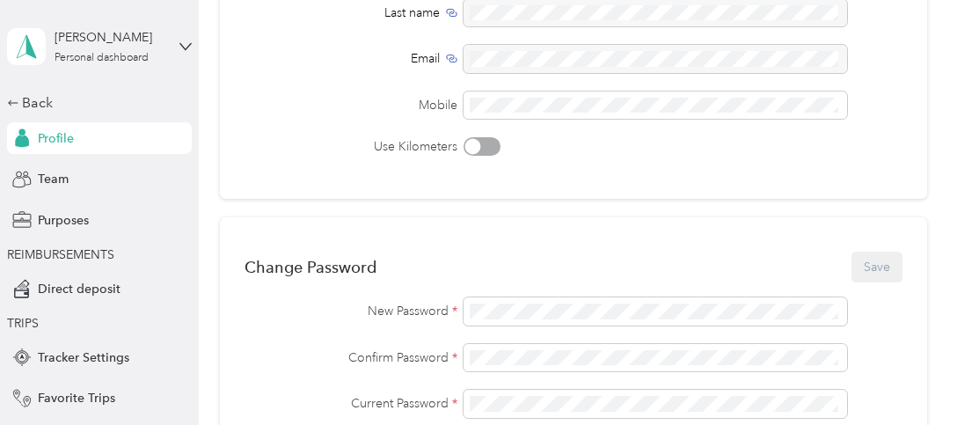
scroll to position [166, 0]
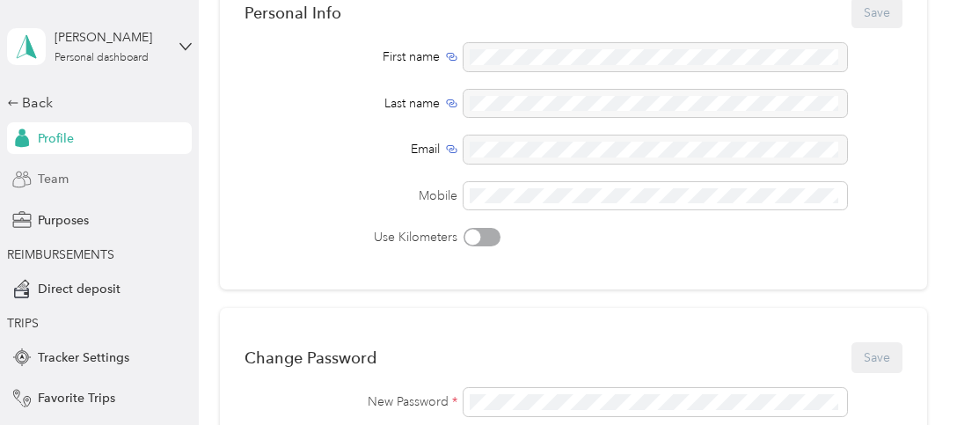
click at [50, 181] on span "Team" at bounding box center [53, 179] width 31 height 18
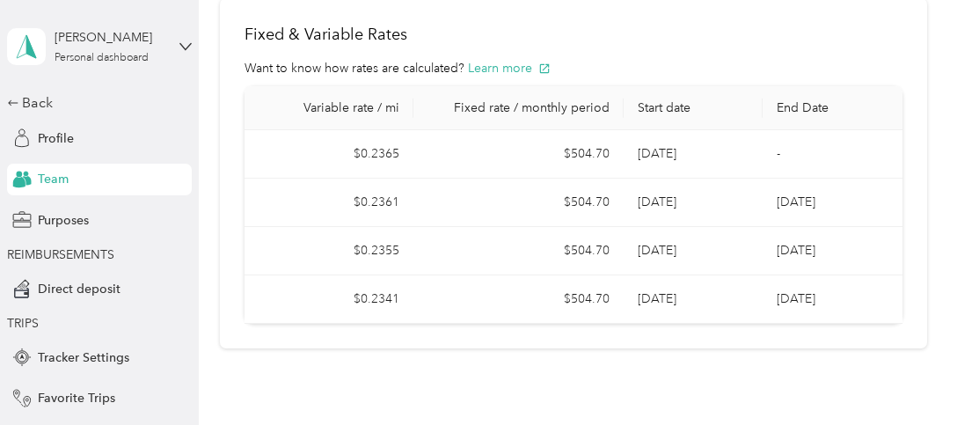
scroll to position [430, 0]
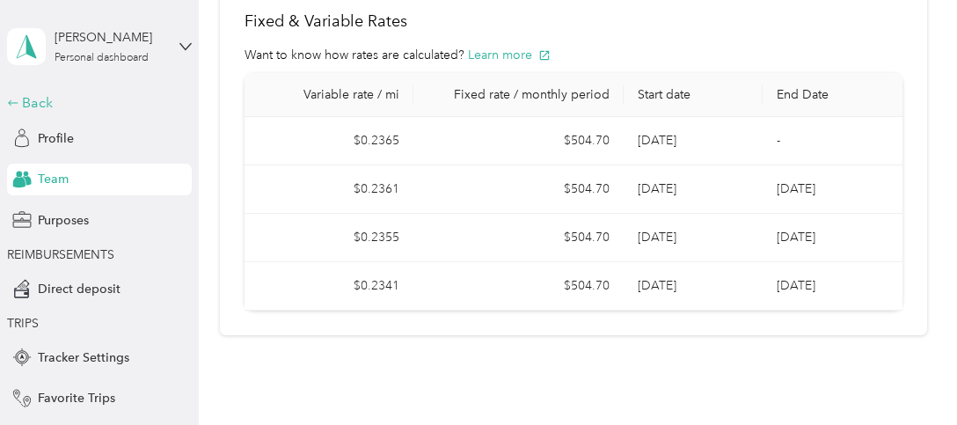
click at [16, 104] on div "Back" at bounding box center [95, 102] width 176 height 21
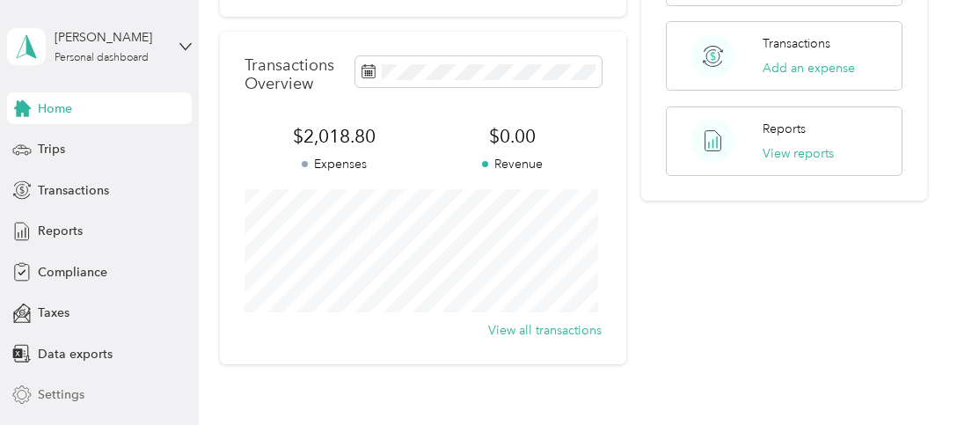
click at [45, 394] on span "Settings" at bounding box center [61, 394] width 47 height 18
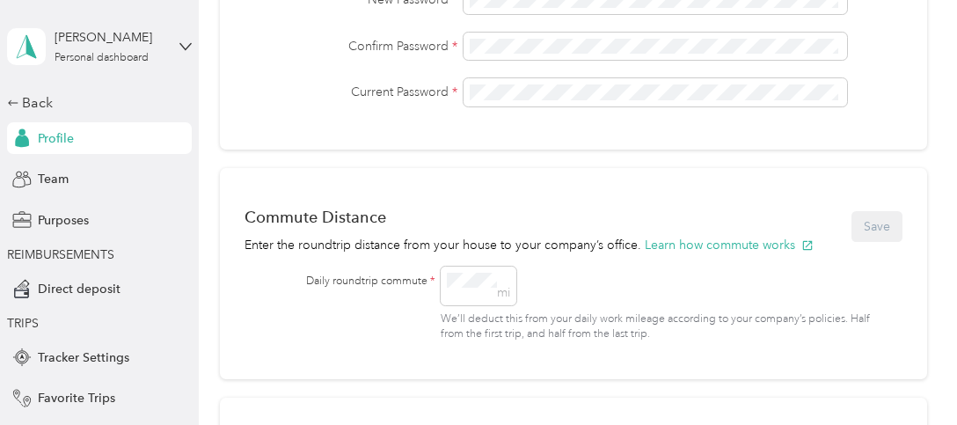
scroll to position [606, 0]
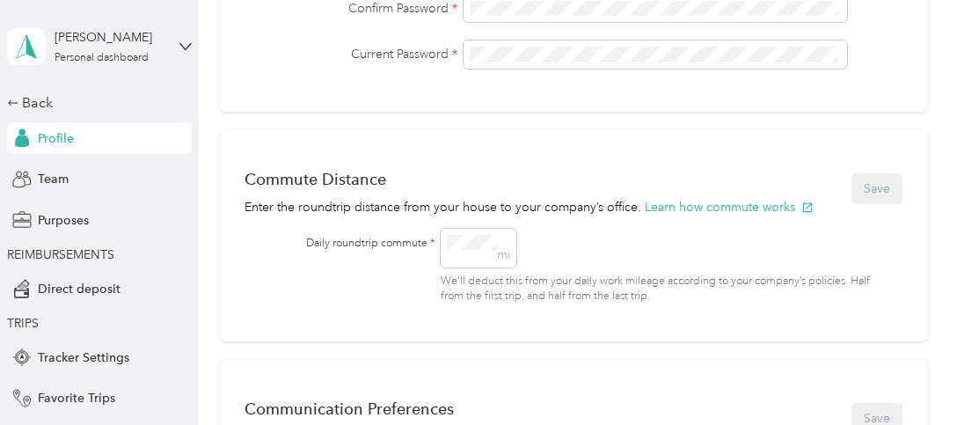
click at [799, 233] on div "mi We’ll deduct this from your daily work mileage according to your company’s p…" at bounding box center [655, 267] width 430 height 76
click at [860, 189] on div "Commute Distance Enter the roundtrip distance from your house to your company’s…" at bounding box center [572, 188] width 657 height 55
click at [747, 245] on div "mi We’ll deduct this from your daily work mileage according to your company’s p…" at bounding box center [655, 267] width 430 height 76
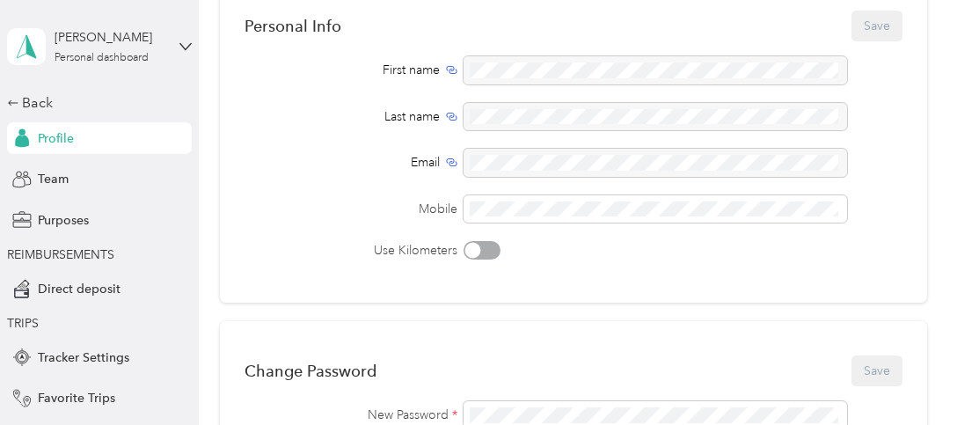
scroll to position [78, 0]
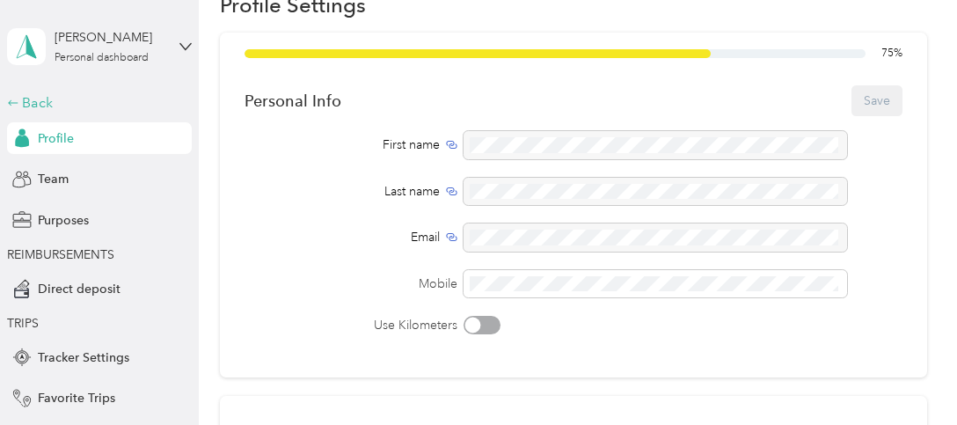
click at [21, 99] on div "Back" at bounding box center [95, 102] width 176 height 21
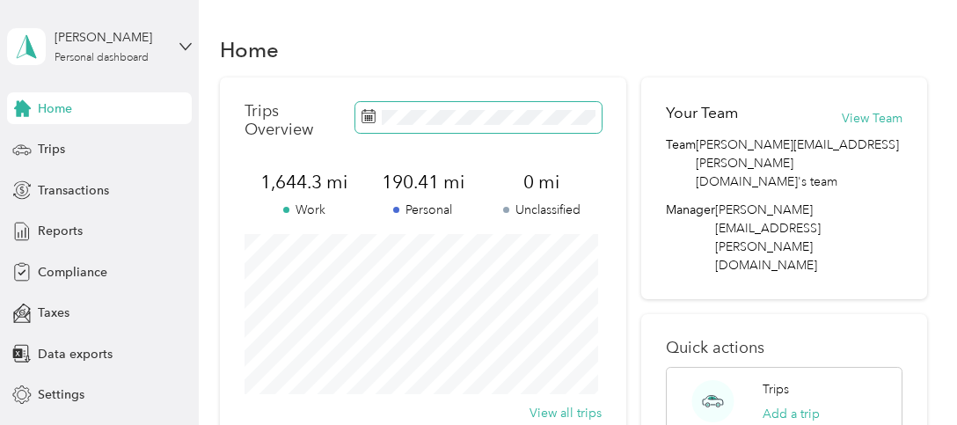
click at [367, 117] on rect at bounding box center [368, 116] width 2 height 2
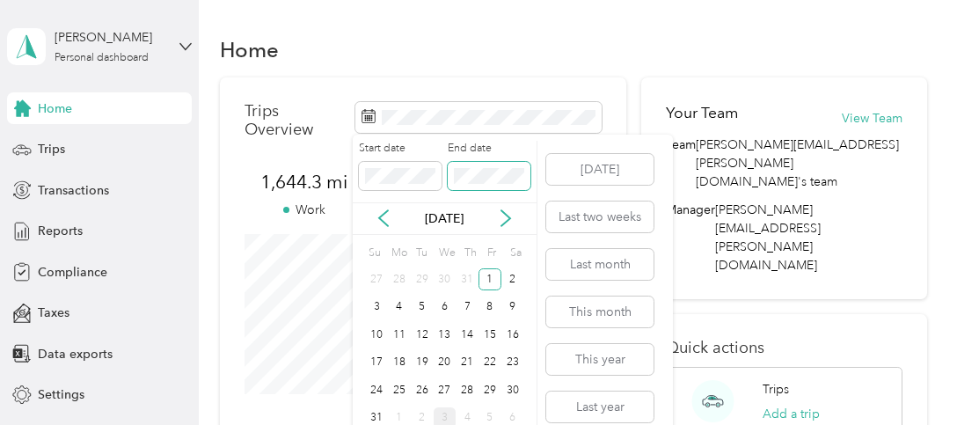
click at [449, 171] on span at bounding box center [489, 176] width 83 height 28
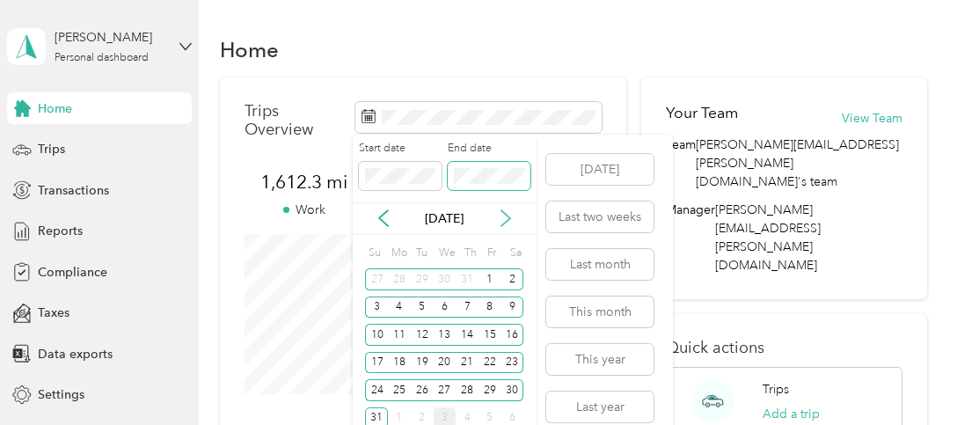
scroll to position [17, 0]
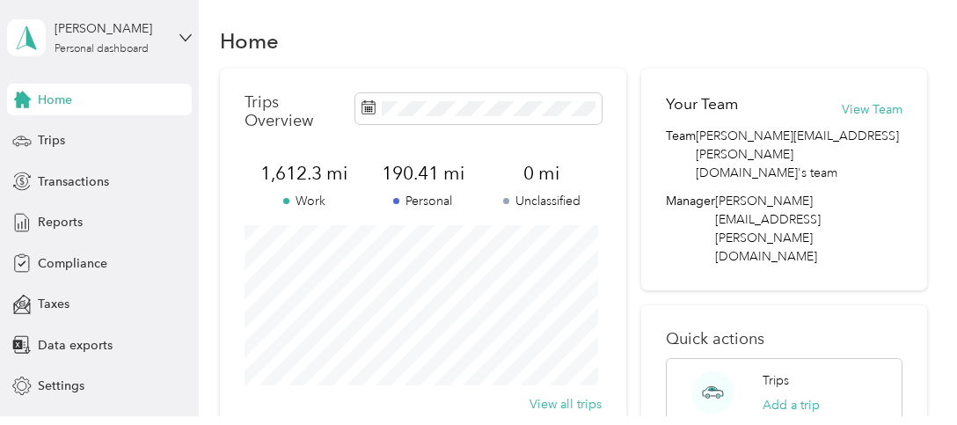
click at [644, 26] on div "Home" at bounding box center [573, 40] width 706 height 37
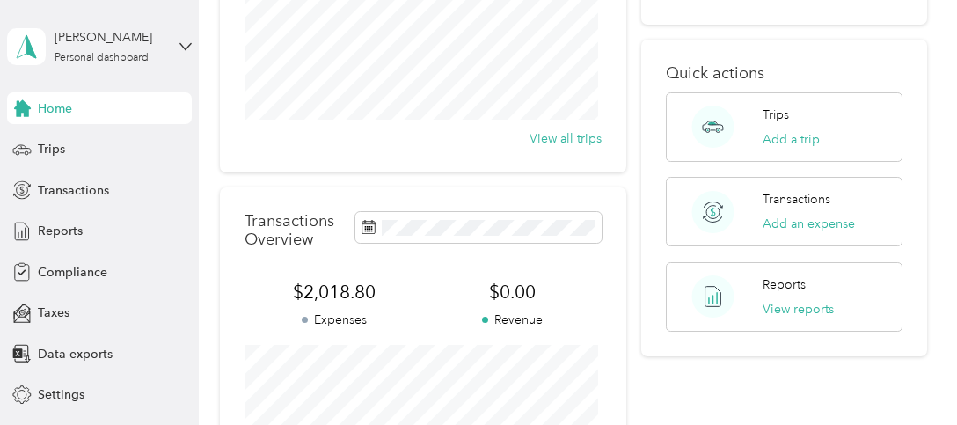
scroll to position [0, 0]
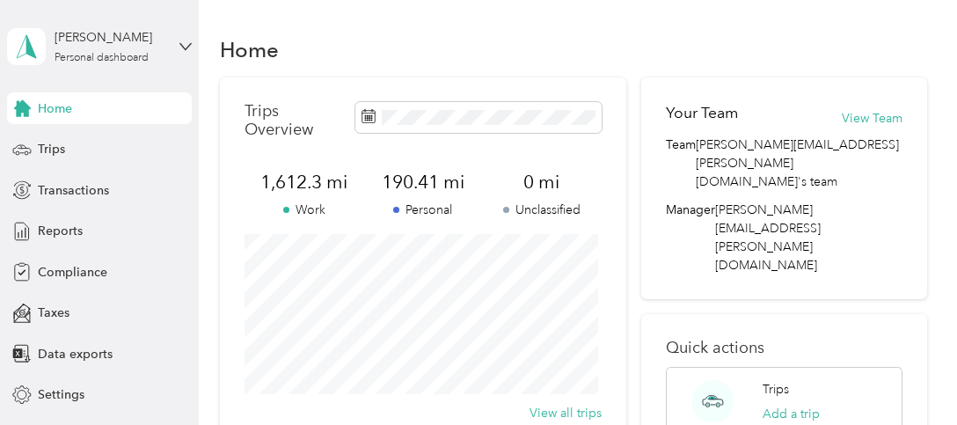
click at [557, 53] on div "Home" at bounding box center [573, 49] width 706 height 37
click at [564, 115] on div "Trips Overview 1,612.3 mi Work 190.41 mi Personal 0 mi Unclassified View all tr…" at bounding box center [422, 261] width 405 height 369
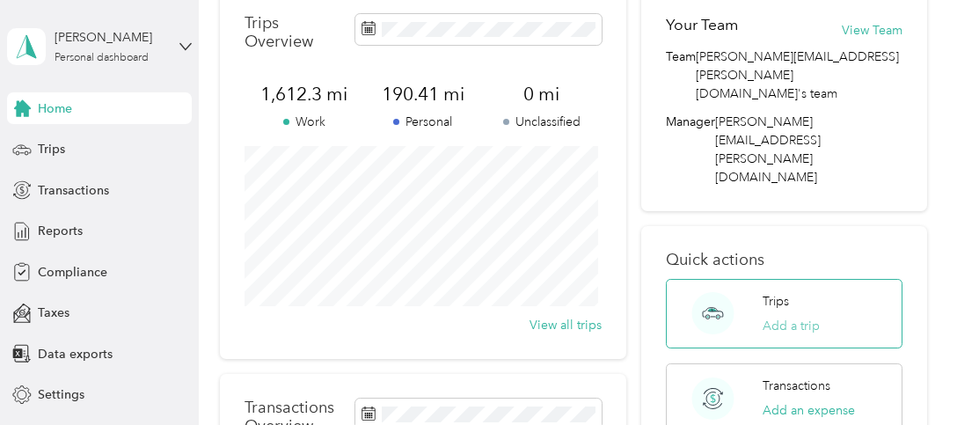
click at [763, 317] on button "Add a trip" at bounding box center [790, 326] width 57 height 18
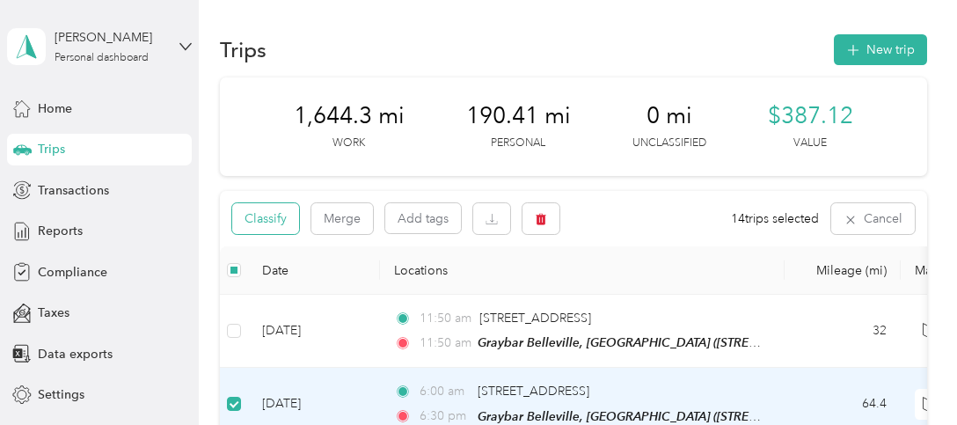
click at [266, 213] on button "Classify" at bounding box center [265, 218] width 67 height 31
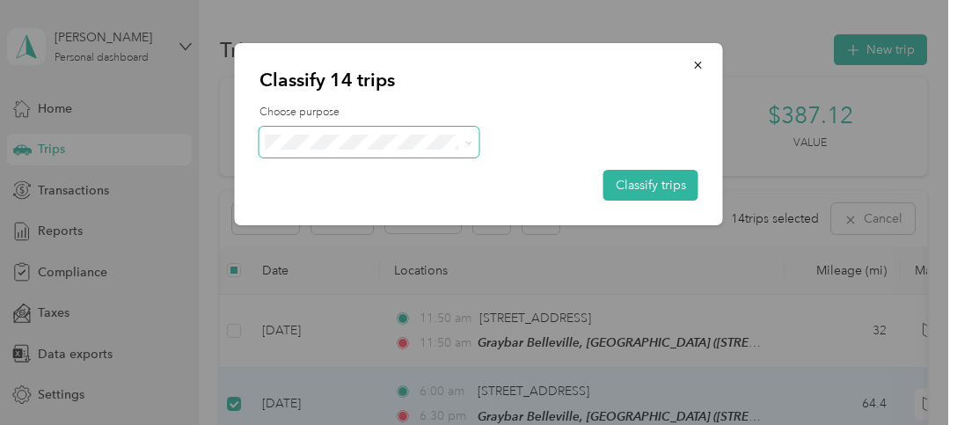
click at [470, 140] on icon at bounding box center [468, 143] width 8 height 8
click at [434, 173] on span "Graybar Electric Company, Inc" at bounding box center [389, 174] width 175 height 18
click at [638, 181] on button "Classify trips" at bounding box center [650, 185] width 95 height 31
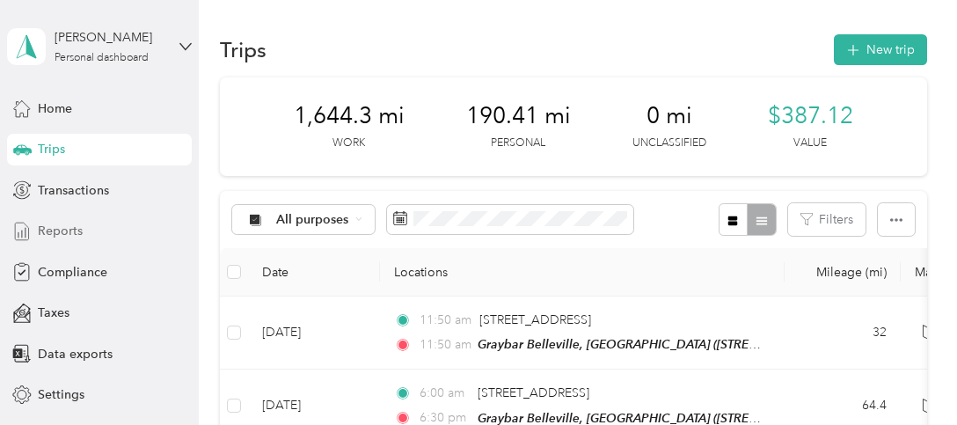
click at [49, 233] on span "Reports" at bounding box center [60, 231] width 45 height 18
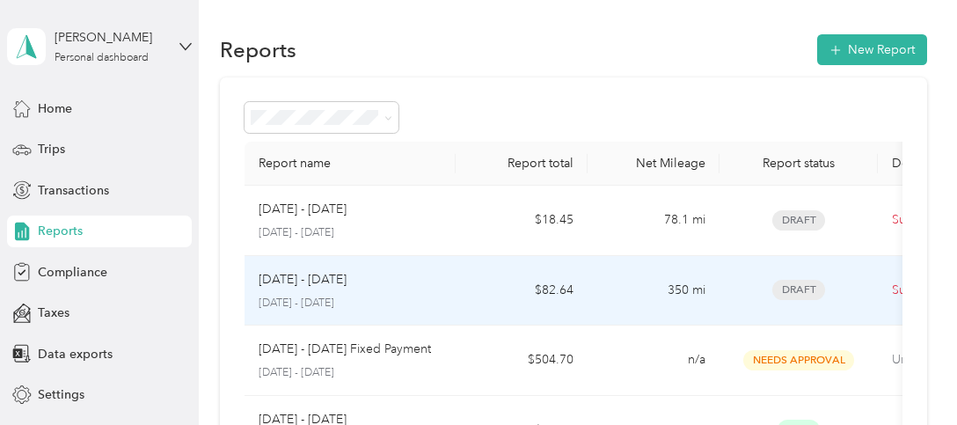
click at [295, 276] on p "[DATE] - [DATE]" at bounding box center [302, 279] width 88 height 19
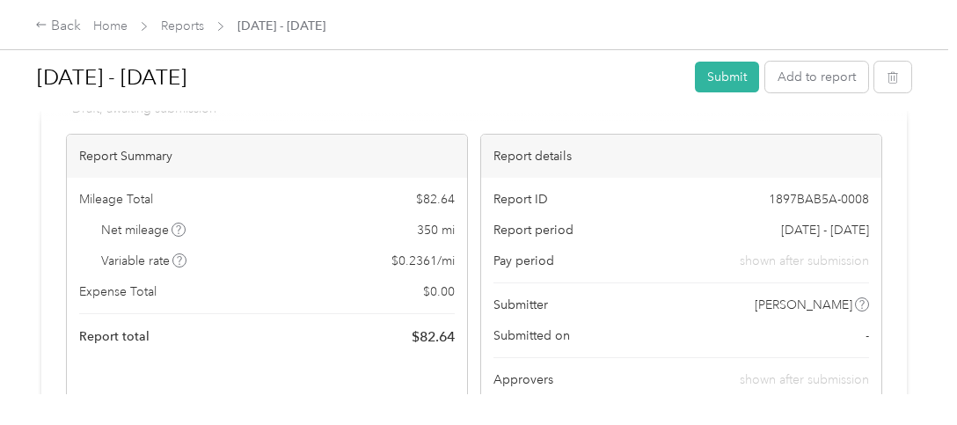
scroll to position [117, 0]
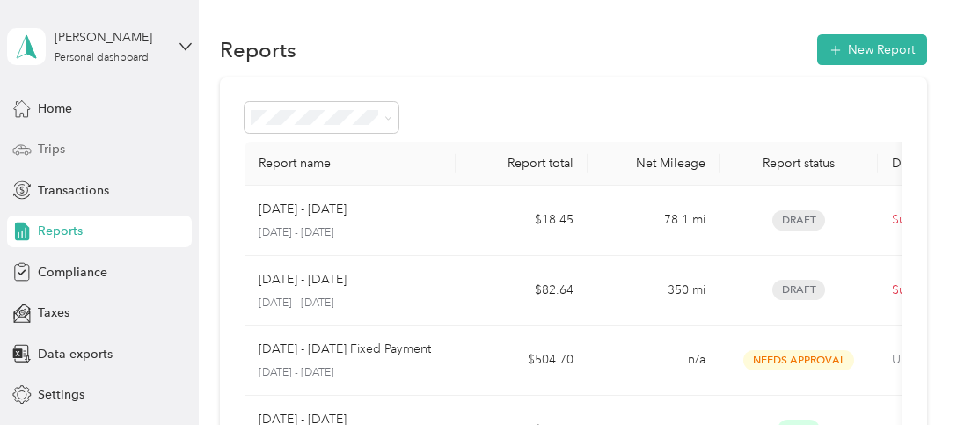
click at [47, 149] on span "Trips" at bounding box center [51, 149] width 27 height 18
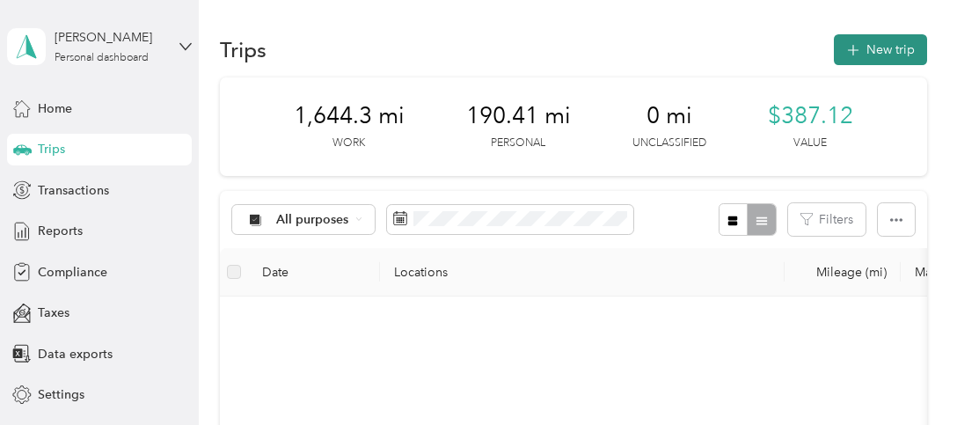
click at [879, 48] on button "New trip" at bounding box center [879, 49] width 93 height 31
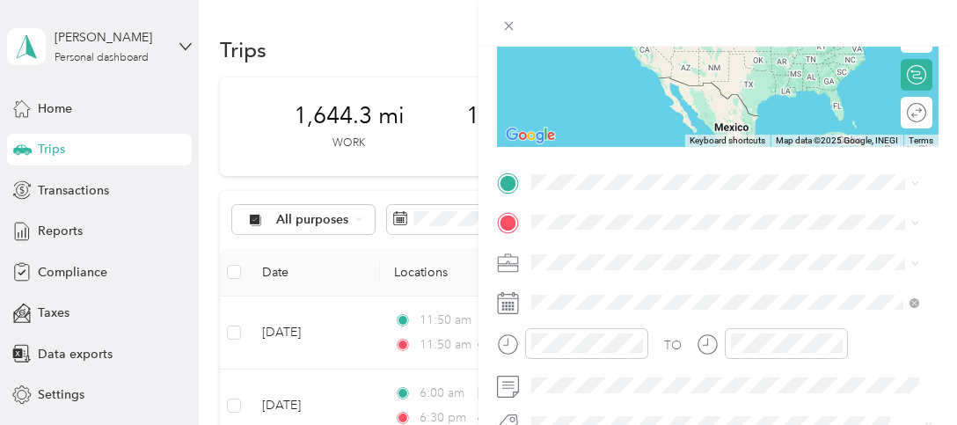
scroll to position [264, 0]
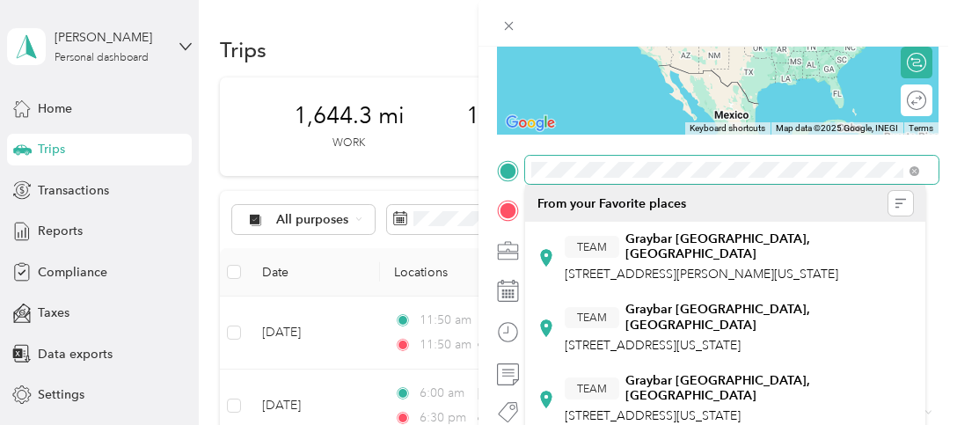
click at [506, 176] on div at bounding box center [717, 170] width 441 height 28
